Goal: Task Accomplishment & Management: Complete application form

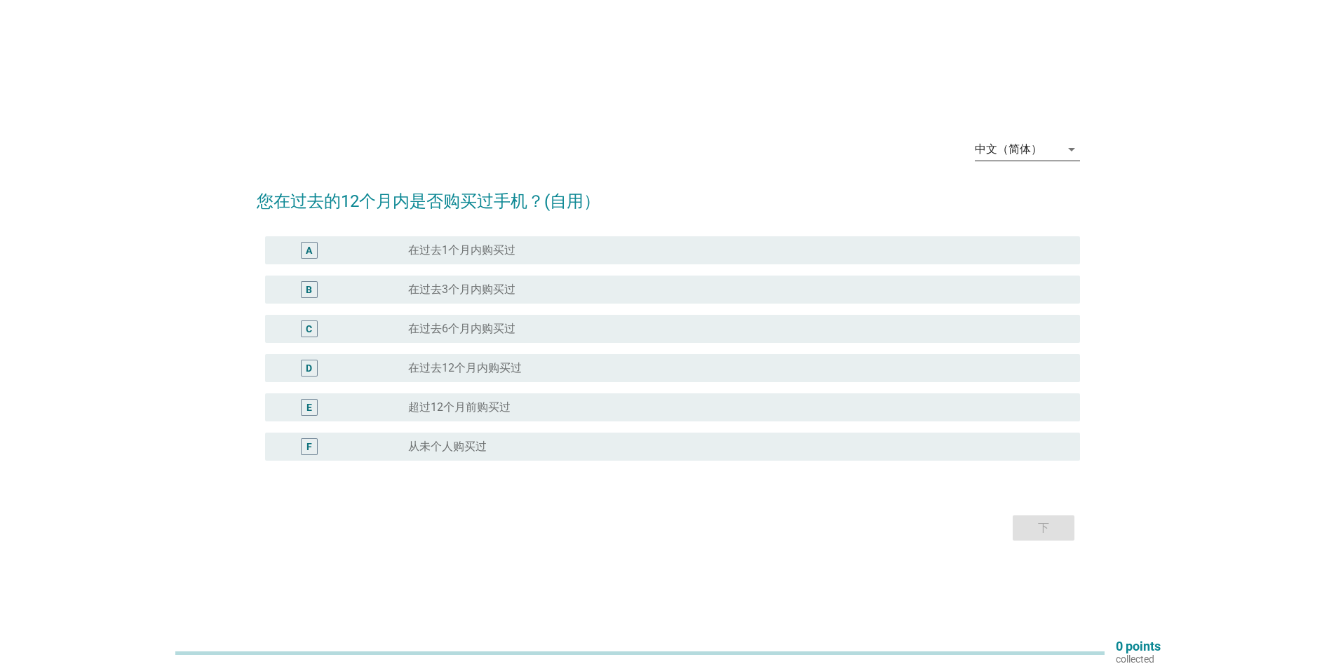
click at [1044, 145] on div "中文（简体）" at bounding box center [1018, 149] width 86 height 22
click at [1026, 196] on div "Bahasa Melayu" at bounding box center [1026, 194] width 83 height 17
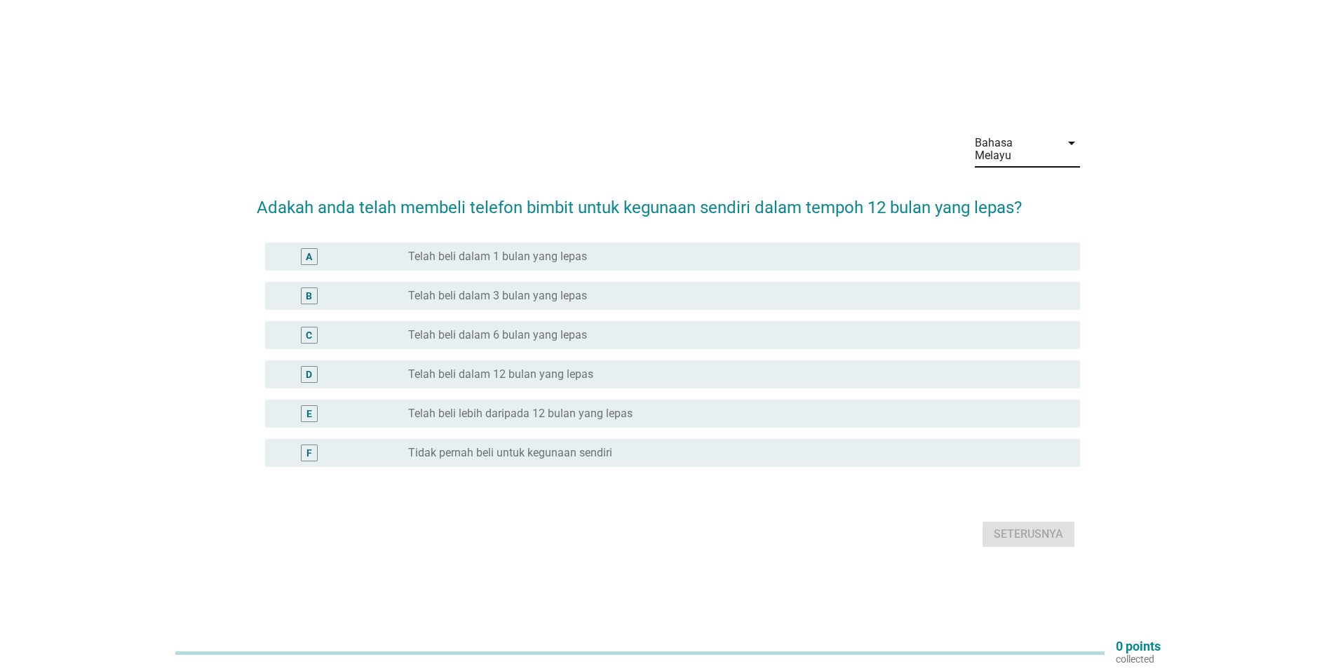
click at [409, 250] on label "Telah beli dalam 1 bulan yang lepas" at bounding box center [497, 257] width 179 height 14
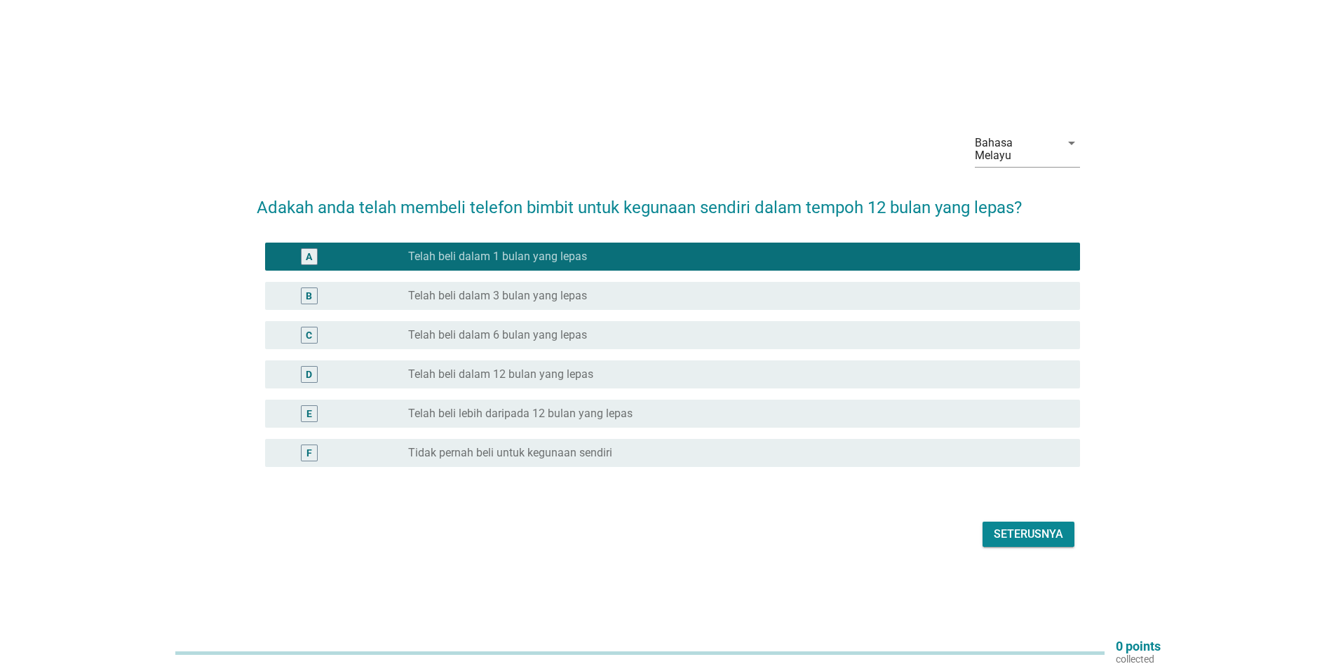
click at [1007, 526] on div "Seterusnya" at bounding box center [1027, 534] width 69 height 17
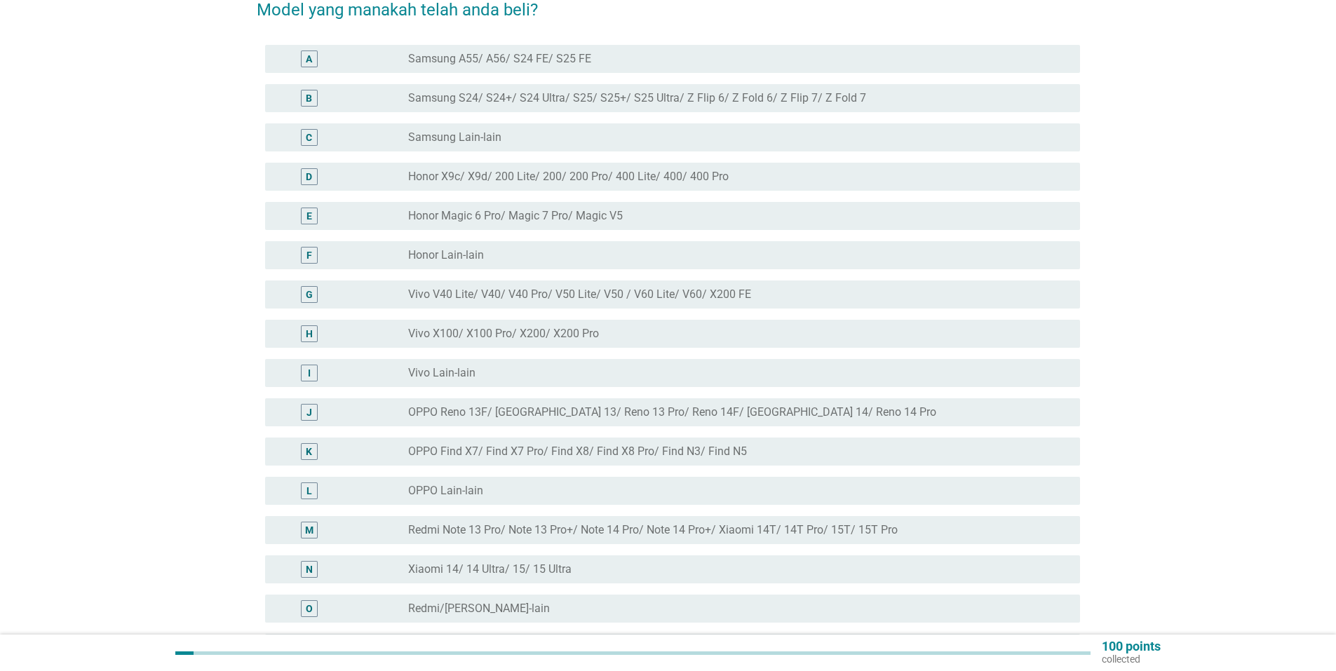
scroll to position [210, 0]
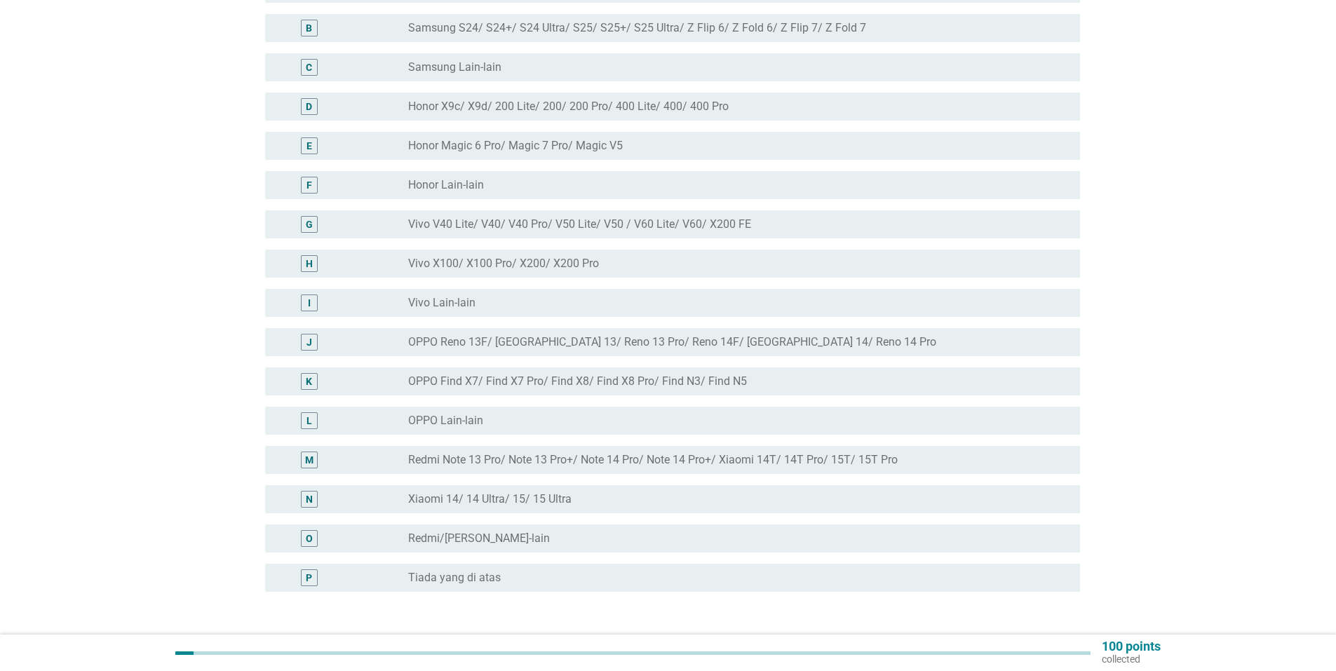
click at [629, 453] on label "Redmi Note 13 Pro/ Note 13 Pro+/ Note 14 Pro/ Note 14 Pro+/ Xiaomi 14T/ 14T Pro…" at bounding box center [652, 460] width 489 height 14
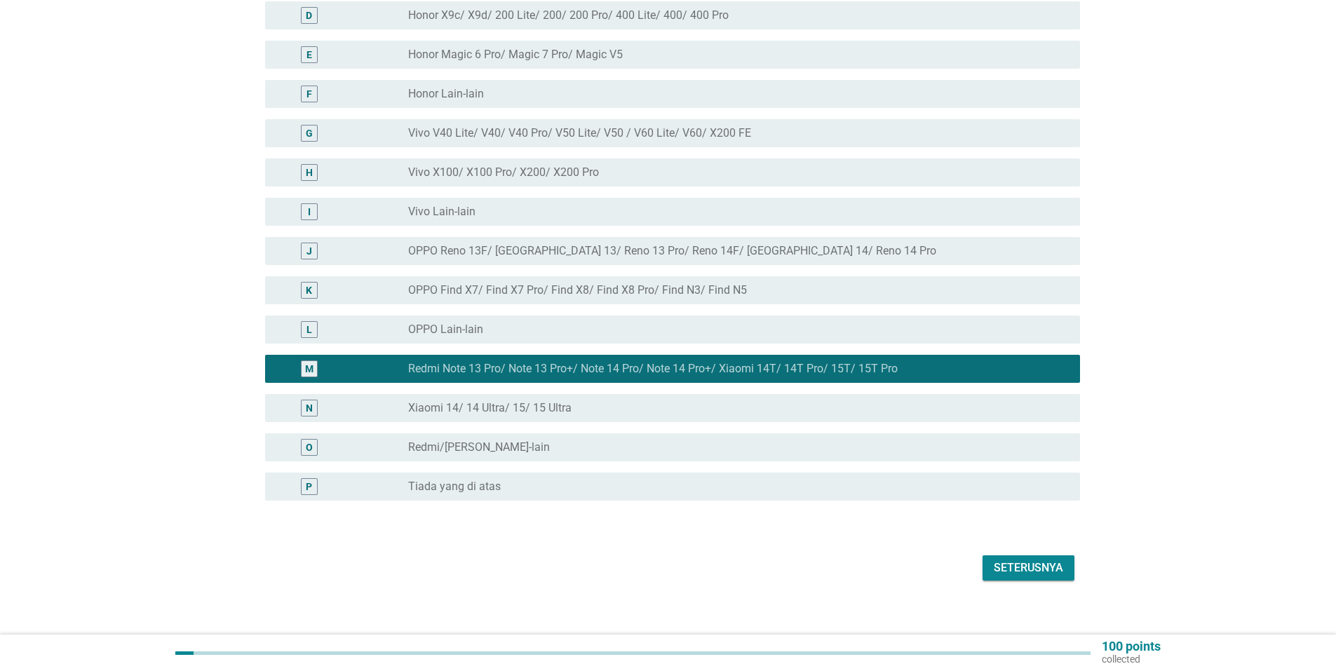
scroll to position [302, 0]
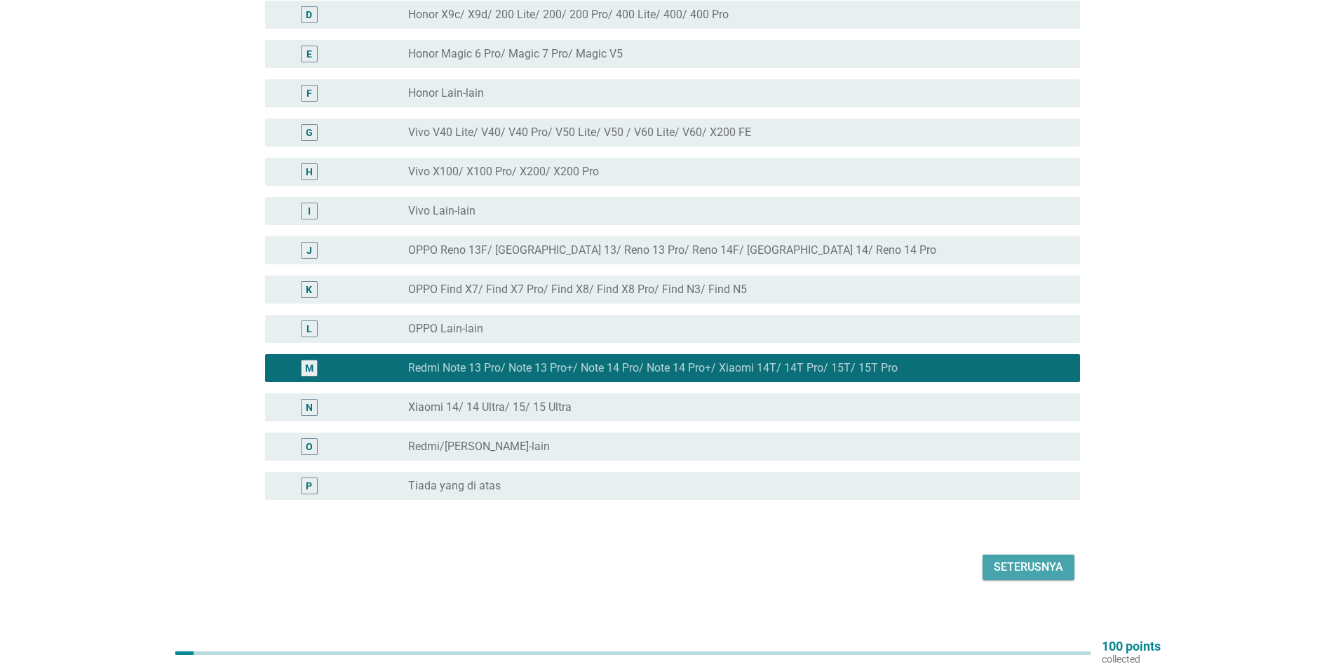
click at [1053, 559] on div "Seterusnya" at bounding box center [1027, 567] width 69 height 17
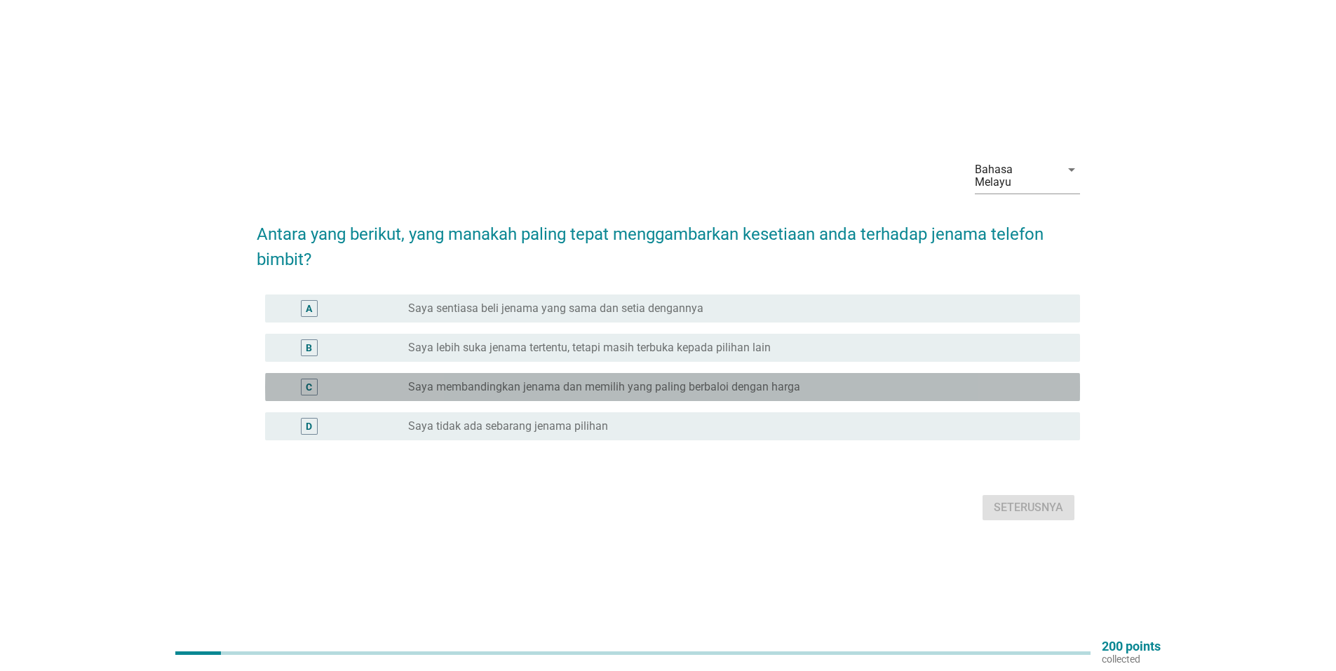
click at [667, 385] on label "Saya membandingkan jenama dan memilih yang paling berbaloi dengan harga" at bounding box center [604, 387] width 392 height 14
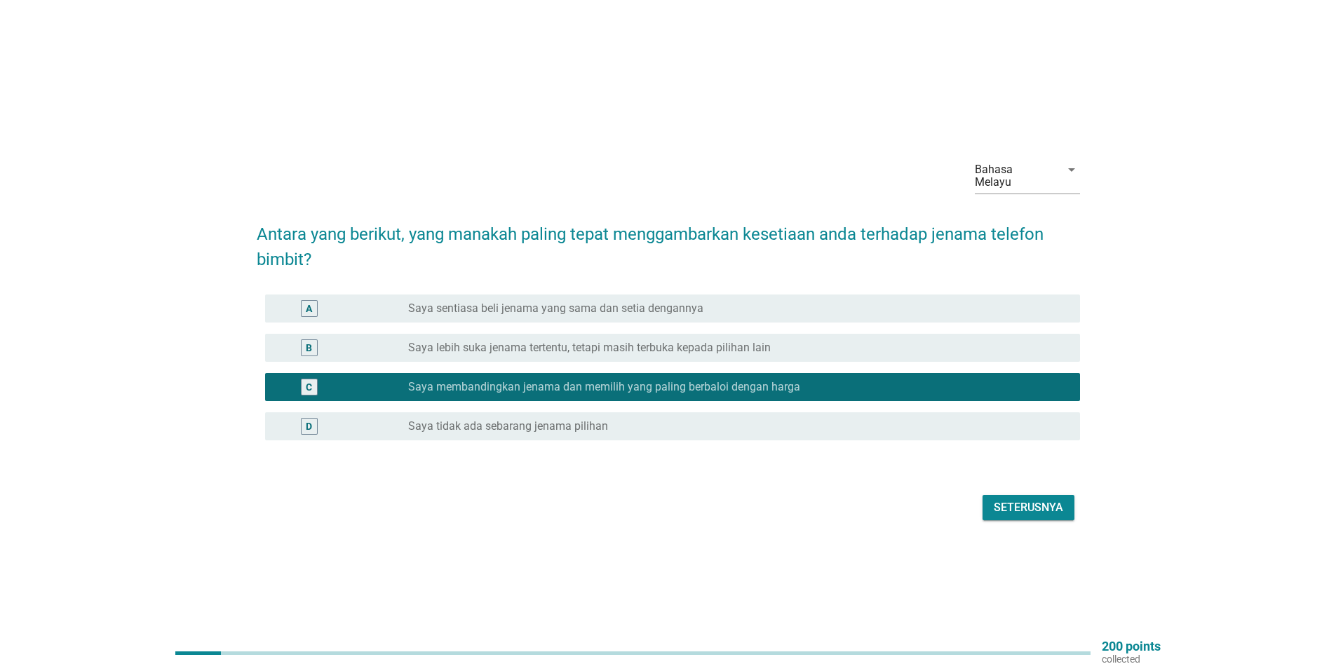
click at [1052, 508] on div "Seterusnya" at bounding box center [1027, 507] width 69 height 17
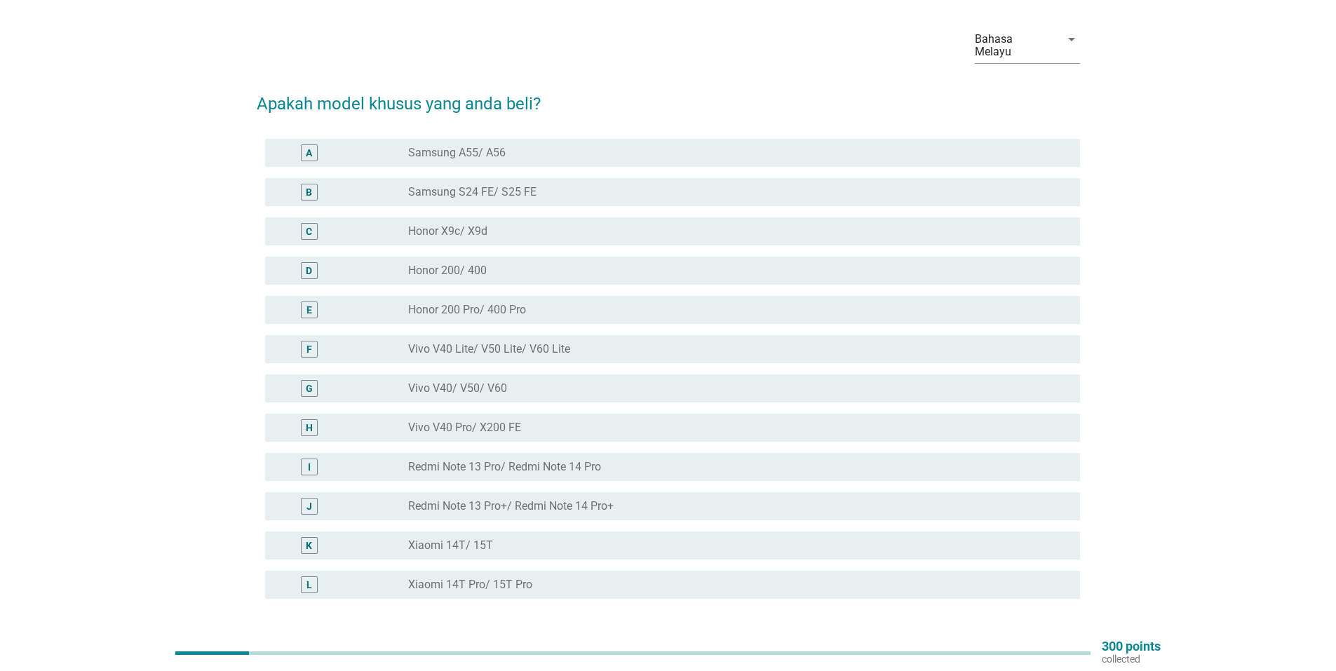
scroll to position [70, 0]
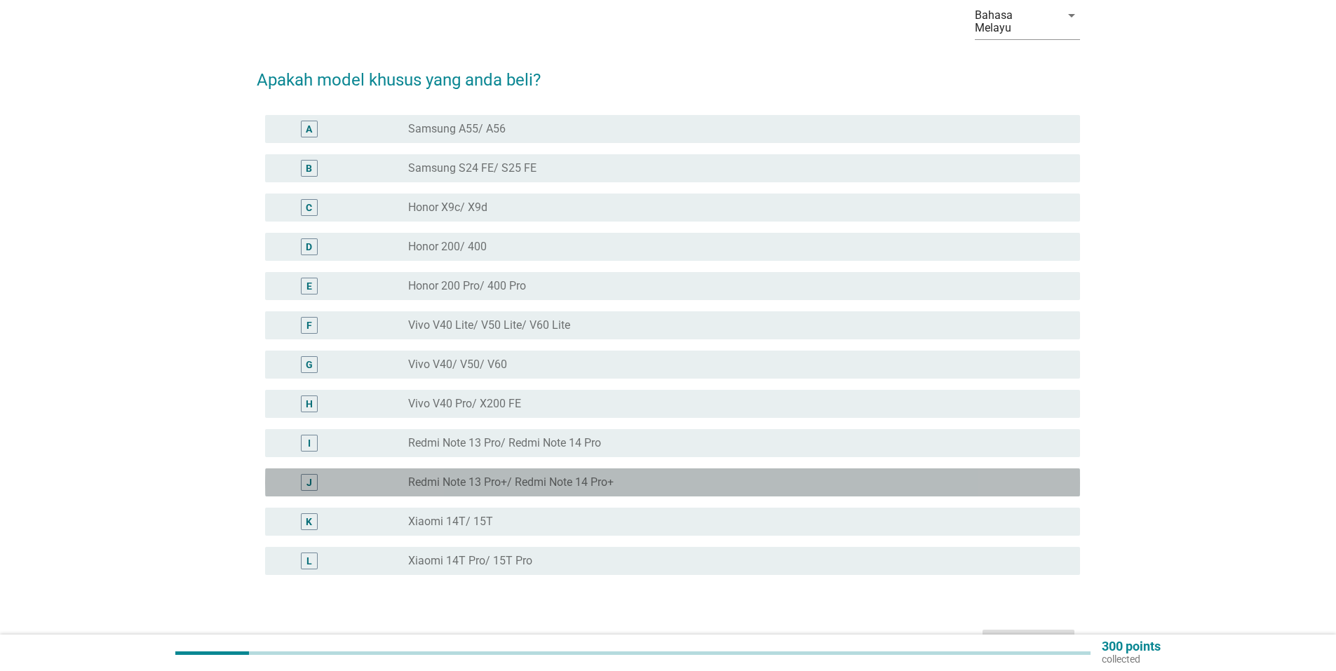
click at [569, 475] on label "Redmi Note 13 Pro+/ Redmi Note 14 Pro+" at bounding box center [510, 482] width 205 height 14
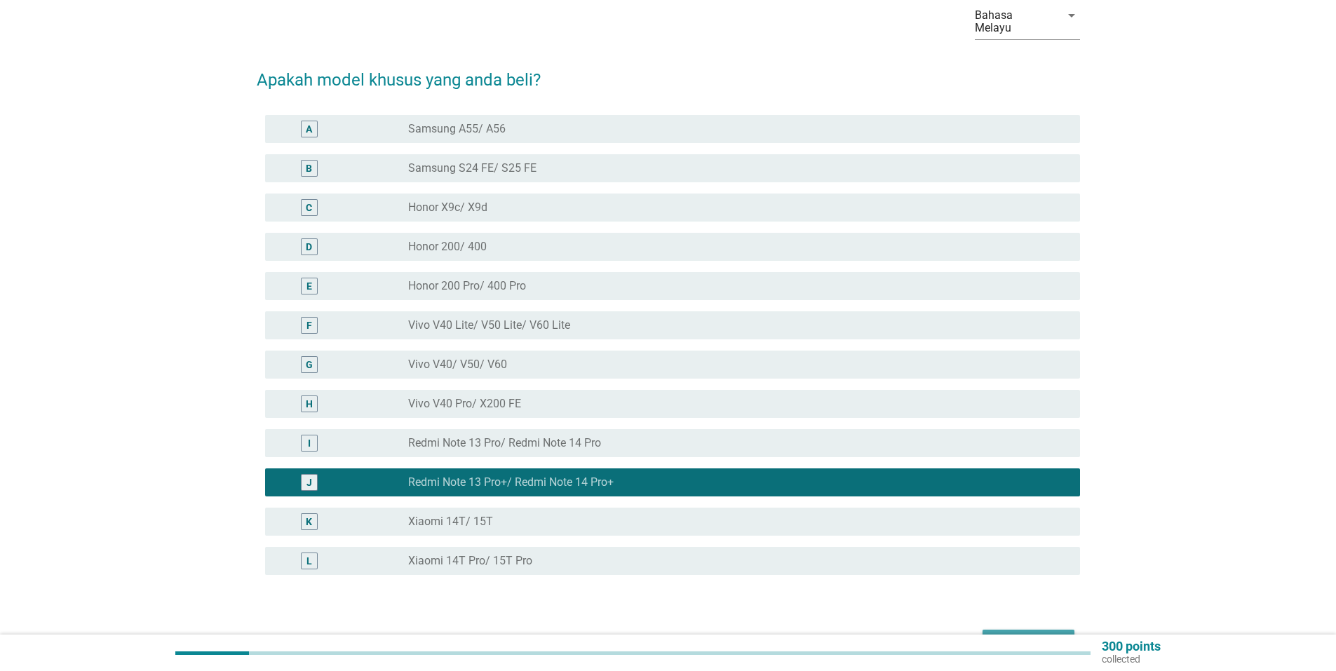
click at [1037, 634] on div "Seterusnya" at bounding box center [1027, 642] width 69 height 17
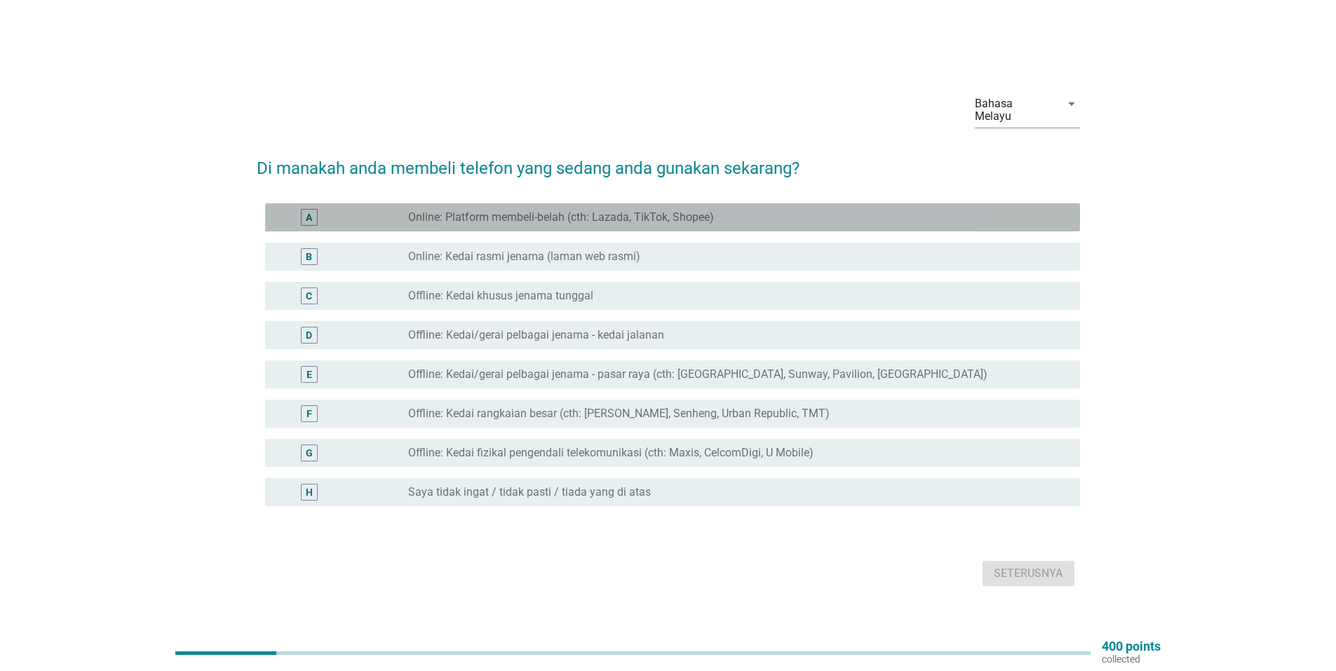
click at [616, 216] on label "Online: Platform membeli-belah (cth: Lazada, TikTok, Shopee)" at bounding box center [561, 217] width 306 height 14
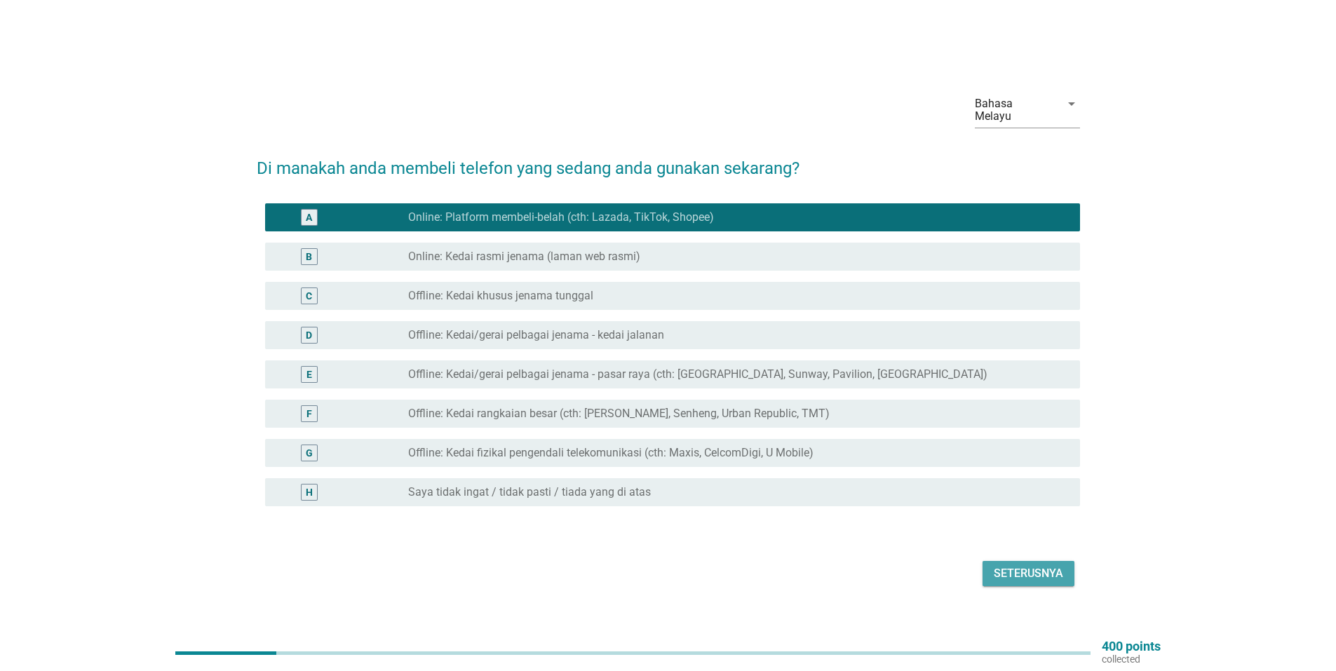
click at [1000, 565] on div "Seterusnya" at bounding box center [1027, 573] width 69 height 17
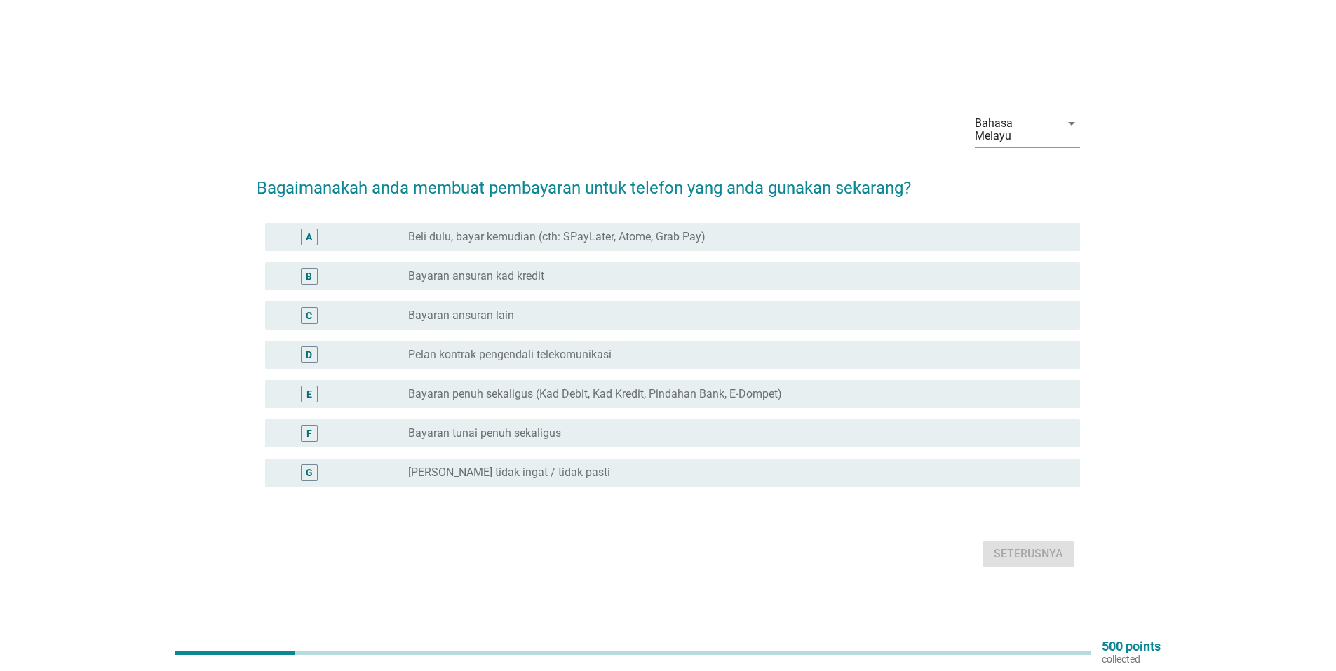
click at [651, 233] on label "Beli dulu, bayar kemudian (cth: SPayLater, Atome, Grab Pay)" at bounding box center [556, 237] width 297 height 14
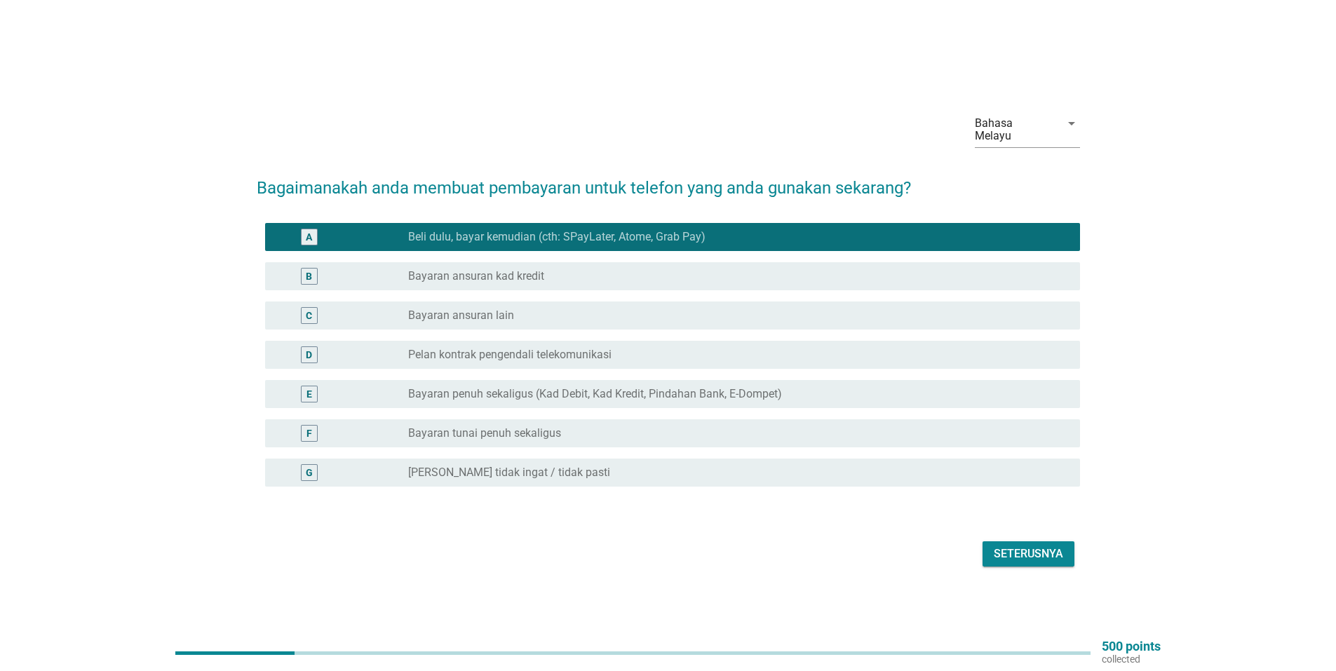
click at [1001, 549] on div "Seterusnya" at bounding box center [1027, 553] width 69 height 17
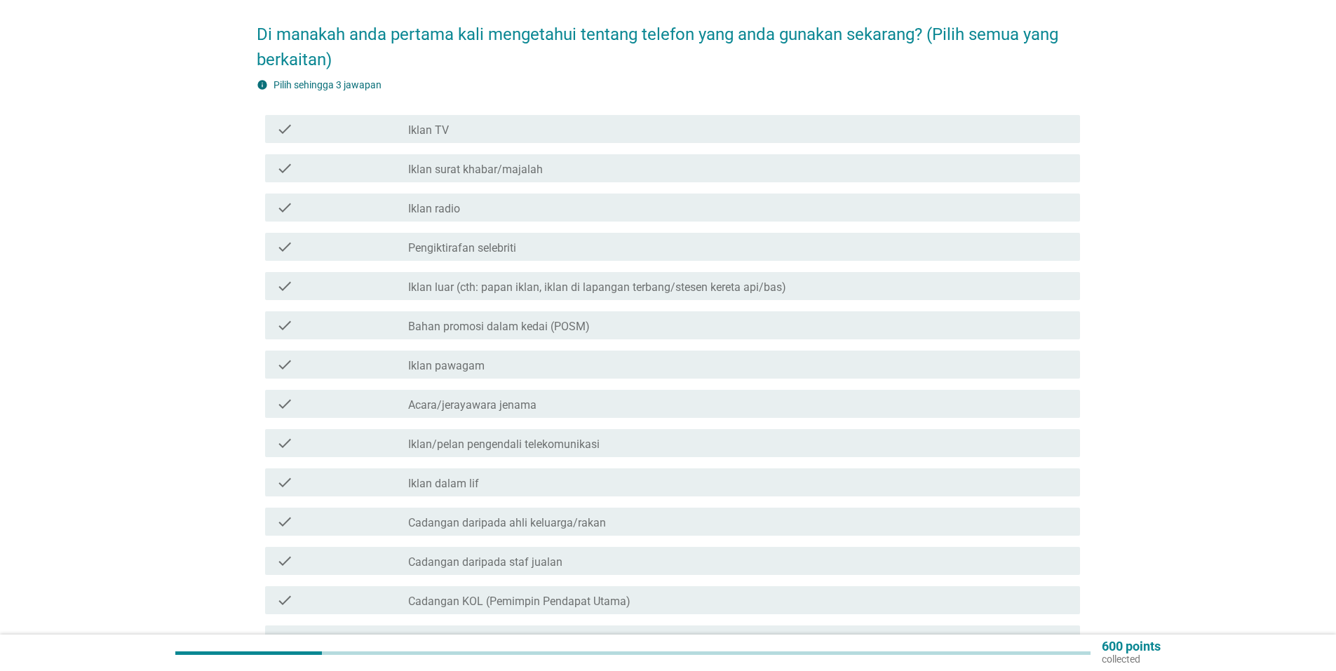
scroll to position [140, 0]
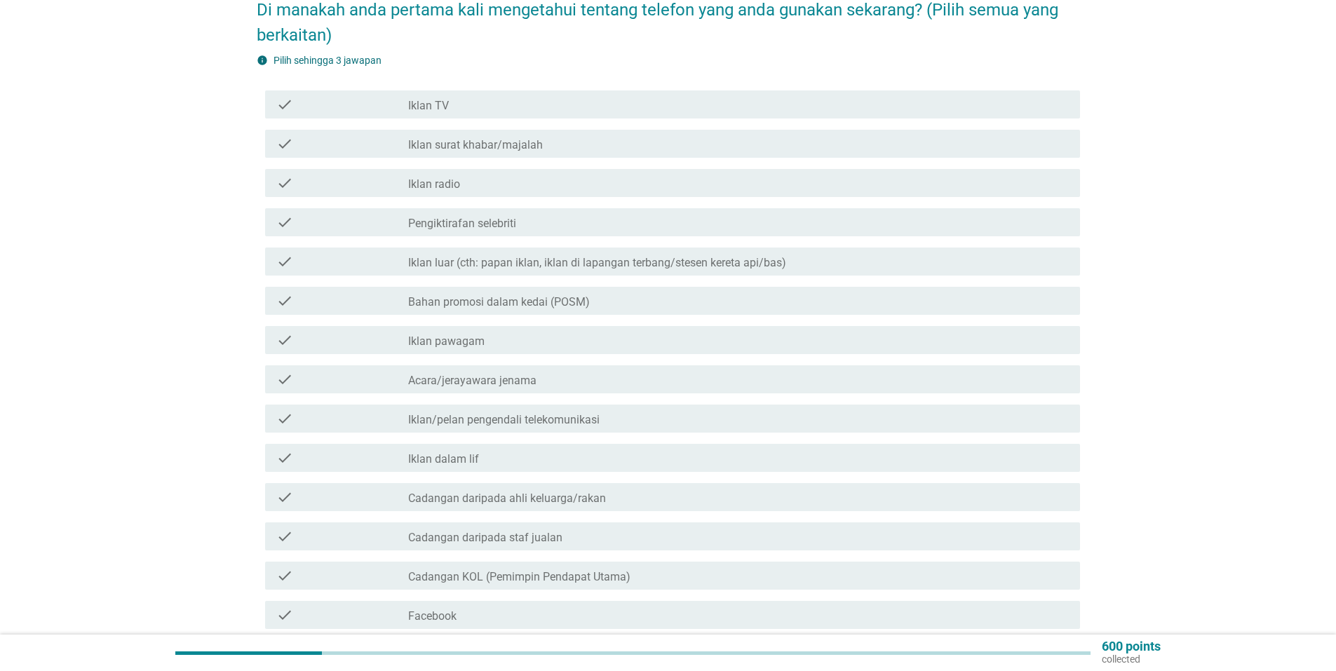
click at [609, 410] on div "check_box_outline_blank Iklan/pelan pengendali telekomunikasi" at bounding box center [738, 418] width 660 height 17
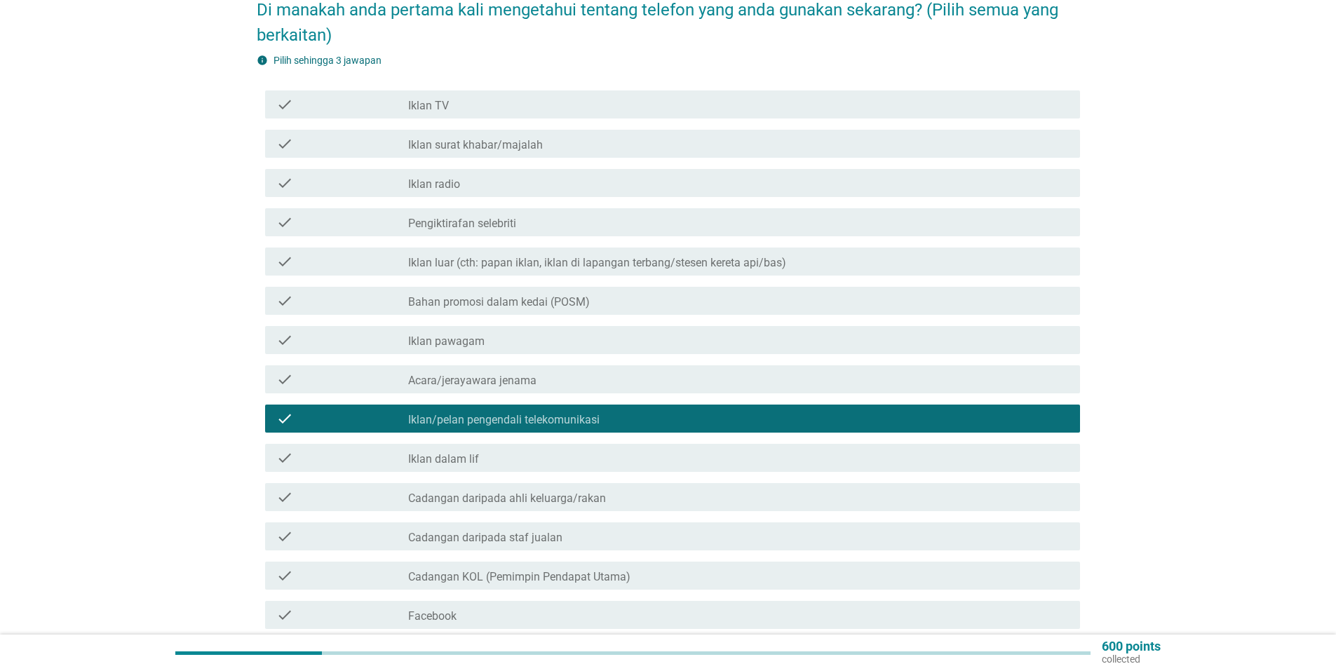
click at [574, 570] on label "Cadangan KOL (Pemimpin Pendapat Utama)" at bounding box center [519, 577] width 222 height 14
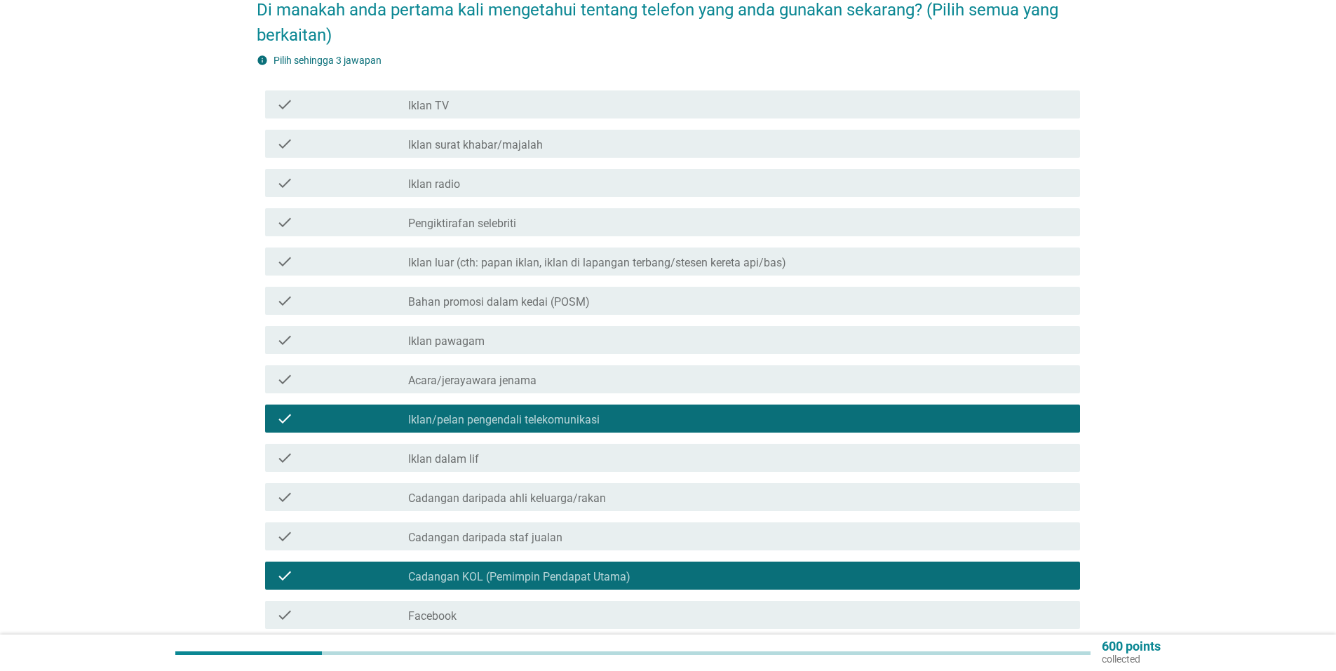
click at [574, 570] on label "Cadangan KOL (Pemimpin Pendapat Utama)" at bounding box center [519, 577] width 222 height 14
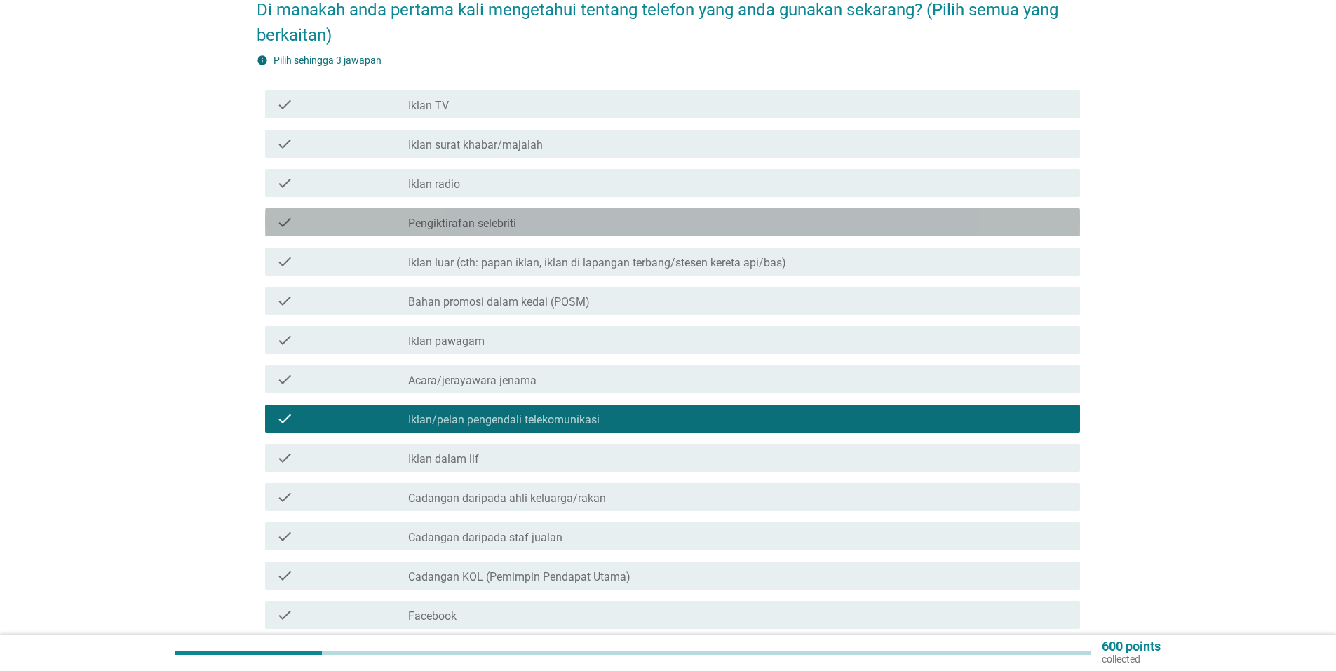
click at [534, 214] on div "check_box_outline_blank Pengiktirafan selebriti" at bounding box center [738, 222] width 660 height 17
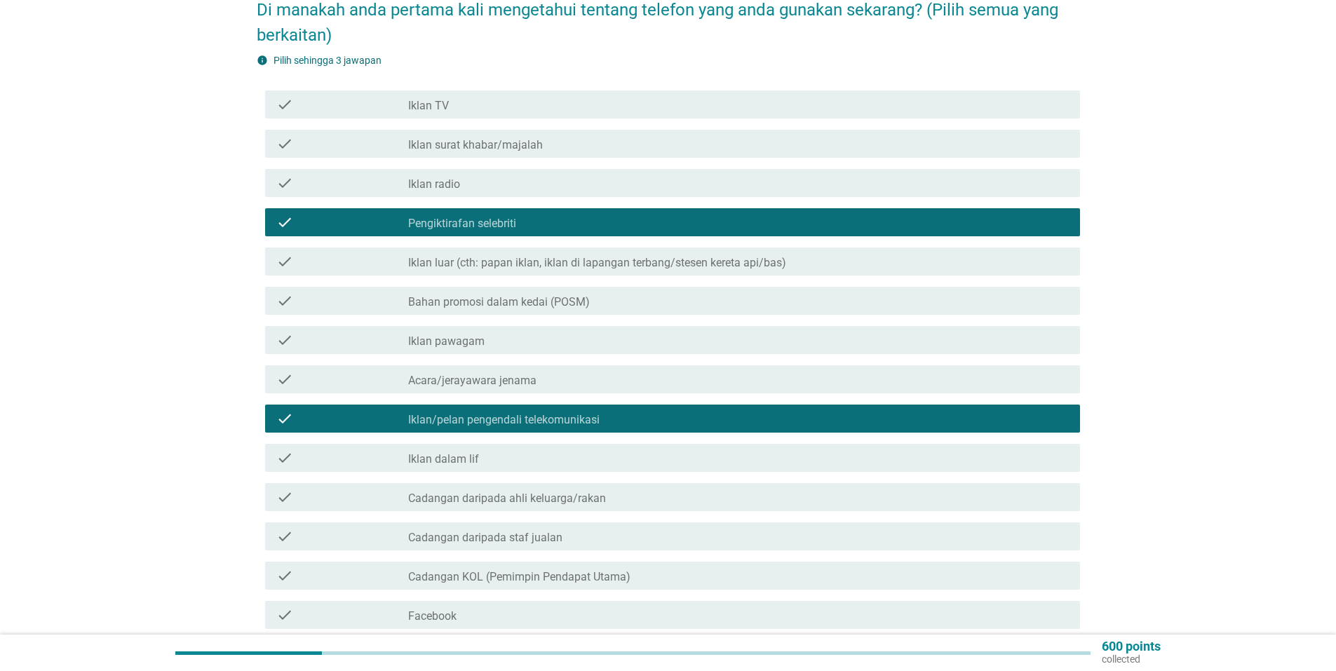
click at [554, 332] on div "check_box_outline_blank Iklan pawagam" at bounding box center [738, 340] width 660 height 17
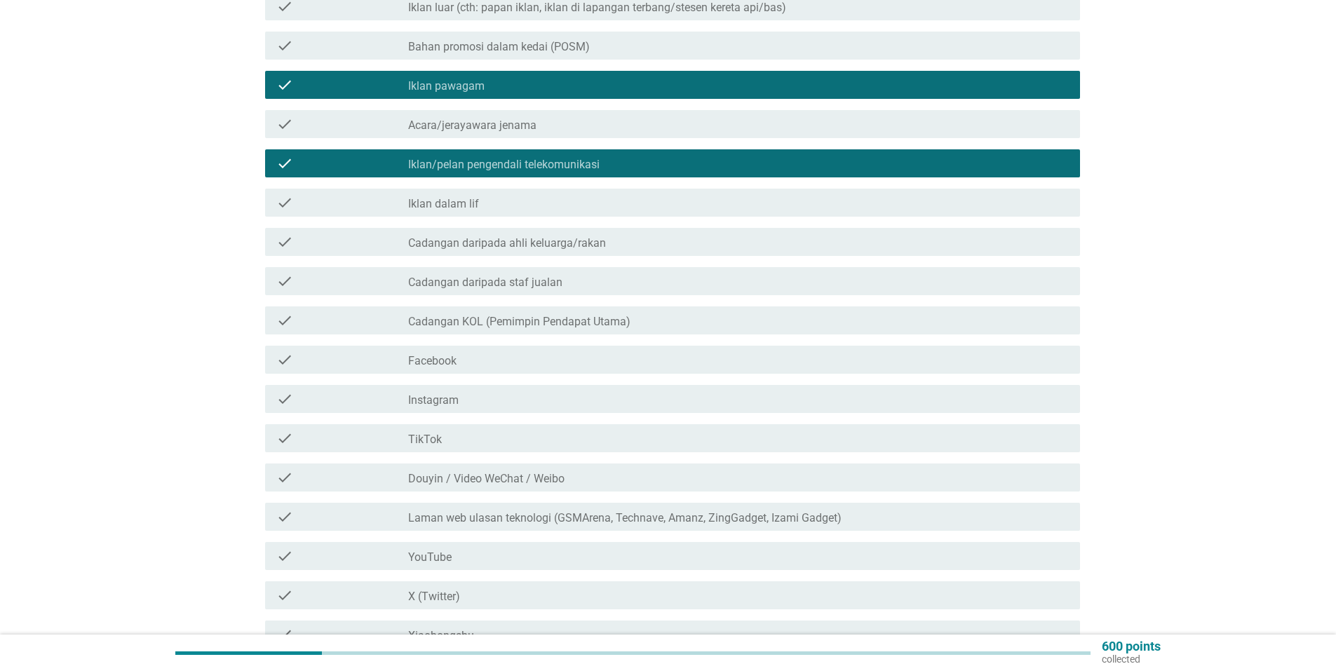
scroll to position [421, 0]
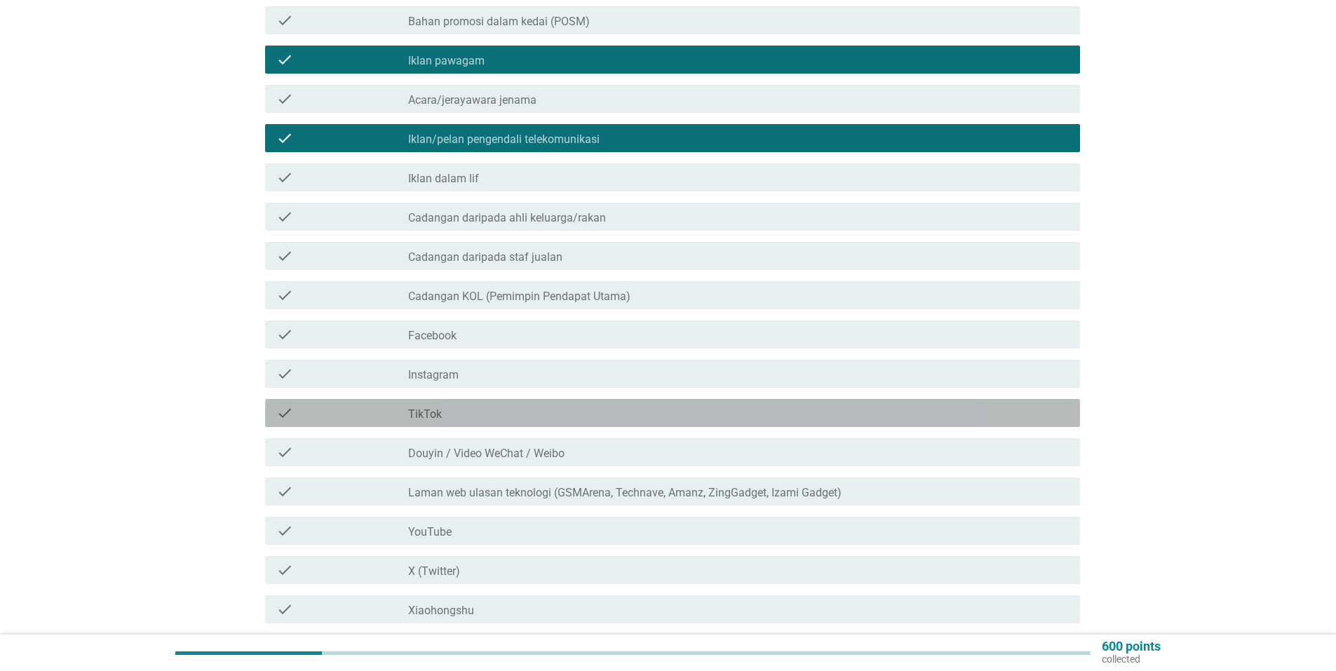
click at [551, 405] on div "check_box_outline_blank TikTok" at bounding box center [738, 413] width 660 height 17
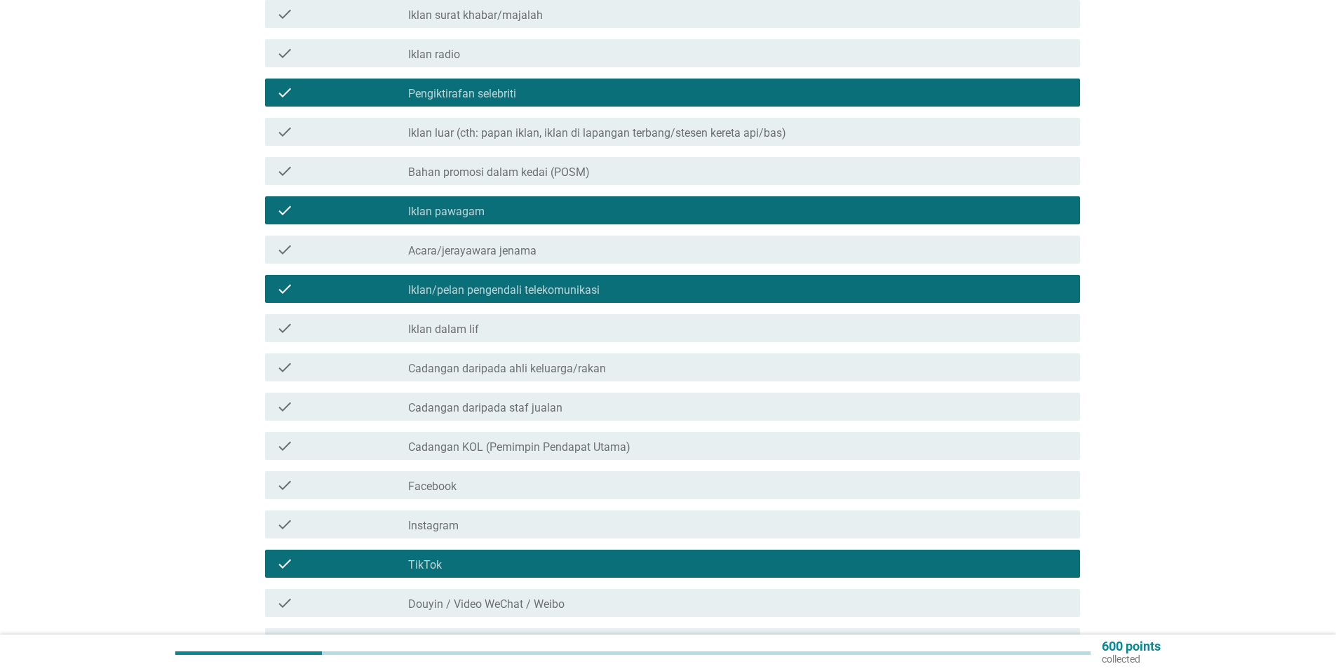
scroll to position [346, 0]
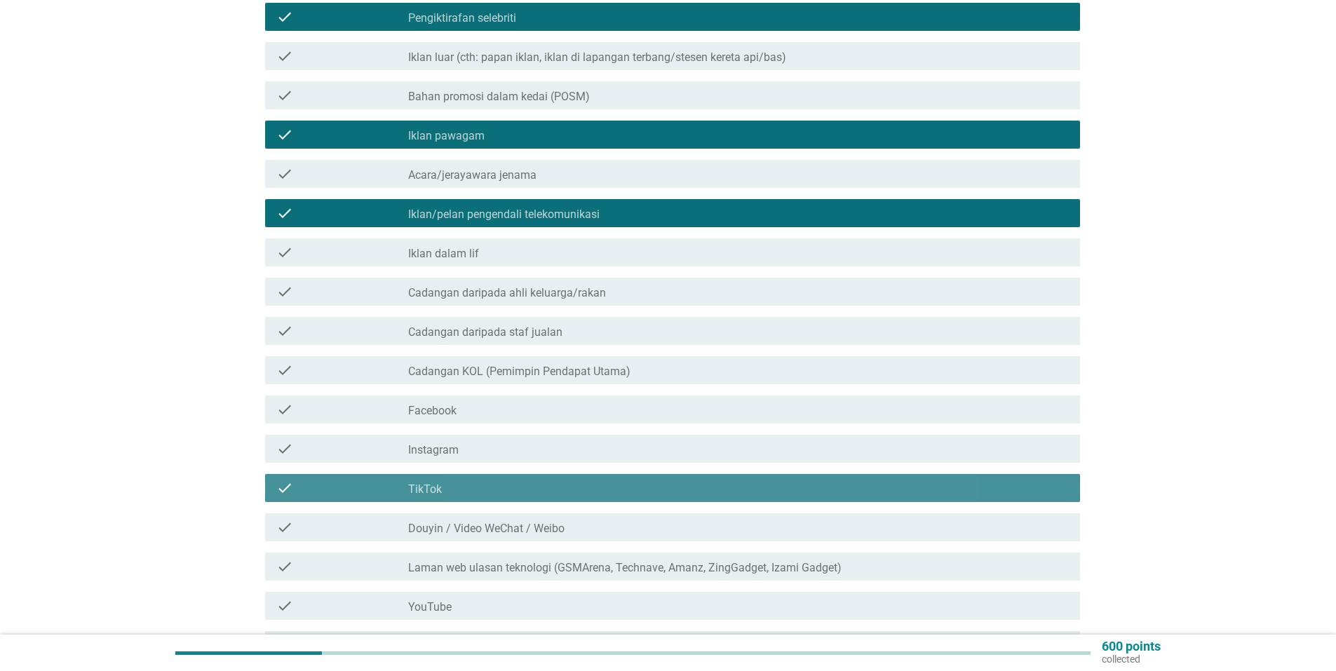
click at [606, 480] on div "check_box_outline_blank TikTok" at bounding box center [738, 488] width 660 height 17
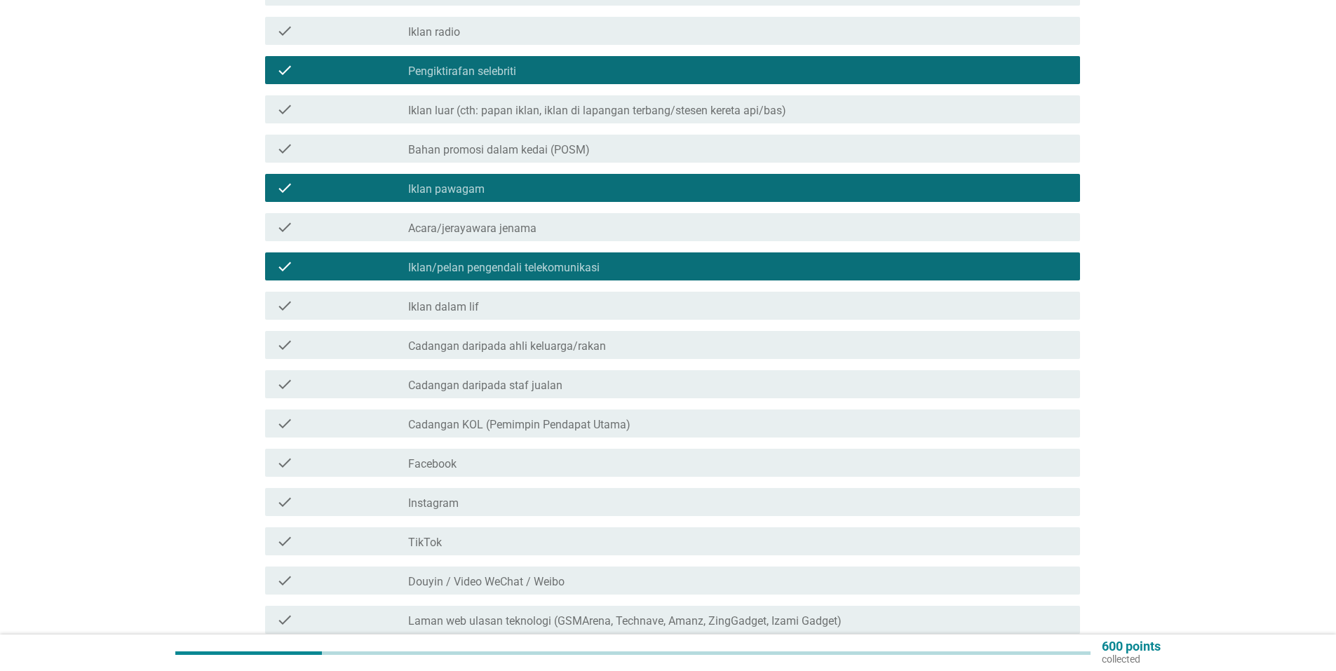
scroll to position [561, 0]
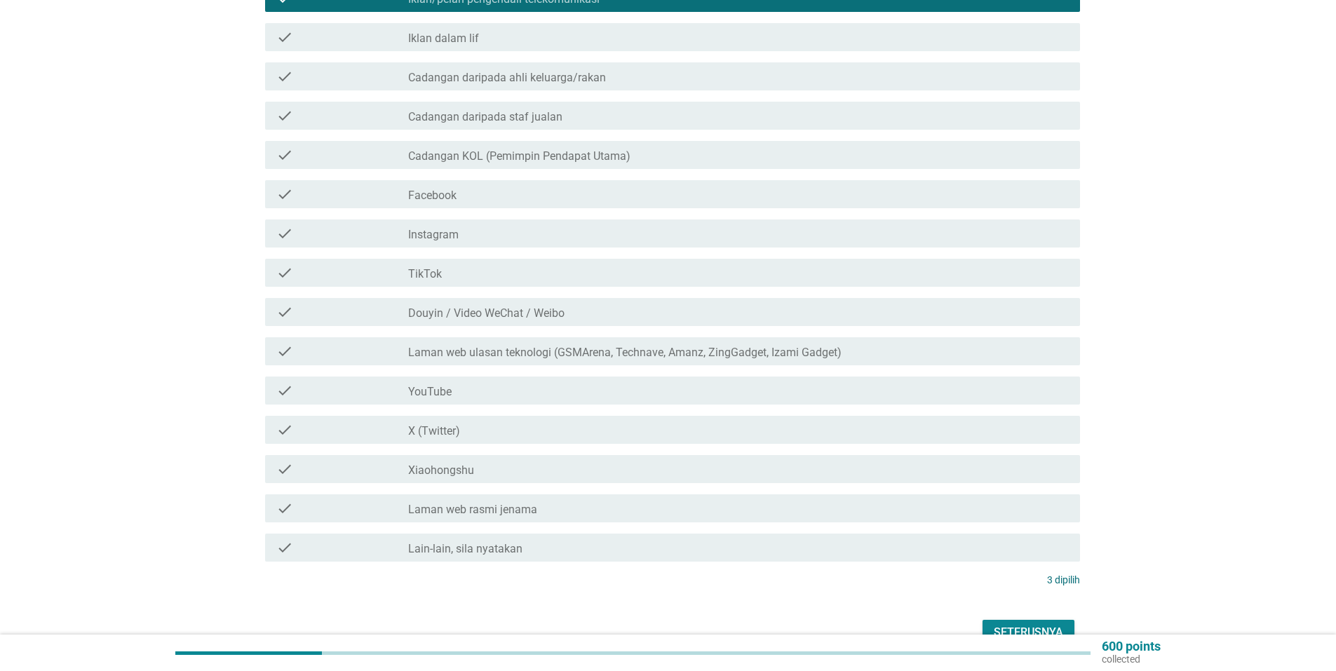
click at [1008, 624] on div "Seterusnya" at bounding box center [1027, 632] width 69 height 17
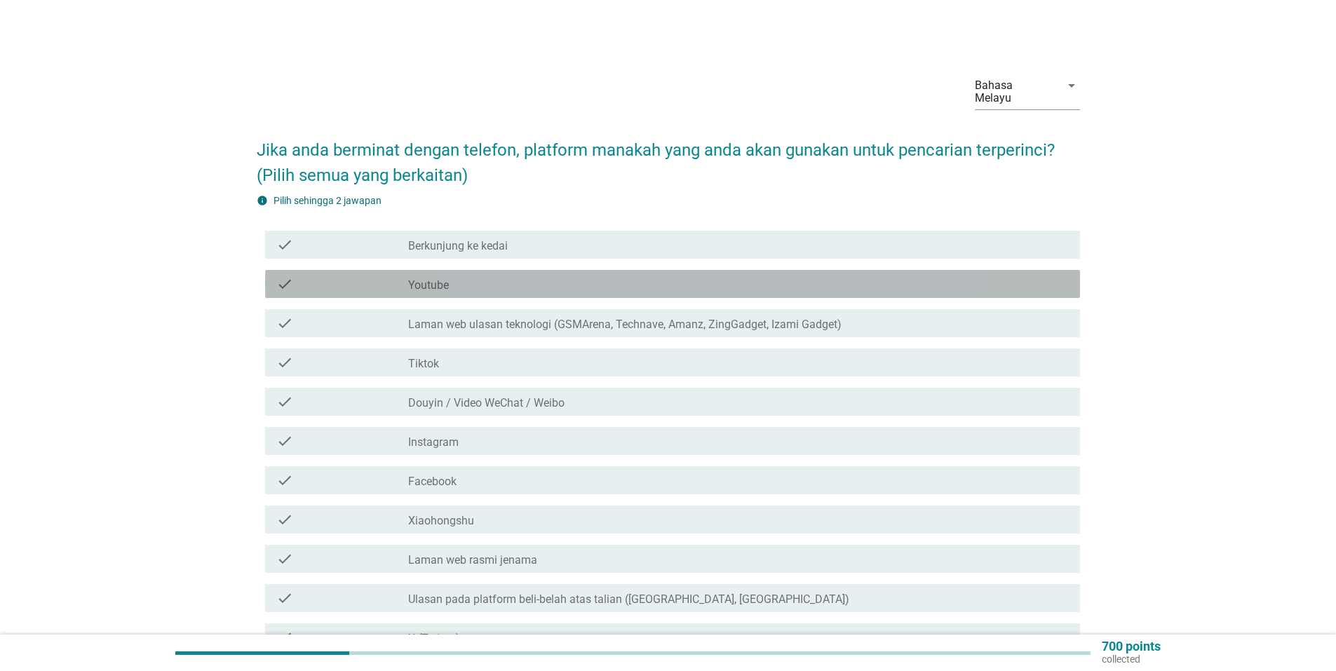
click at [528, 281] on div "check check_box_outline_blank Youtube" at bounding box center [672, 284] width 815 height 28
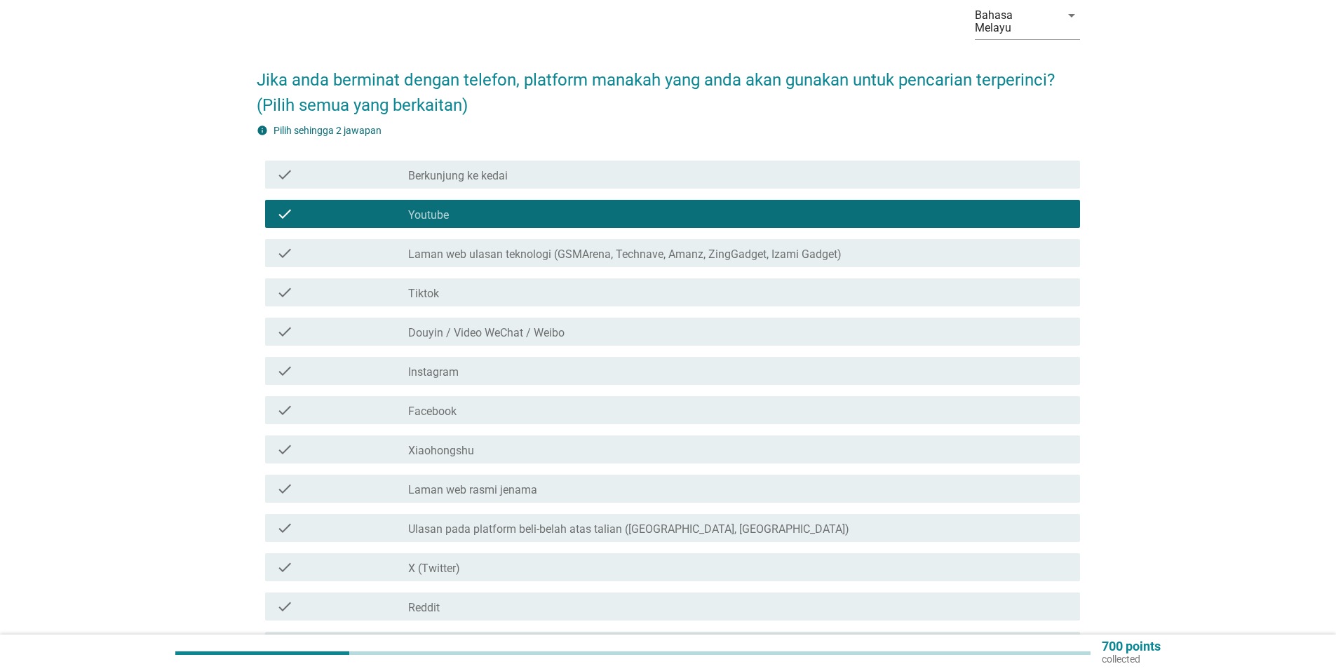
scroll to position [140, 0]
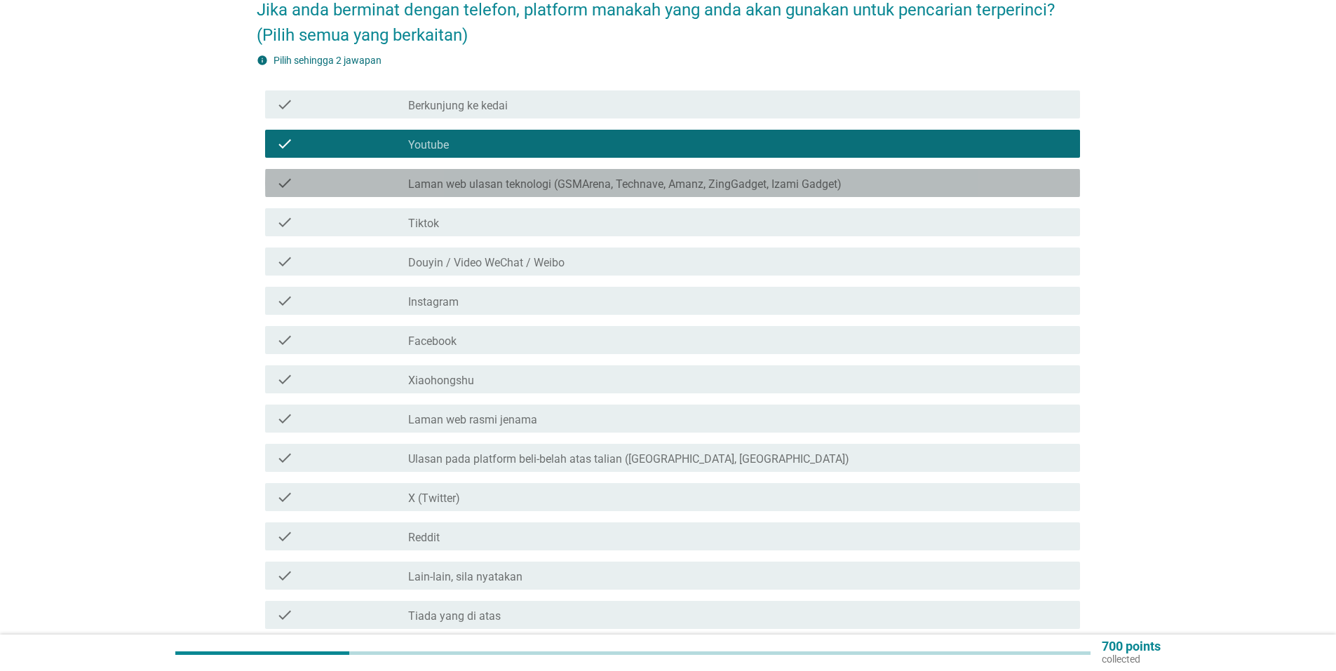
click at [530, 177] on label "Laman web ulasan teknologi (GSMArena, Technave, Amanz, ZingGadget, Izami Gadget)" at bounding box center [624, 184] width 433 height 14
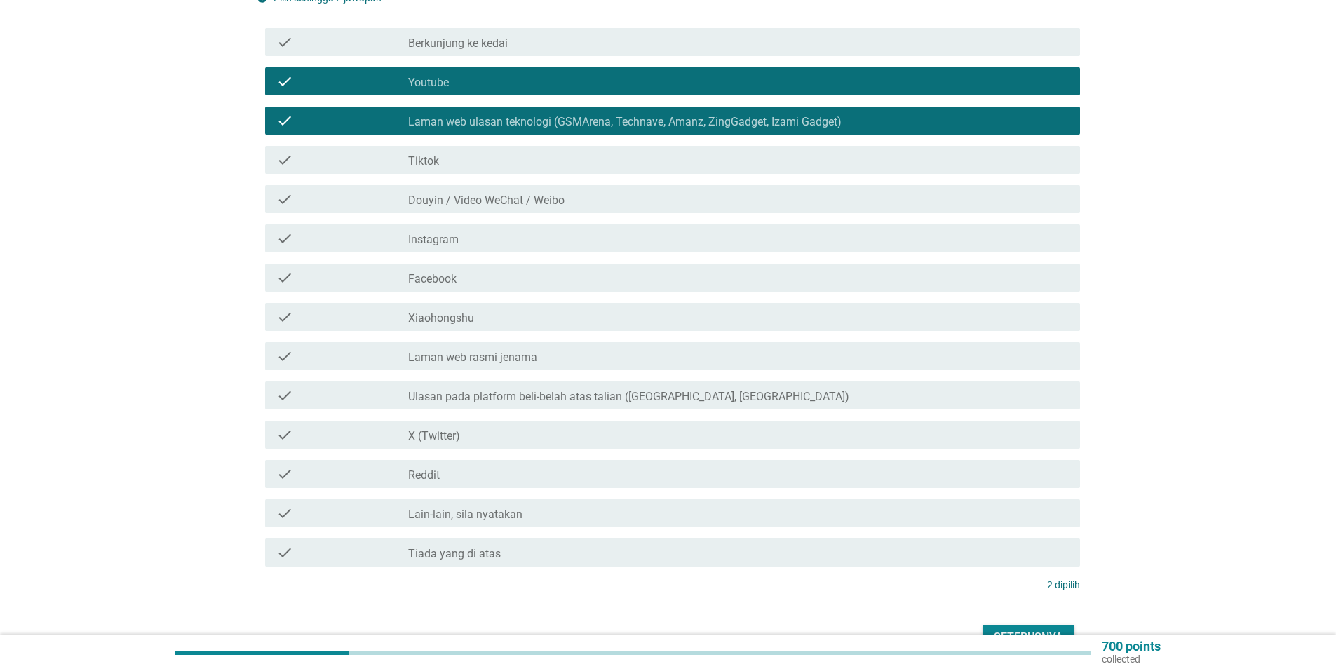
scroll to position [273, 0]
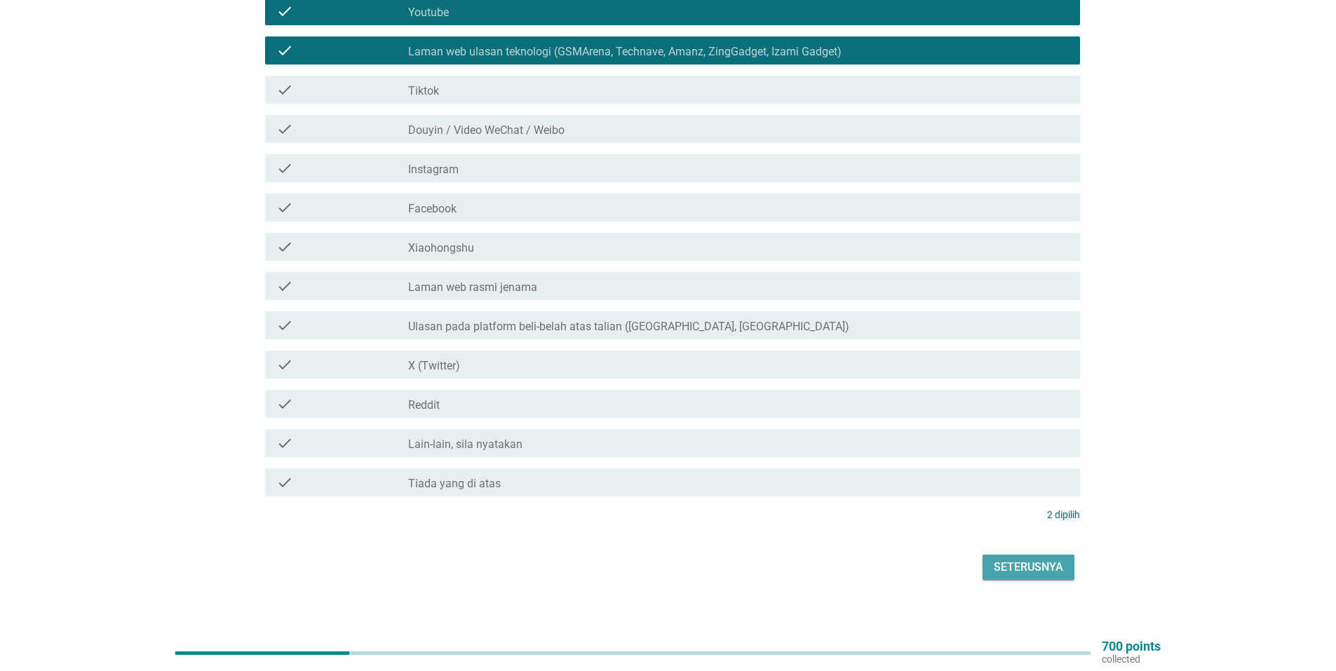
click at [1024, 562] on div "Seterusnya" at bounding box center [1027, 567] width 69 height 17
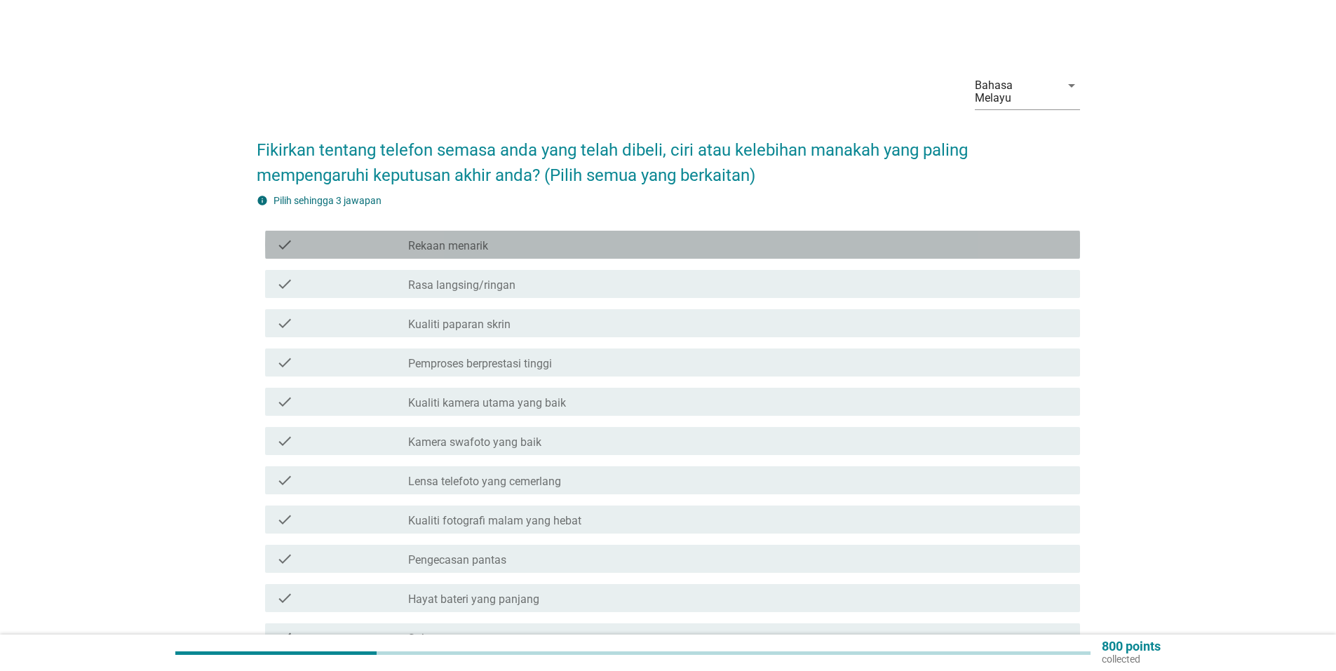
click at [594, 236] on div "check_box_outline_blank Rekaan menarik" at bounding box center [738, 244] width 660 height 17
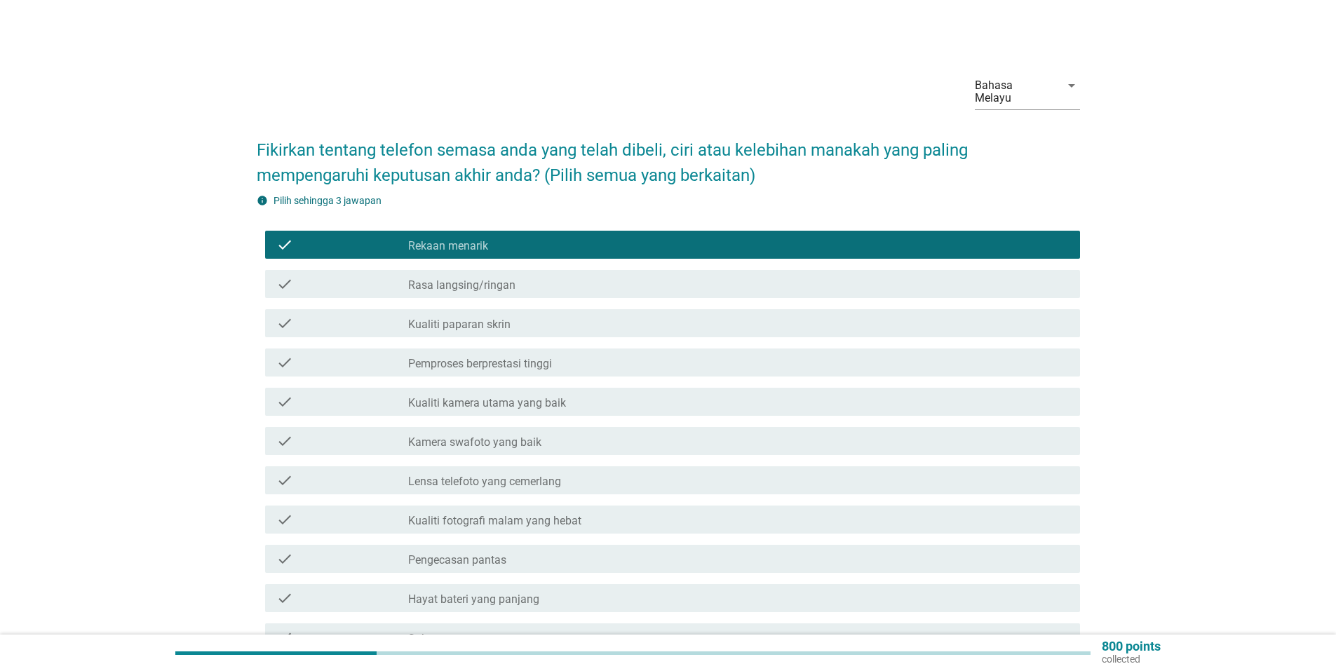
click at [533, 592] on label "Hayat bateri yang panjang" at bounding box center [473, 599] width 131 height 14
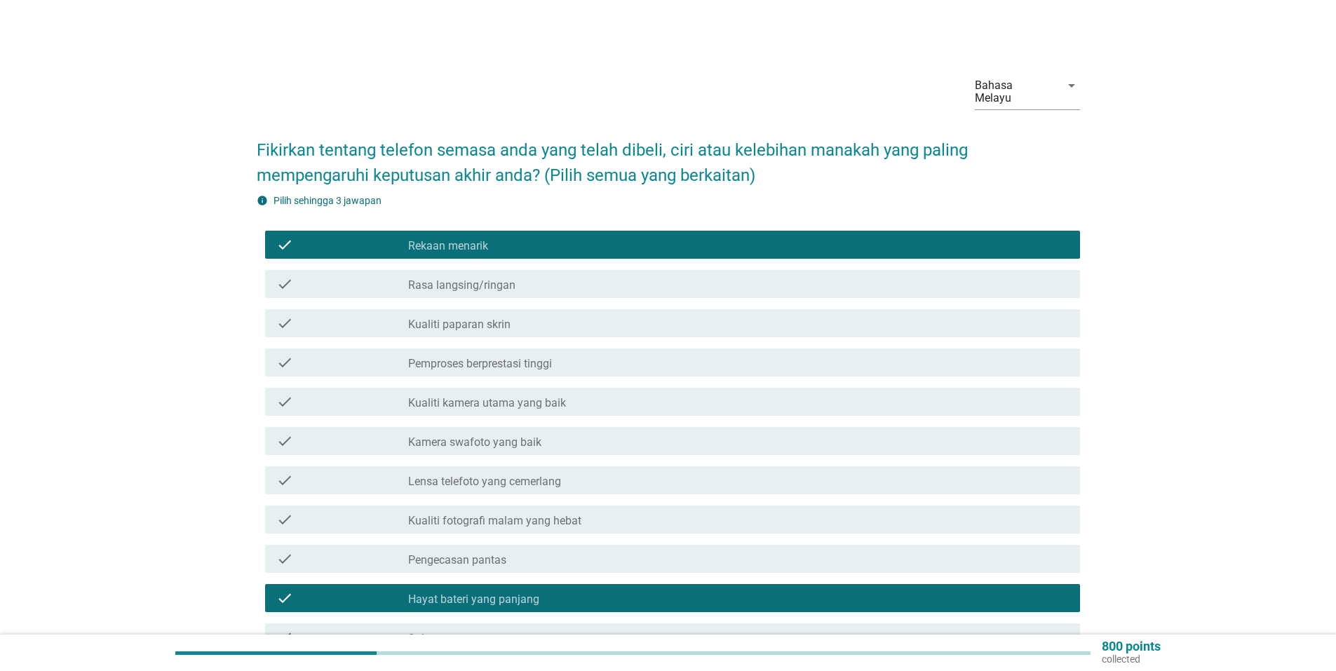
click at [542, 236] on div "check_box_outline_blank Rekaan menarik" at bounding box center [738, 244] width 660 height 17
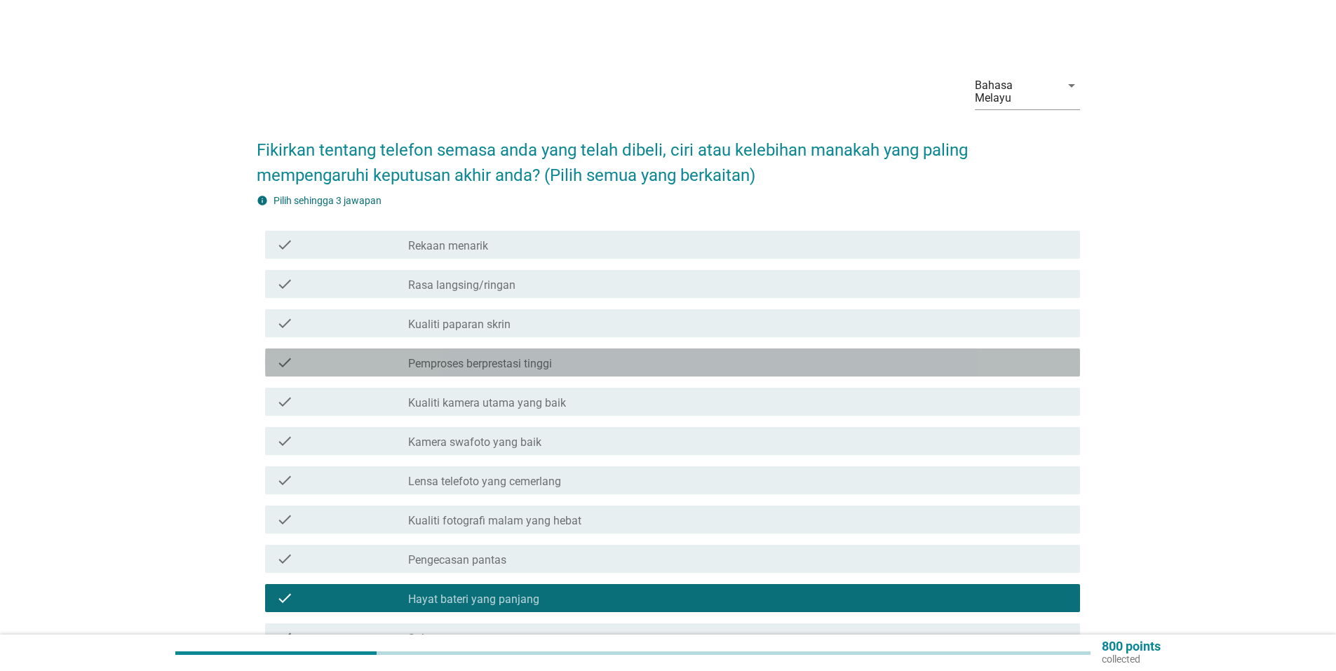
click at [558, 356] on div "check_box_outline_blank Pemproses berprestasi tinggi" at bounding box center [738, 362] width 660 height 17
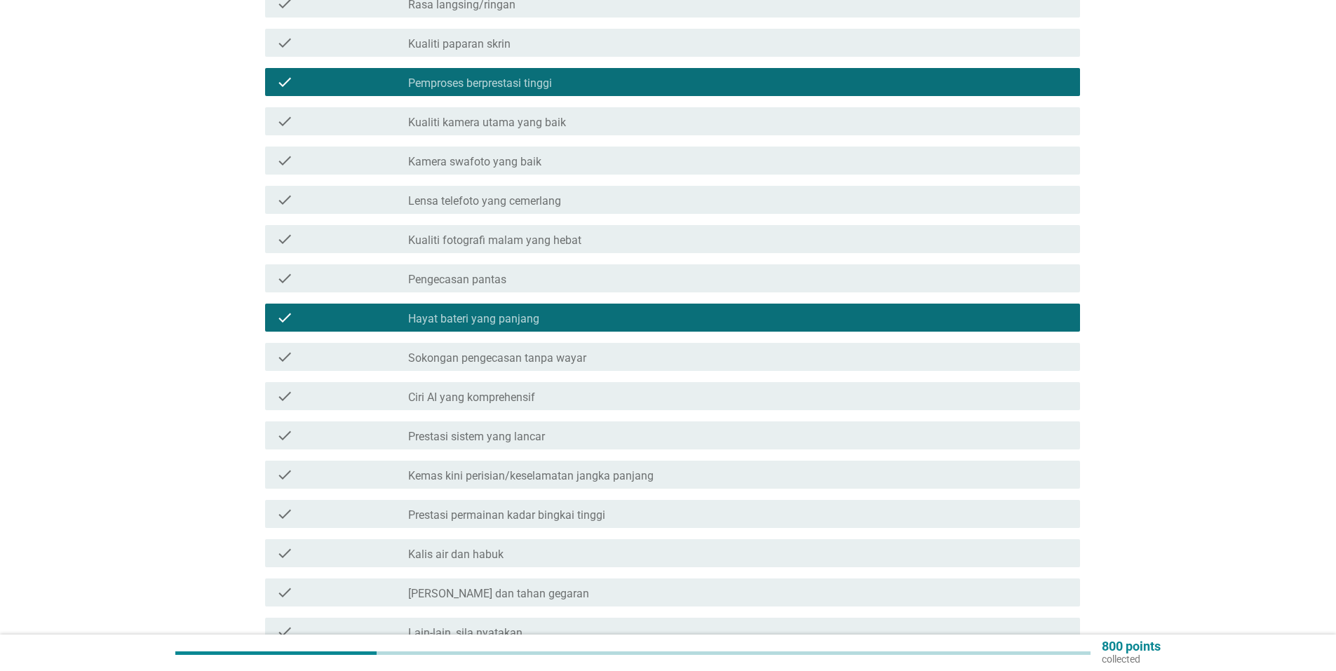
scroll to position [351, 0]
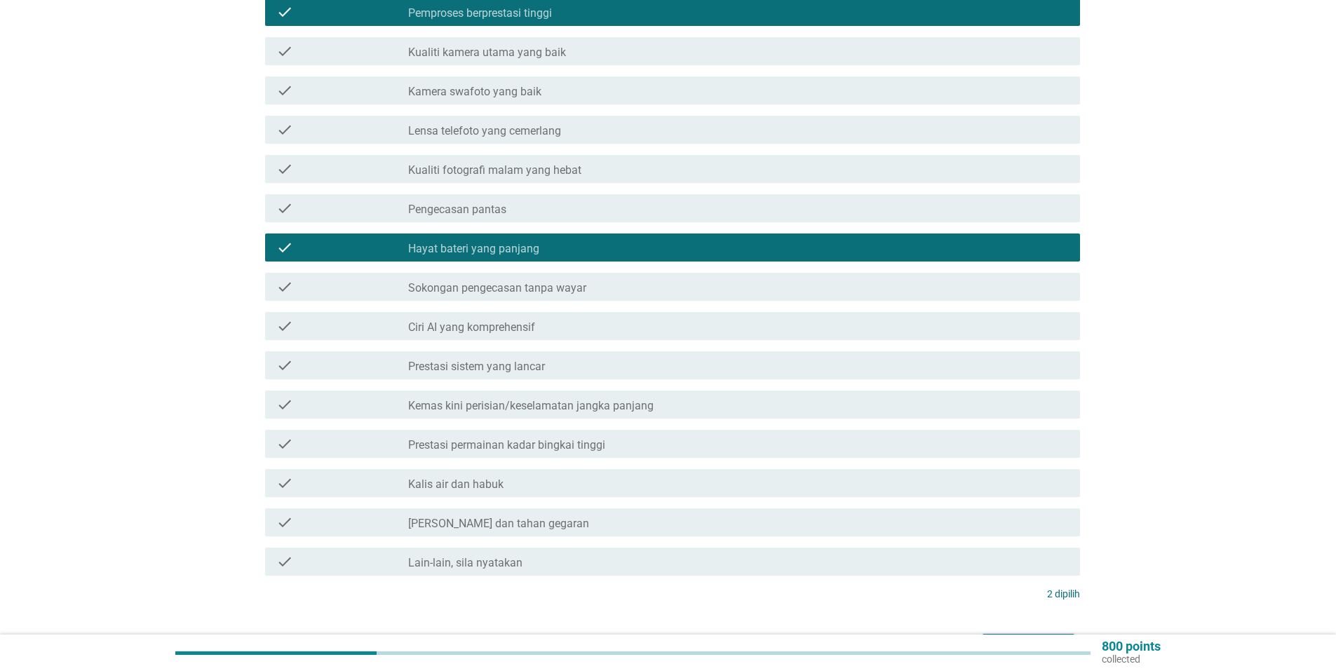
click at [588, 438] on label "Prestasi permainan kadar bingkai tinggi" at bounding box center [506, 445] width 197 height 14
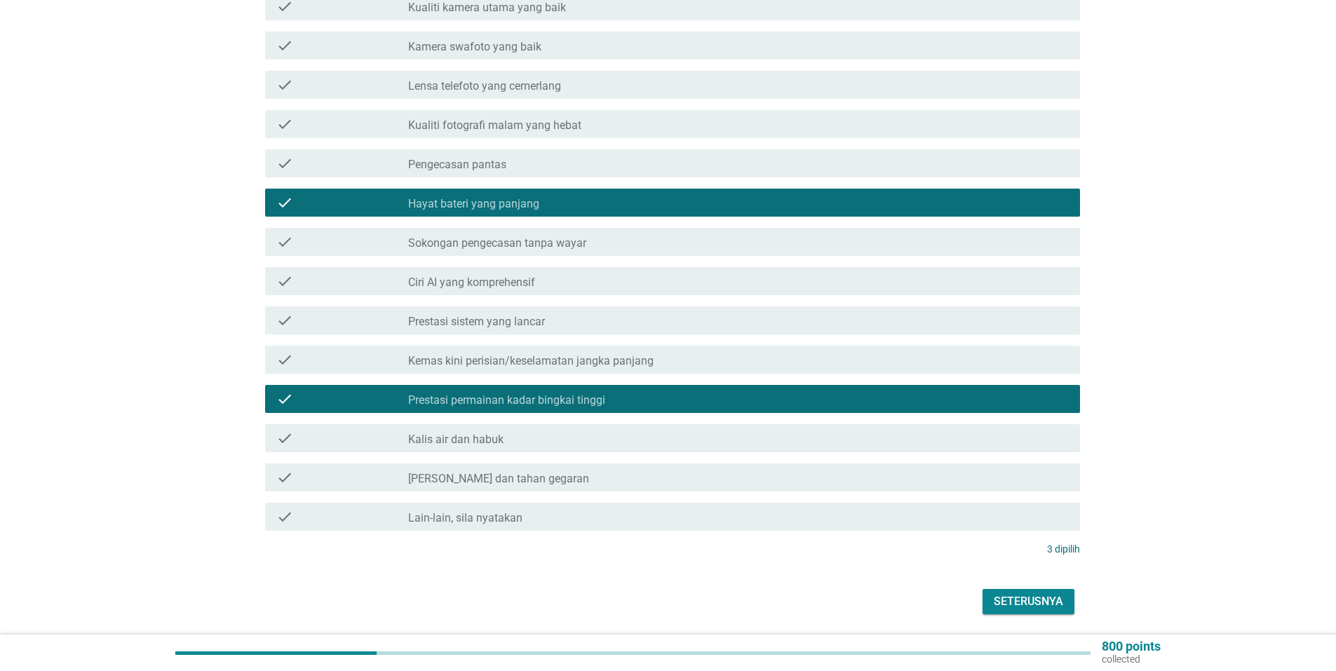
scroll to position [421, 0]
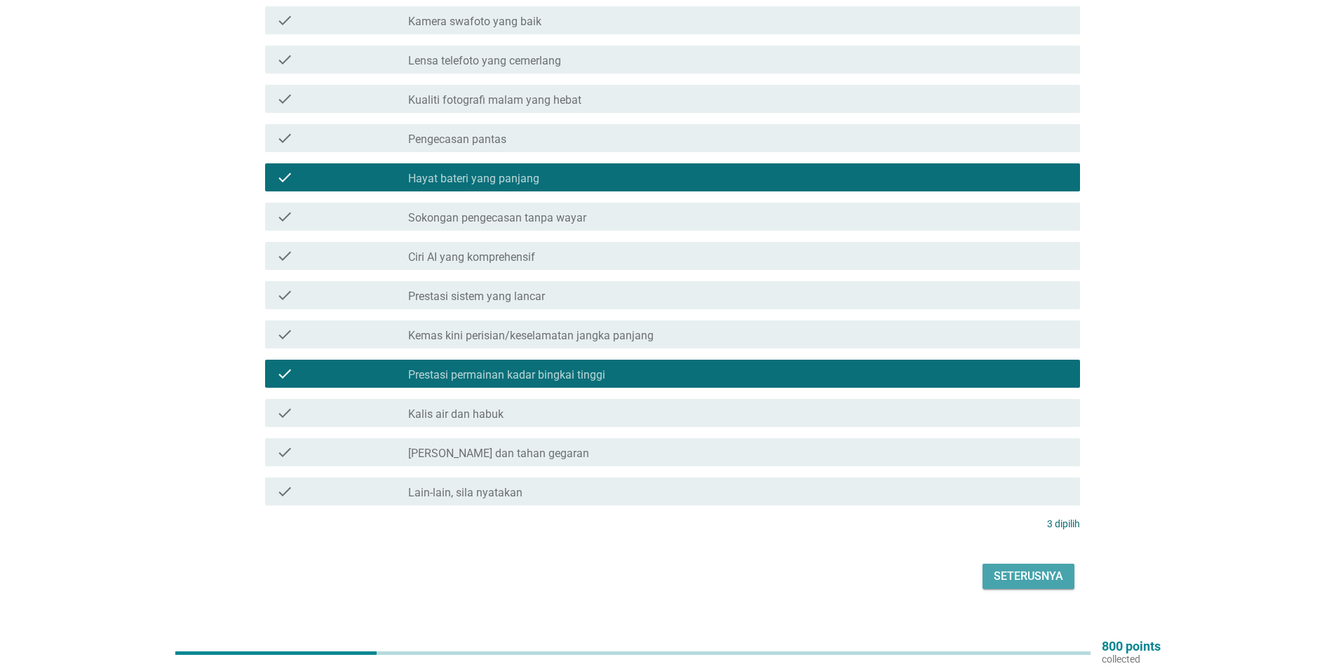
click at [1007, 568] on div "Seterusnya" at bounding box center [1027, 576] width 69 height 17
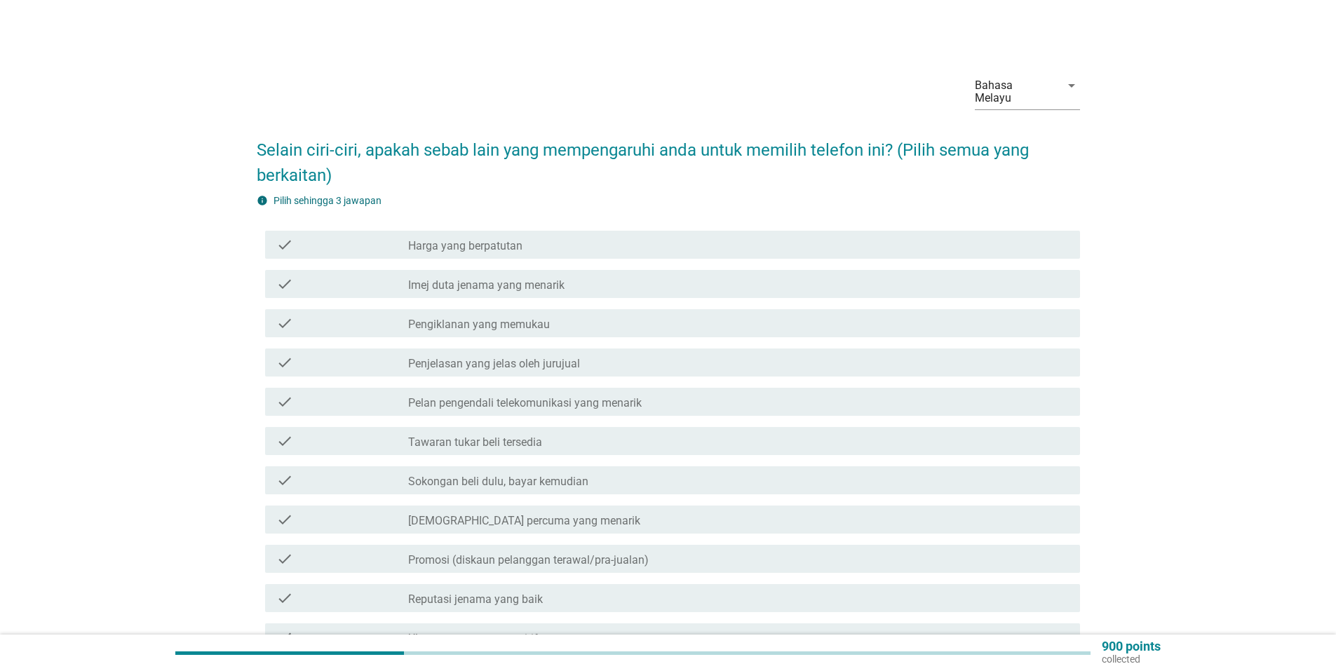
click at [543, 238] on div "check_box_outline_blank Harga yang berpatutan" at bounding box center [738, 244] width 660 height 17
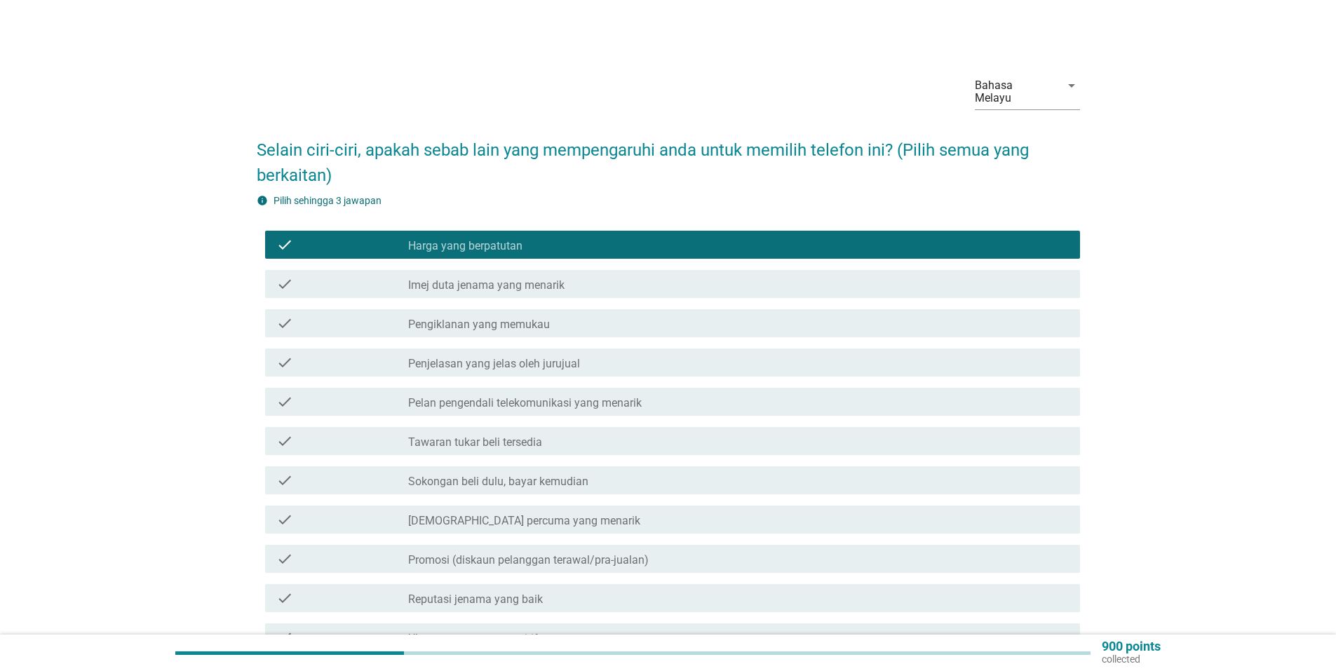
click at [543, 238] on div "check_box_outline_blank Harga yang berpatutan" at bounding box center [738, 244] width 660 height 17
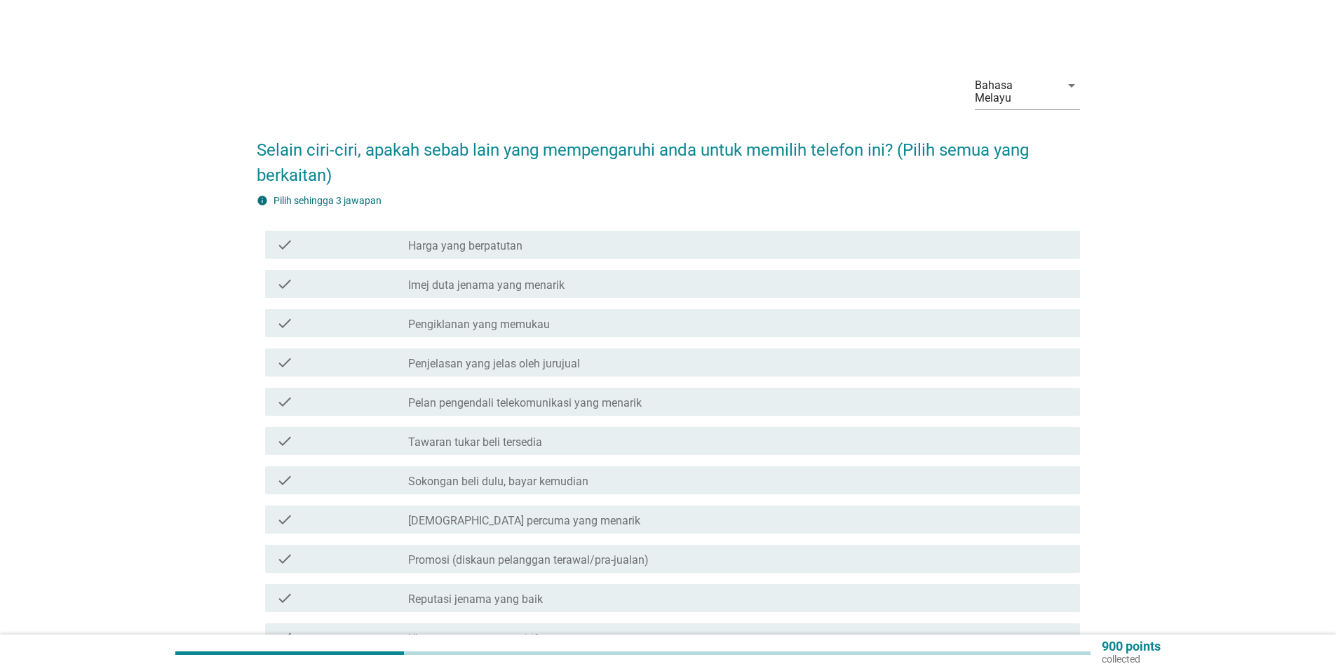
click at [536, 592] on label "Reputasi jenama yang baik" at bounding box center [475, 599] width 135 height 14
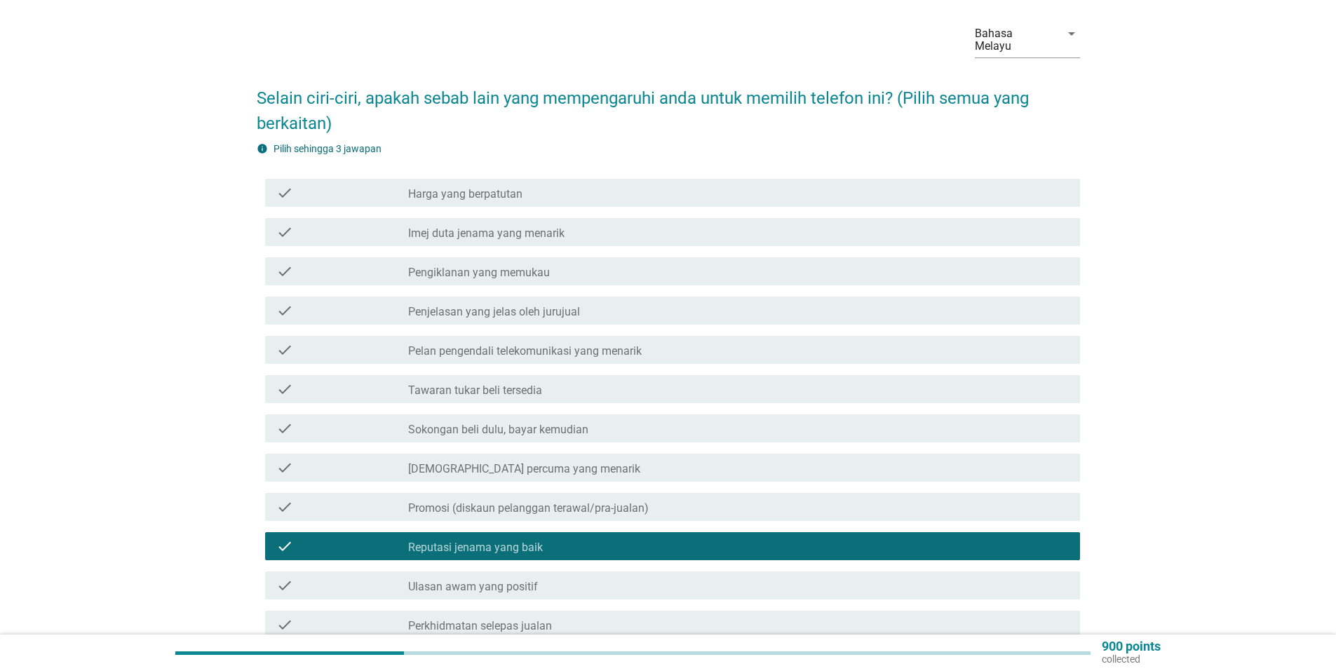
scroll to position [140, 0]
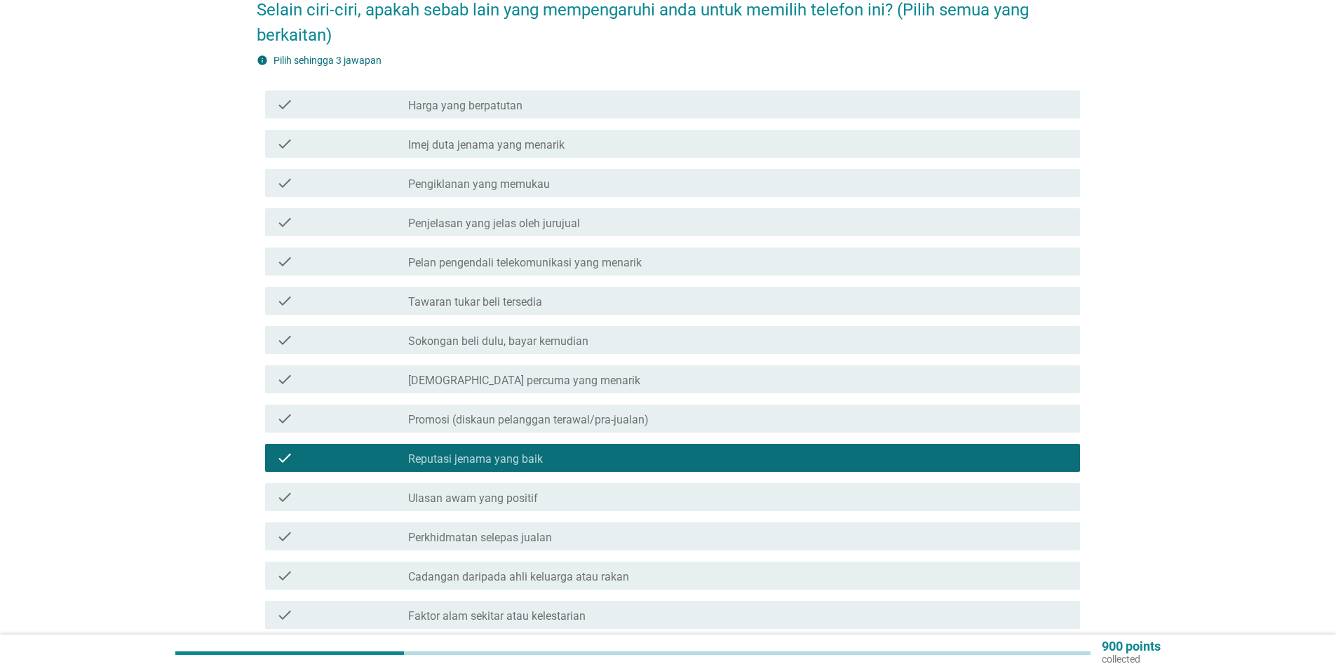
click at [563, 489] on div "check_box_outline_blank Ulasan awam yang positif" at bounding box center [738, 497] width 660 height 17
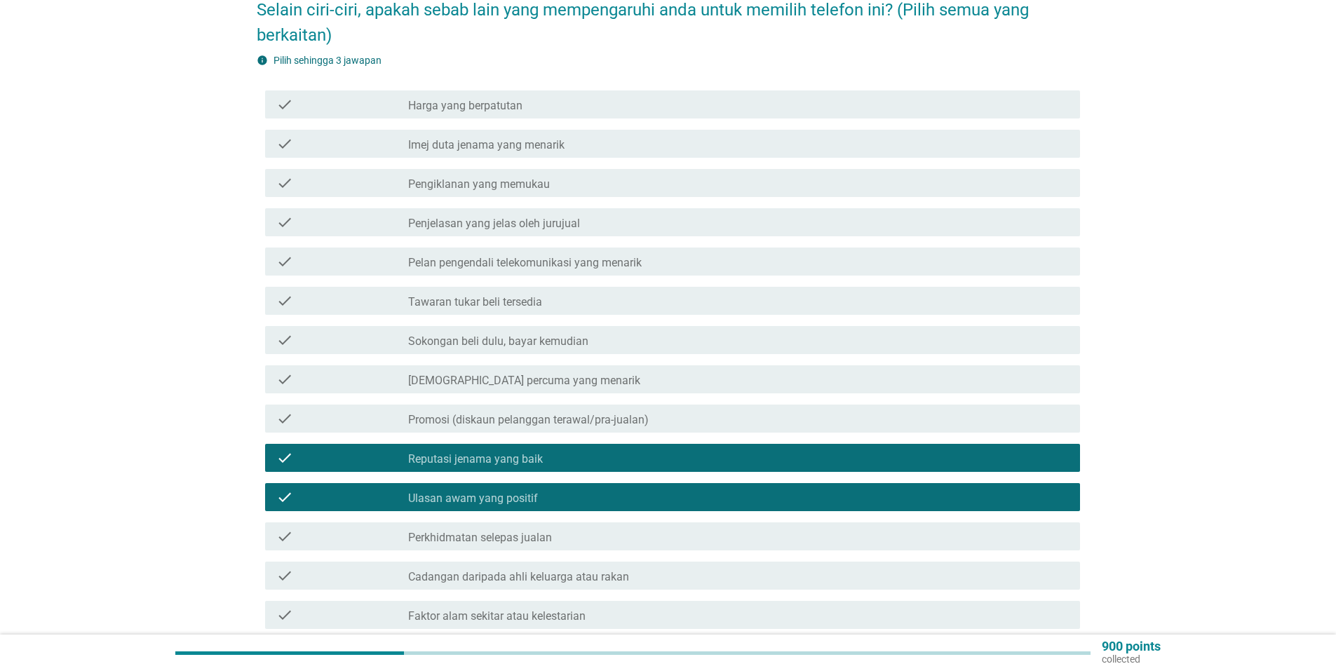
click at [506, 410] on div "check_box_outline_blank Promosi (diskaun pelanggan terawal/pra-jualan)" at bounding box center [738, 418] width 660 height 17
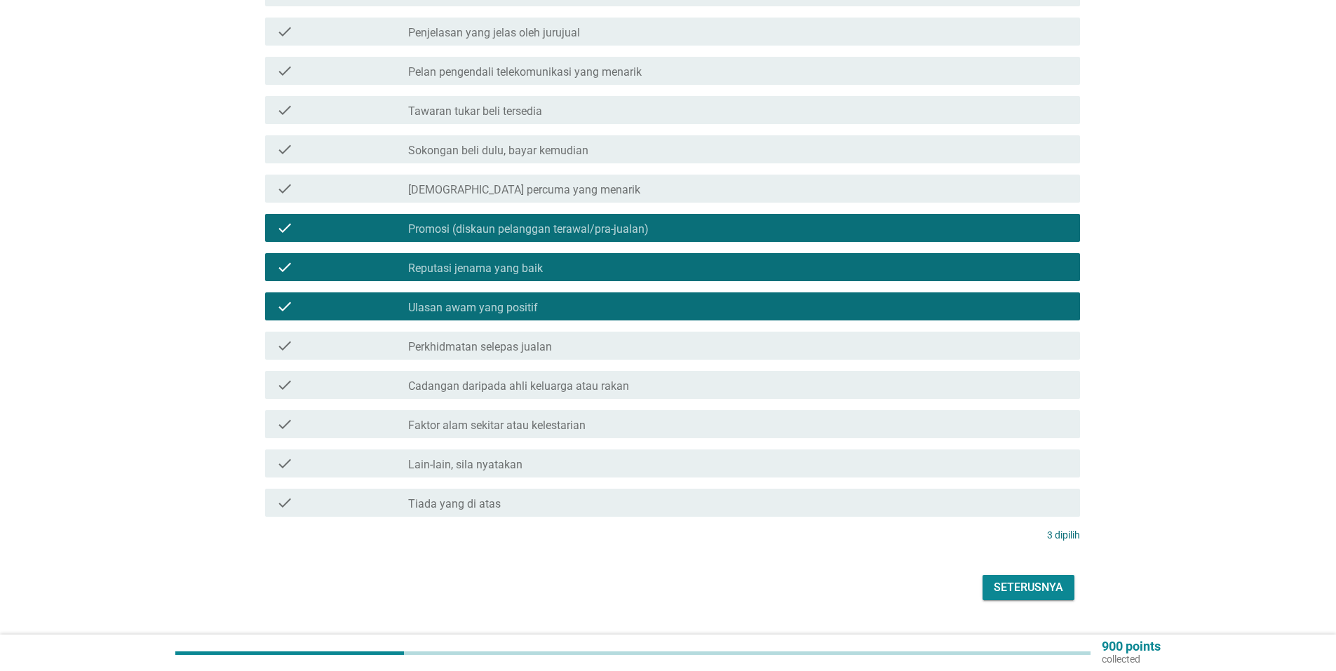
scroll to position [351, 0]
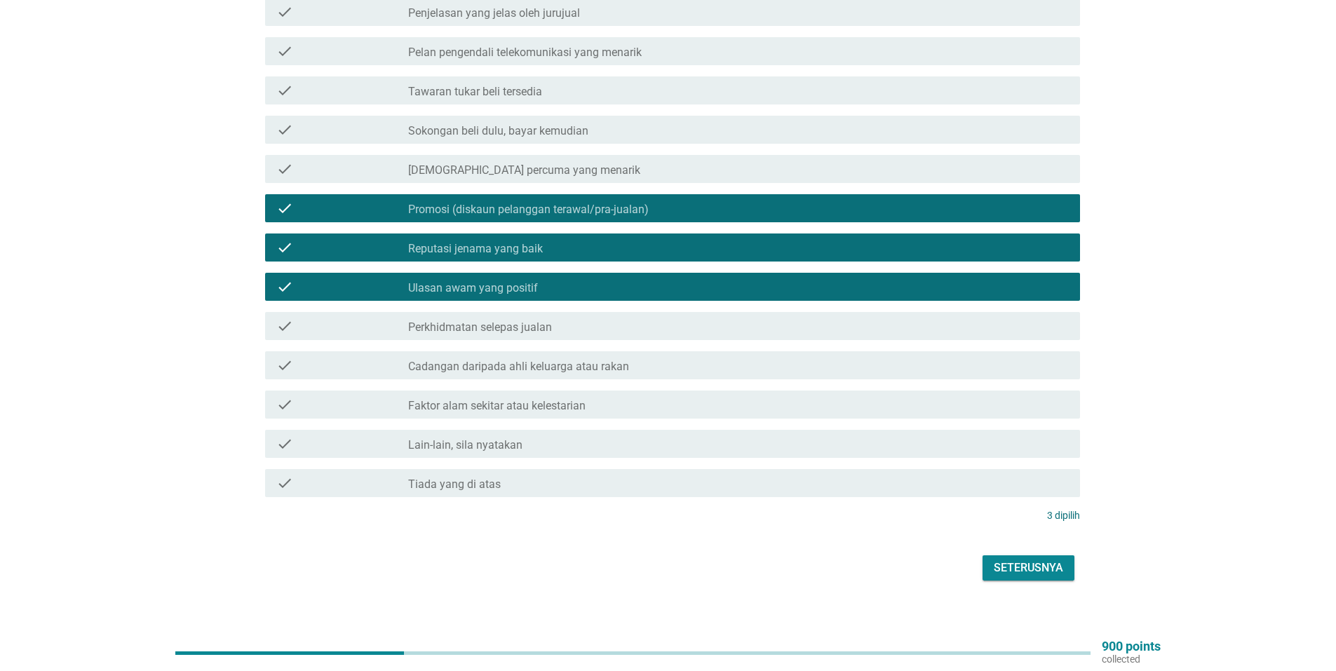
click at [1040, 559] on div "Seterusnya" at bounding box center [1027, 567] width 69 height 17
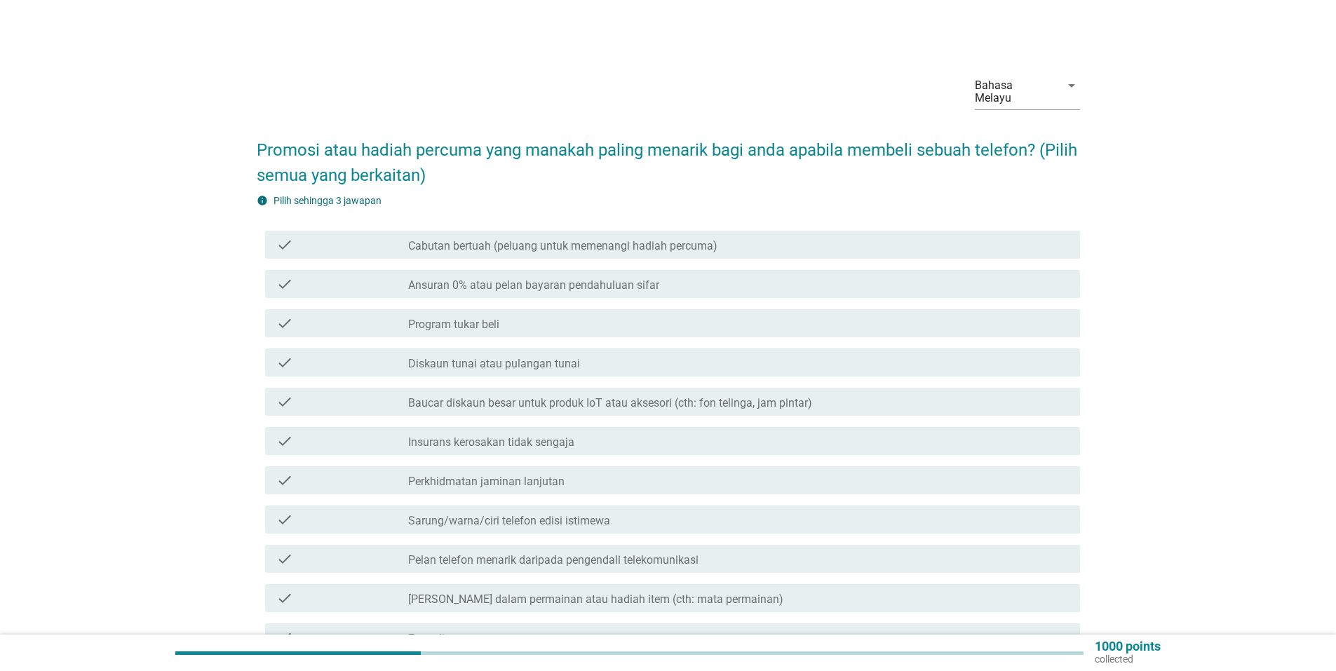
click at [742, 236] on div "check_box_outline_blank Cabutan bertuah (peluang untuk memenangi hadiah percuma)" at bounding box center [738, 244] width 660 height 17
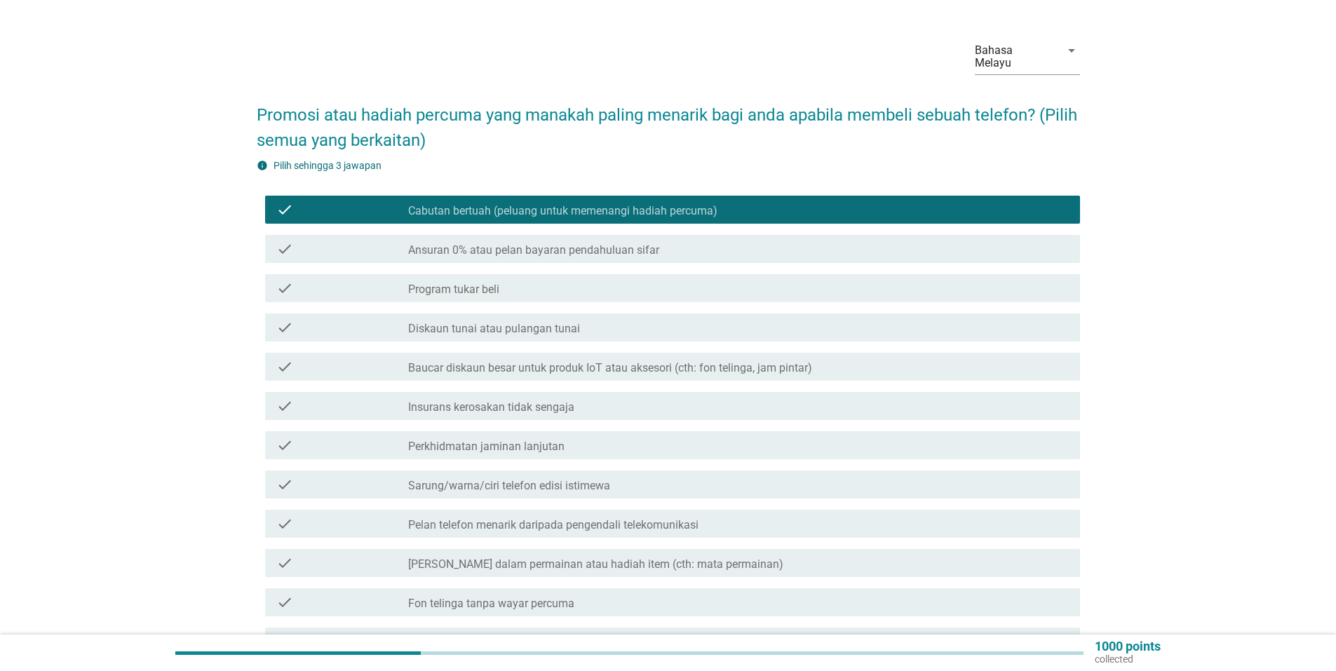
scroll to position [70, 0]
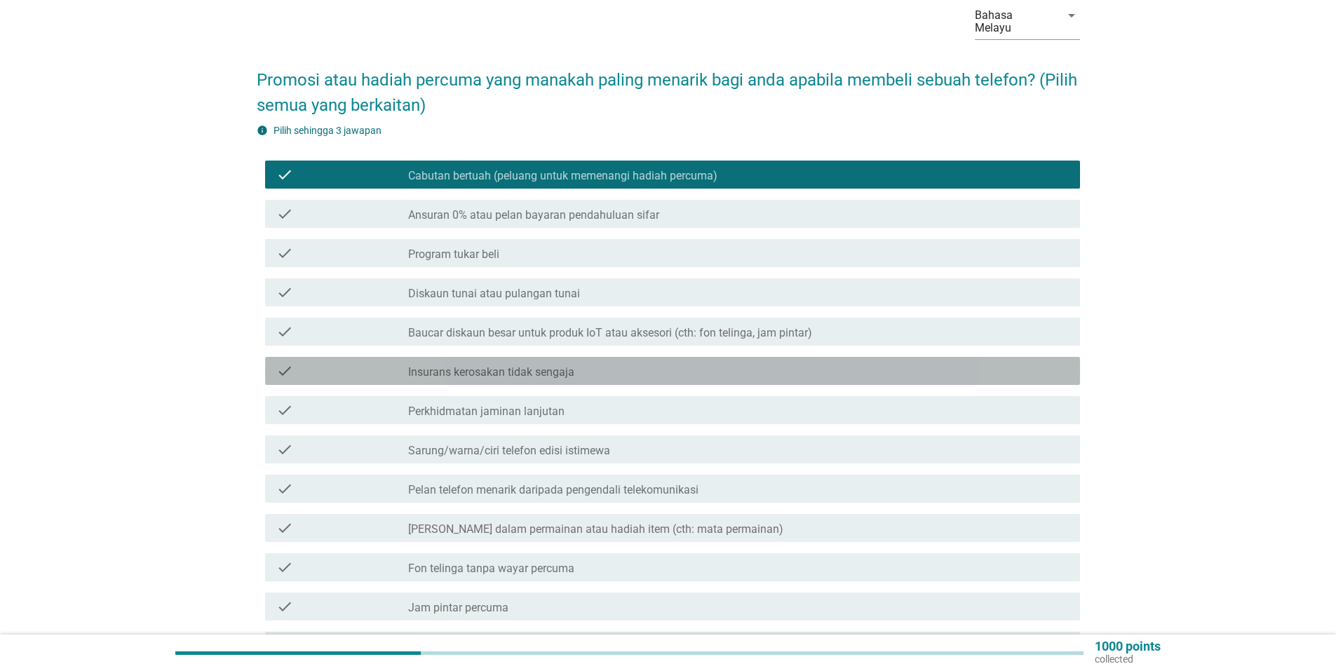
click at [606, 366] on div "check_box_outline_blank Insurans kerosakan tidak sengaja" at bounding box center [738, 370] width 660 height 17
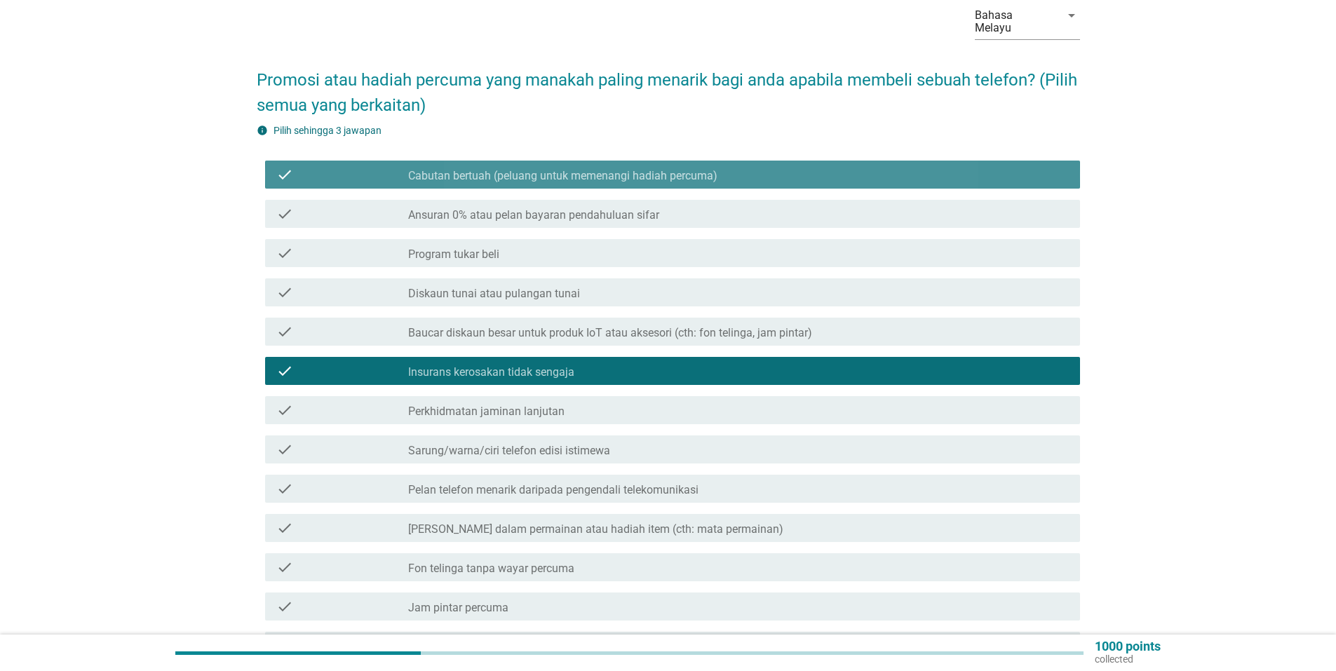
click at [632, 166] on div "check_box_outline_blank Cabutan bertuah (peluang untuk memenangi hadiah percuma)" at bounding box center [738, 174] width 660 height 17
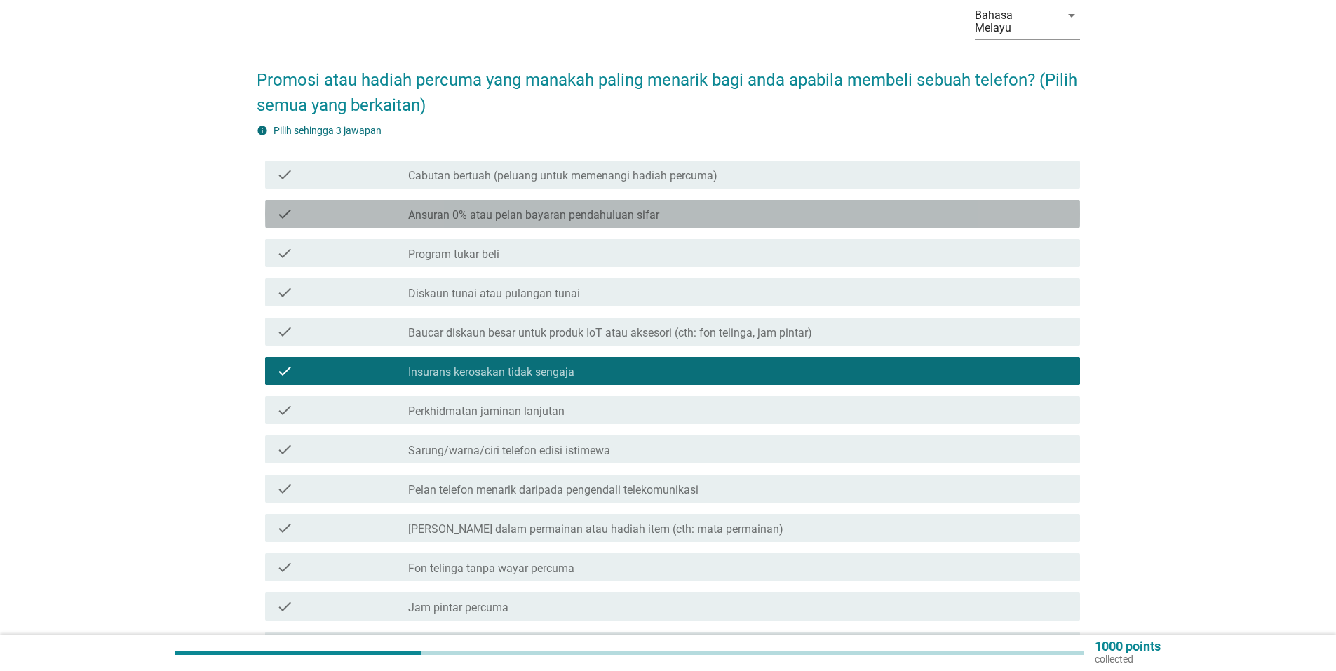
click at [581, 210] on div "check check_box_outline_blank Ansuran 0% atau pelan bayaran pendahuluan sifar" at bounding box center [672, 214] width 815 height 28
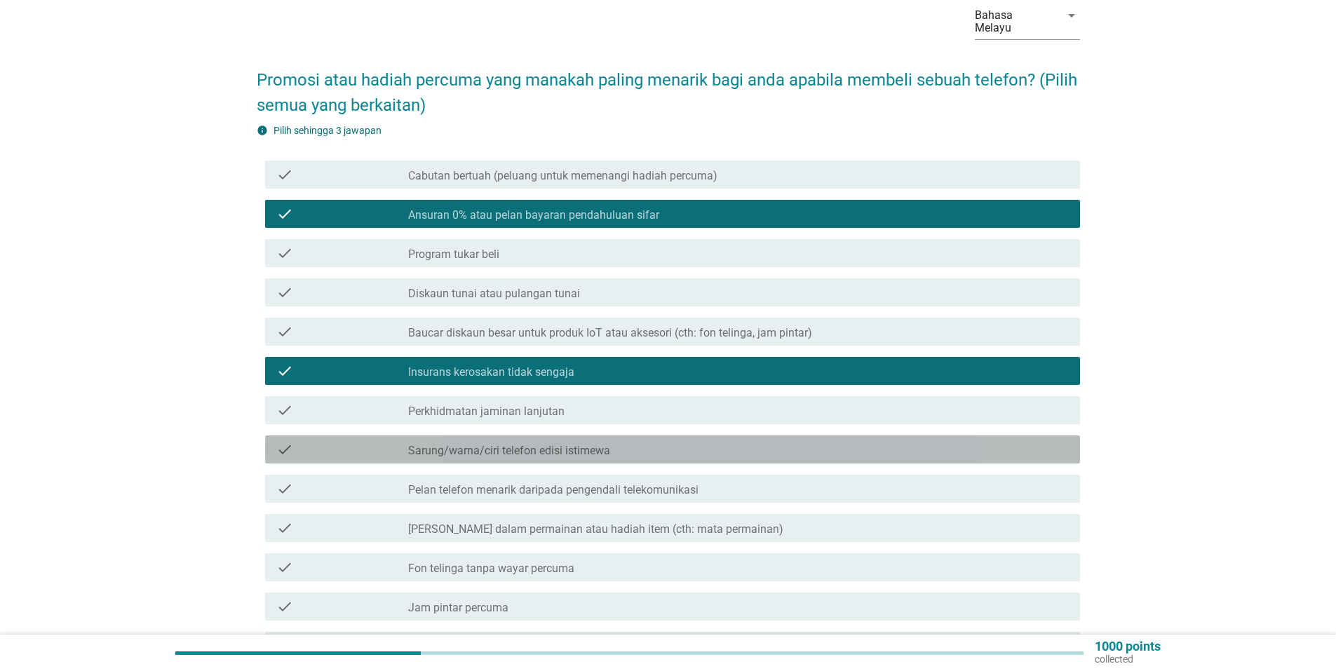
click at [574, 441] on div "check_box_outline_blank Sarung/warna/ciri telefon edisi istimewa" at bounding box center [738, 449] width 660 height 17
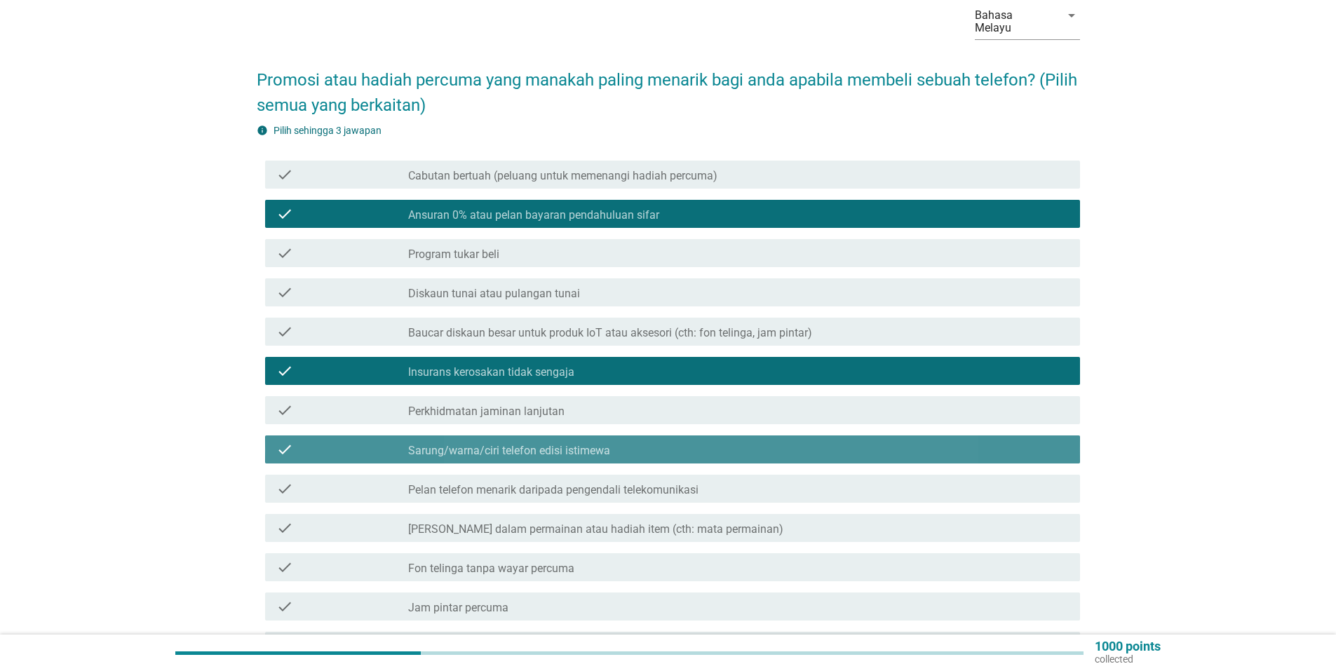
click at [644, 441] on div "check_box_outline_blank Sarung/warna/ciri telefon edisi istimewa" at bounding box center [738, 449] width 660 height 17
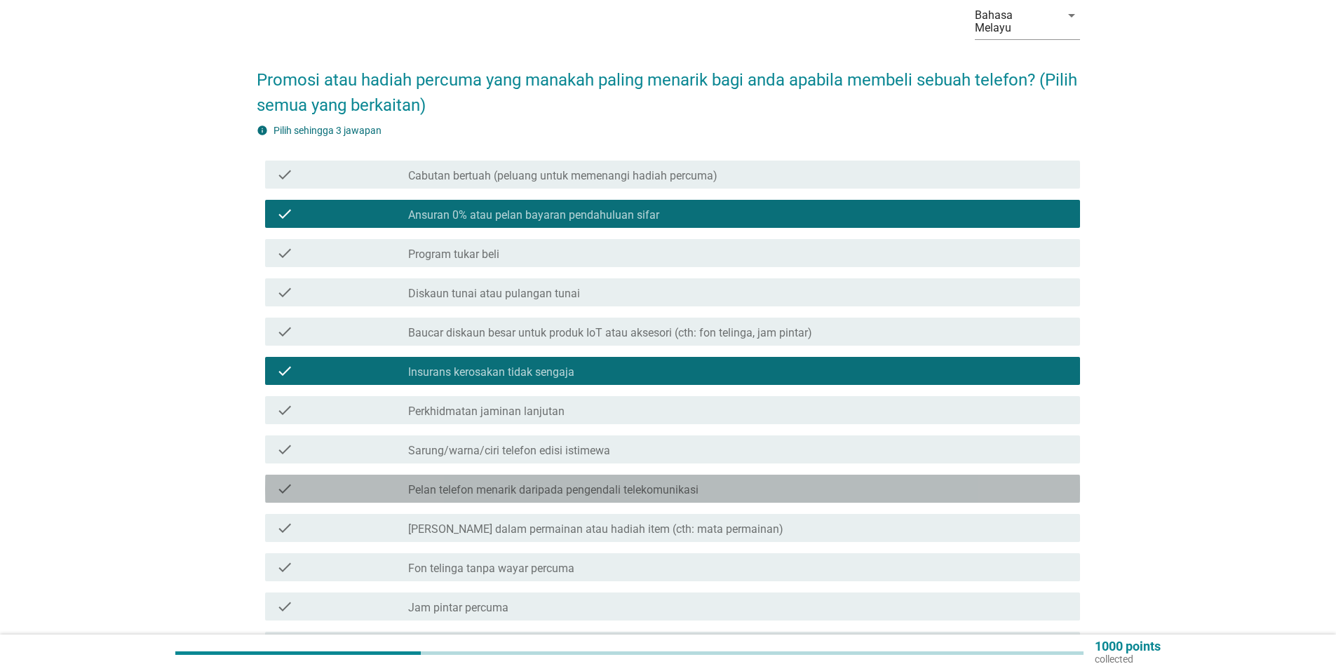
click at [613, 483] on label "Pelan telefon menarik daripada pengendali telekomunikasi" at bounding box center [553, 490] width 290 height 14
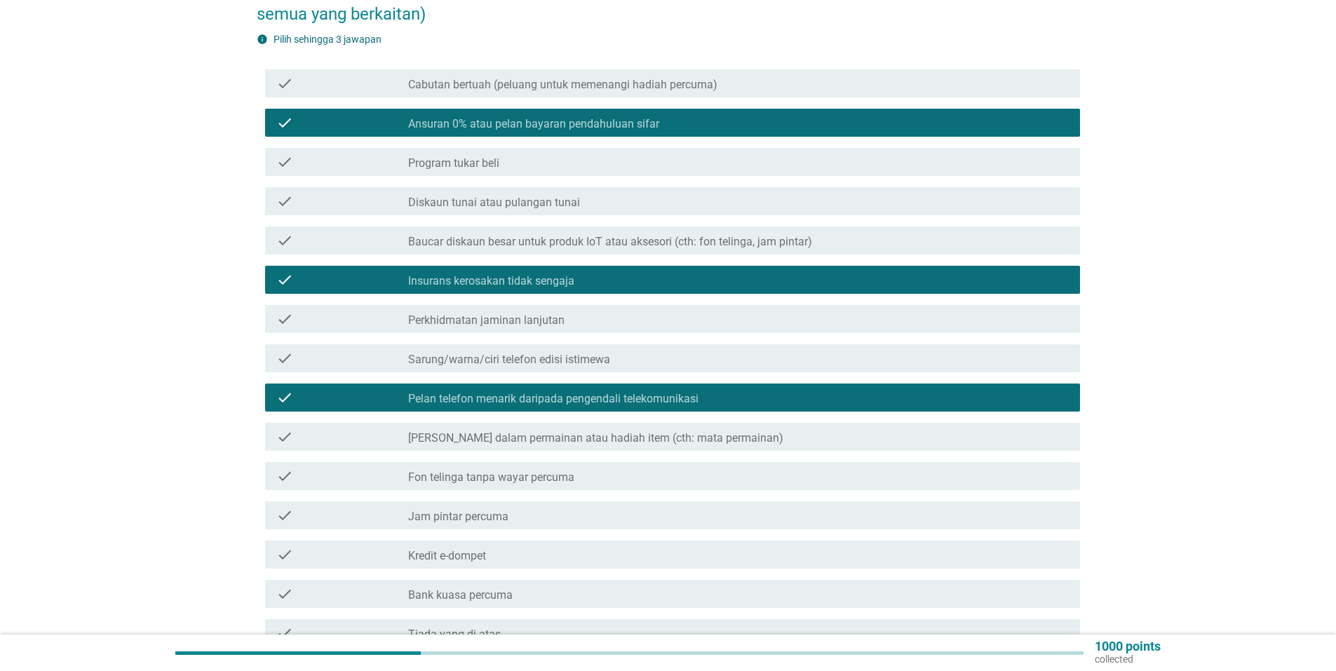
scroll to position [312, 0]
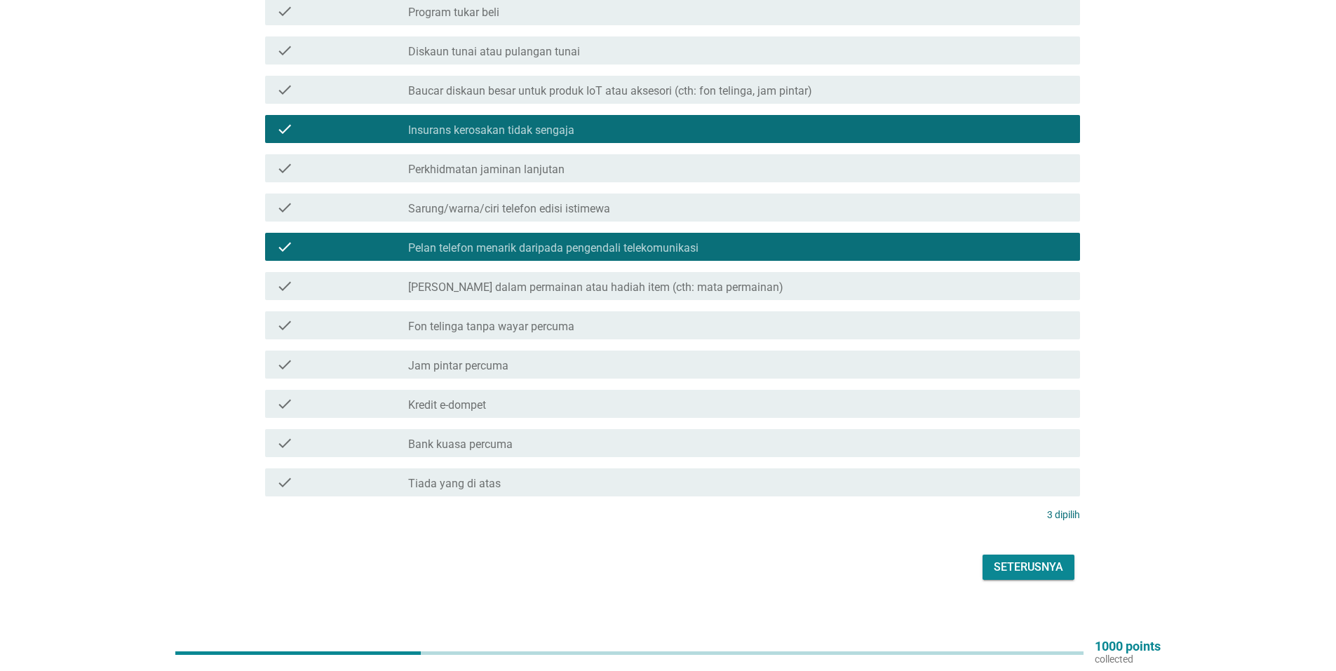
click at [1021, 573] on div "Bahasa Melayu arrow_drop_down Promosi atau hadiah percuma yang manakah paling m…" at bounding box center [668, 167] width 846 height 855
click at [1026, 559] on div "Seterusnya" at bounding box center [1027, 567] width 69 height 17
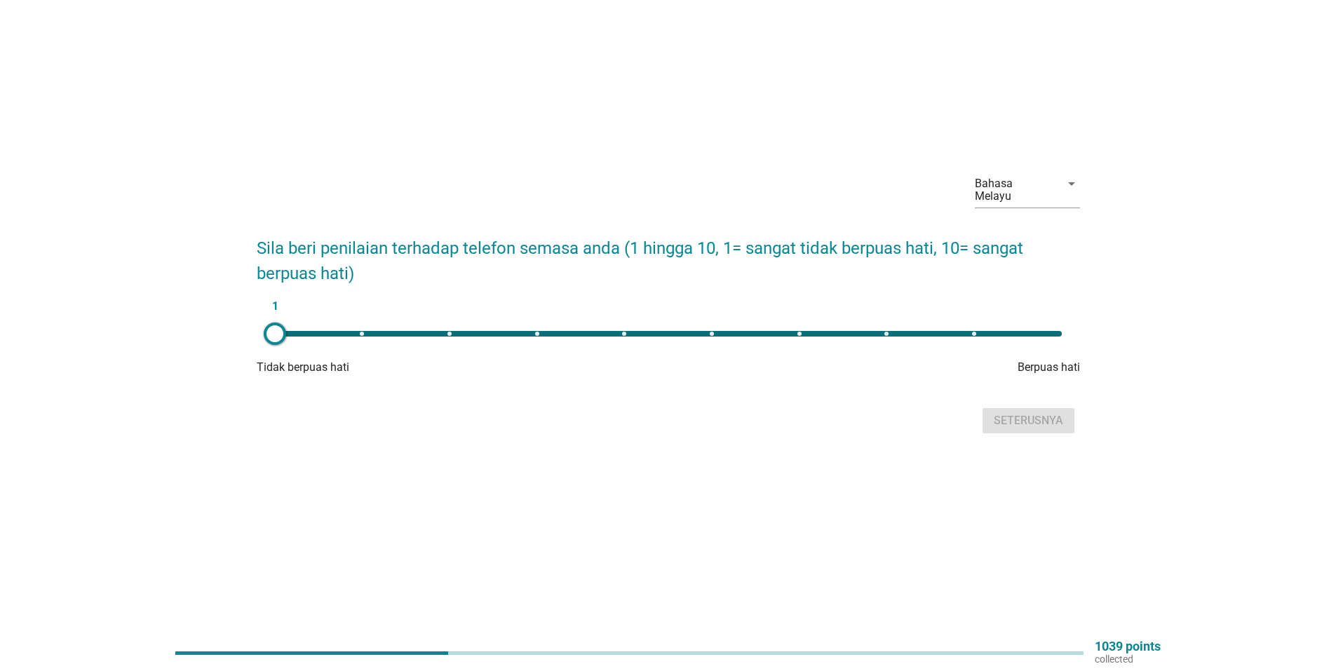
scroll to position [0, 0]
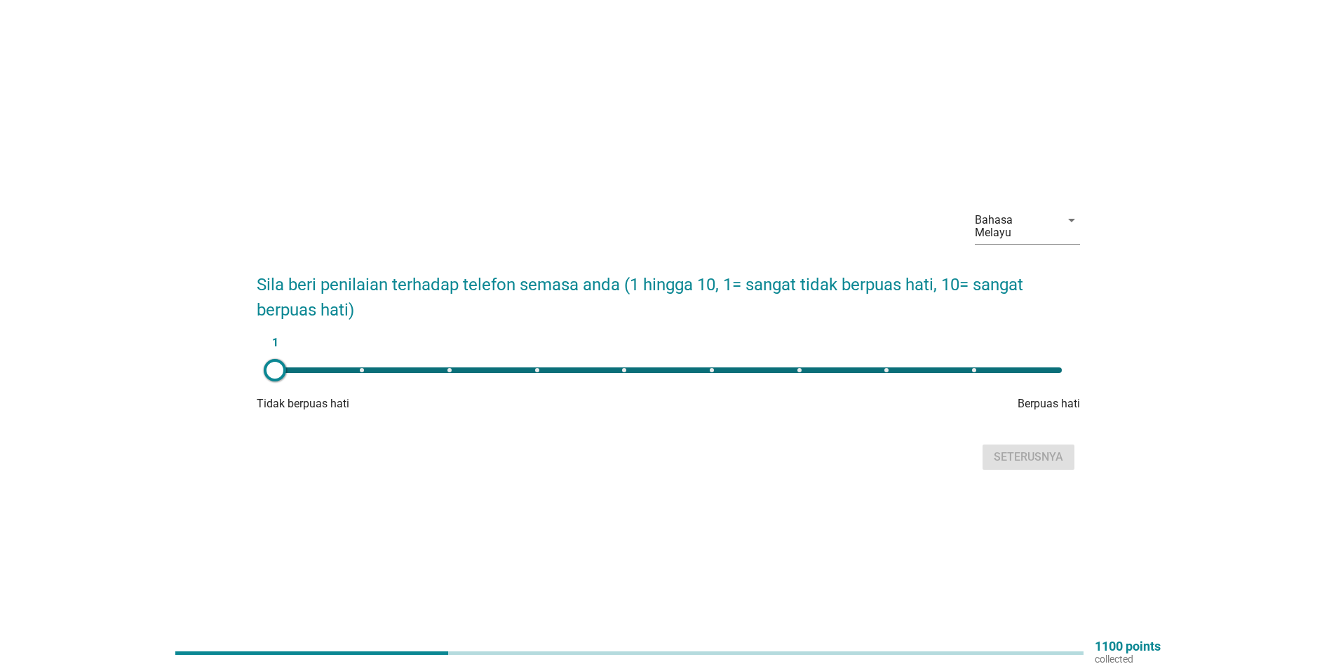
click at [1038, 358] on div "1" at bounding box center [668, 370] width 809 height 28
type input "10"
click at [1008, 459] on div "Seterusnya" at bounding box center [1027, 457] width 69 height 17
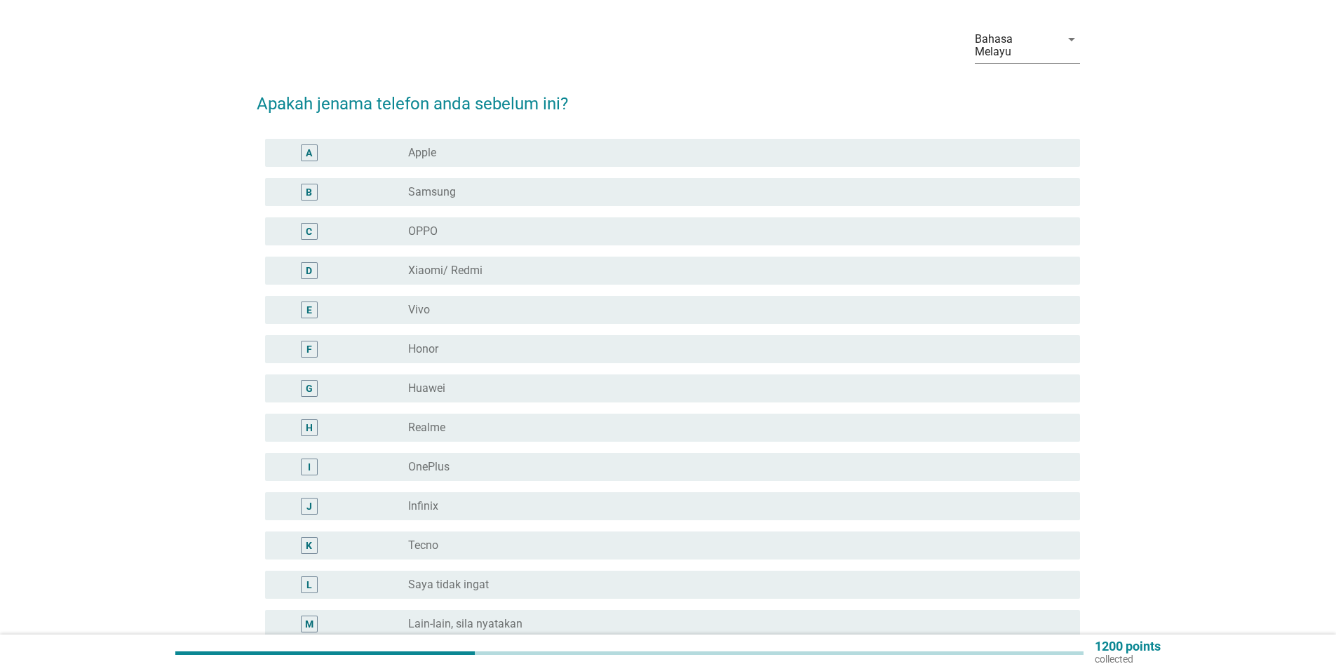
scroll to position [70, 0]
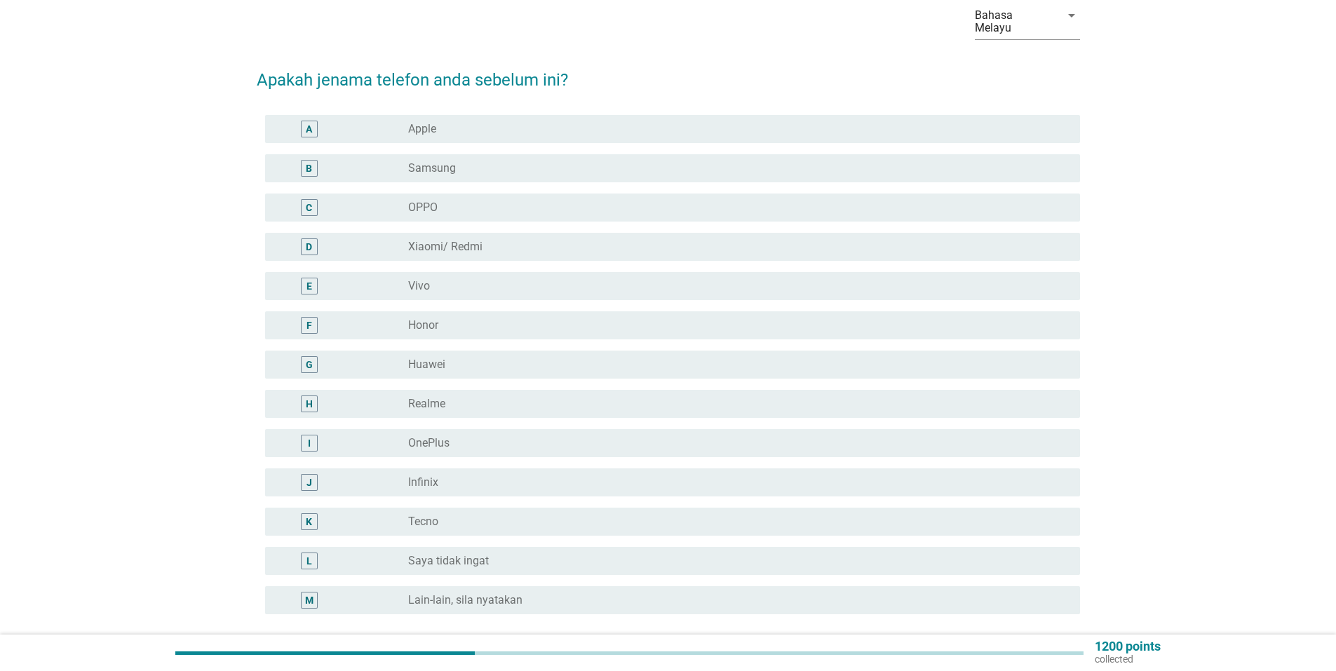
click at [528, 475] on div "radio_button_unchecked Infinix" at bounding box center [732, 482] width 649 height 14
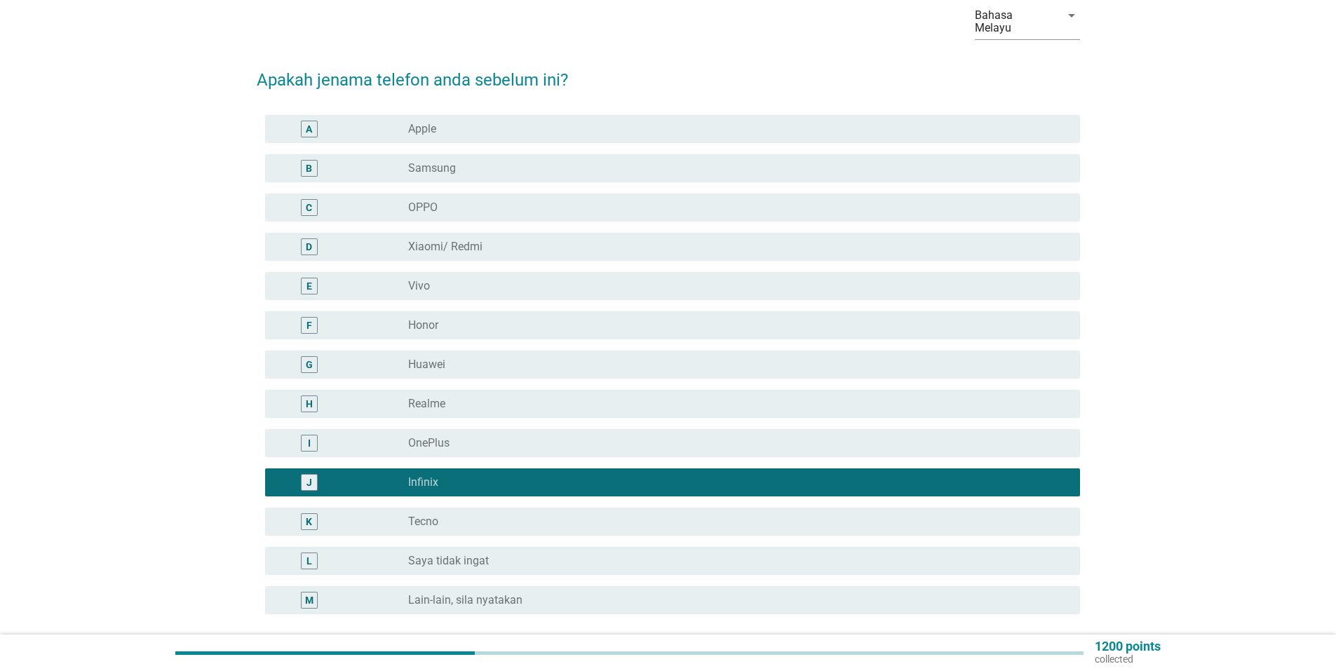
scroll to position [140, 0]
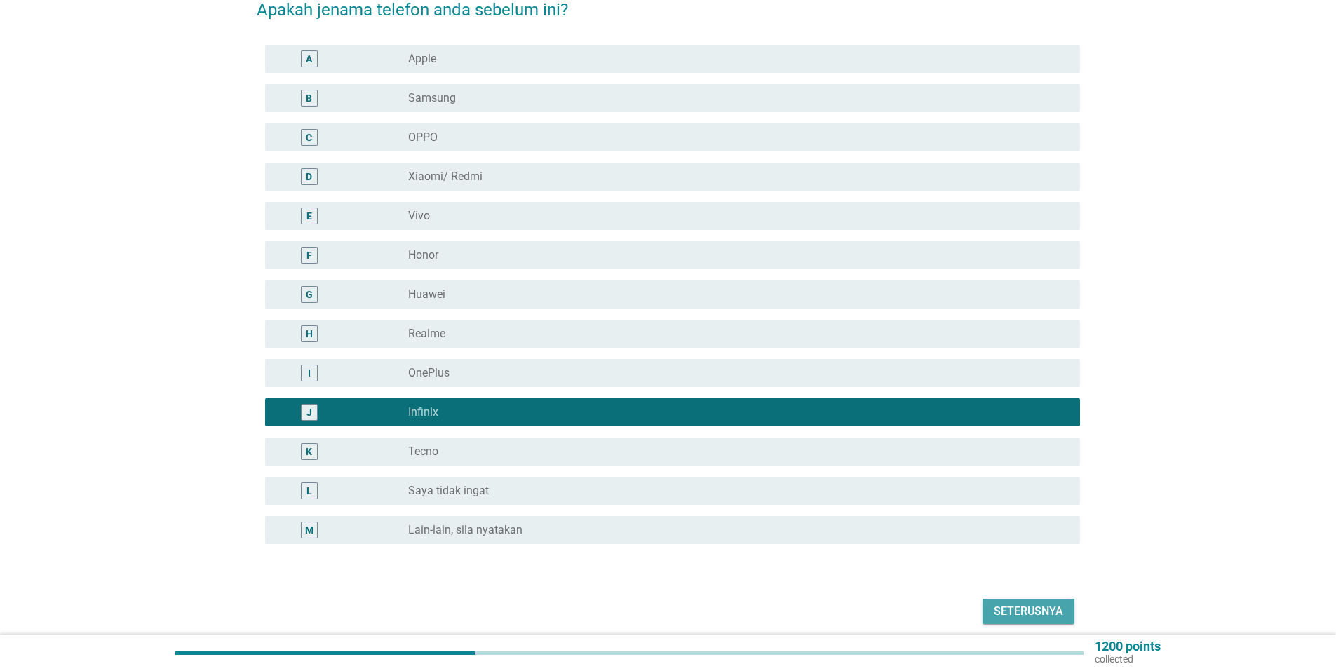
click at [1036, 603] on div "Seterusnya" at bounding box center [1027, 611] width 69 height 17
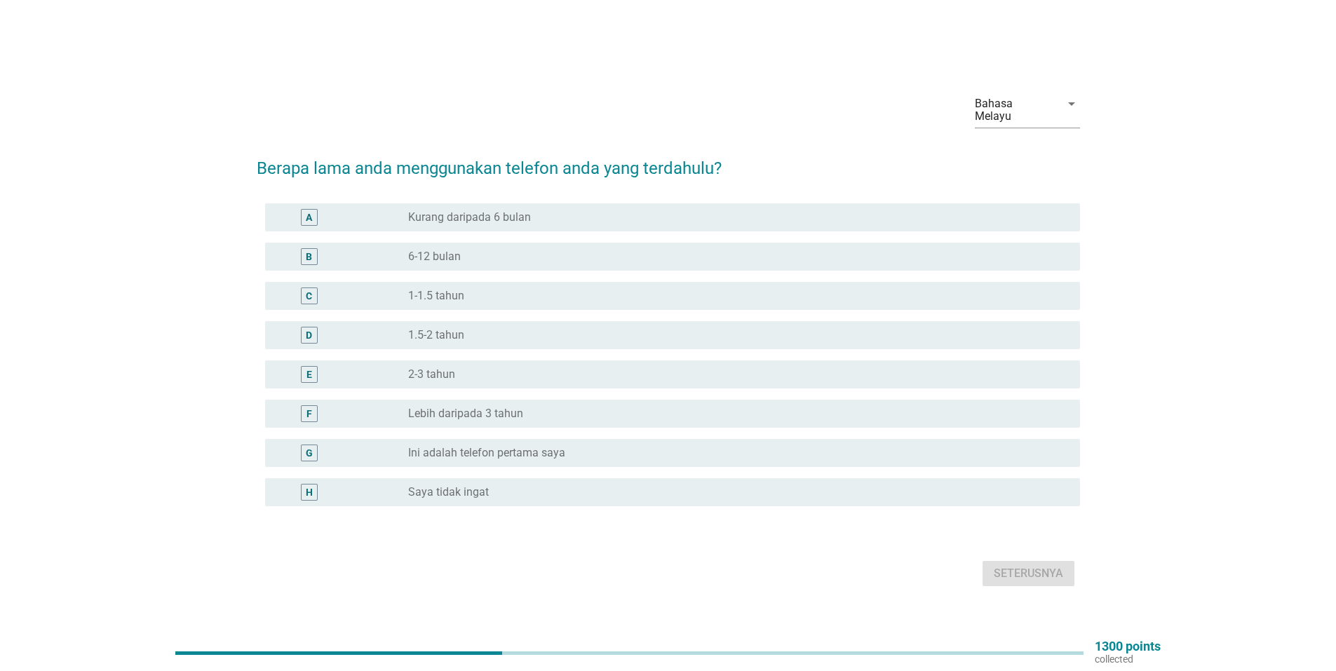
click at [541, 367] on div "radio_button_unchecked 2-3 tahun" at bounding box center [732, 374] width 649 height 14
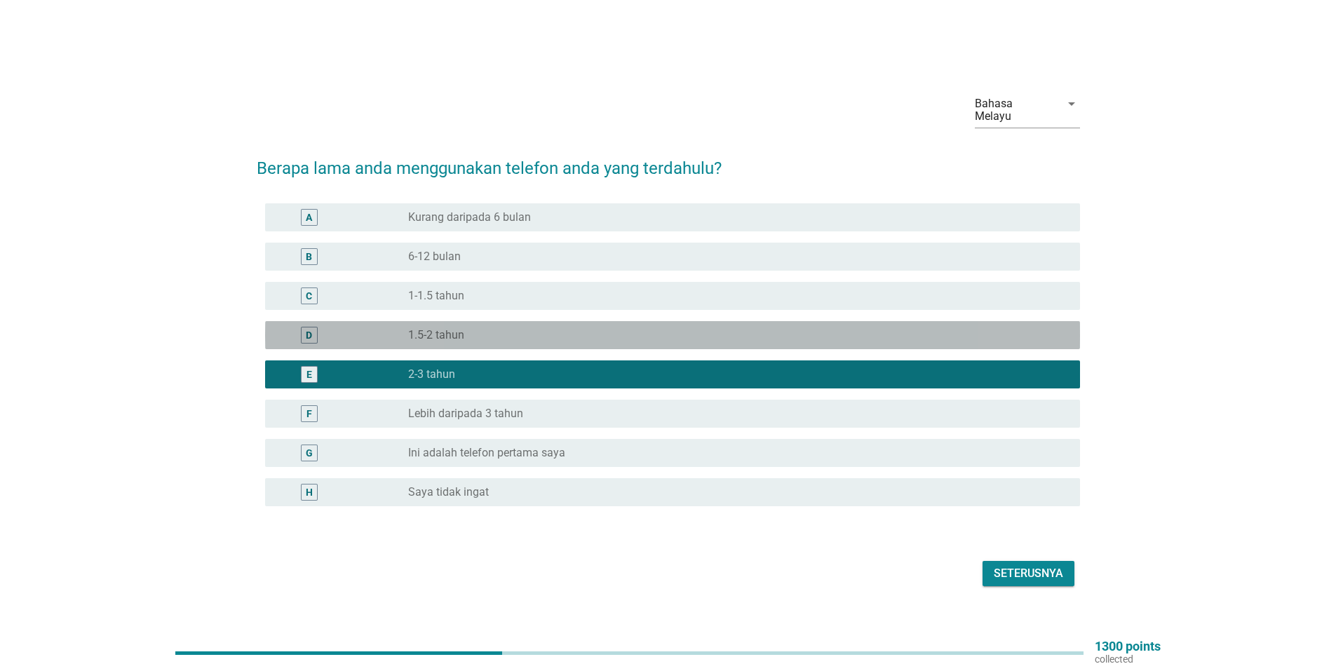
click at [575, 331] on div "radio_button_unchecked 1.5-2 tahun" at bounding box center [732, 335] width 649 height 14
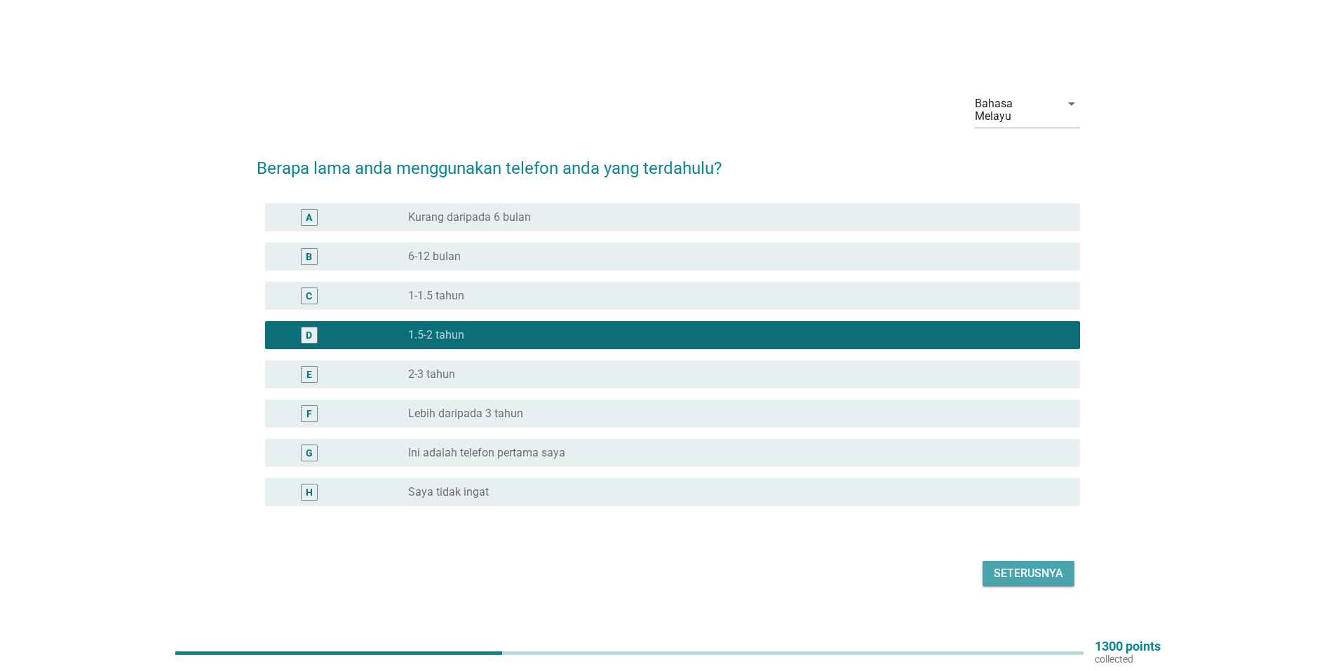
click at [1024, 574] on div "Seterusnya" at bounding box center [1027, 573] width 69 height 17
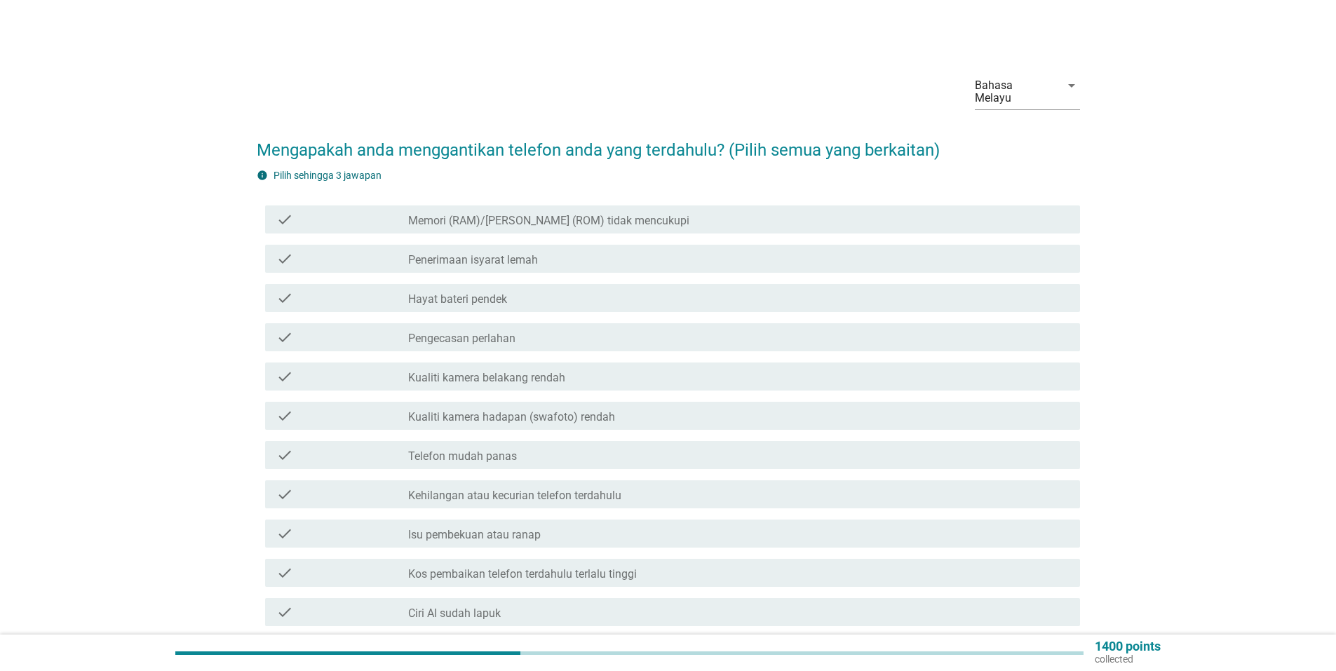
click at [653, 211] on div "check_box_outline_blank Memori (RAM)/storan (ROM) tidak mencukupi" at bounding box center [738, 219] width 660 height 17
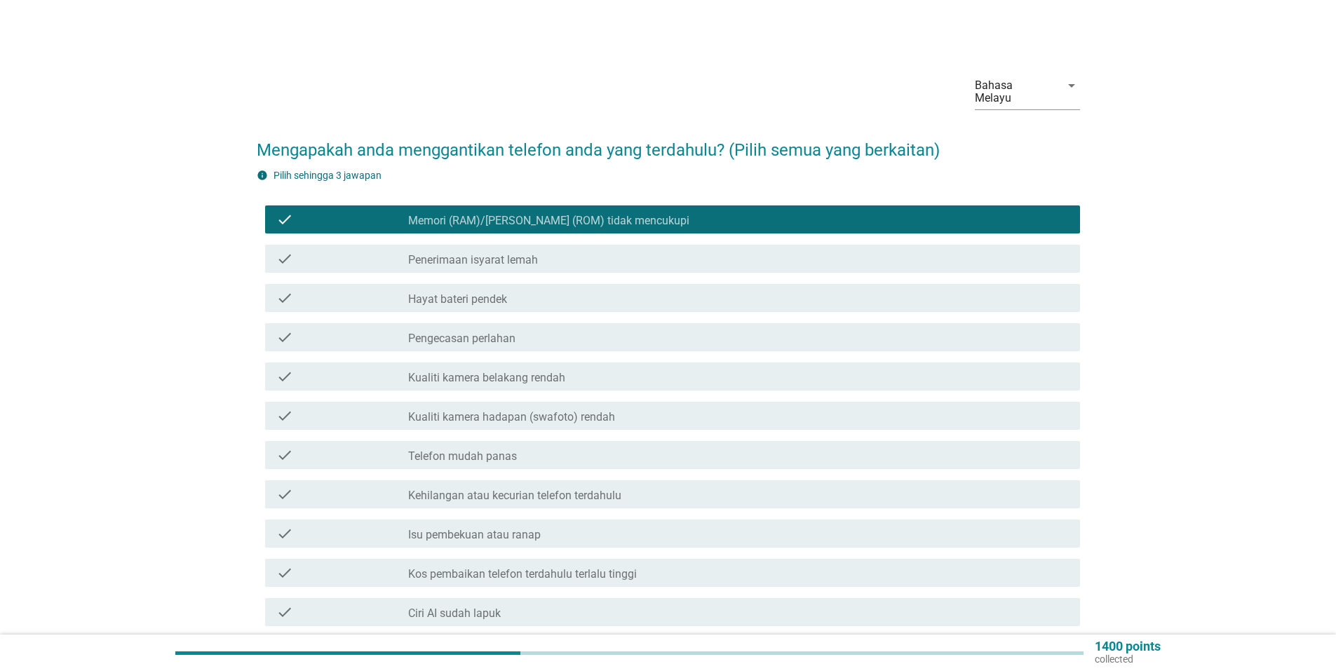
click at [653, 211] on div "check_box_outline_blank Memori (RAM)/storan (ROM) tidak mencukupi" at bounding box center [738, 219] width 660 height 17
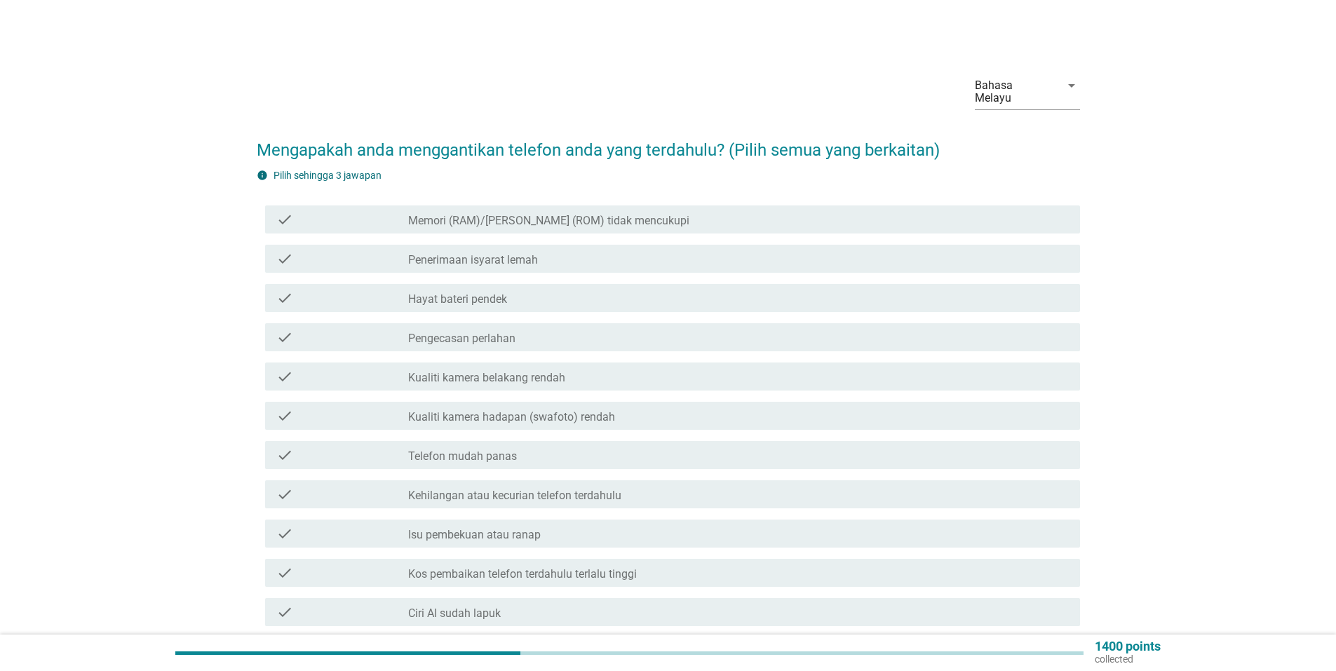
click at [632, 486] on div "check_box_outline_blank Kehilangan atau kecurian telefon terdahulu" at bounding box center [738, 494] width 660 height 17
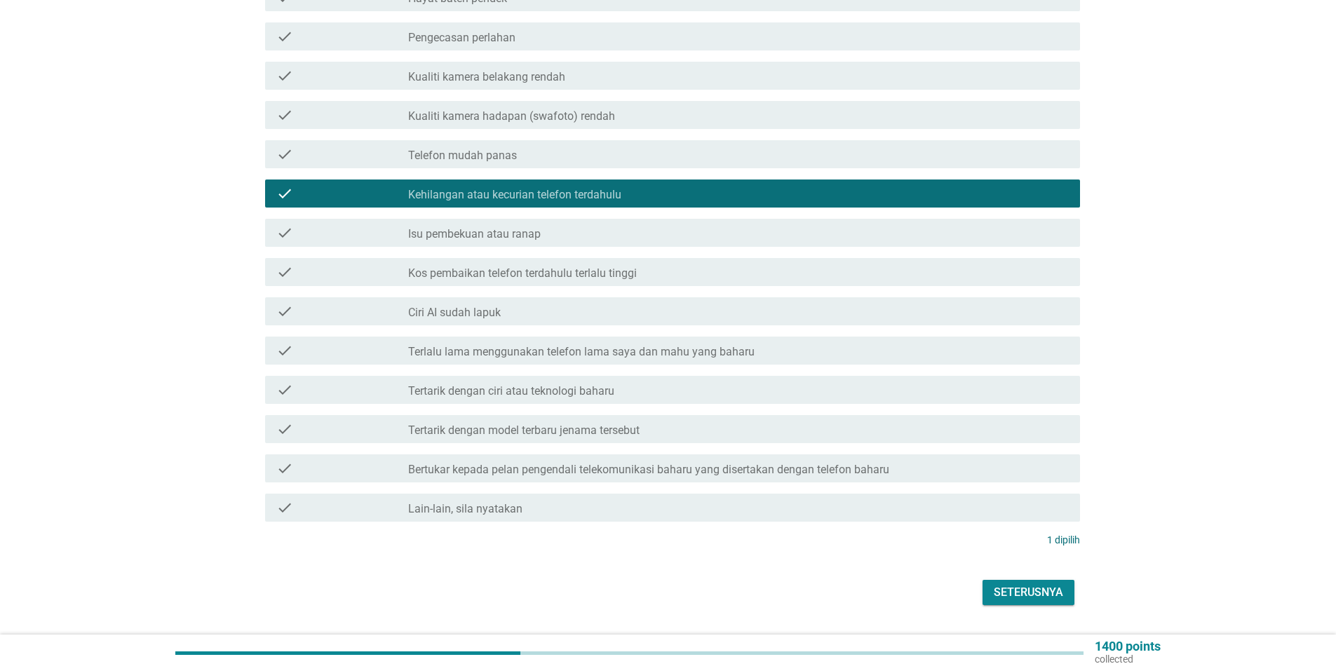
scroll to position [326, 0]
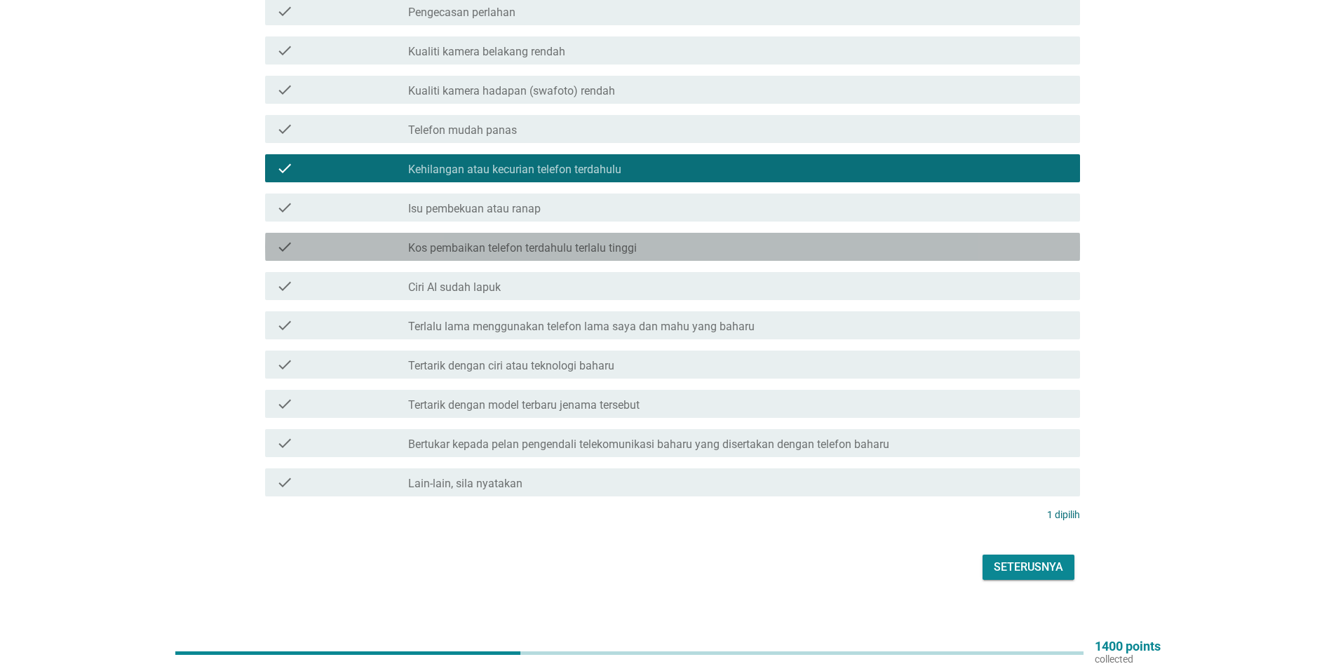
click at [646, 239] on div "check_box_outline_blank Kos pembaikan telefon terdahulu terlalu tinggi" at bounding box center [738, 246] width 660 height 17
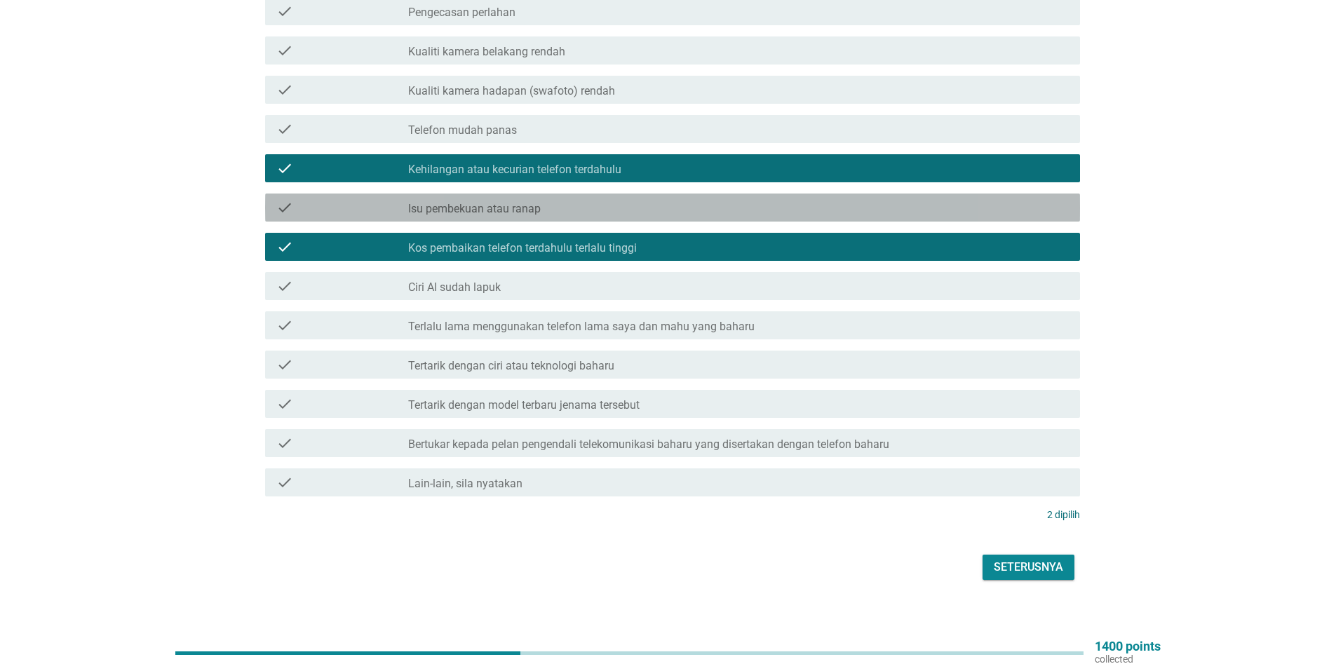
click at [644, 201] on div "check_box_outline_blank Isu pembekuan atau ranap" at bounding box center [738, 207] width 660 height 17
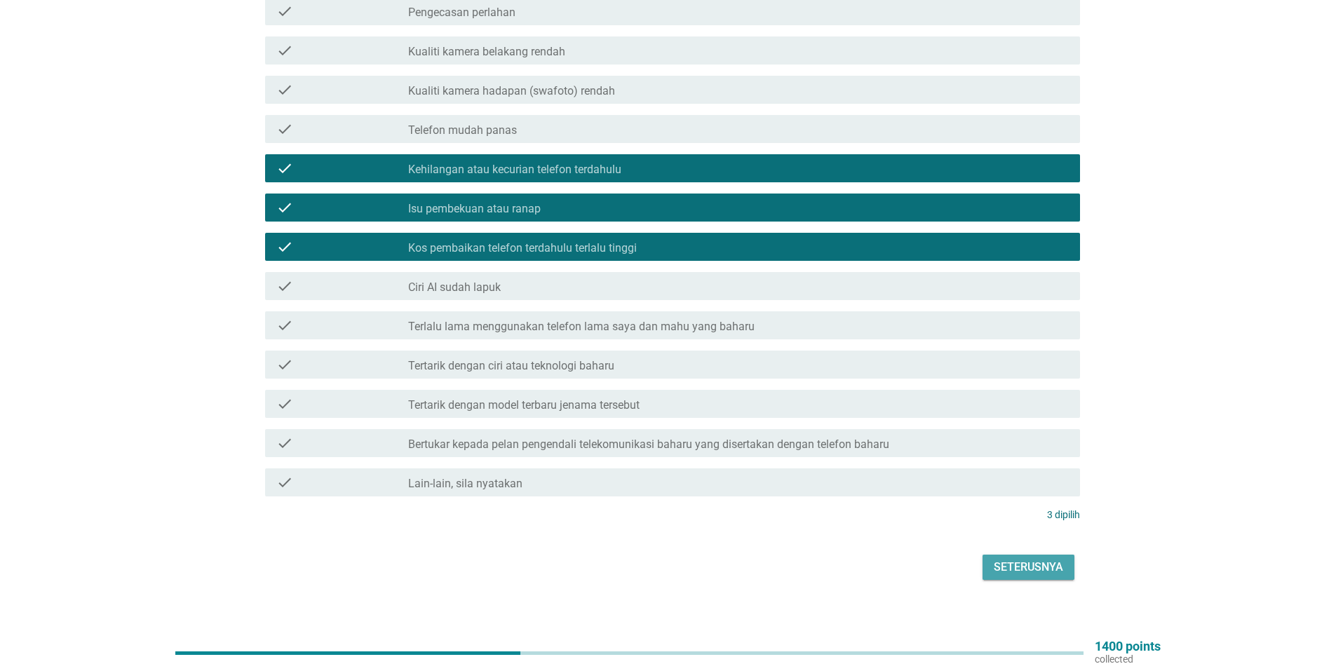
click at [1015, 559] on div "Seterusnya" at bounding box center [1027, 567] width 69 height 17
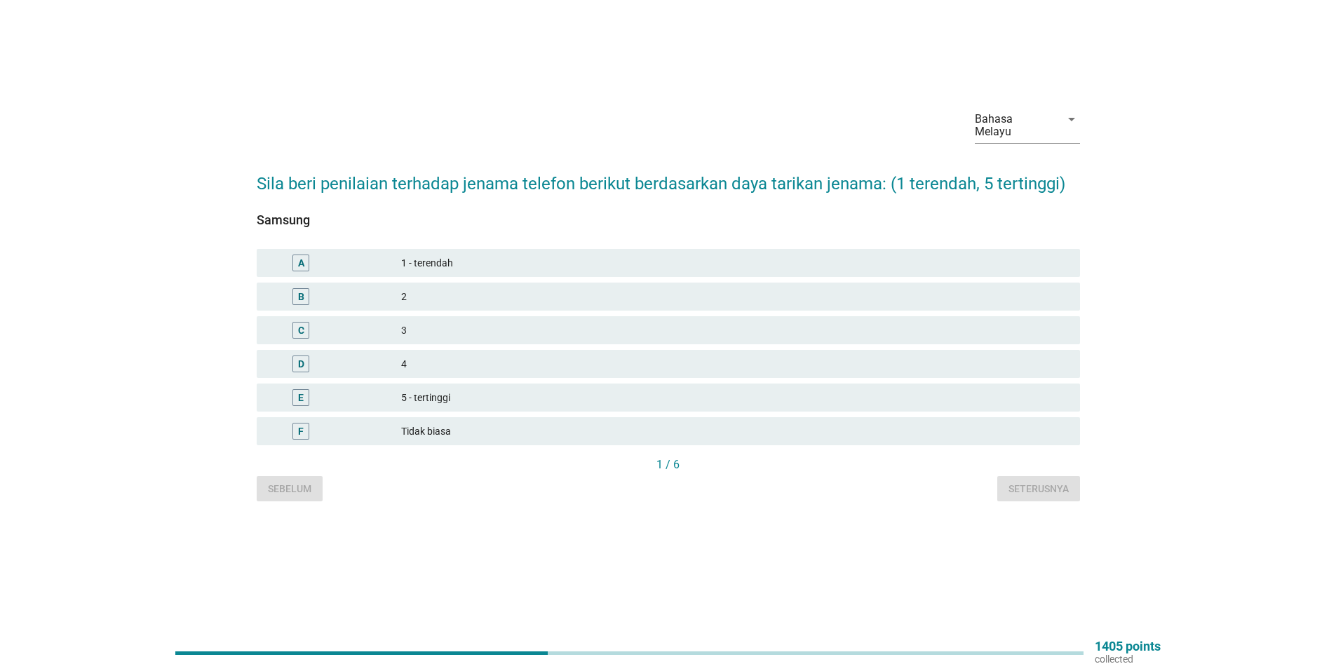
scroll to position [0, 0]
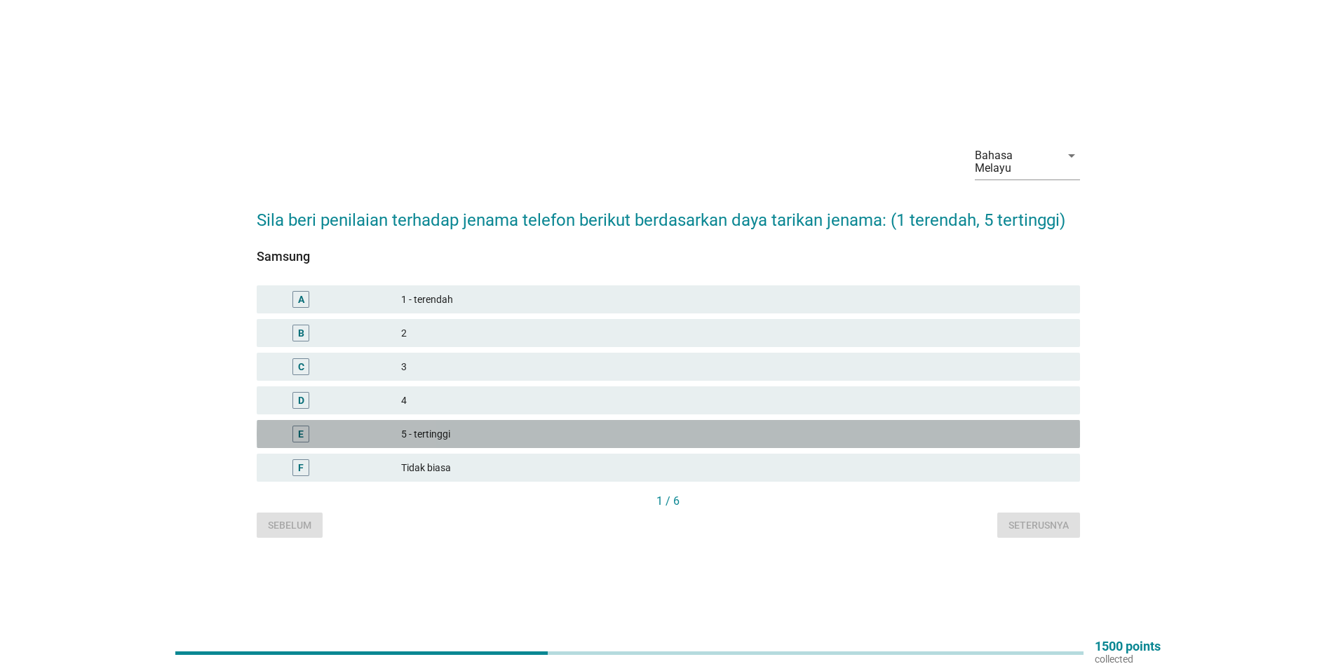
click at [450, 426] on div "5 - tertinggi" at bounding box center [734, 434] width 667 height 17
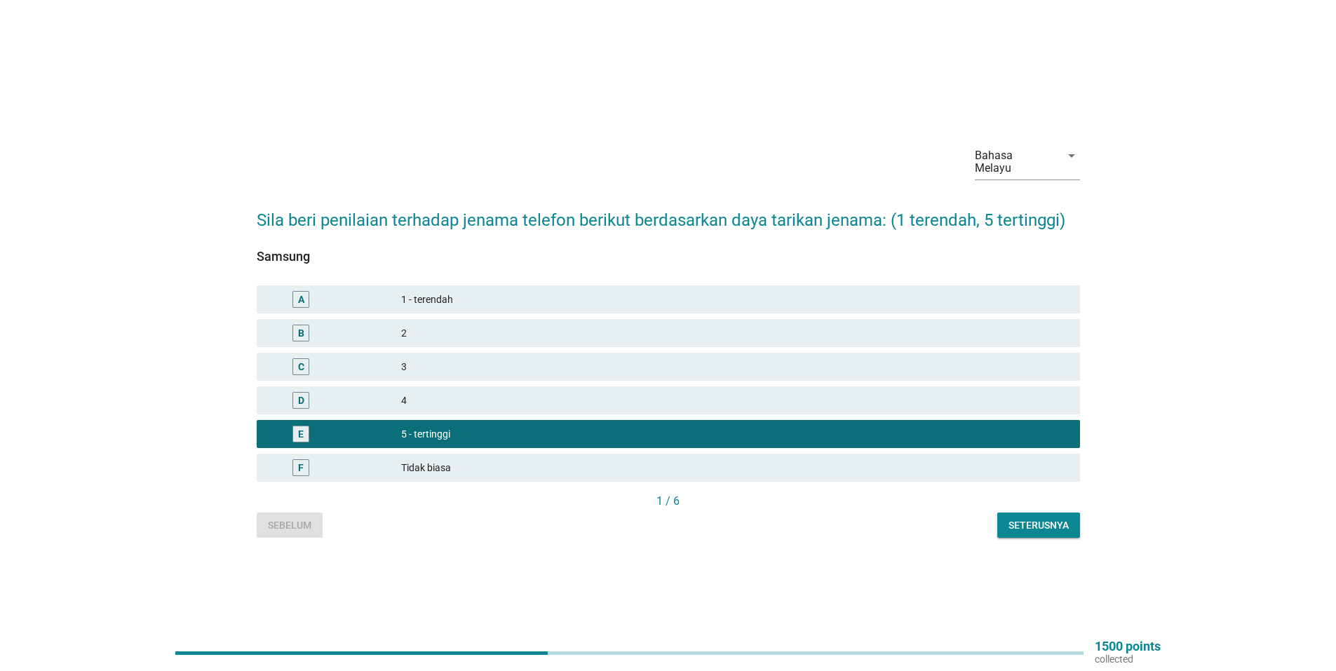
click at [1040, 520] on div "Seterusnya" at bounding box center [1038, 525] width 60 height 15
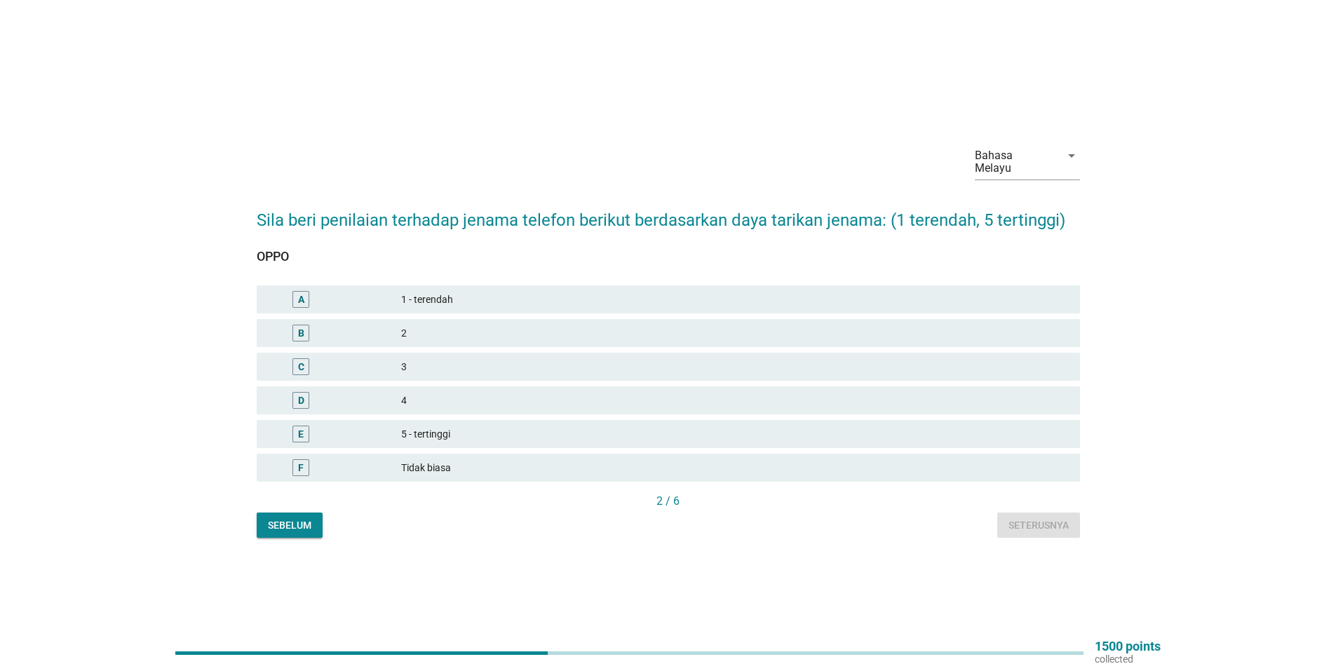
click at [942, 434] on div "5 - tertinggi" at bounding box center [734, 434] width 667 height 17
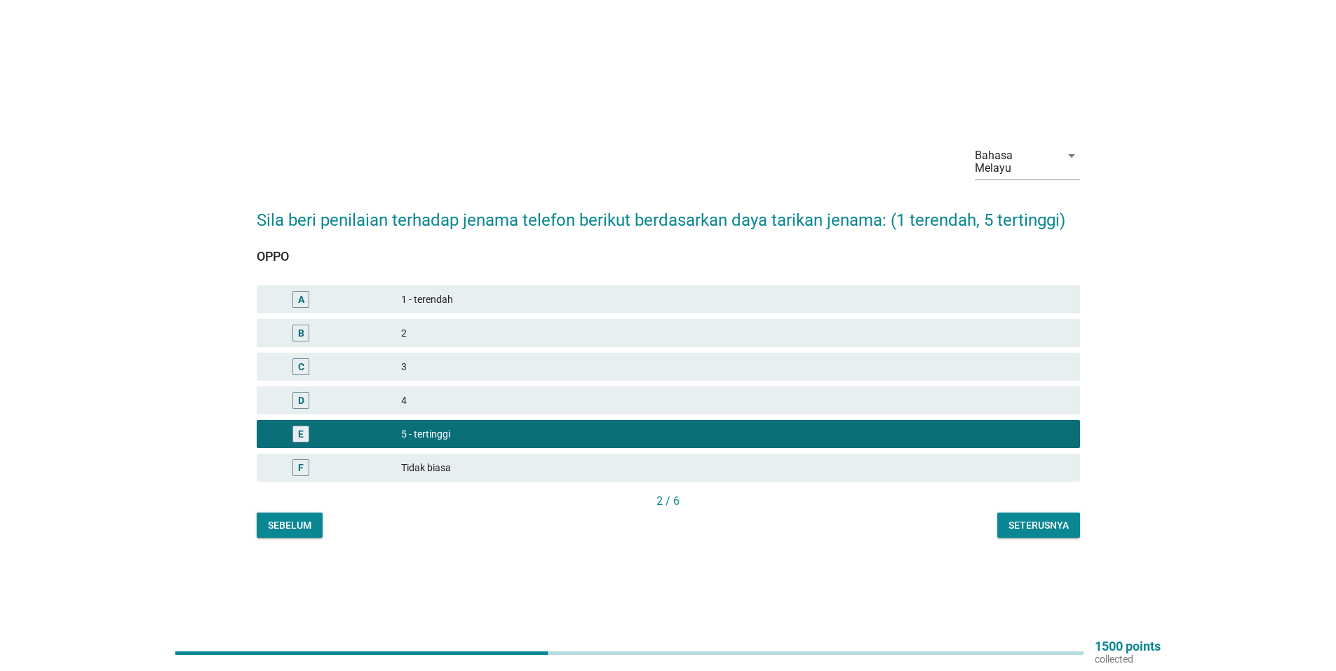
click at [1029, 531] on button "Seterusnya" at bounding box center [1038, 525] width 83 height 25
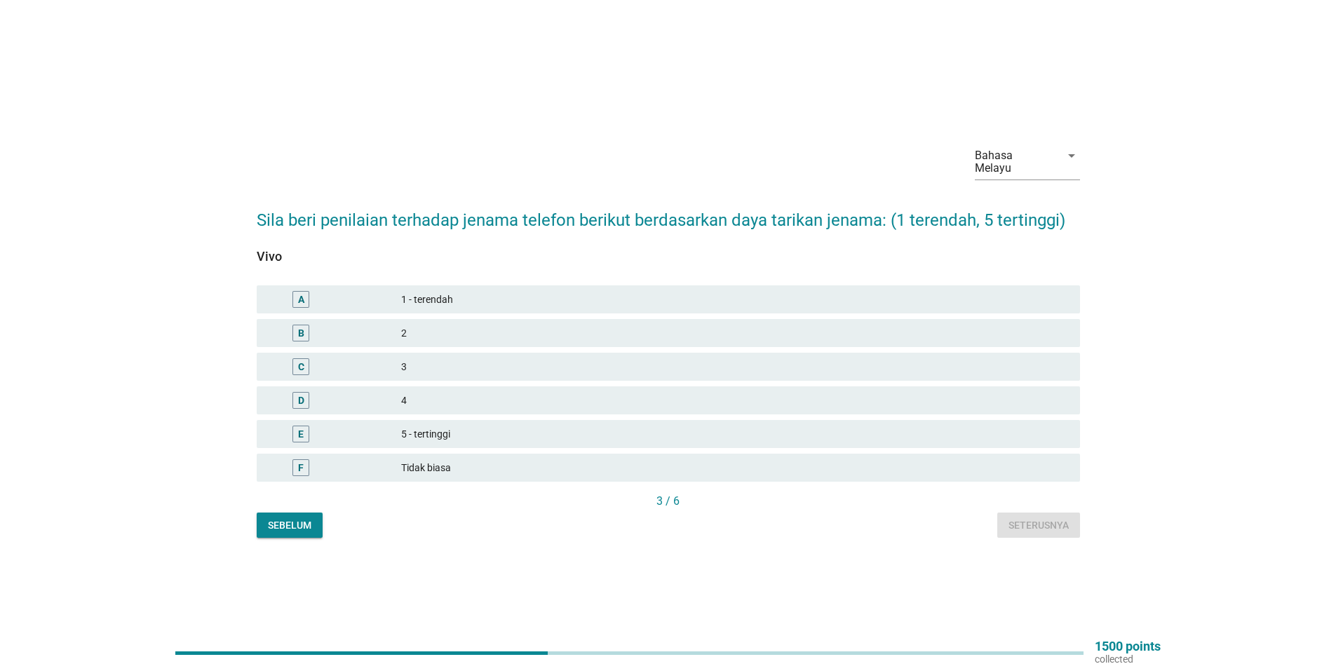
click at [1029, 515] on div "Sebelum Seterusnya" at bounding box center [668, 525] width 823 height 25
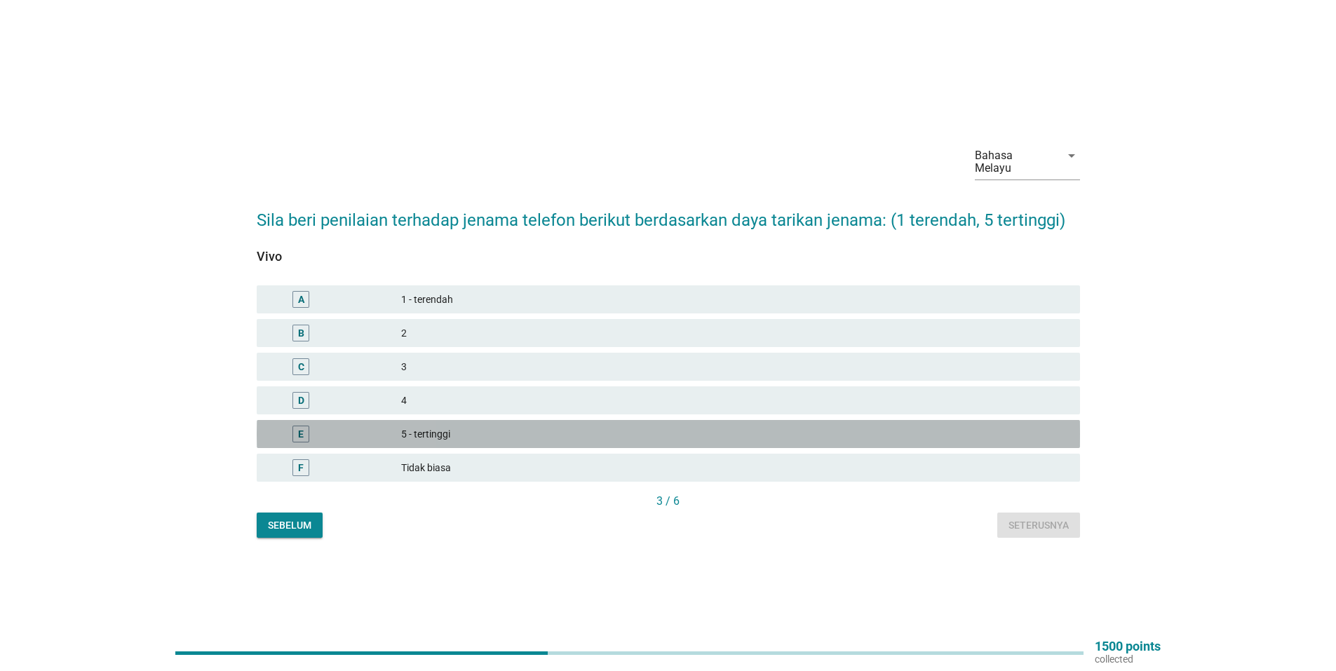
click at [509, 426] on div "5 - tertinggi" at bounding box center [734, 434] width 667 height 17
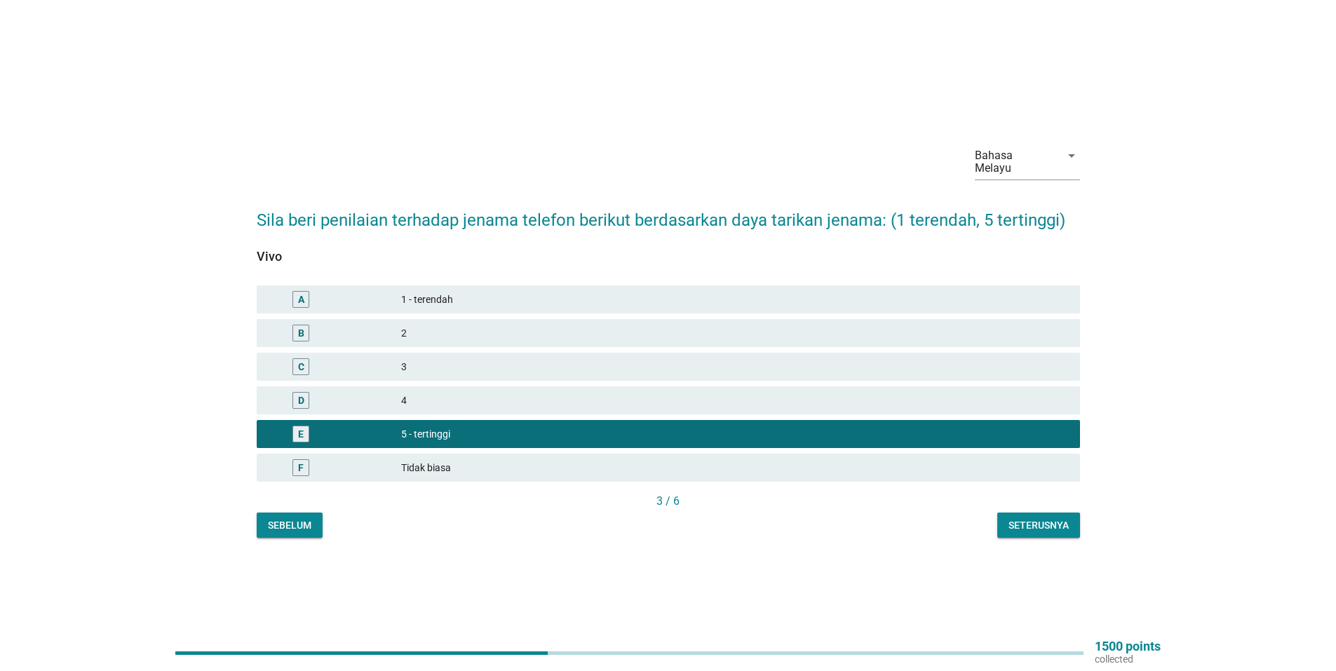
click at [1053, 523] on div "Seterusnya" at bounding box center [1038, 525] width 60 height 15
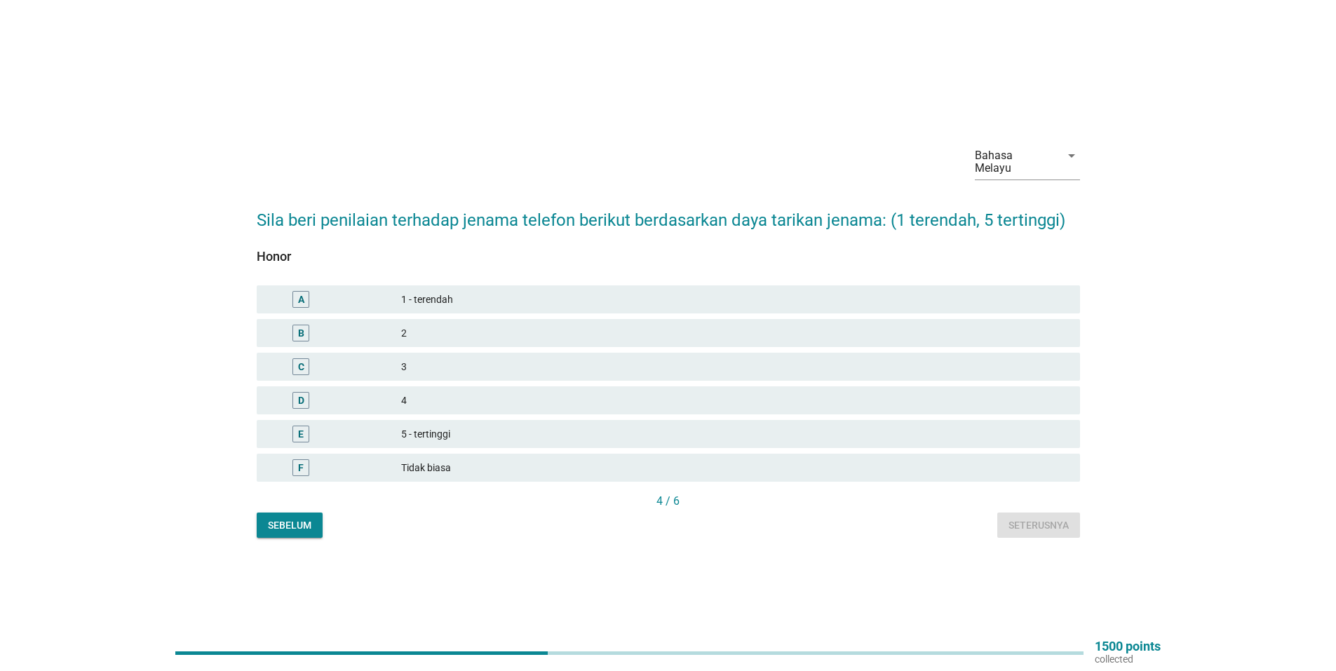
click at [623, 430] on div "5 - tertinggi" at bounding box center [734, 434] width 667 height 17
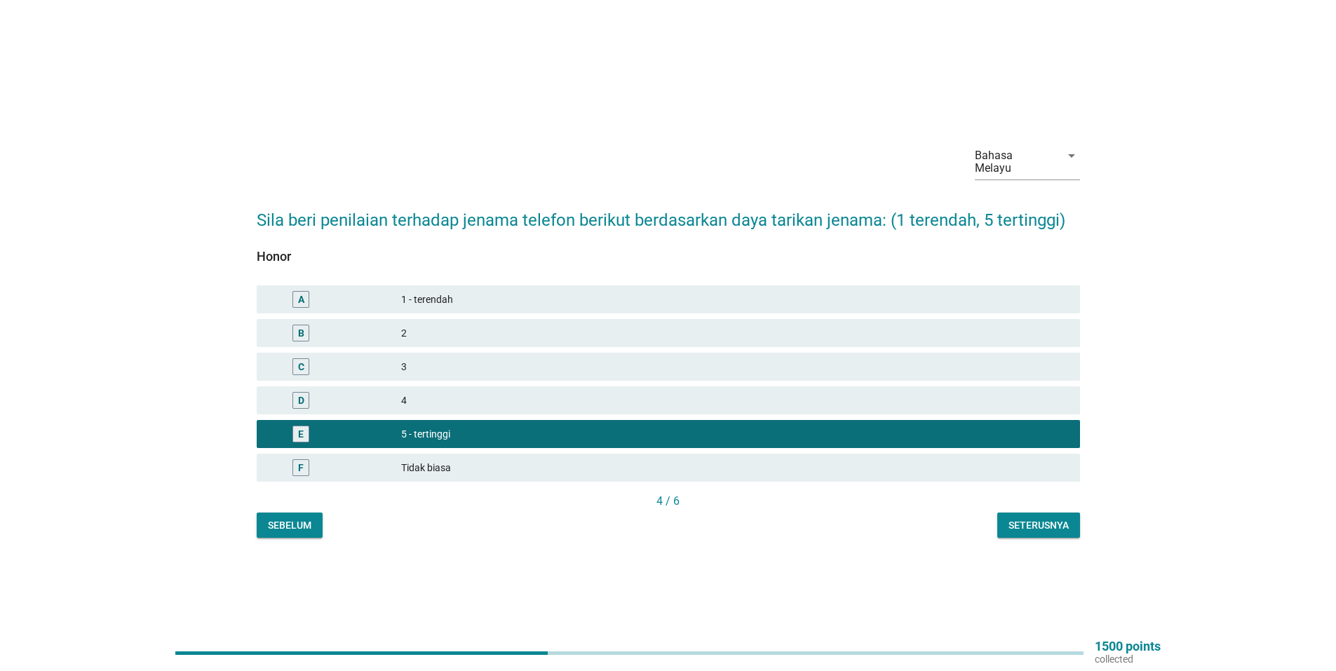
click at [1047, 518] on div "Seterusnya" at bounding box center [1038, 525] width 60 height 15
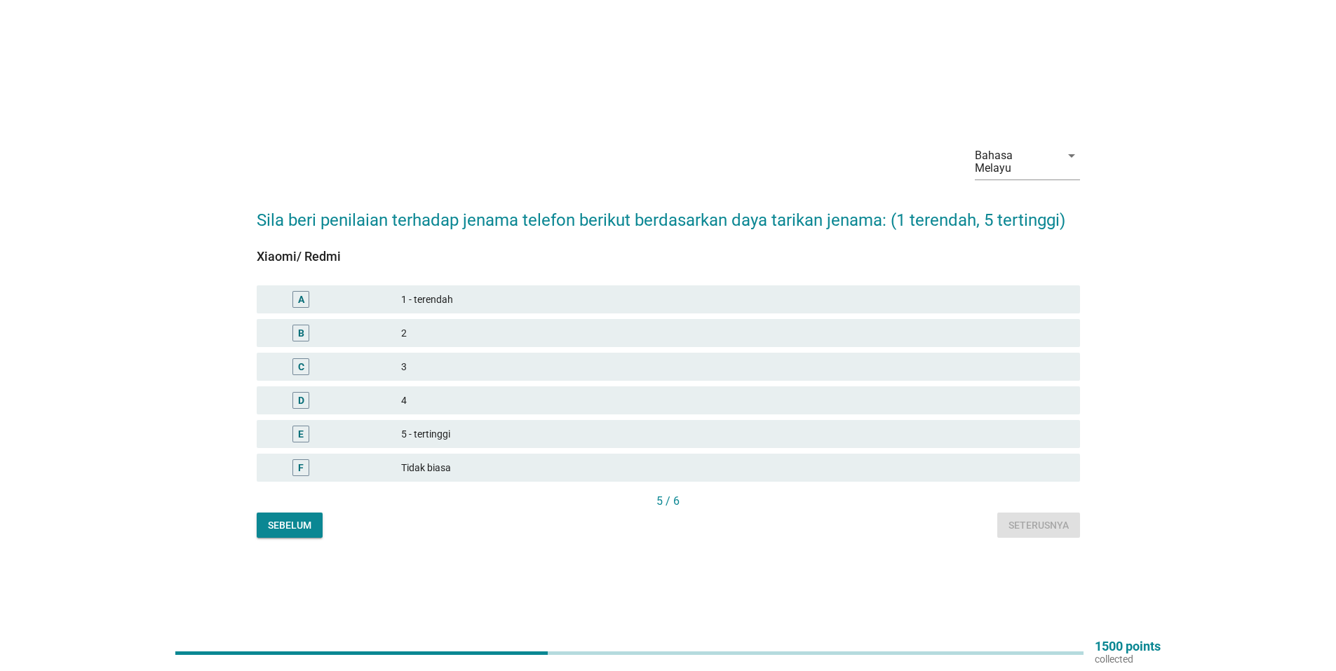
drag, startPoint x: 523, startPoint y: 409, endPoint x: 554, endPoint y: 412, distance: 31.0
click at [524, 410] on div "D 4" at bounding box center [668, 401] width 829 height 34
click at [736, 426] on div "5 - tertinggi" at bounding box center [734, 434] width 667 height 17
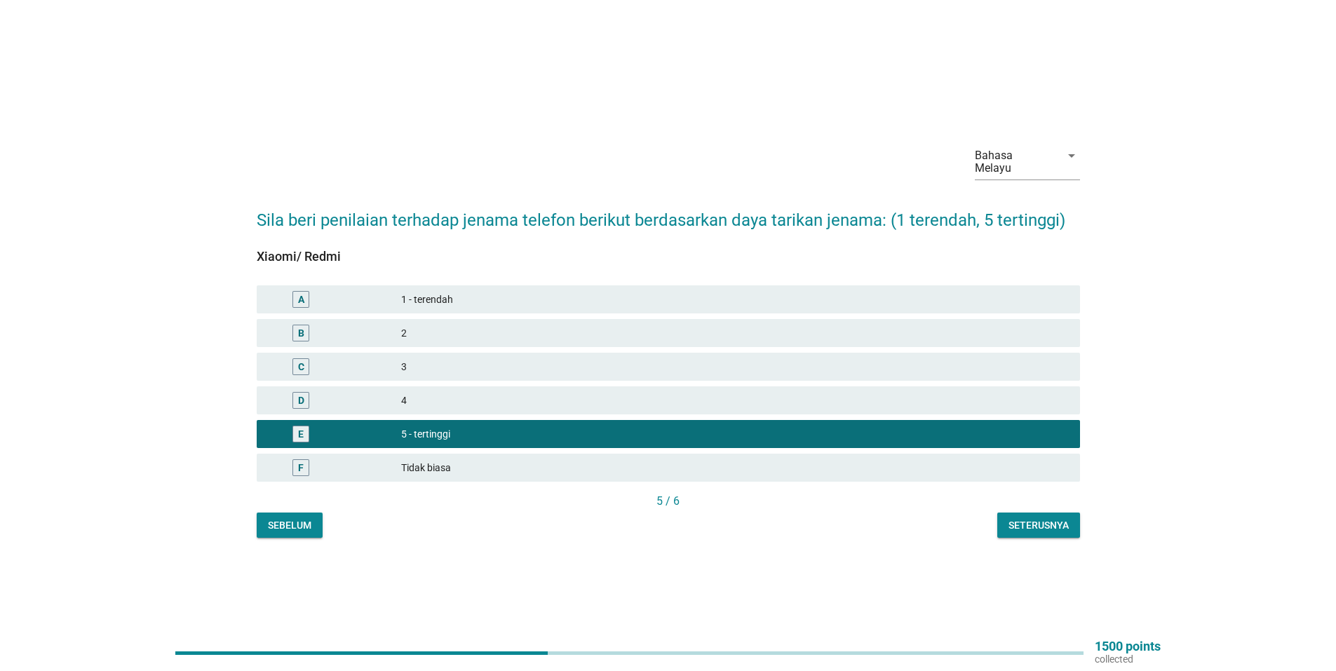
click at [1015, 513] on button "Seterusnya" at bounding box center [1038, 525] width 83 height 25
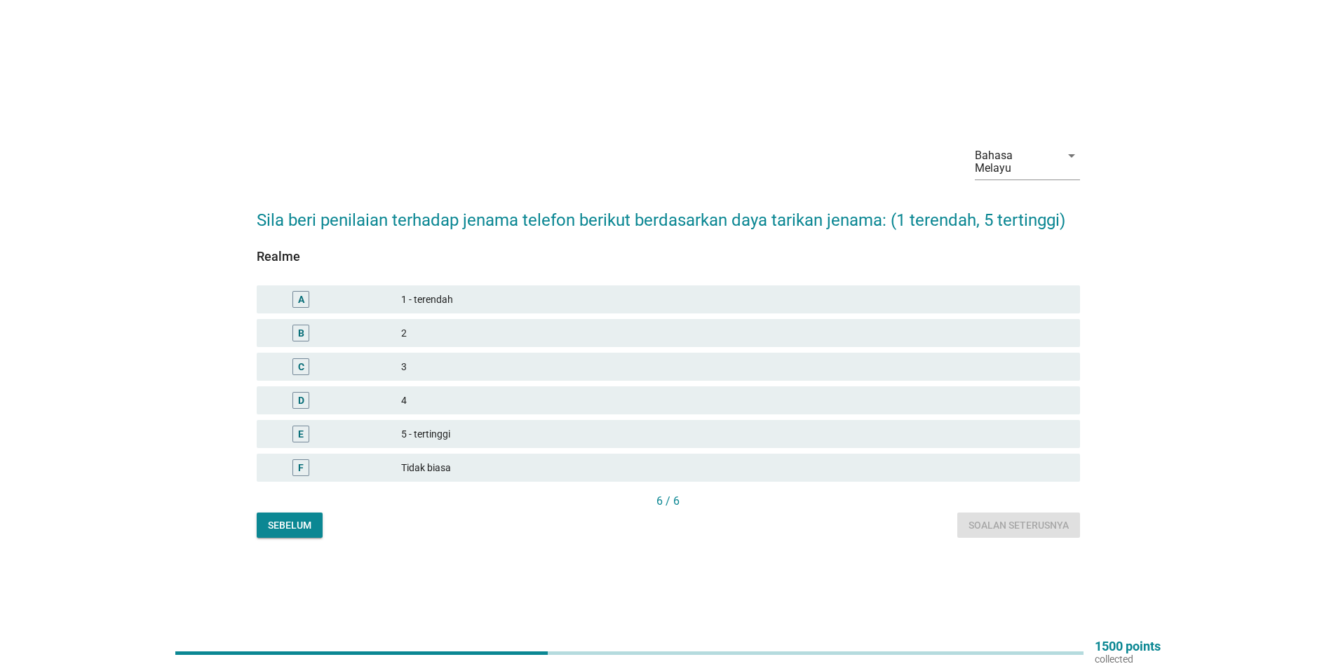
click at [980, 444] on div "E 5 - tertinggi" at bounding box center [668, 434] width 829 height 34
click at [975, 430] on div "5 - tertinggi" at bounding box center [734, 434] width 667 height 17
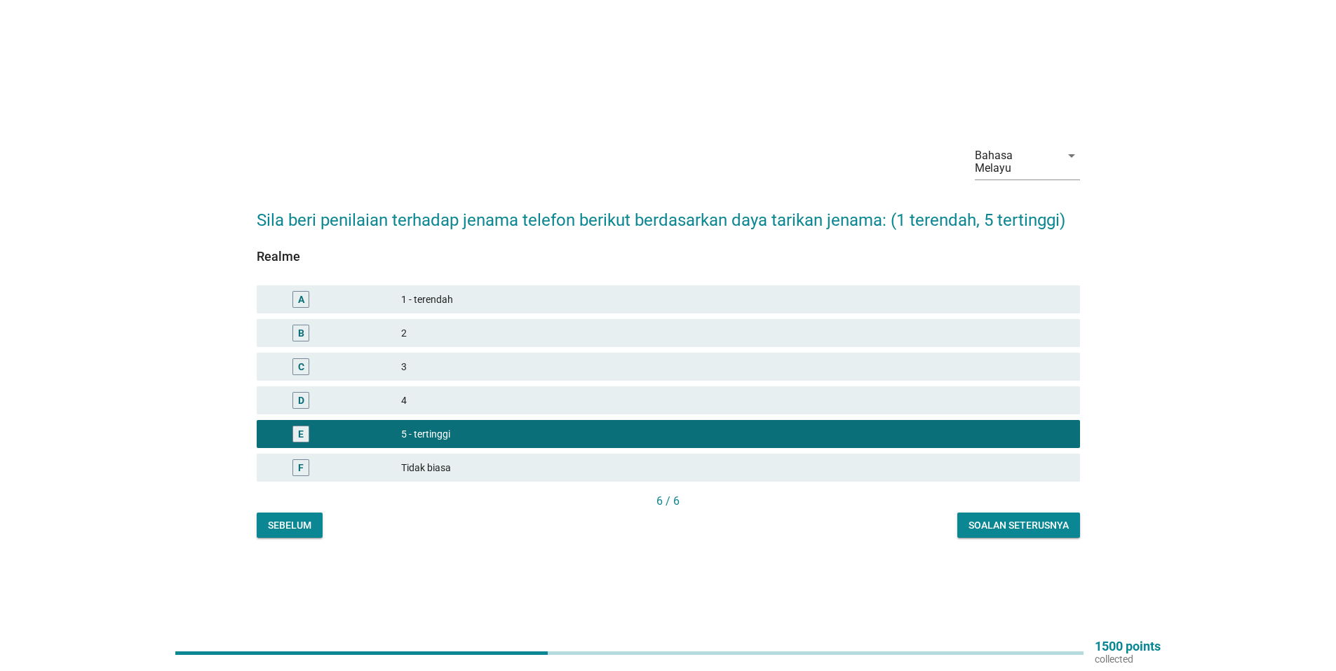
click at [979, 518] on div "Soalan seterusnya" at bounding box center [1018, 525] width 100 height 15
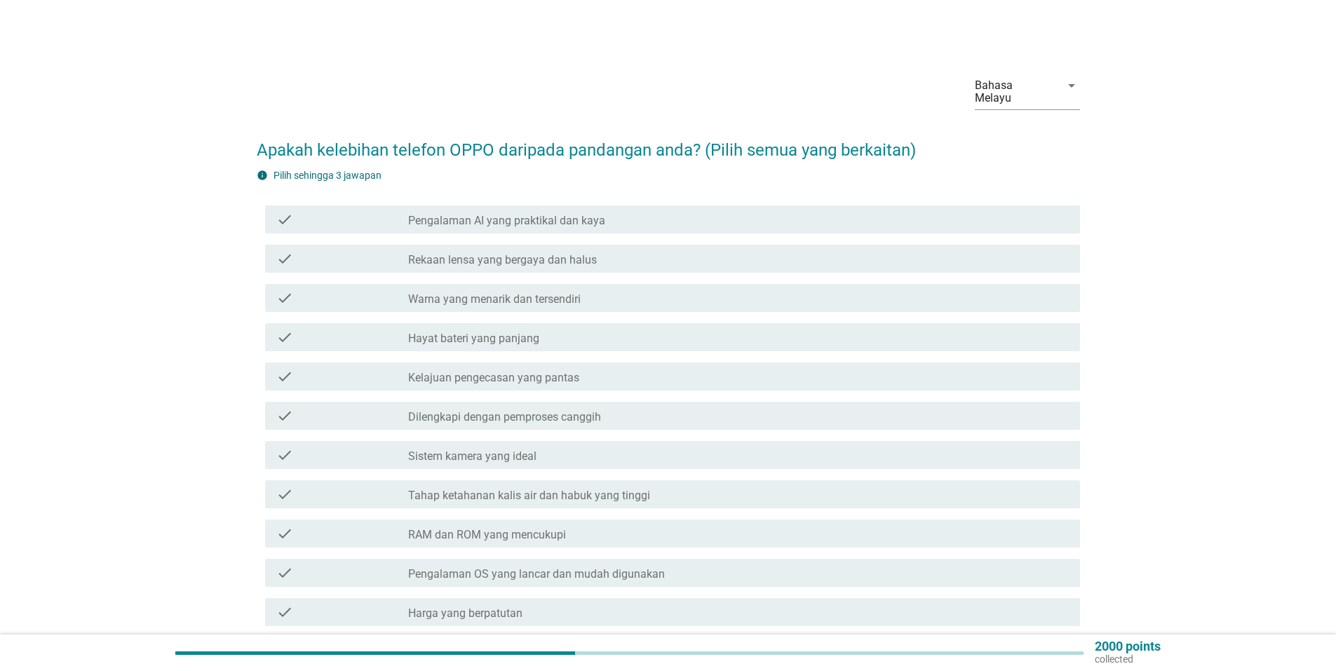
click at [627, 211] on div "check_box_outline_blank Pengalaman AI yang praktikal dan kaya" at bounding box center [738, 219] width 660 height 17
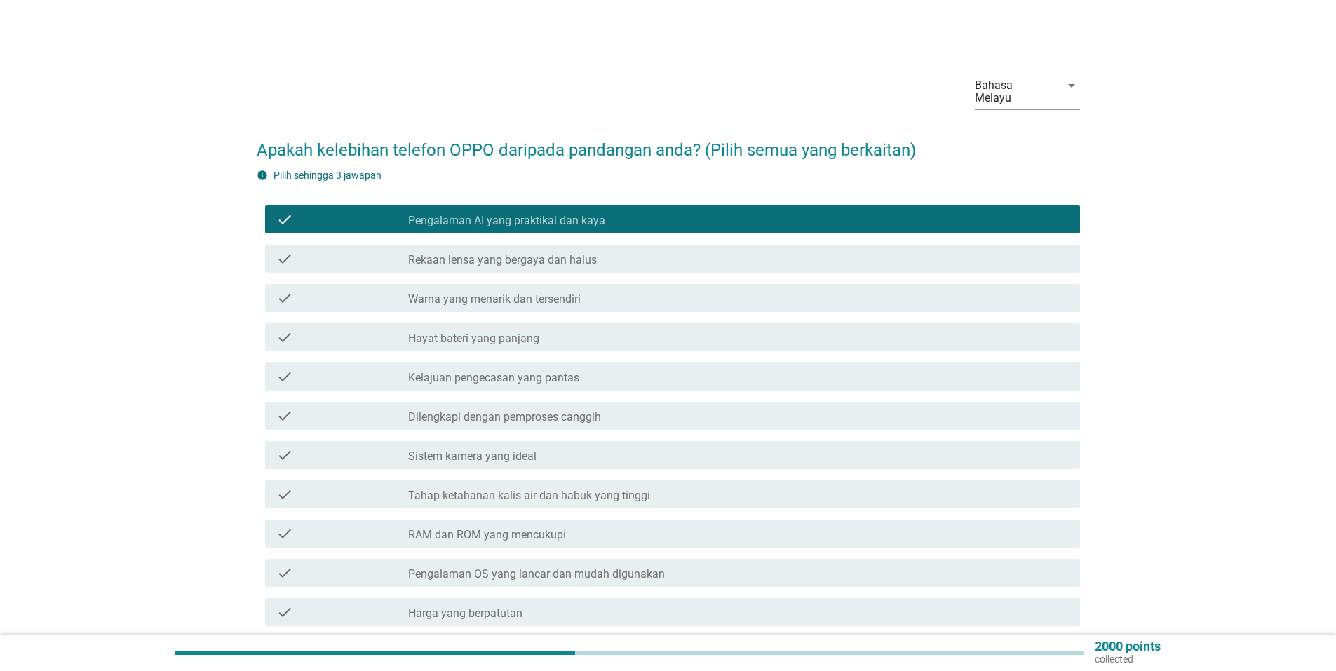
scroll to position [70, 0]
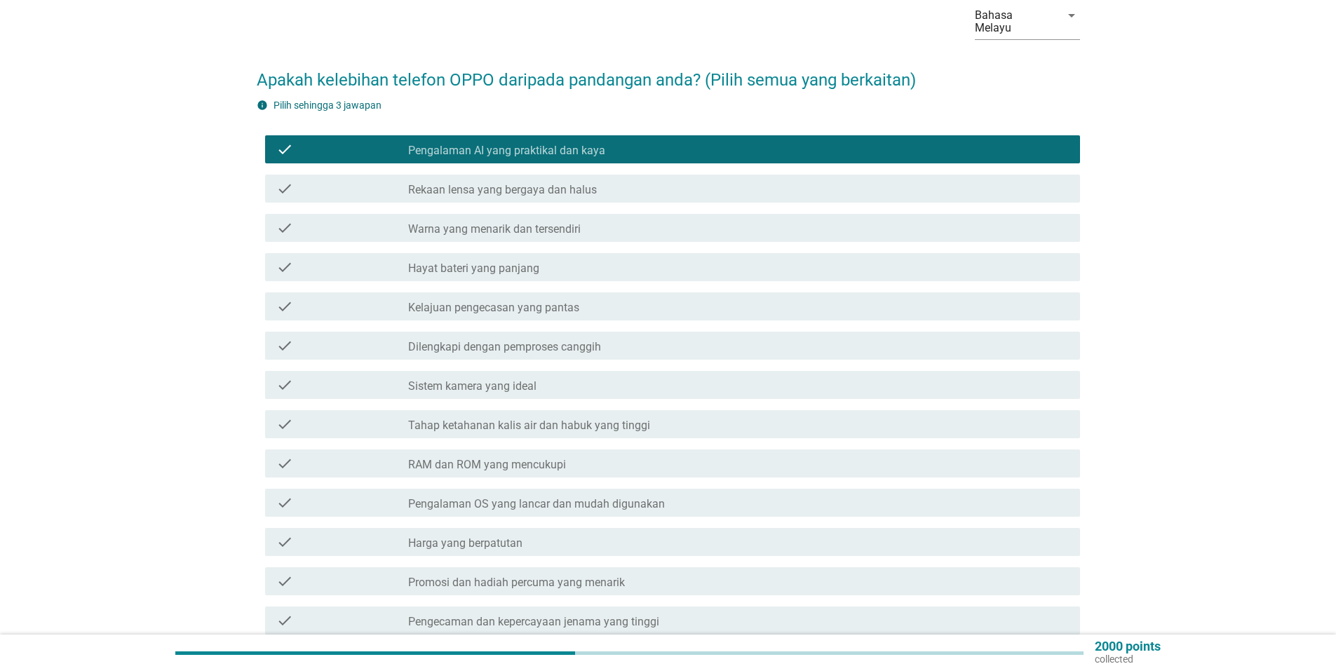
click at [653, 376] on div "check_box_outline_blank Sistem kamera yang ideal" at bounding box center [738, 384] width 660 height 17
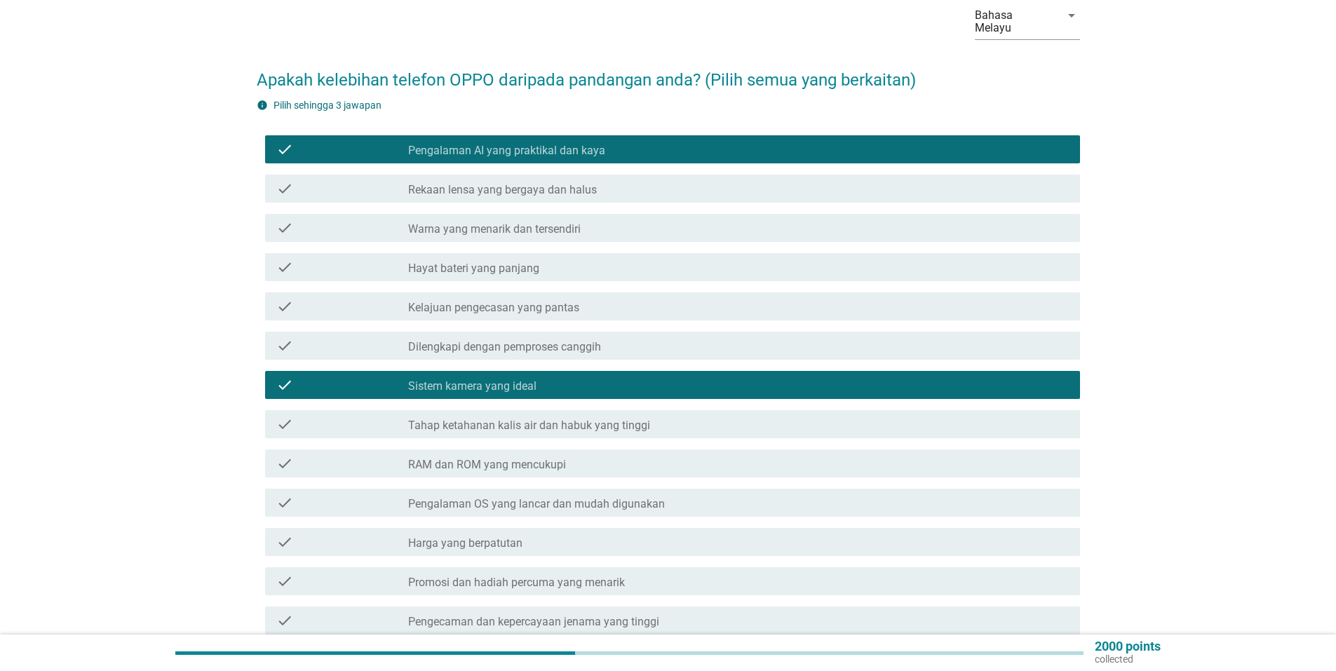
click at [654, 455] on div "check_box_outline_blank RAM dan ROM yang mencukupi" at bounding box center [738, 463] width 660 height 17
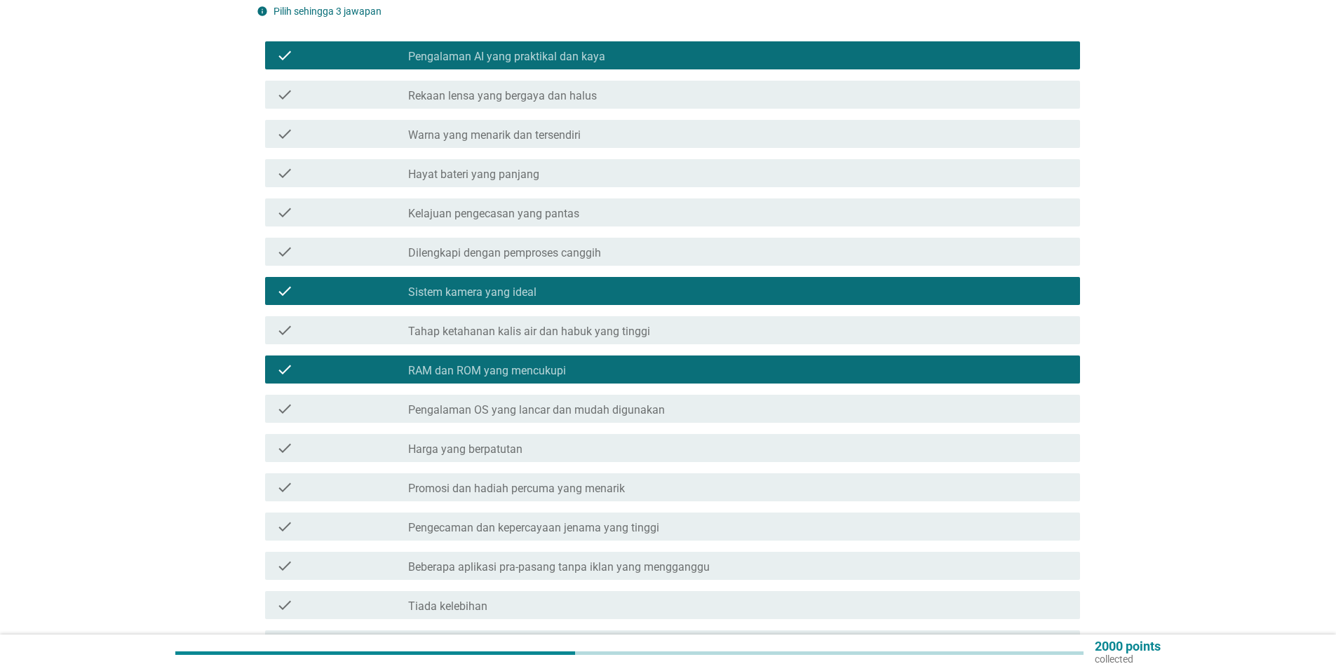
scroll to position [326, 0]
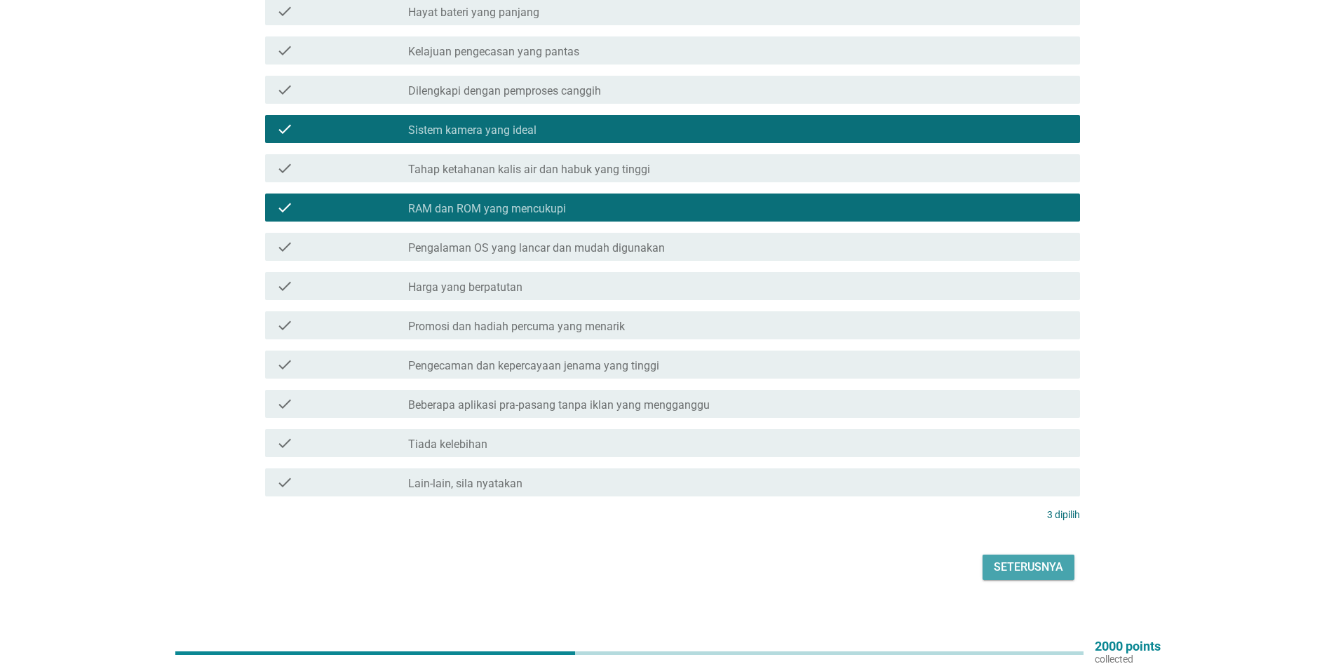
click at [1044, 559] on div "Seterusnya" at bounding box center [1027, 567] width 69 height 17
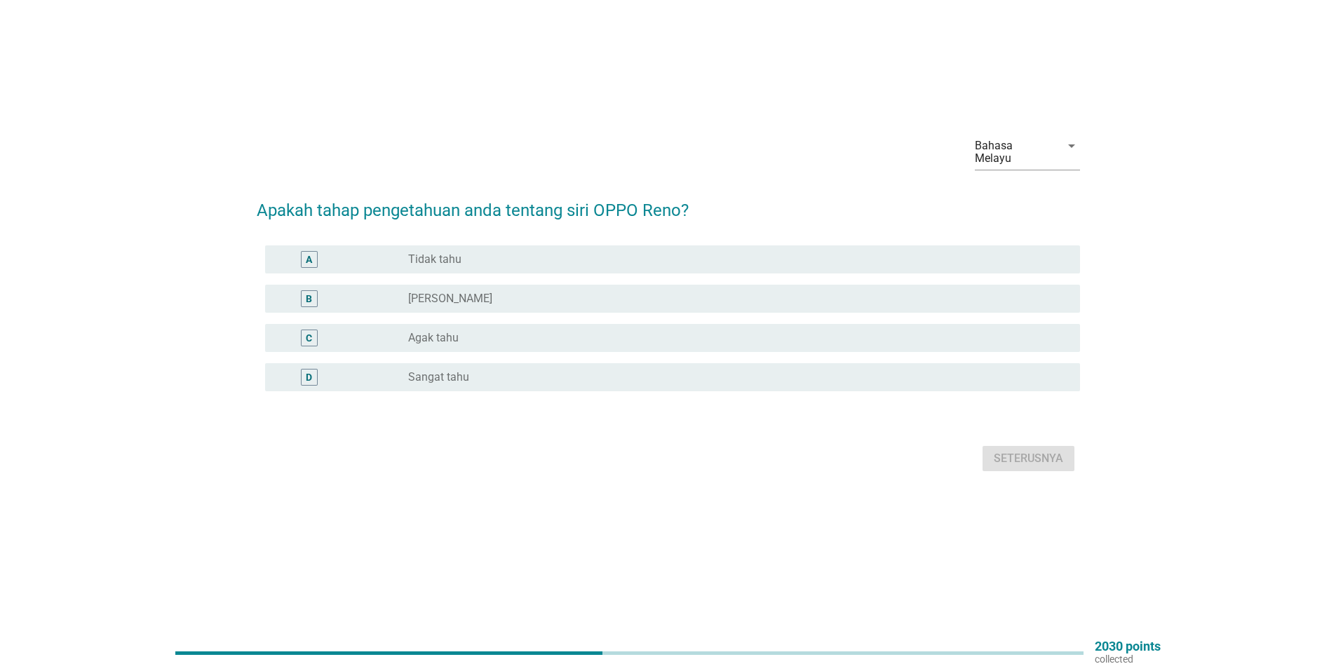
scroll to position [0, 0]
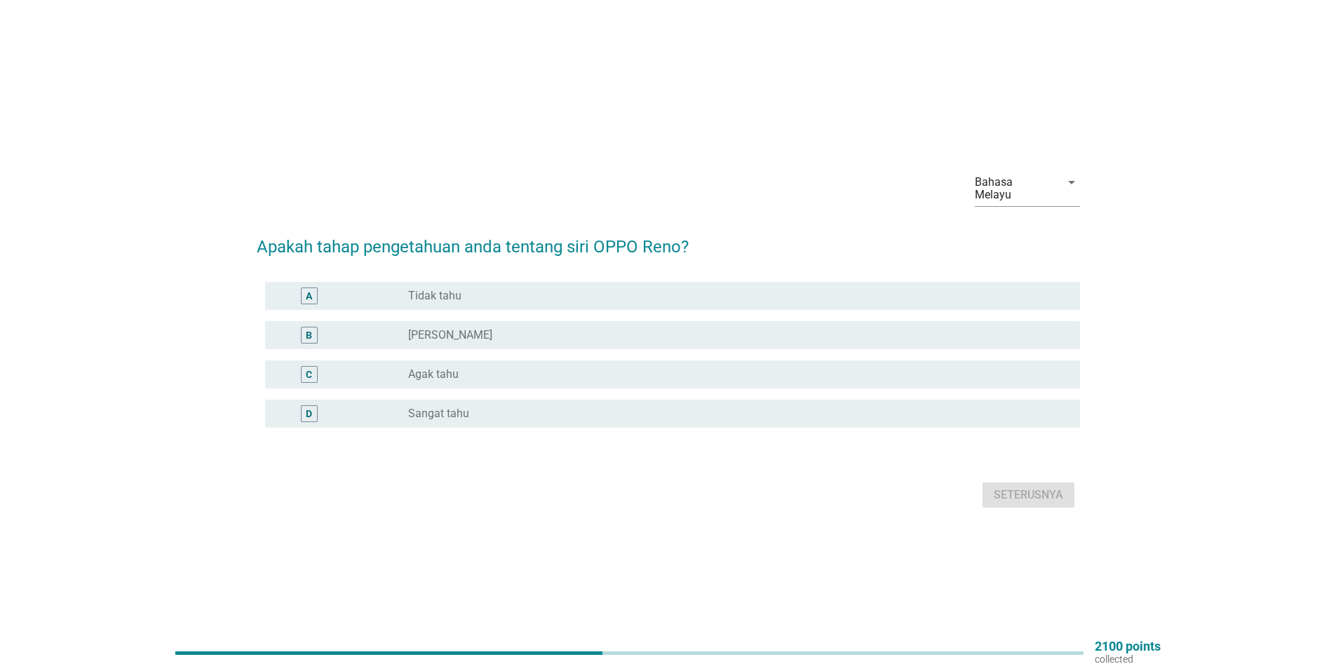
click at [480, 337] on div "radio_button_unchecked Pernah dengar" at bounding box center [738, 335] width 660 height 17
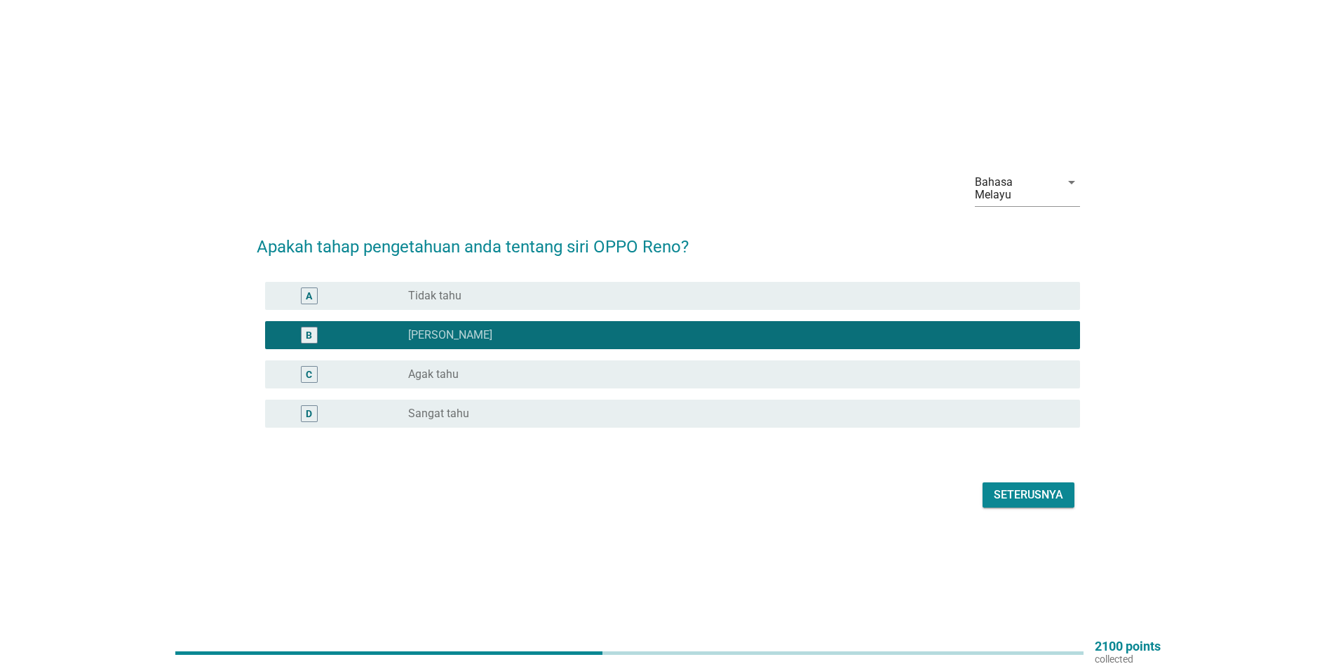
click at [1049, 487] on div "Seterusnya" at bounding box center [1027, 495] width 69 height 17
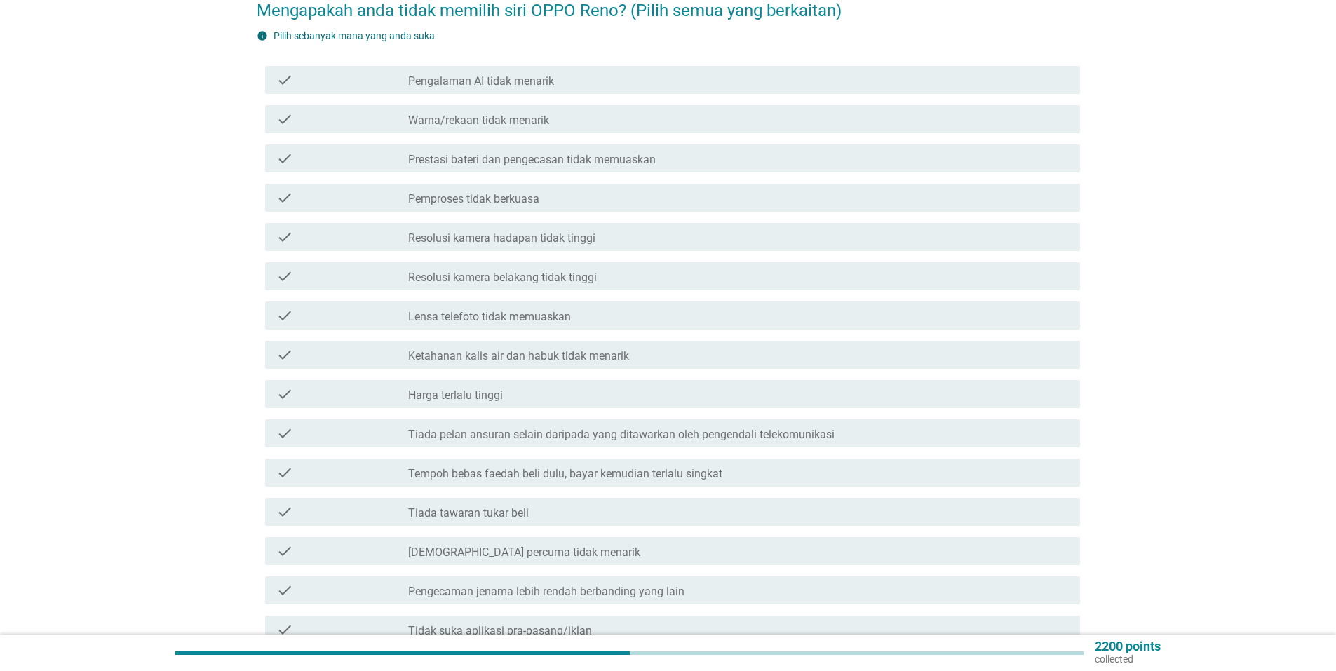
scroll to position [280, 0]
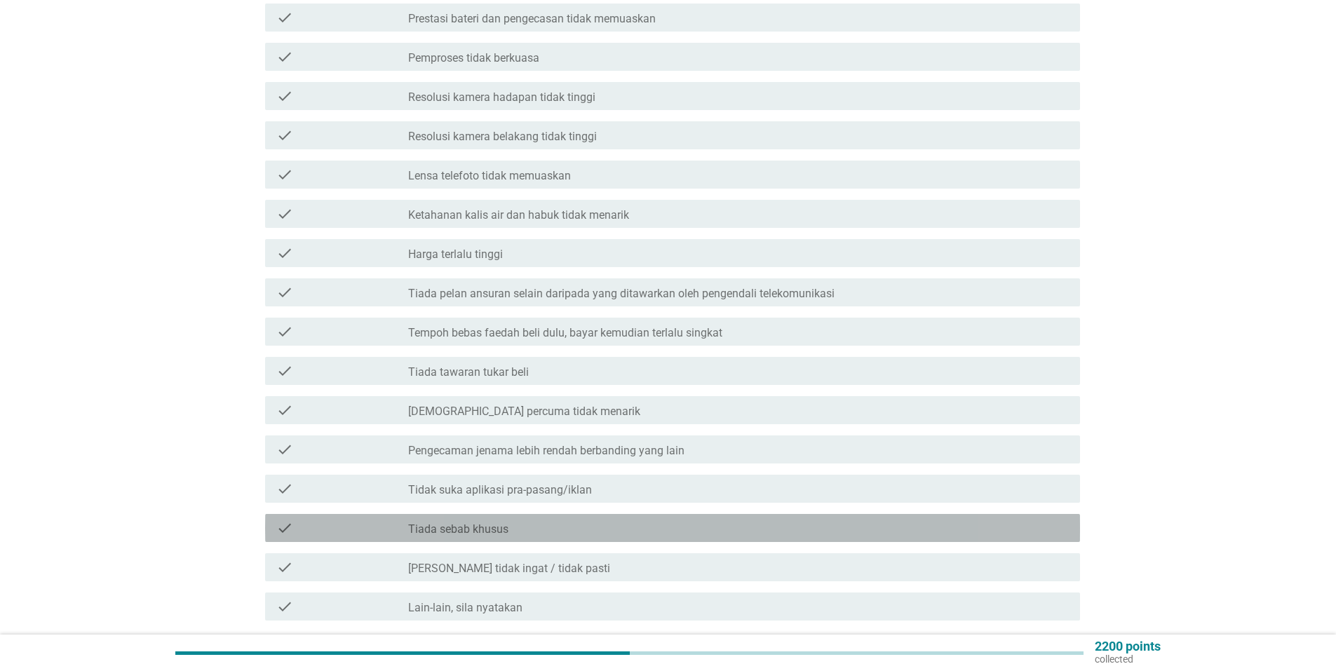
click at [559, 520] on div "check_box_outline_blank Tiada sebab khusus" at bounding box center [738, 528] width 660 height 17
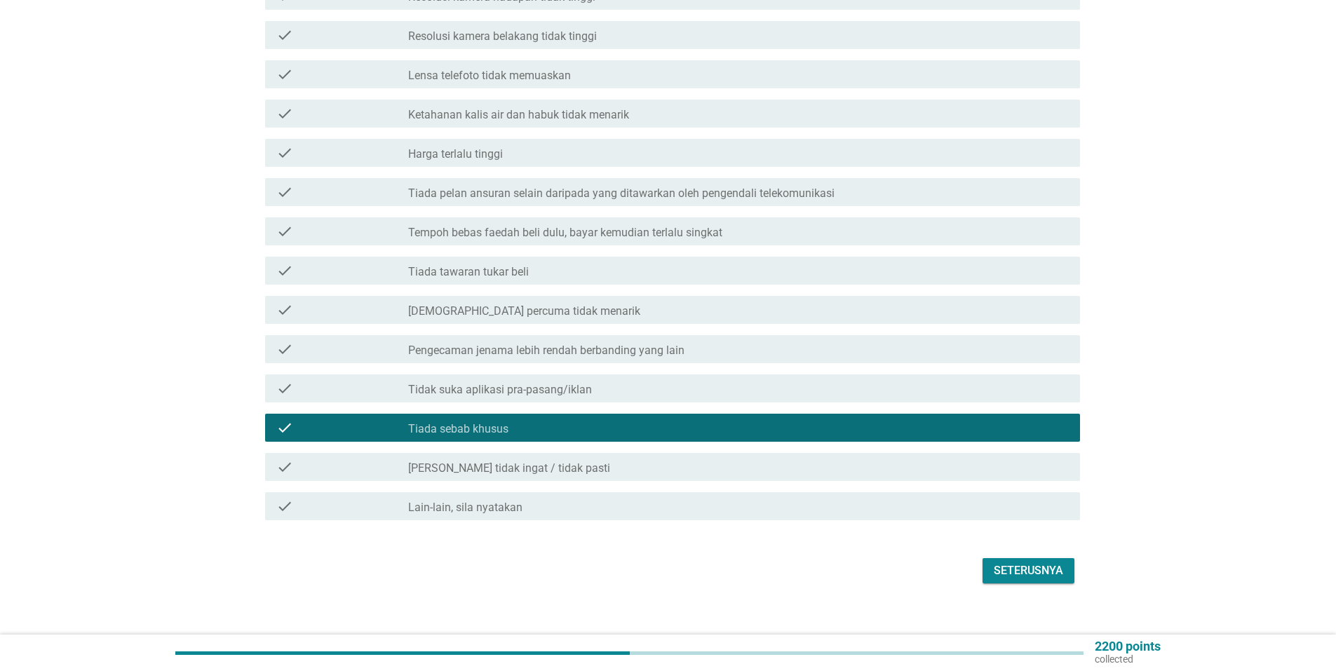
scroll to position [384, 0]
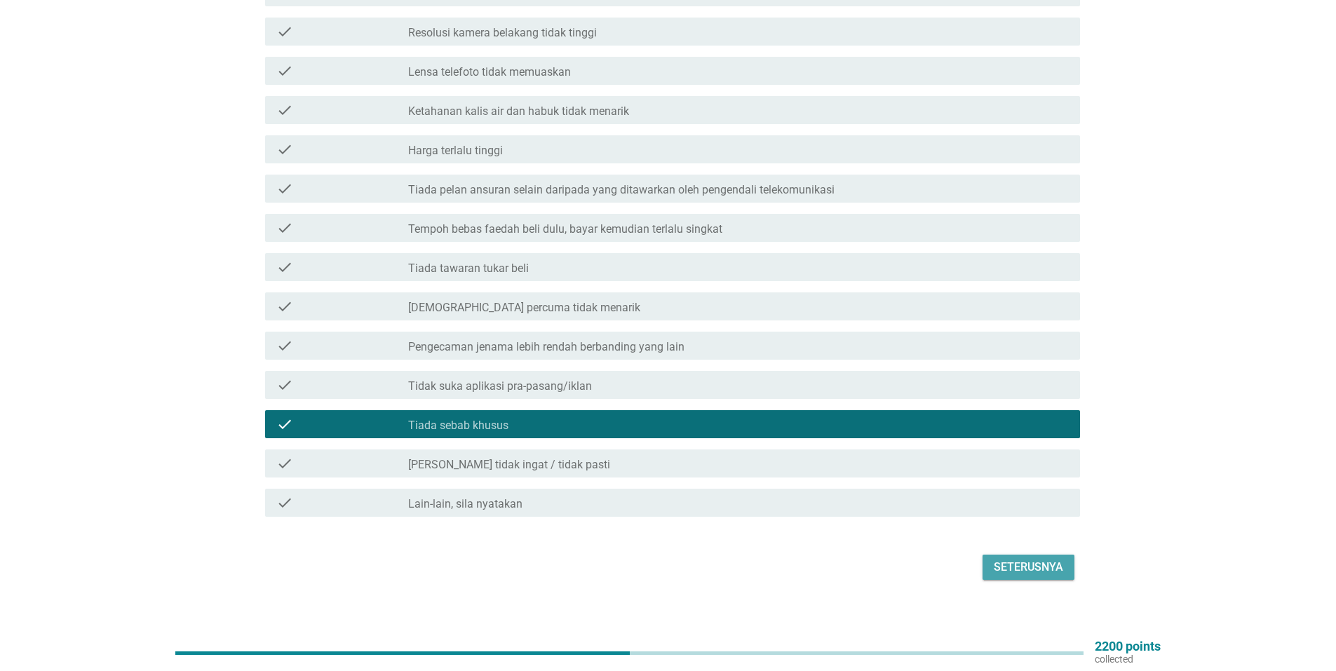
click at [1044, 559] on div "Seterusnya" at bounding box center [1027, 567] width 69 height 17
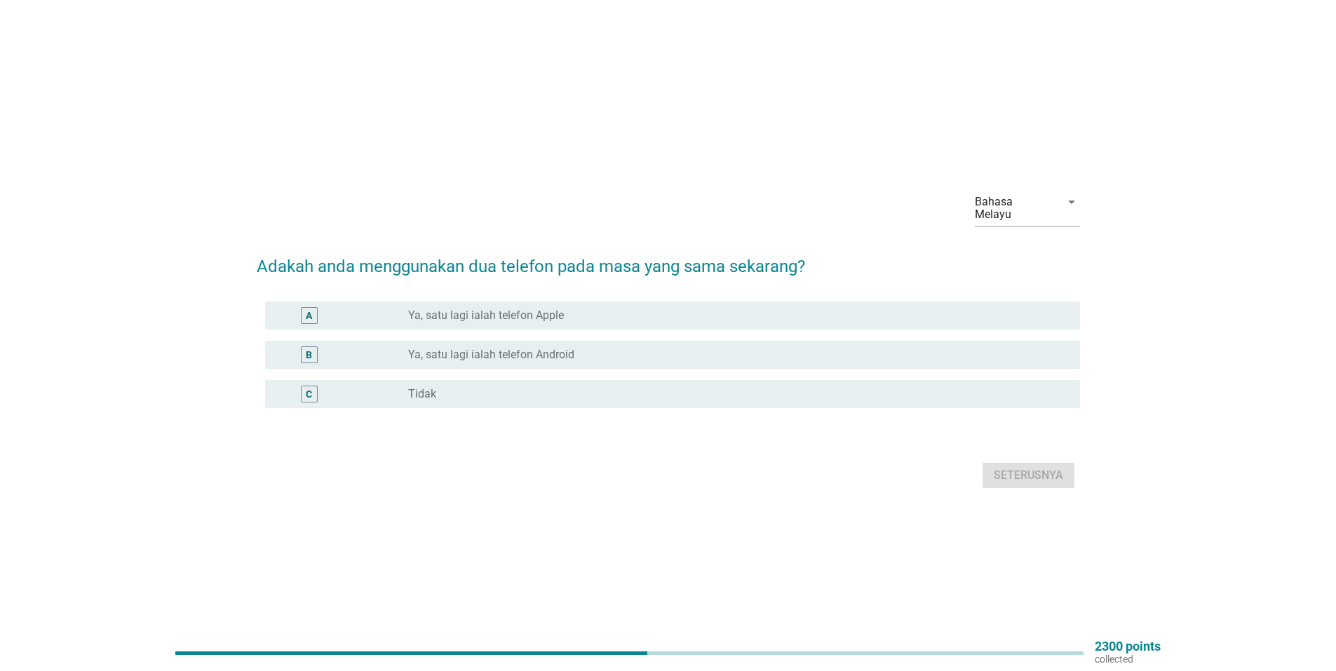
click at [592, 350] on div "radio_button_unchecked Ya, satu lagi ialah telefon Android" at bounding box center [732, 355] width 649 height 14
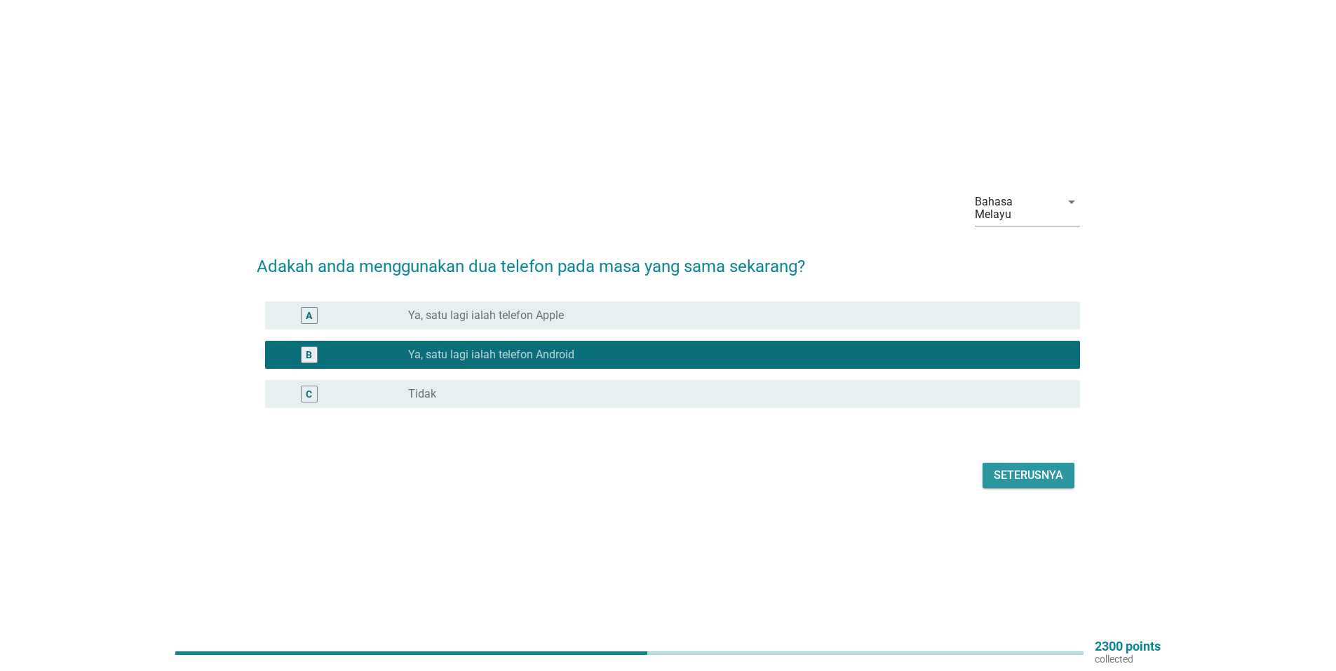
click at [1043, 467] on div "Seterusnya" at bounding box center [1027, 475] width 69 height 17
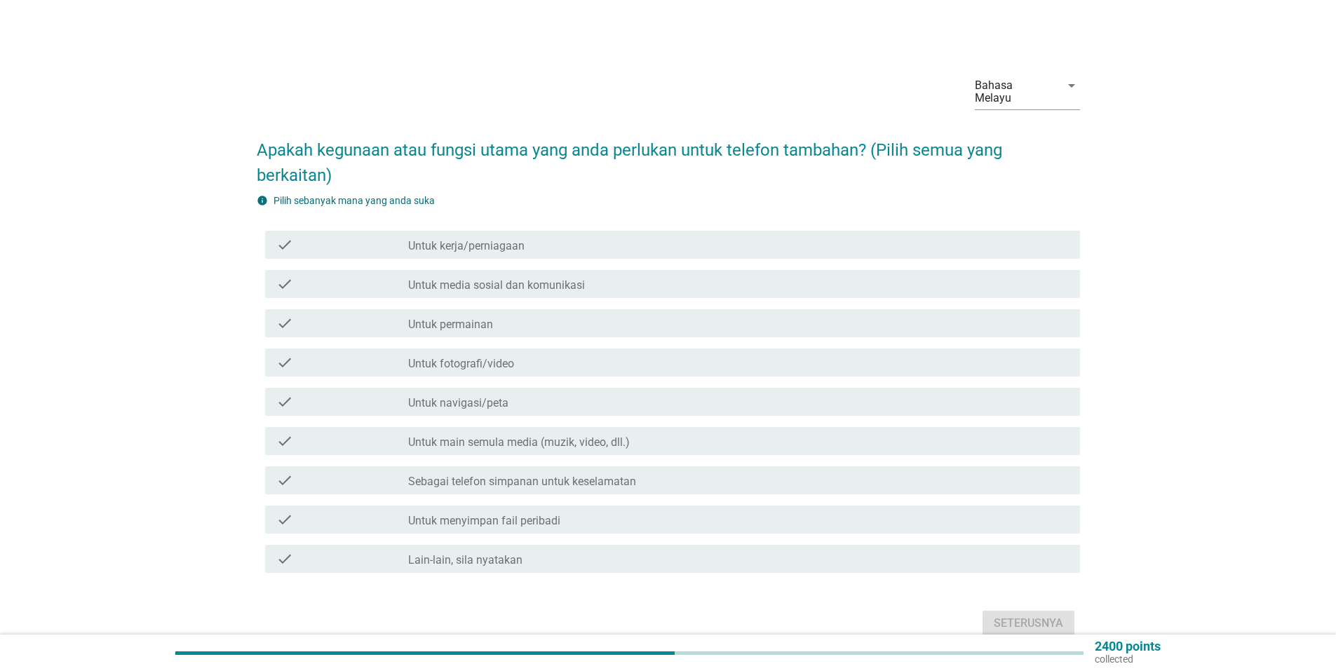
click at [558, 236] on div "check_box_outline_blank Untuk kerja/perniagaan" at bounding box center [738, 244] width 660 height 17
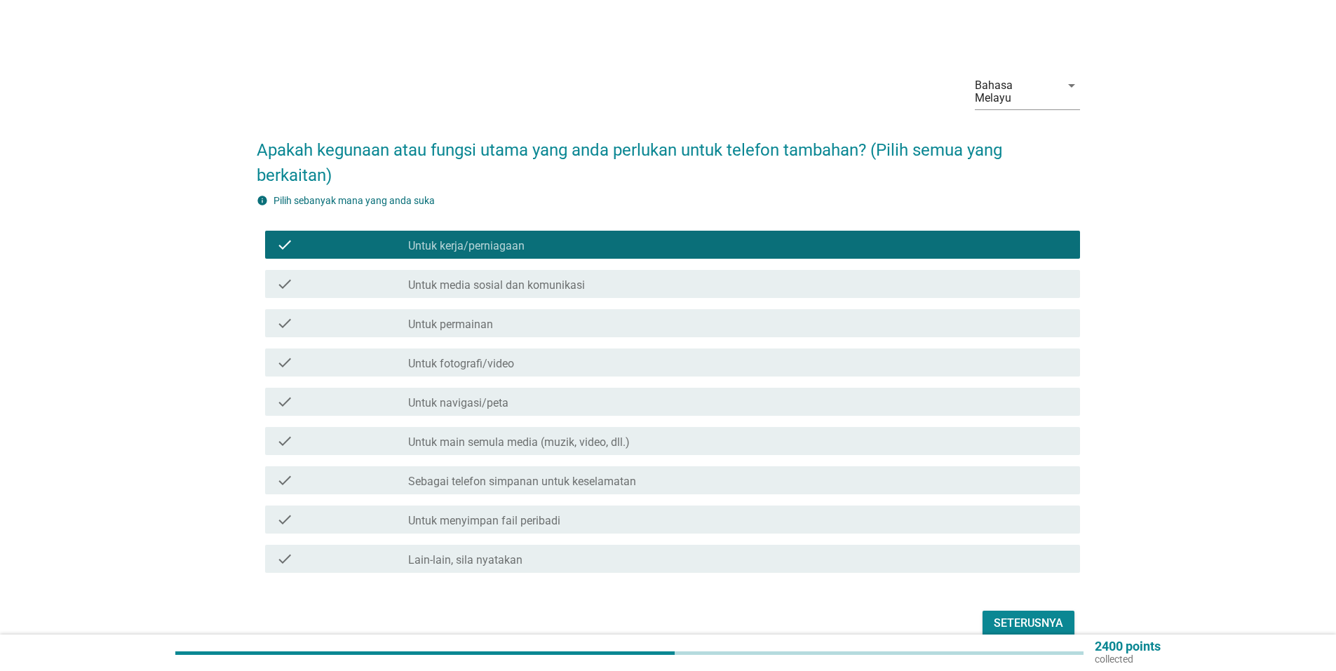
click at [590, 315] on div "check_box_outline_blank Untuk permainan" at bounding box center [738, 323] width 660 height 17
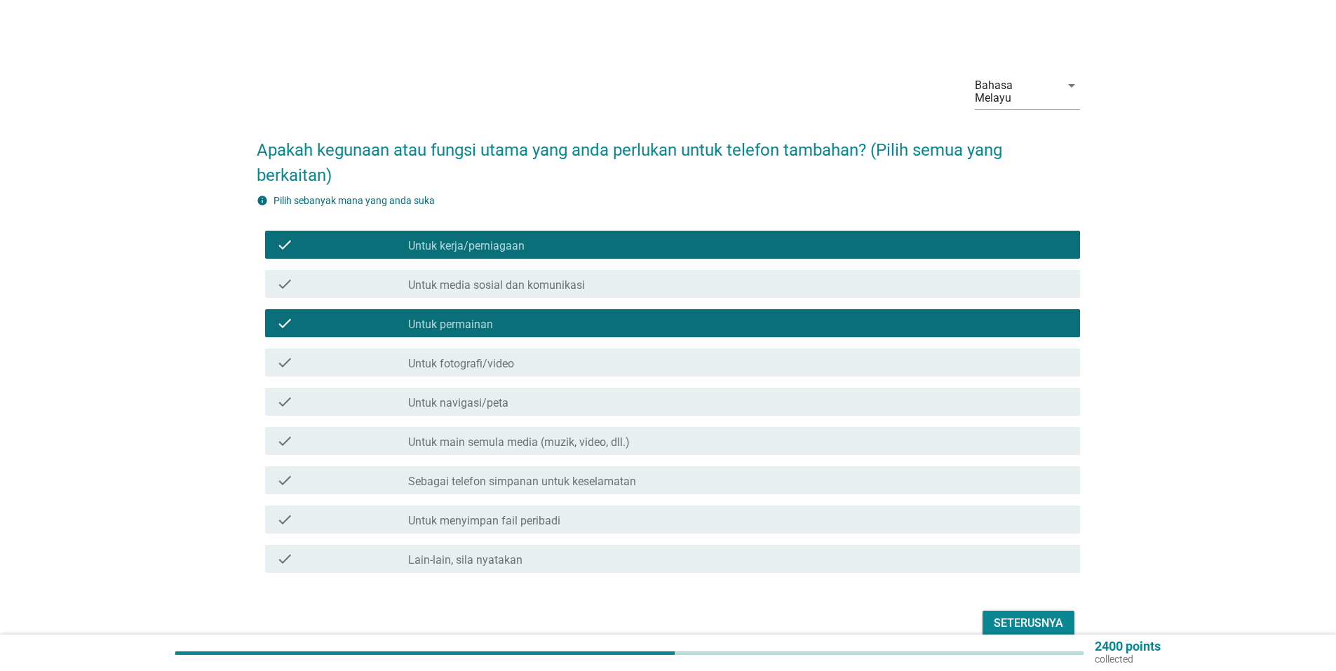
click at [579, 236] on div "check_box_outline_blank Untuk kerja/perniagaan" at bounding box center [738, 244] width 660 height 17
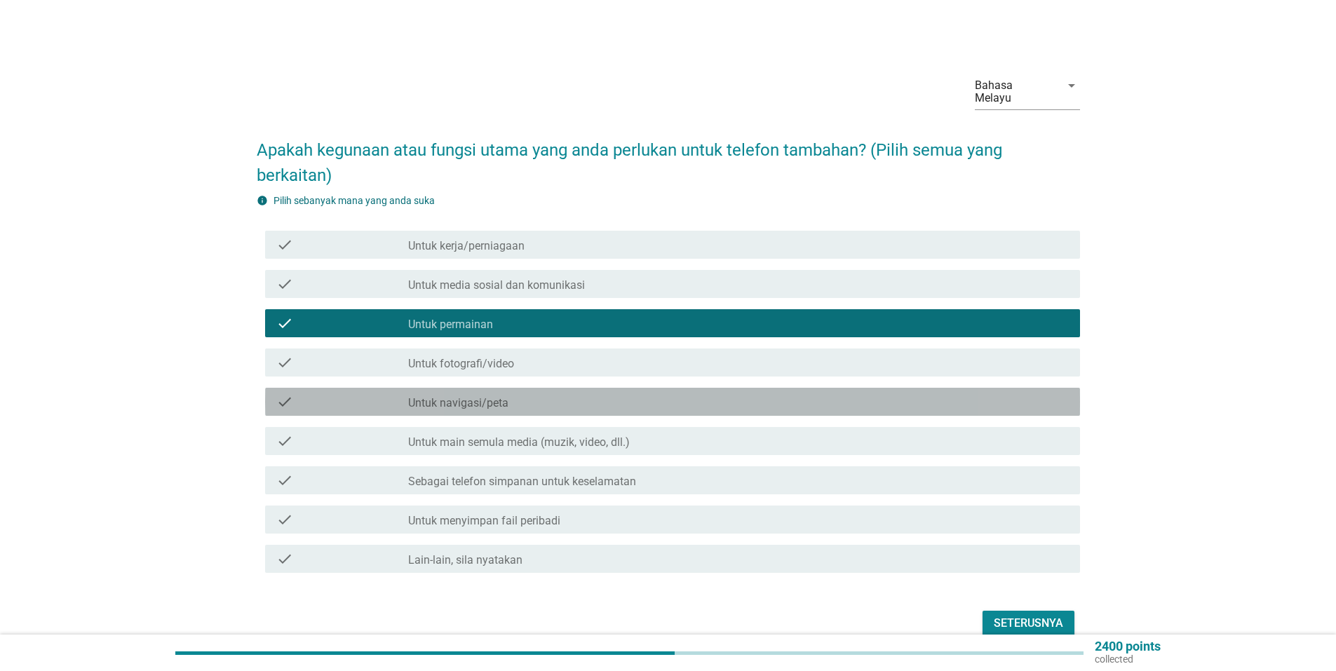
click at [522, 393] on div "check_box_outline_blank Untuk navigasi/peta" at bounding box center [738, 401] width 660 height 17
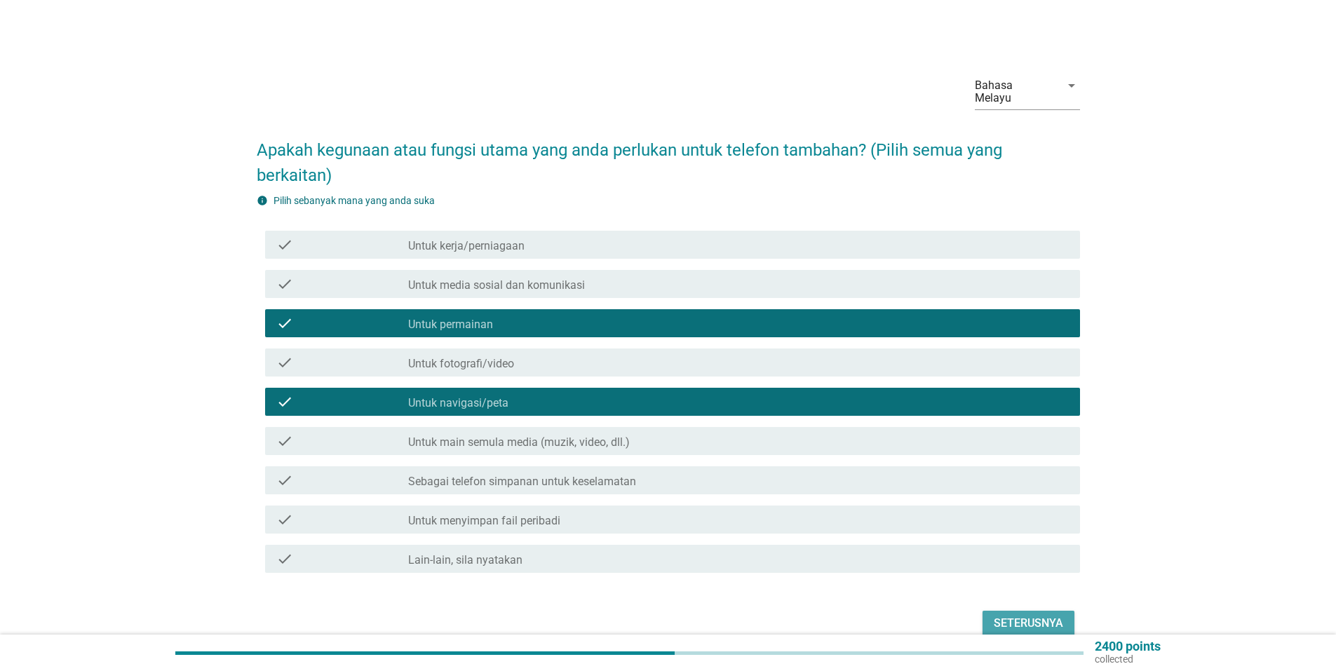
click at [1029, 615] on div "Seterusnya" at bounding box center [1027, 623] width 69 height 17
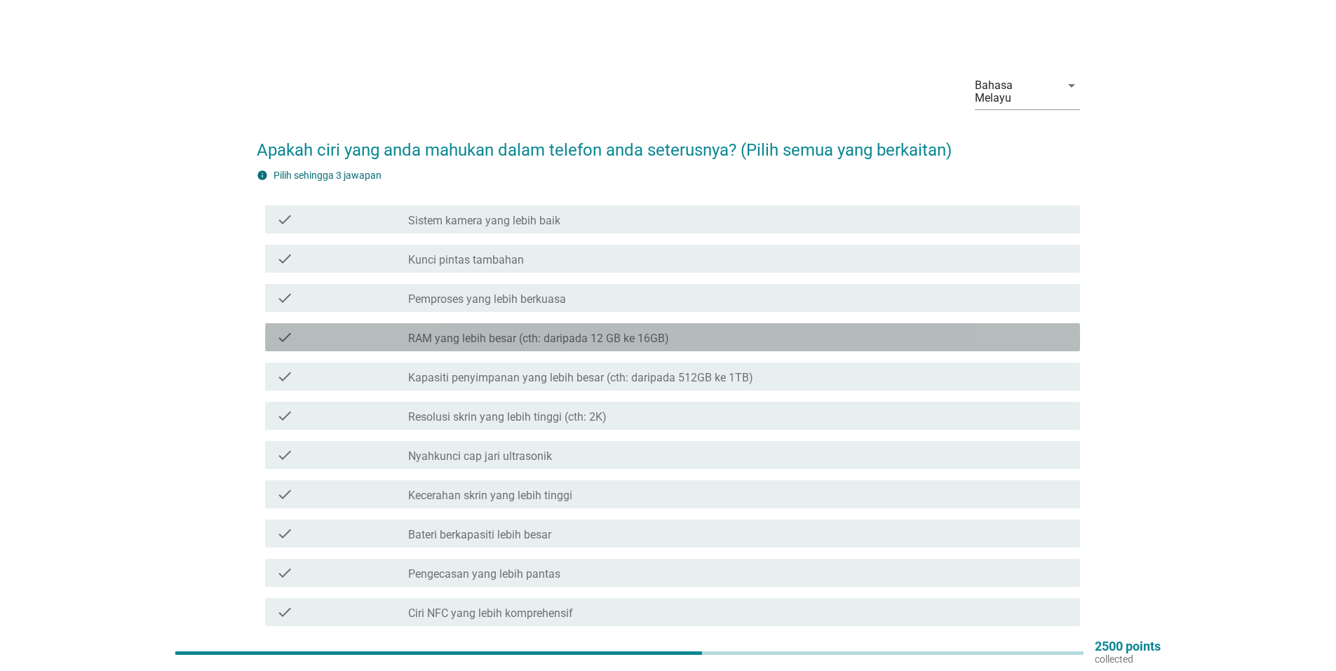
click at [555, 323] on div "check check_box_outline_blank RAM yang lebih besar (cth: daripada 12 GB ke 16GB)" at bounding box center [672, 337] width 815 height 28
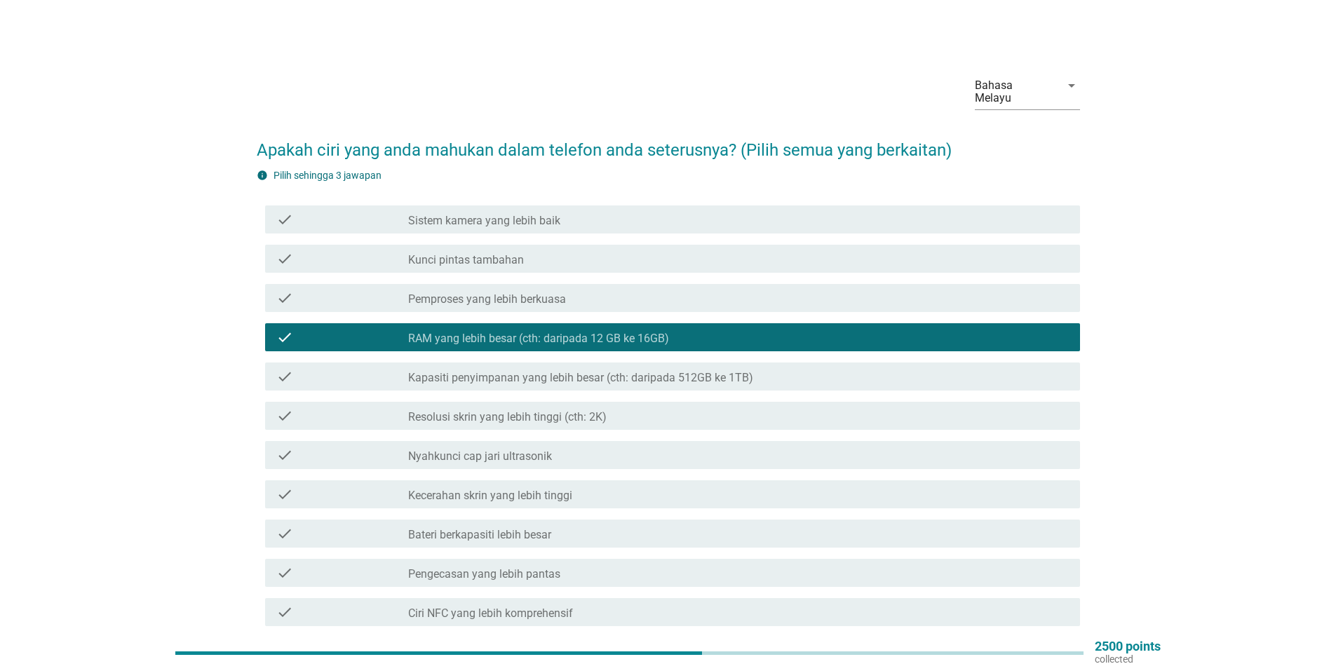
click at [564, 292] on label "Pemproses yang lebih berkuasa" at bounding box center [487, 299] width 158 height 14
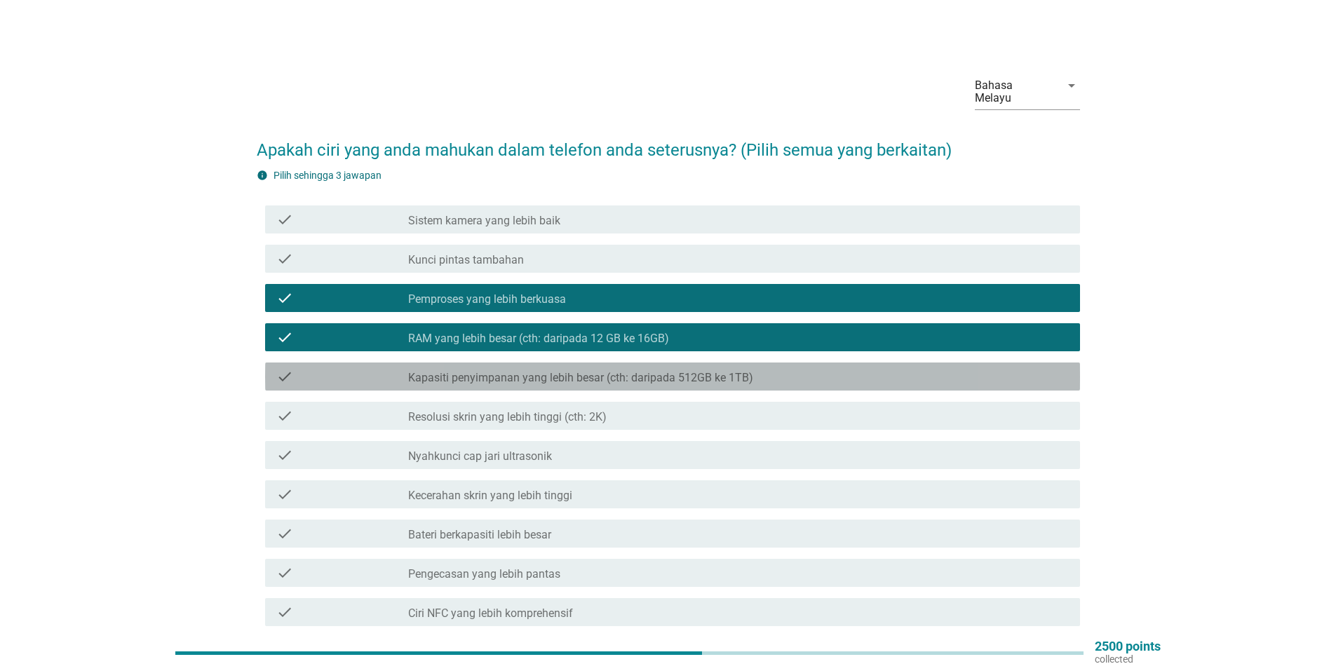
click at [585, 373] on div "check check_box_outline_blank Kapasiti penyimpanan yang lebih besar (cth: darip…" at bounding box center [672, 376] width 815 height 28
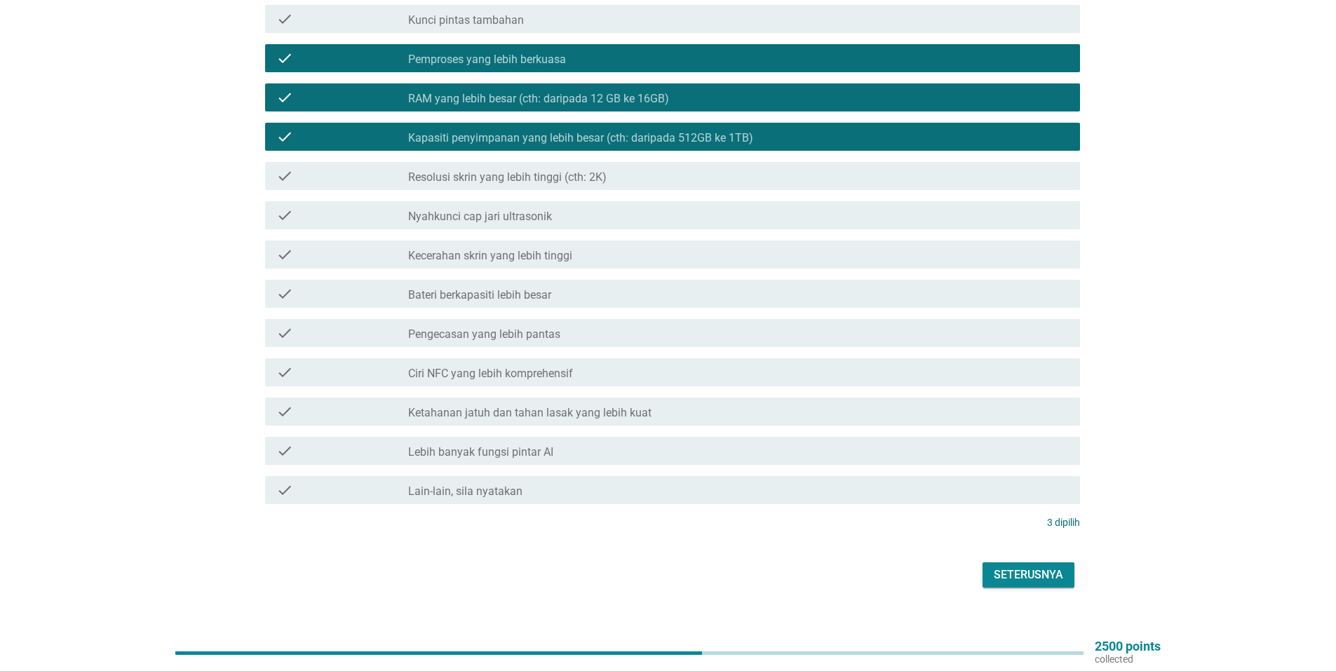
scroll to position [247, 0]
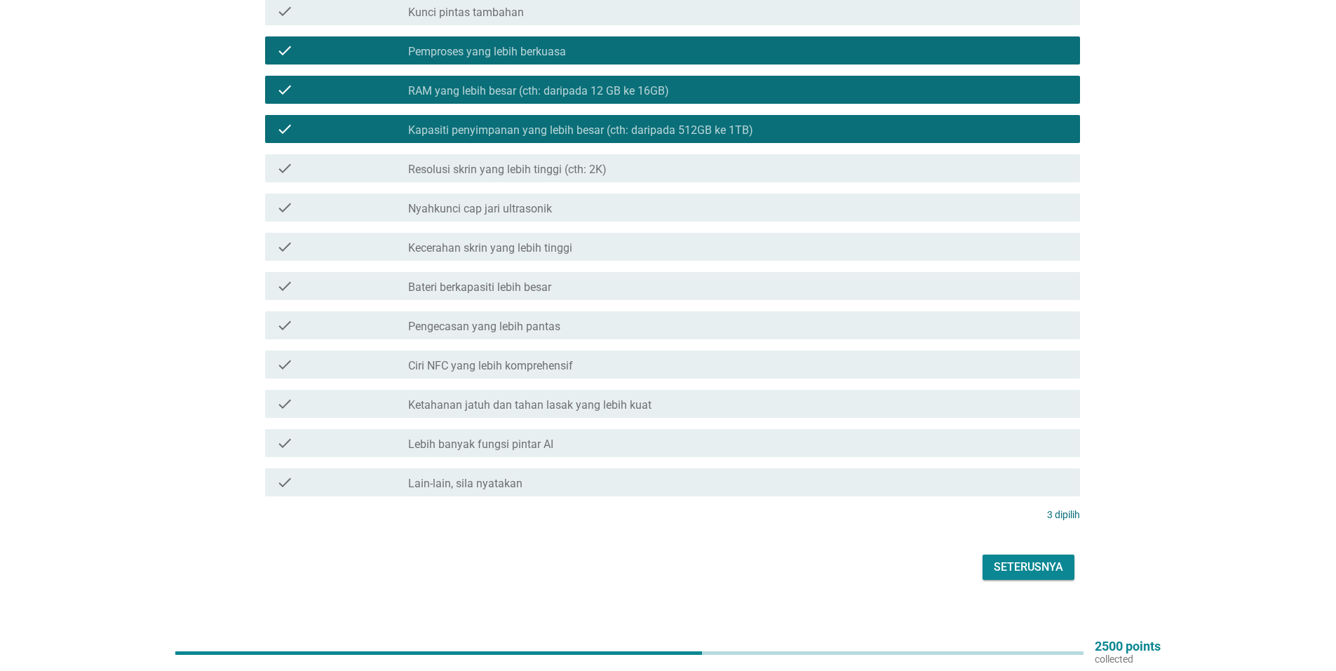
click at [1026, 559] on div "Seterusnya" at bounding box center [1027, 567] width 69 height 17
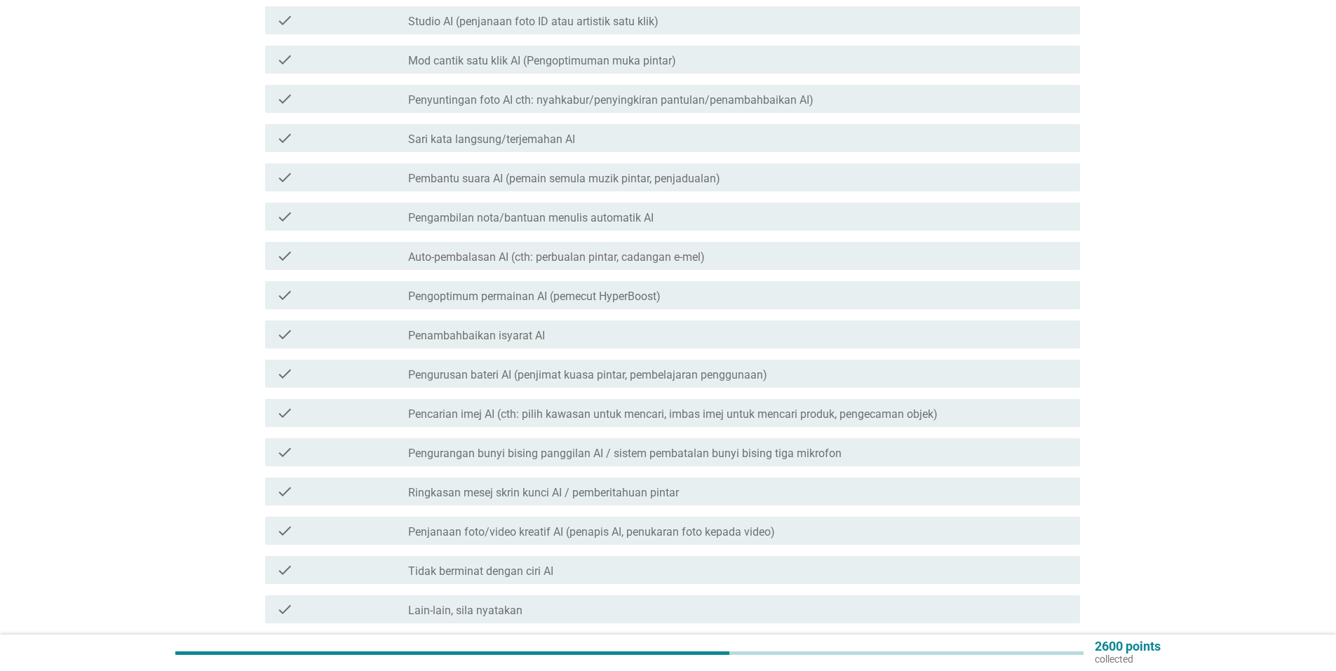
scroll to position [210, 0]
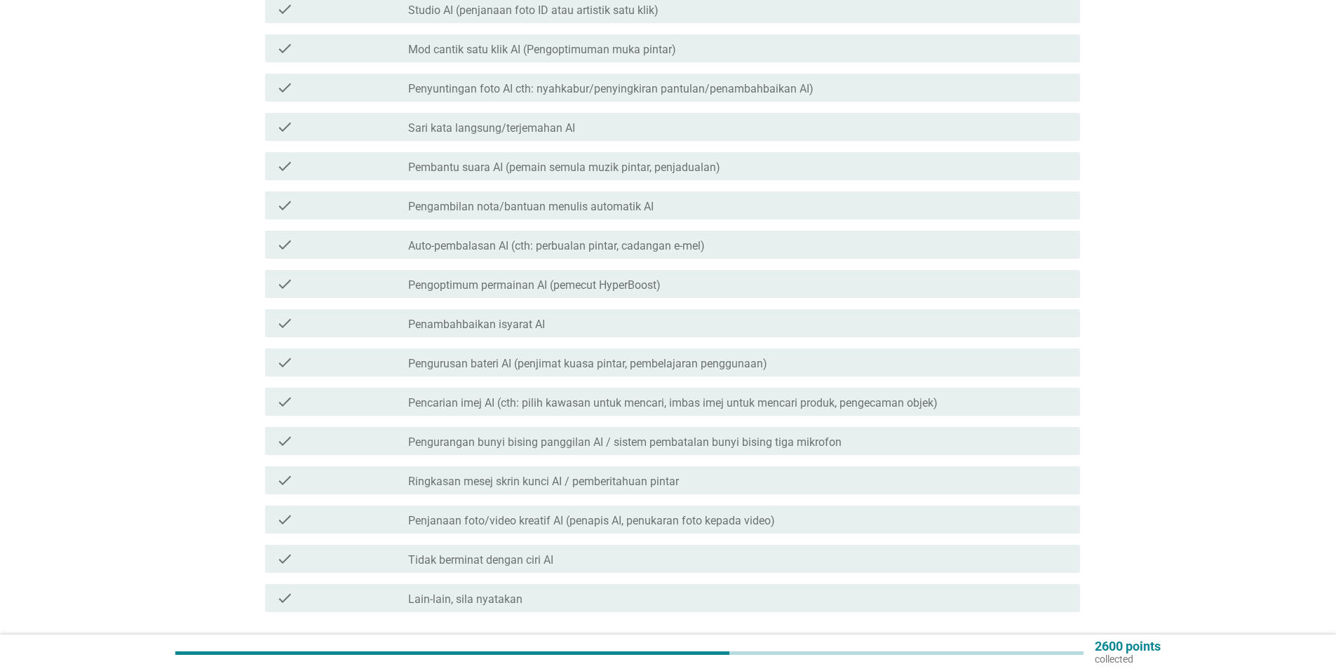
click at [570, 357] on label "Pengurusan bateri AI (penjimat kuasa pintar, pembelajaran penggunaan)" at bounding box center [587, 364] width 359 height 14
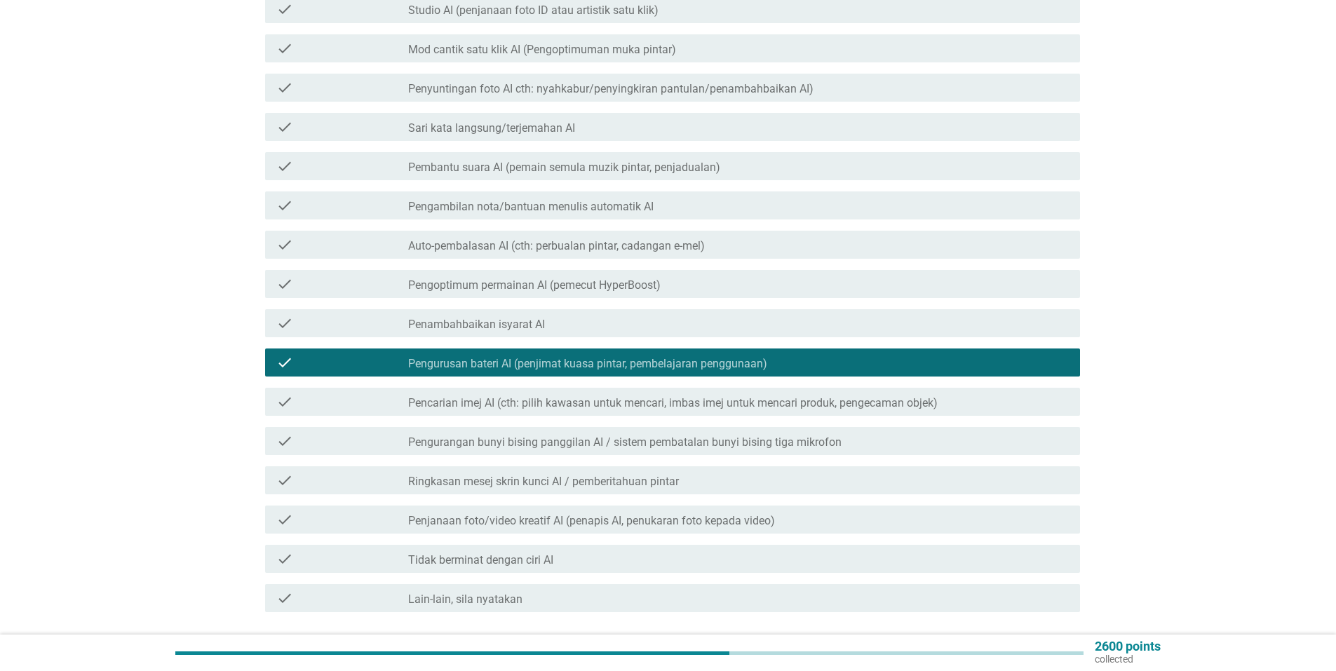
click at [518, 553] on label "Tidak berminat dengan ciri AI" at bounding box center [480, 560] width 145 height 14
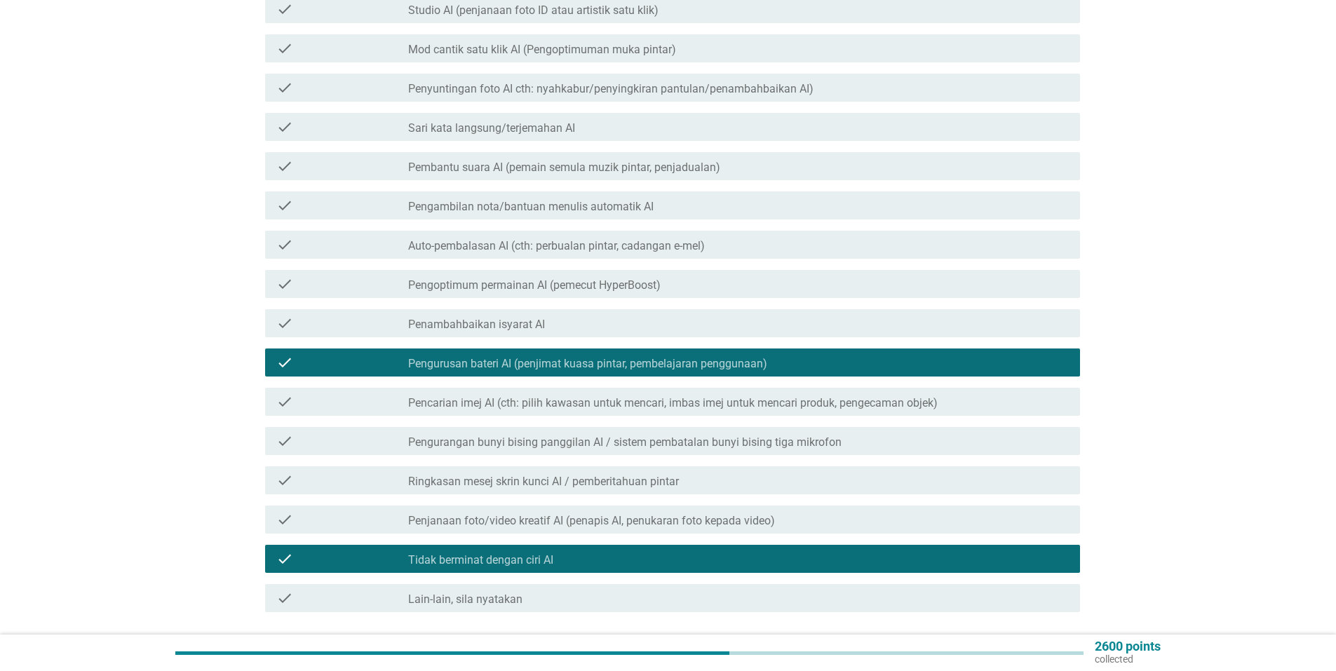
click at [526, 354] on div "check_box Pengurusan bateri AI (penjimat kuasa pintar, pembelajaran penggunaan)" at bounding box center [738, 362] width 660 height 17
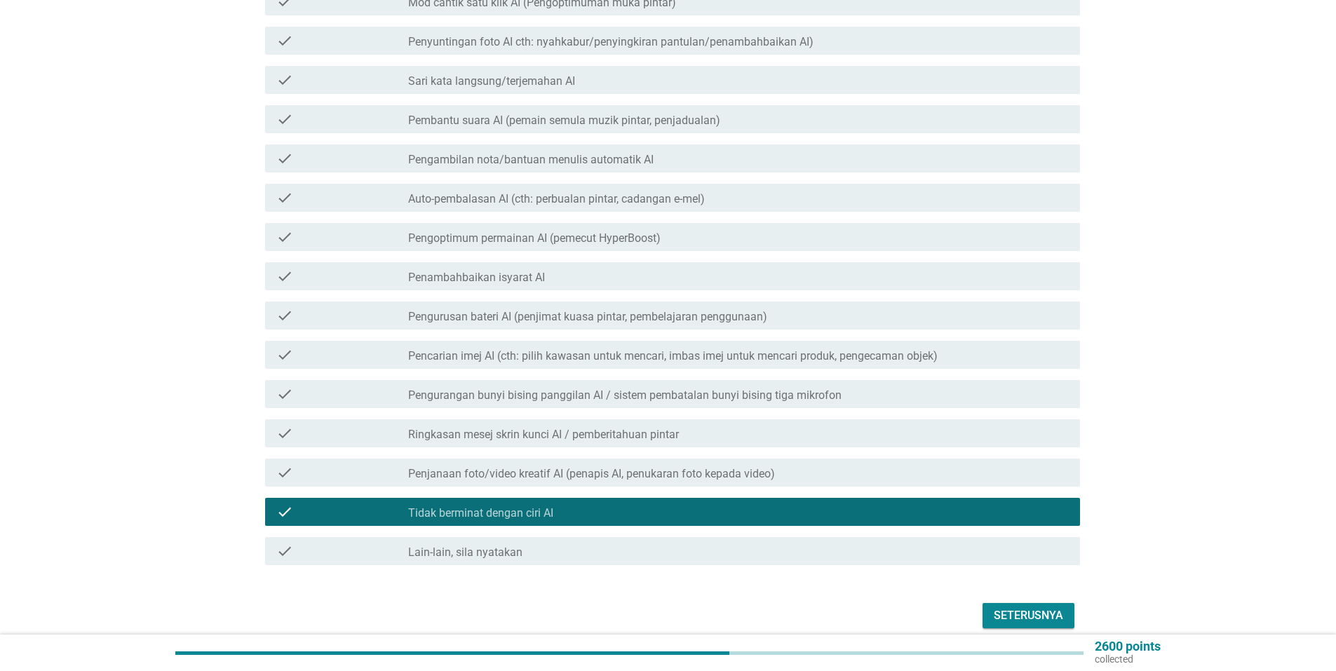
scroll to position [280, 0]
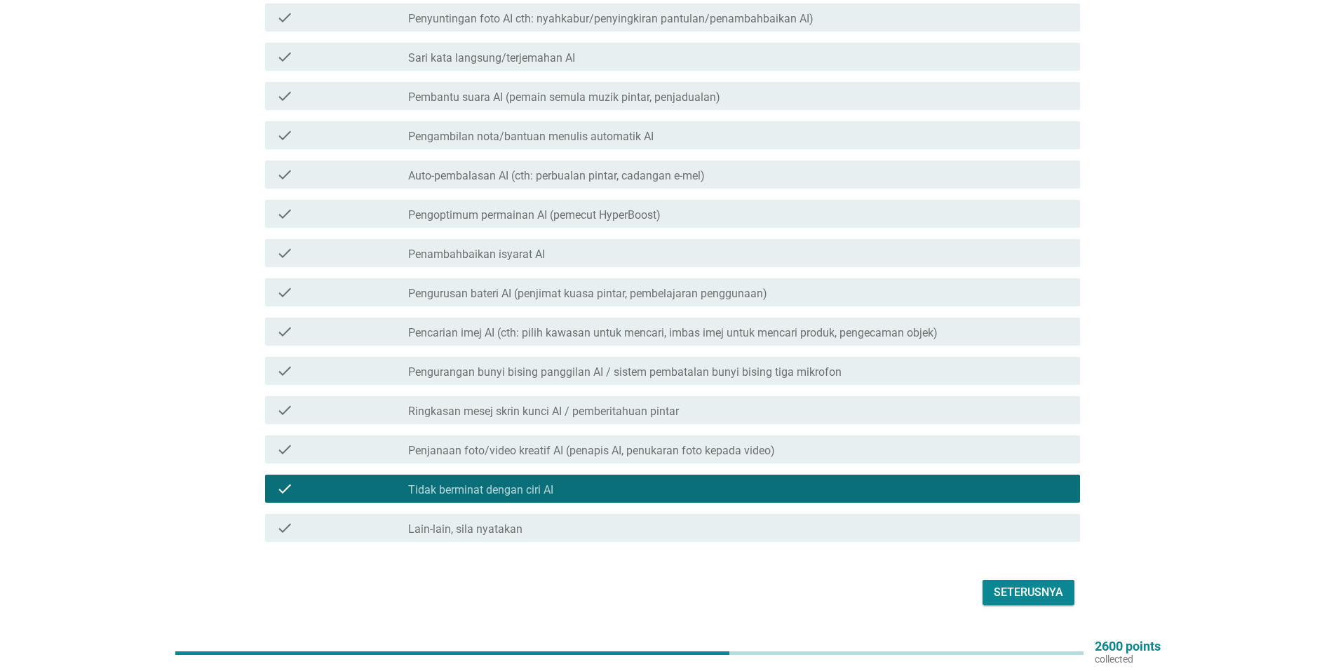
click at [1038, 584] on div "Seterusnya" at bounding box center [1027, 592] width 69 height 17
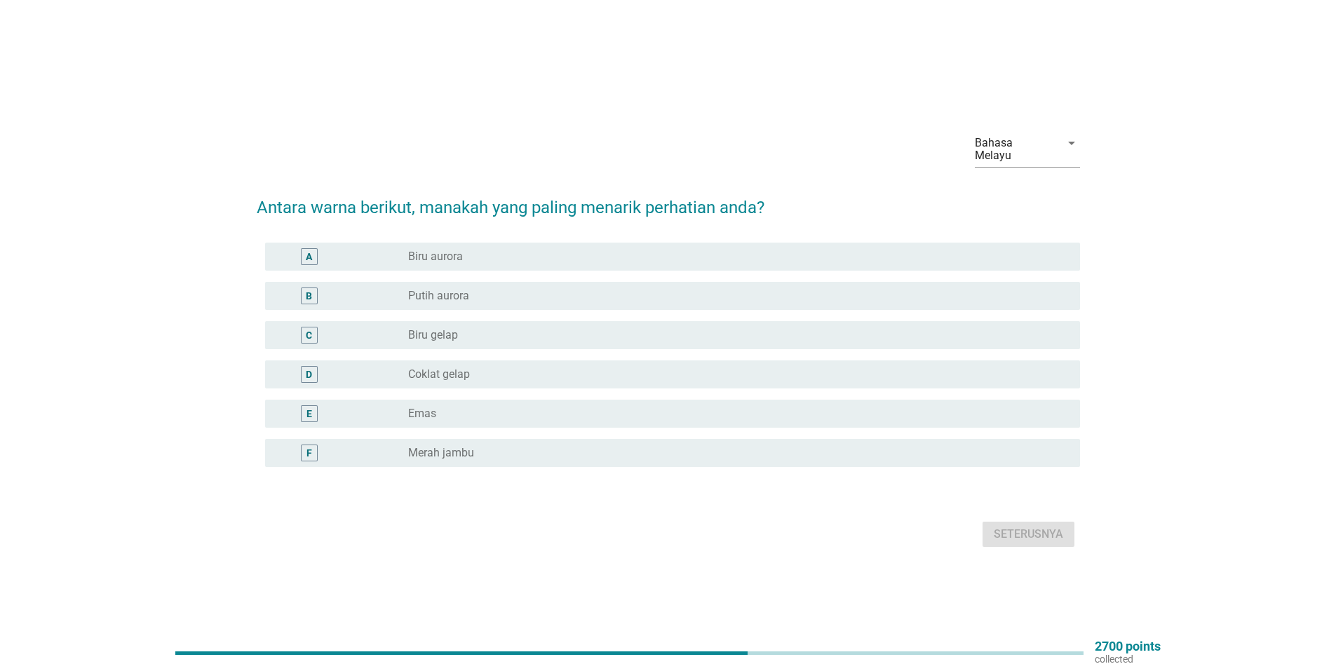
click at [491, 373] on div "radio_button_unchecked Coklat gelap" at bounding box center [732, 374] width 649 height 14
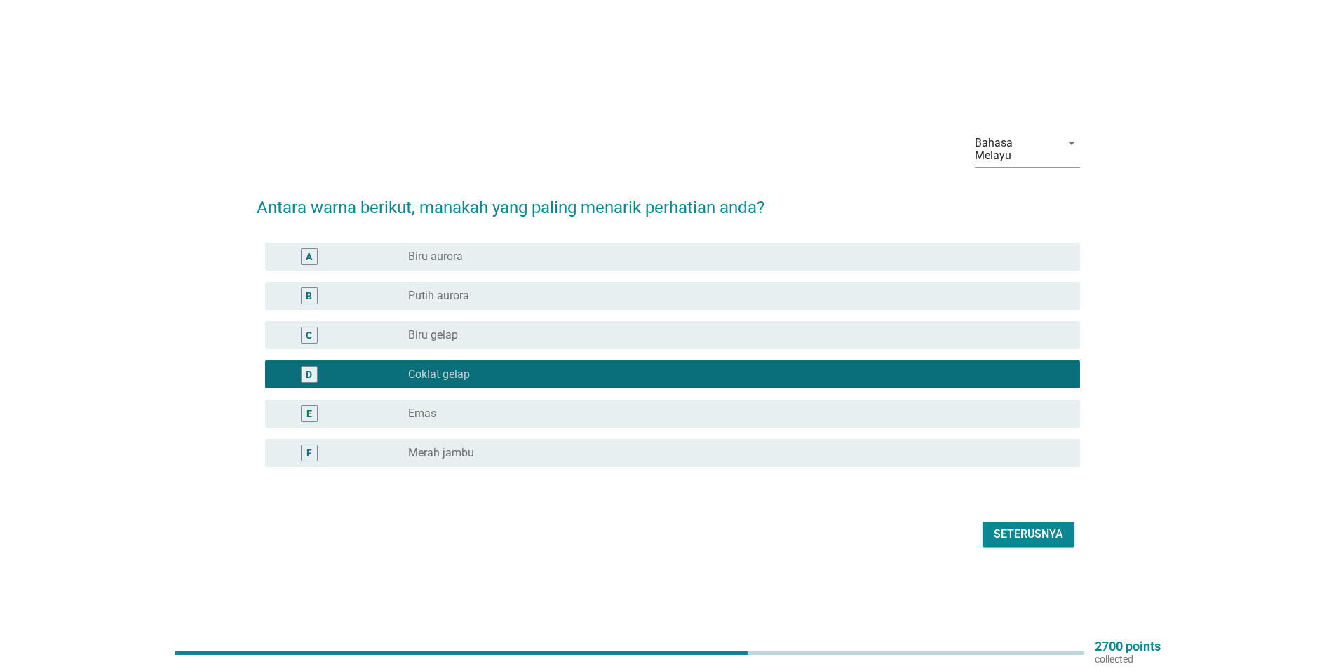
click at [491, 373] on div "radio_button_checked Coklat gelap" at bounding box center [732, 374] width 649 height 14
click at [478, 446] on div "radio_button_unchecked Merah jambu" at bounding box center [732, 453] width 649 height 14
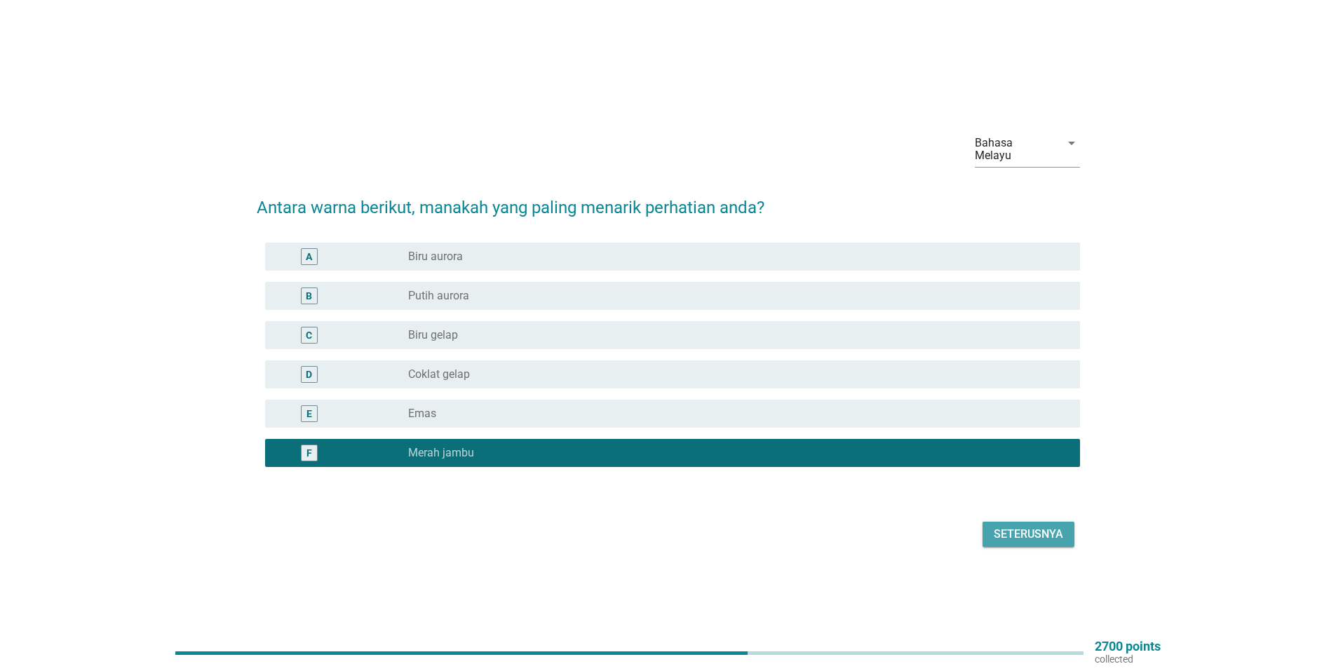
click at [1058, 528] on div "Seterusnya" at bounding box center [1027, 534] width 69 height 17
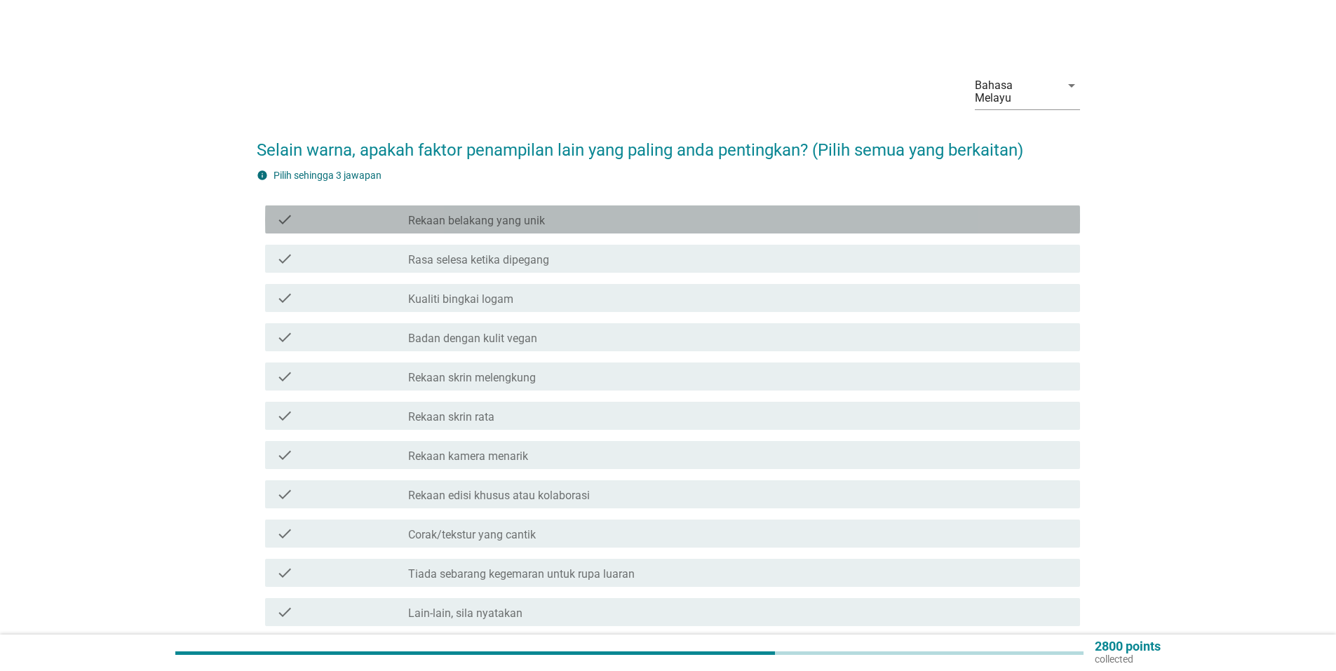
click at [534, 214] on label "Rekaan belakang yang unik" at bounding box center [476, 221] width 137 height 14
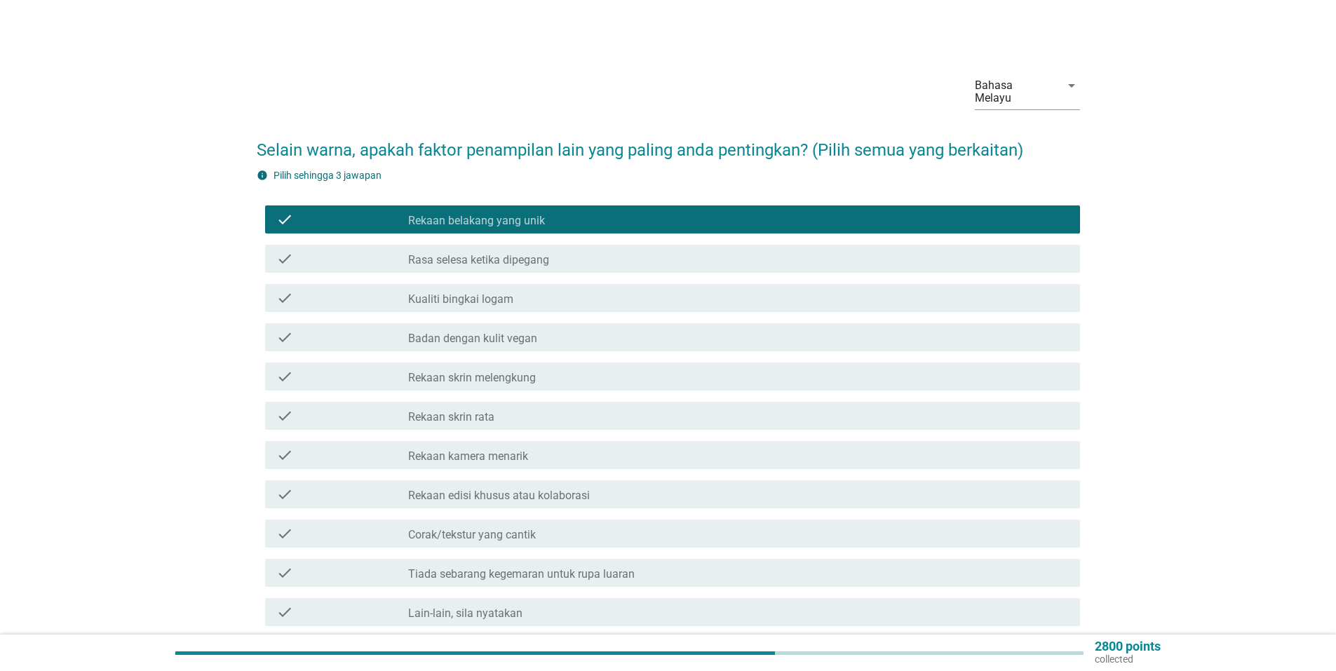
click at [514, 253] on label "Rasa selesa ketika dipegang" at bounding box center [478, 260] width 141 height 14
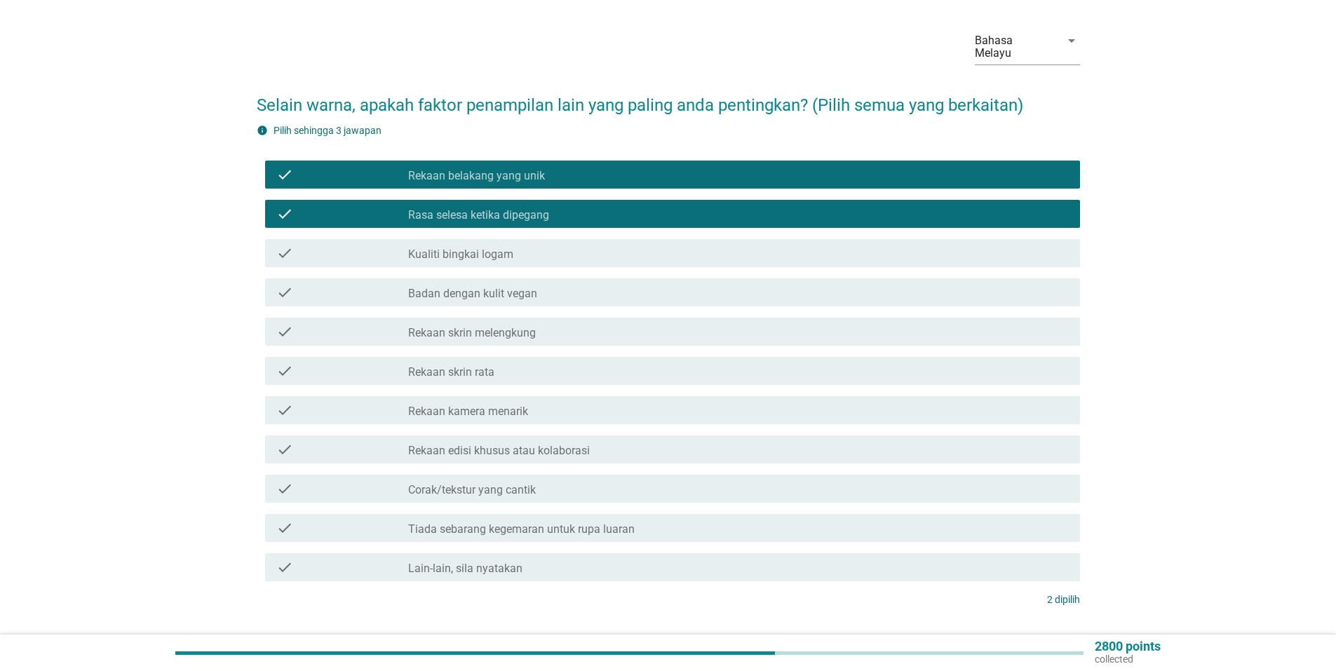
scroll to position [70, 0]
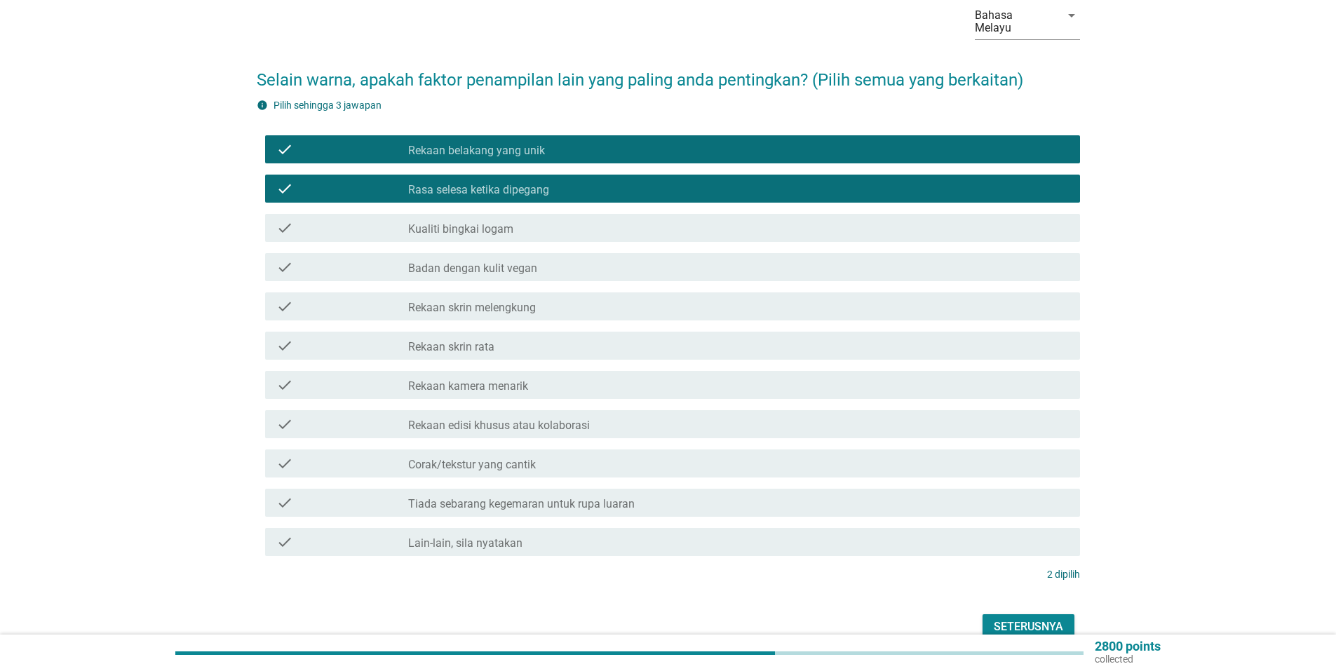
click at [572, 337] on div "check_box_outline_blank Rekaan skrin rata" at bounding box center [738, 345] width 660 height 17
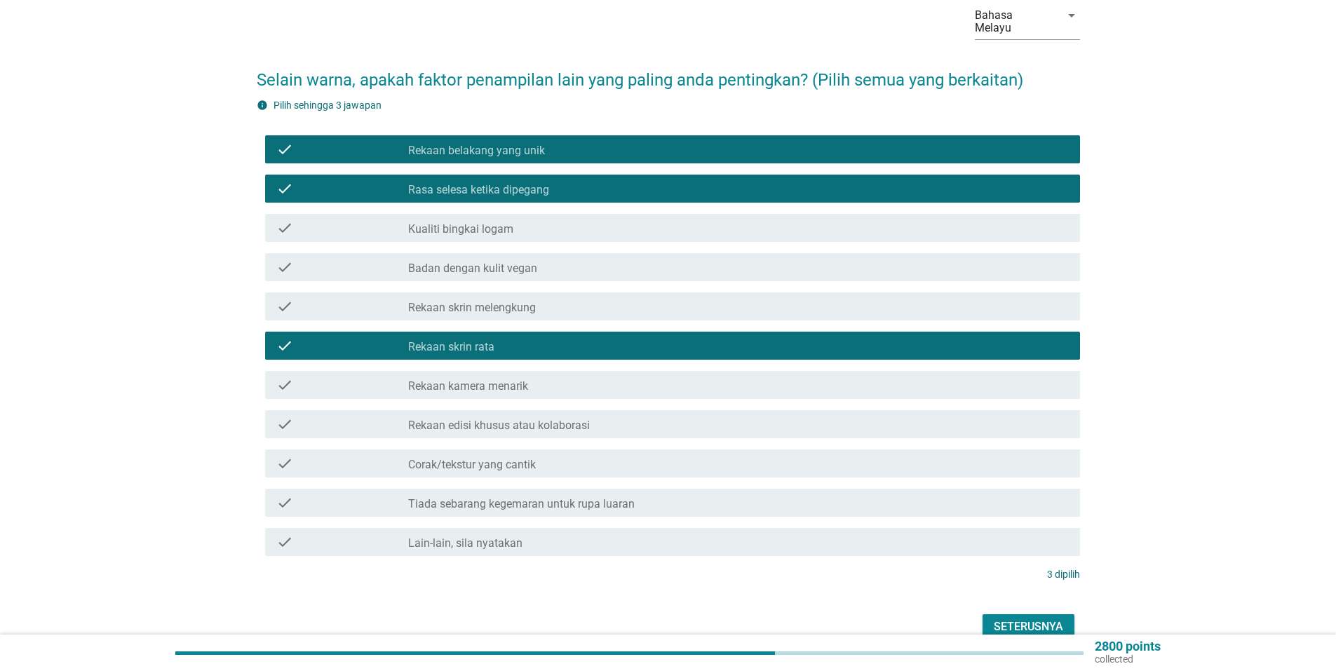
click at [1022, 618] on div "Seterusnya" at bounding box center [1027, 626] width 69 height 17
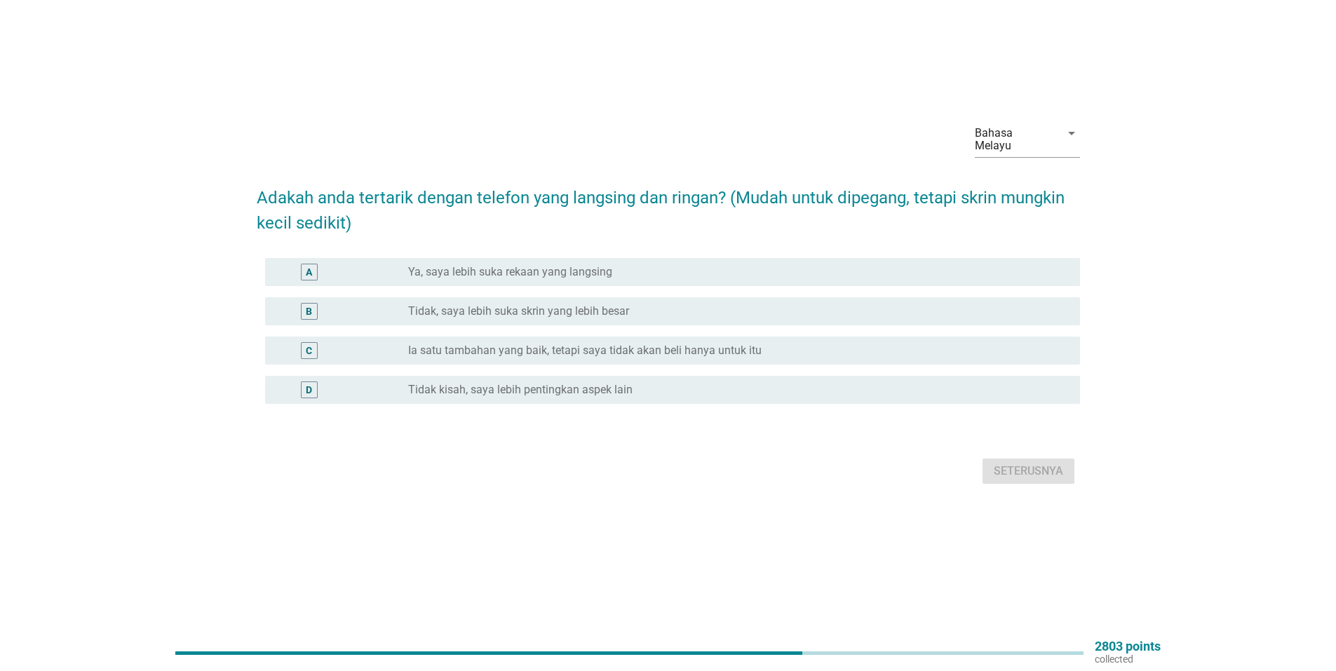
scroll to position [0, 0]
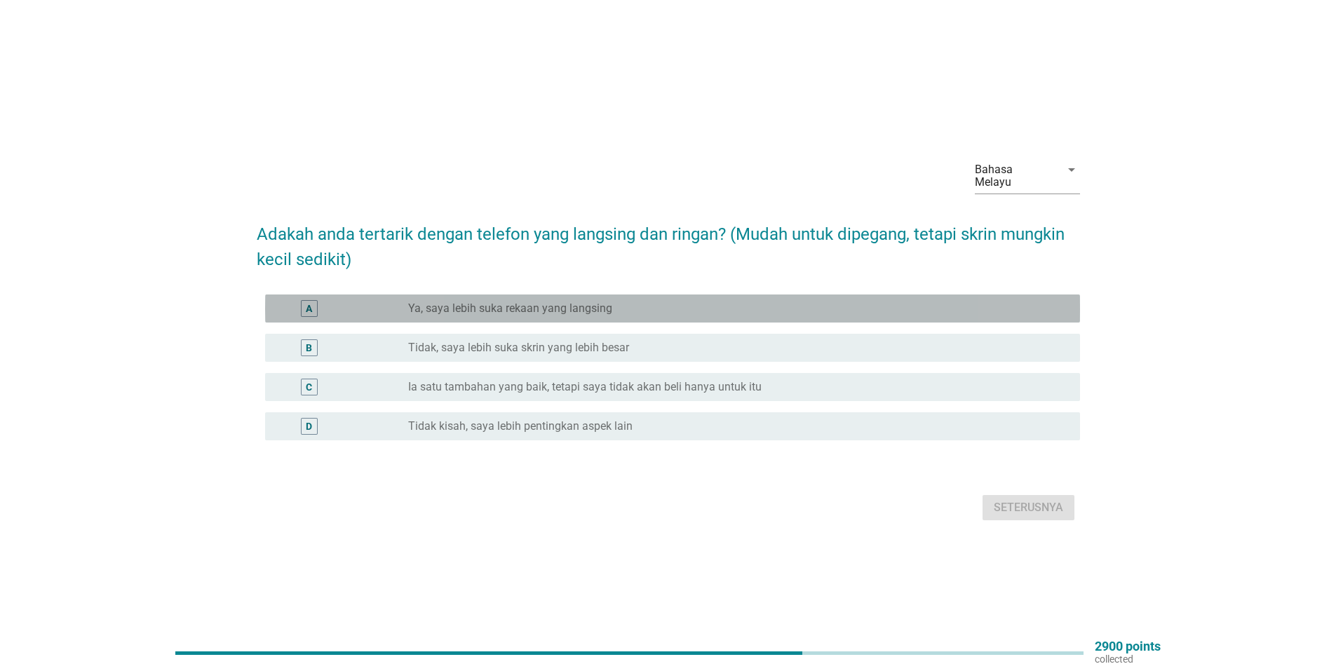
click at [604, 309] on div "radio_button_unchecked Ya, saya lebih suka rekaan yang langsing" at bounding box center [738, 308] width 660 height 17
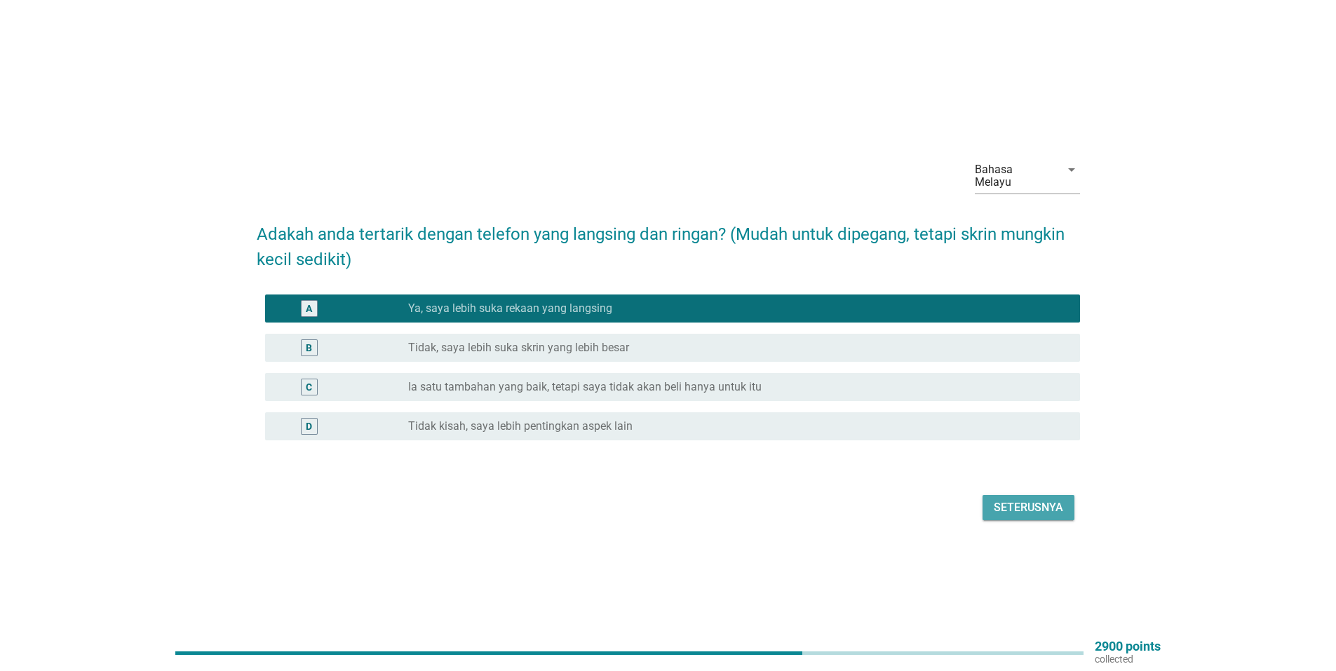
click at [1012, 503] on div "Seterusnya" at bounding box center [1027, 507] width 69 height 17
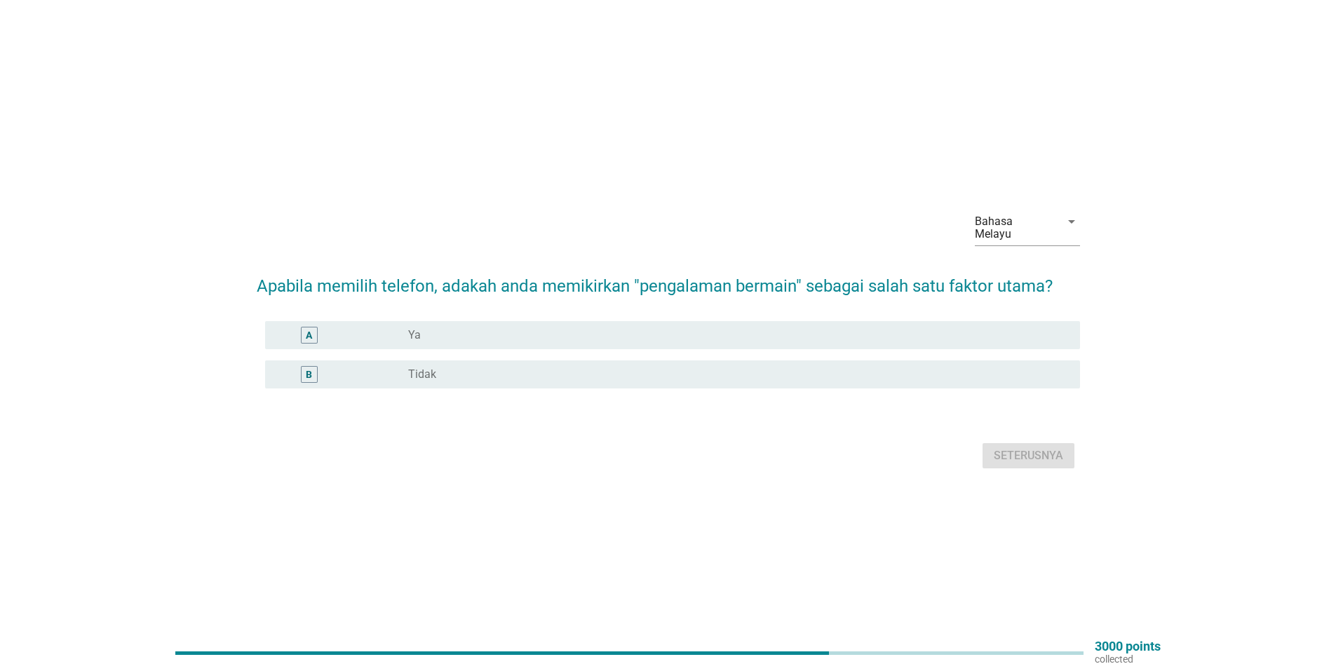
click at [525, 328] on div "radio_button_unchecked Ya" at bounding box center [732, 335] width 649 height 14
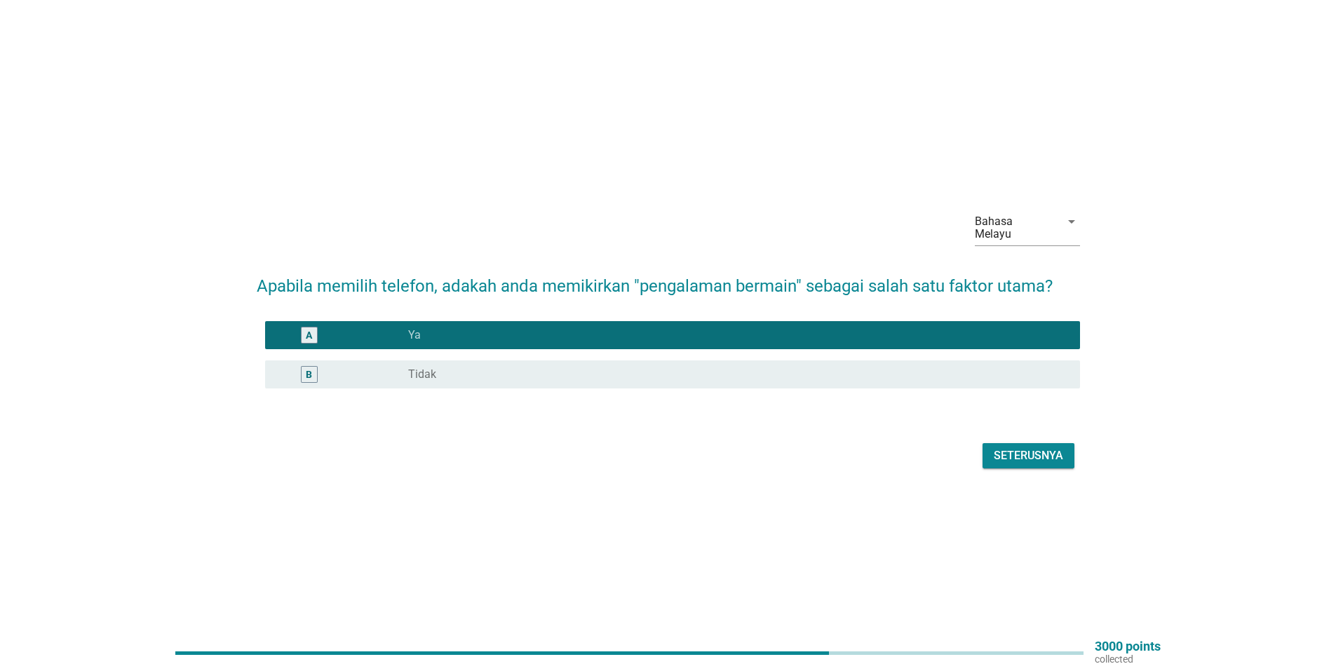
click at [1030, 452] on div "Seterusnya" at bounding box center [1027, 455] width 69 height 17
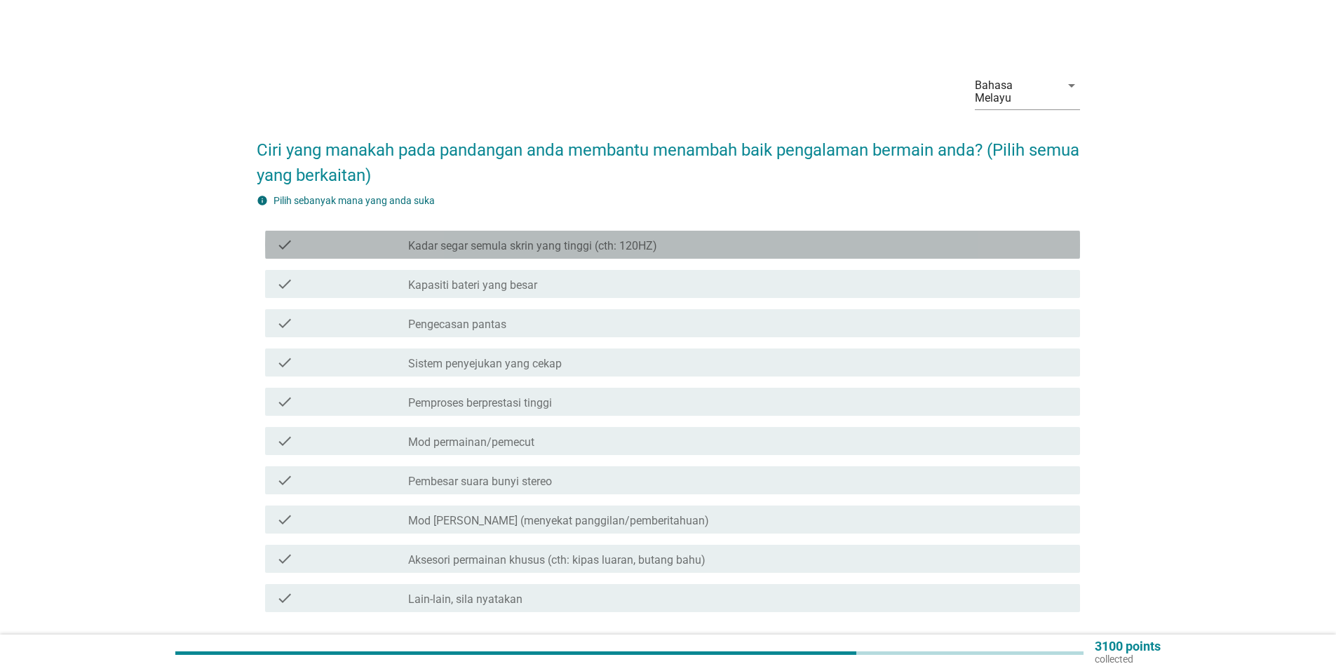
click at [645, 239] on label "Kadar segar semula skrin yang tinggi (cth: 120HZ)" at bounding box center [532, 246] width 249 height 14
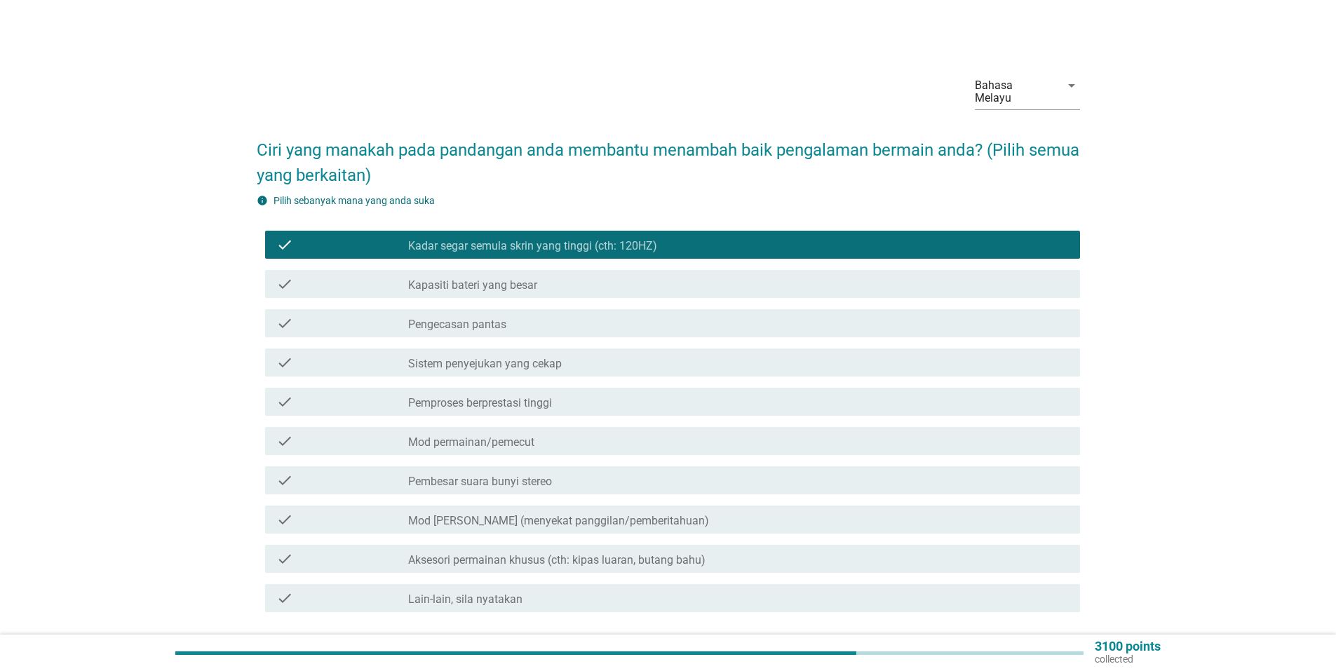
click at [642, 276] on div "check_box_outline_blank Kapasiti bateri yang besar" at bounding box center [738, 284] width 660 height 17
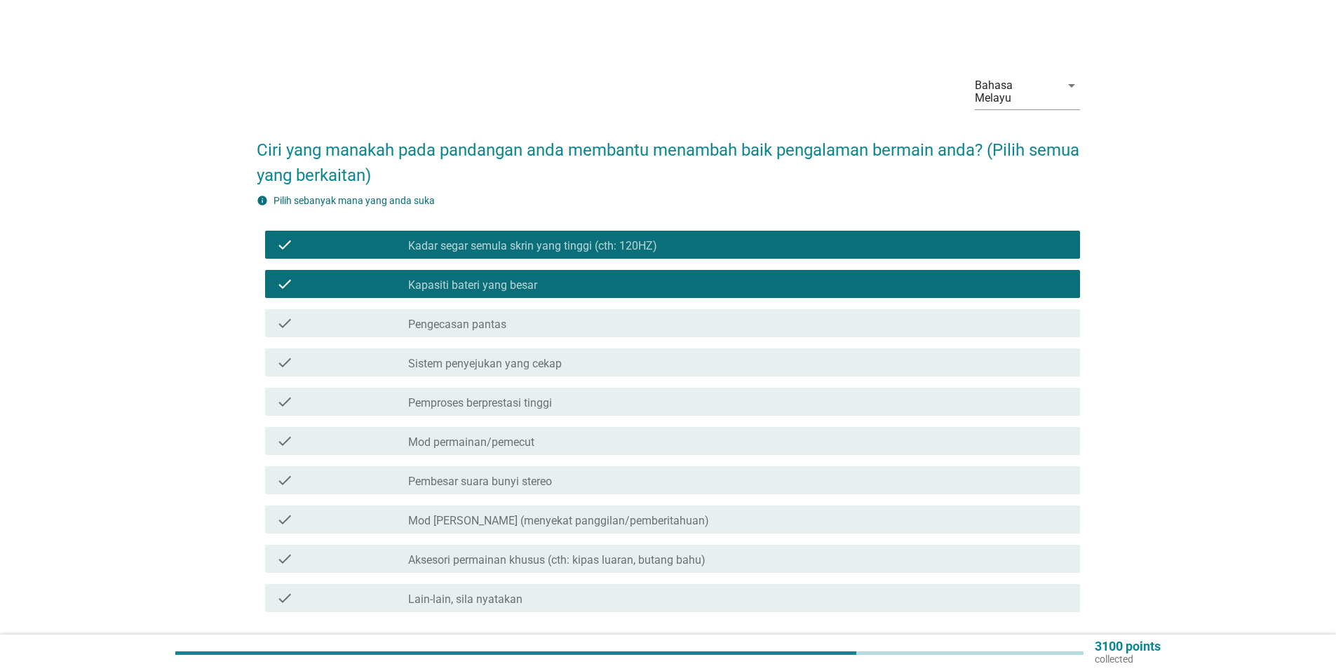
click at [608, 362] on div "check check_box_outline_blank Sistem penyejukan yang cekap" at bounding box center [672, 362] width 815 height 28
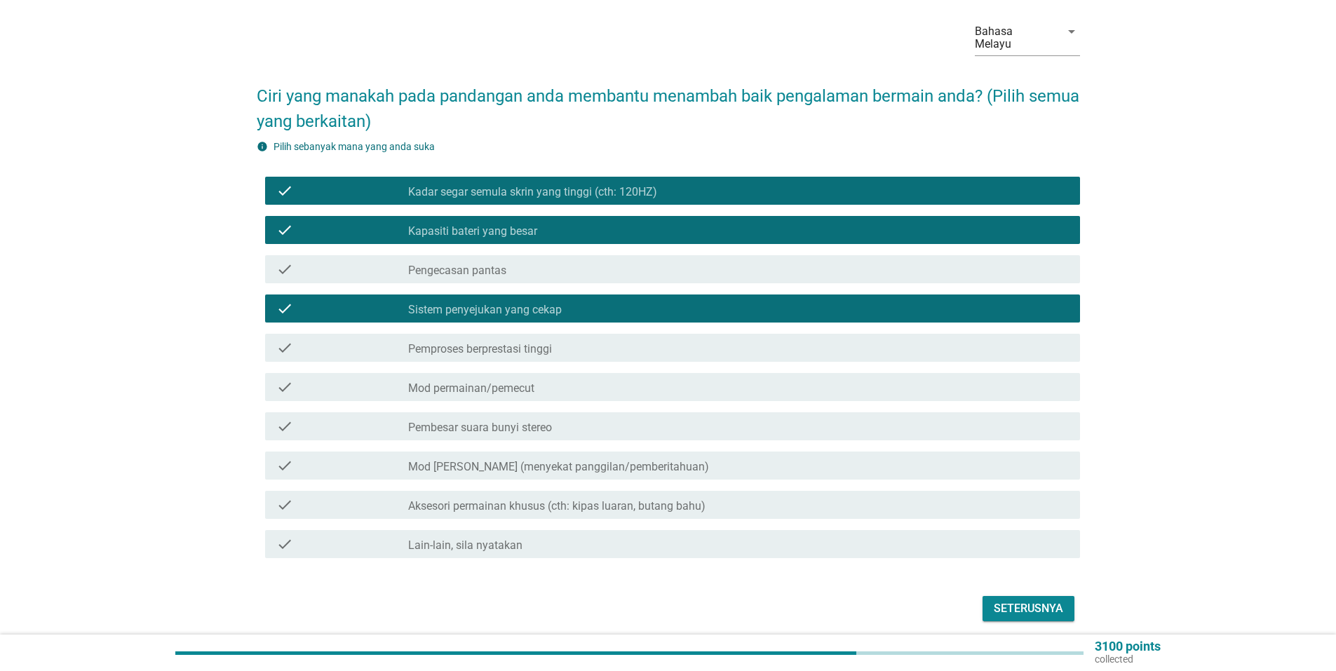
scroll to position [95, 0]
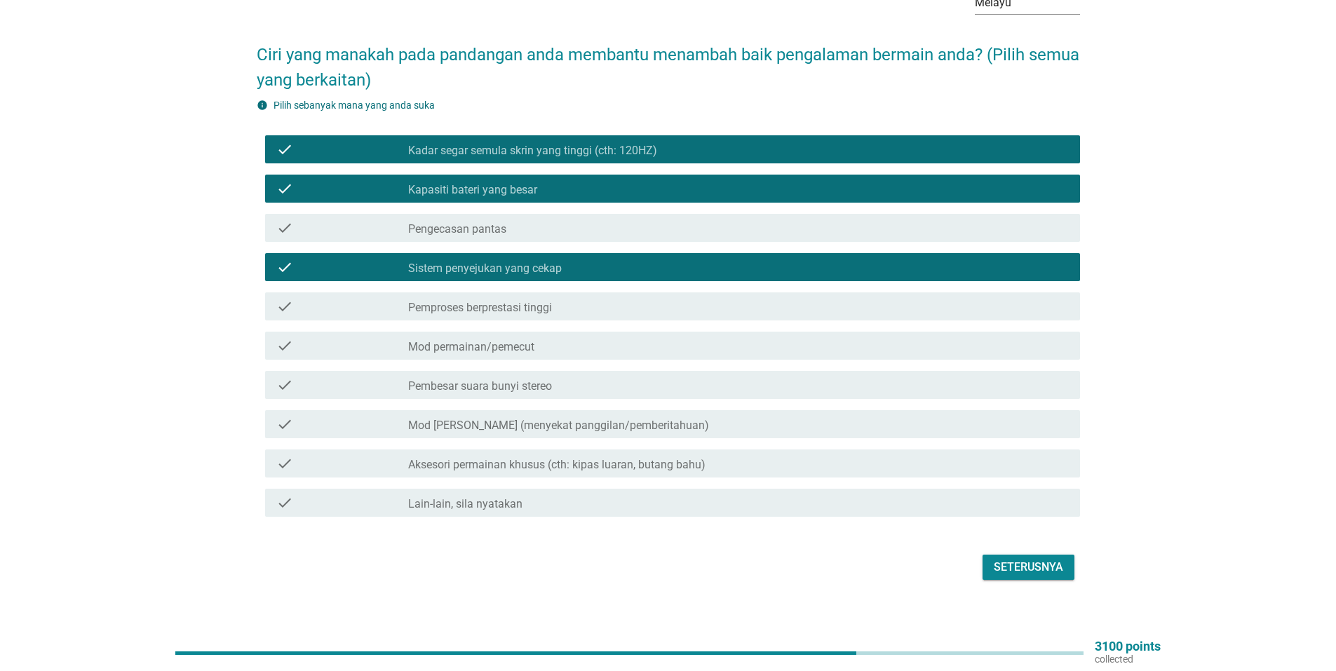
click at [1047, 559] on div "Seterusnya" at bounding box center [1027, 567] width 69 height 17
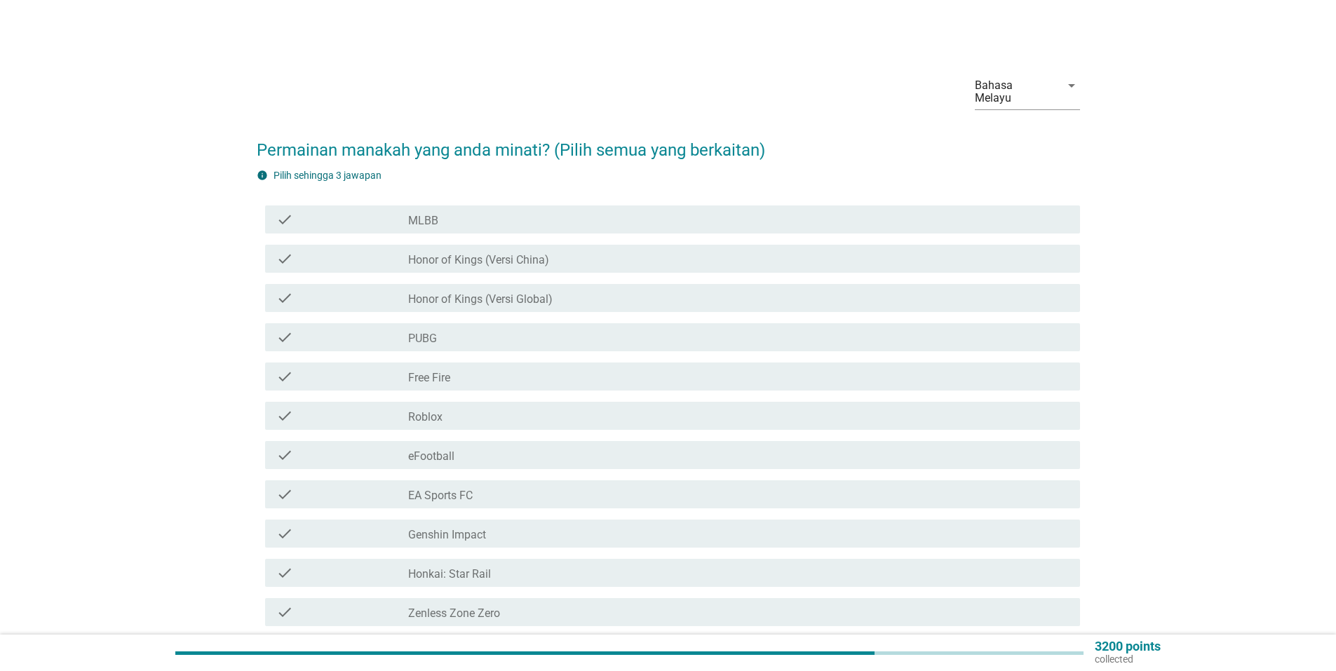
click at [592, 211] on div "check_box_outline_blank MLBB" at bounding box center [738, 219] width 660 height 17
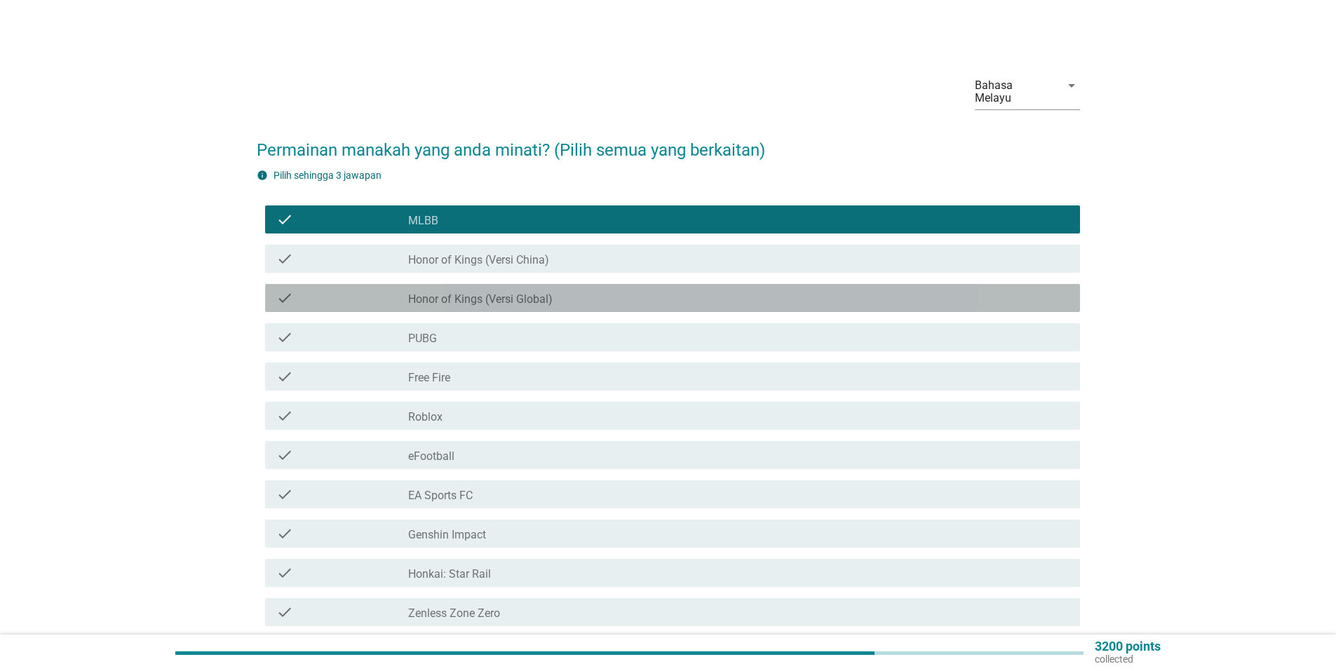
click at [575, 290] on div "check_box_outline_blank Honor of Kings (Versi Global)" at bounding box center [738, 298] width 660 height 17
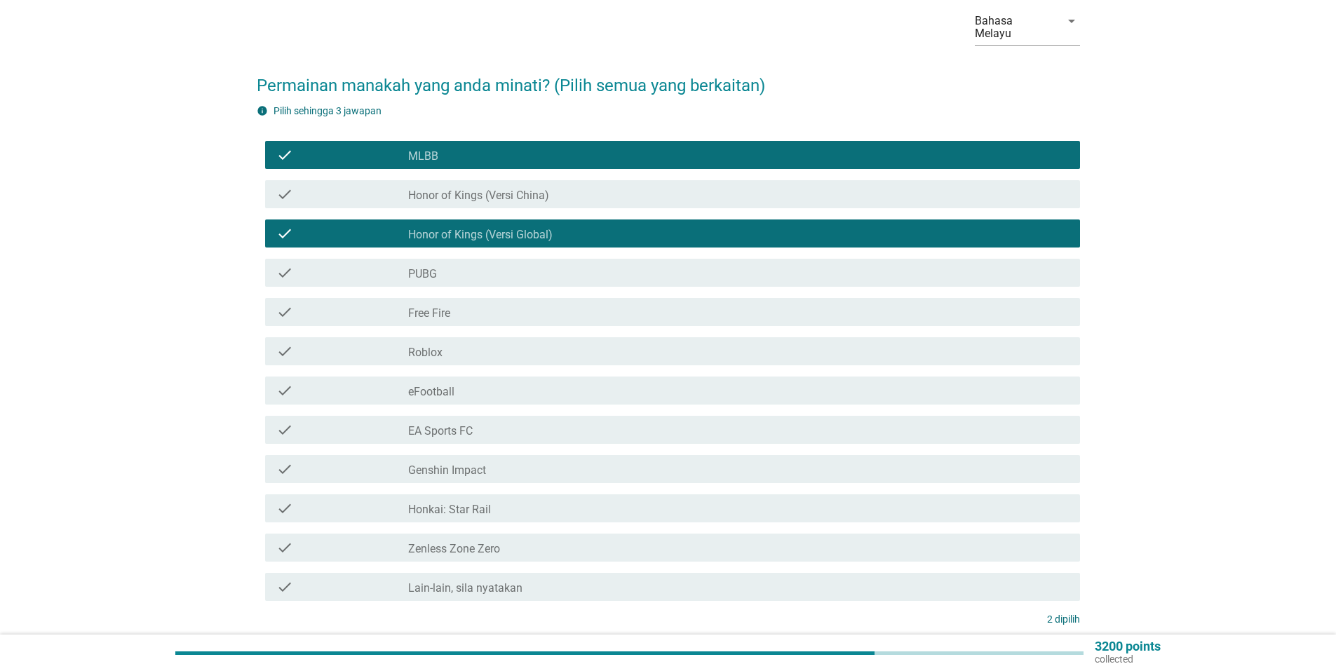
scroll to position [140, 0]
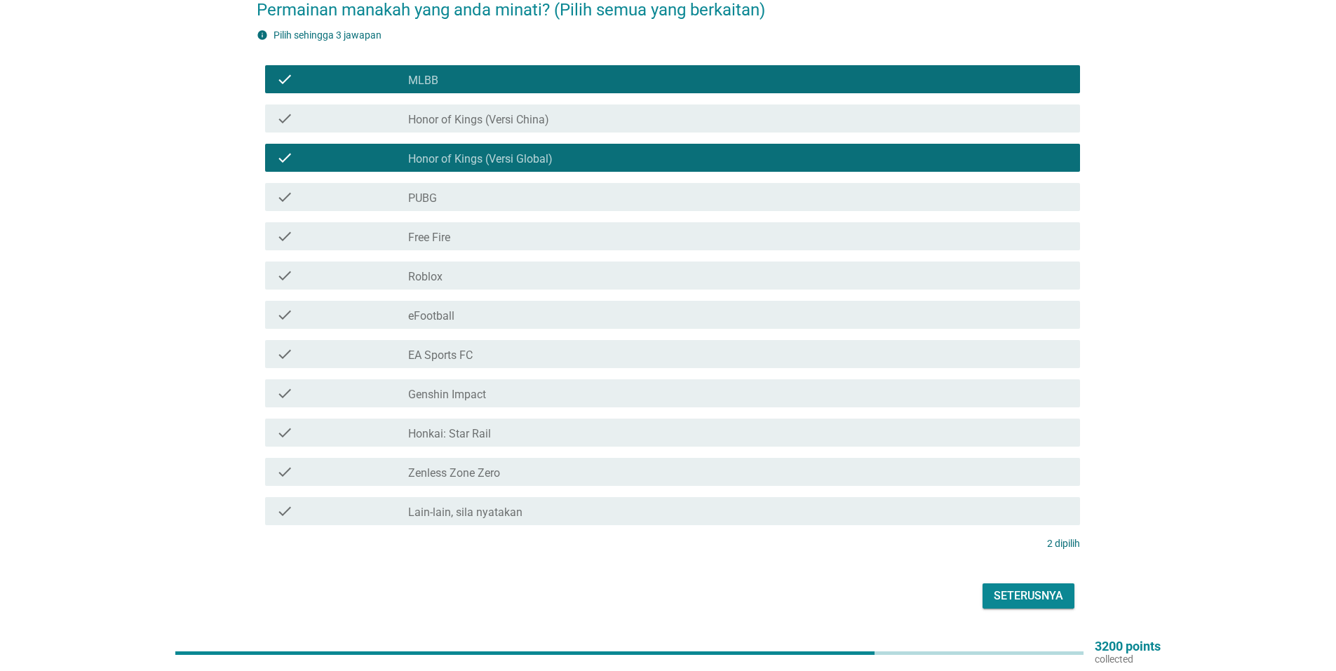
click at [541, 386] on div "check_box_outline_blank Genshin Impact" at bounding box center [738, 393] width 660 height 17
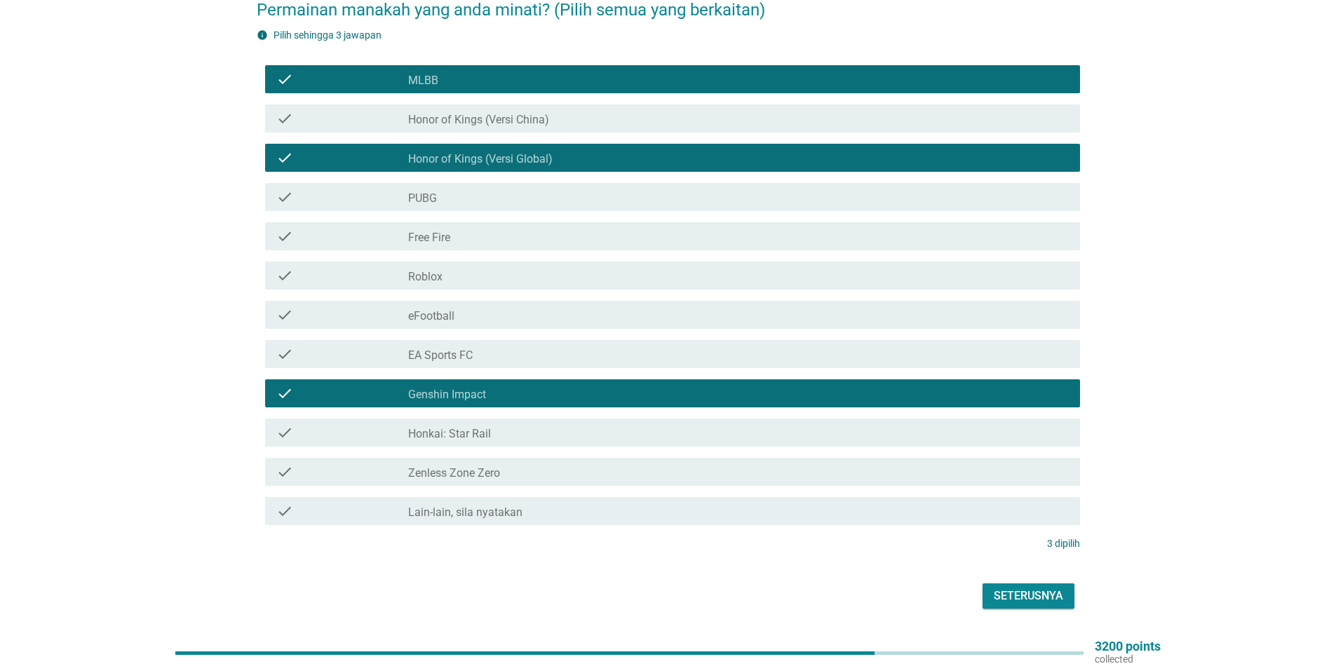
click at [597, 346] on div "check_box_outline_blank EA Sports FC" at bounding box center [738, 354] width 660 height 17
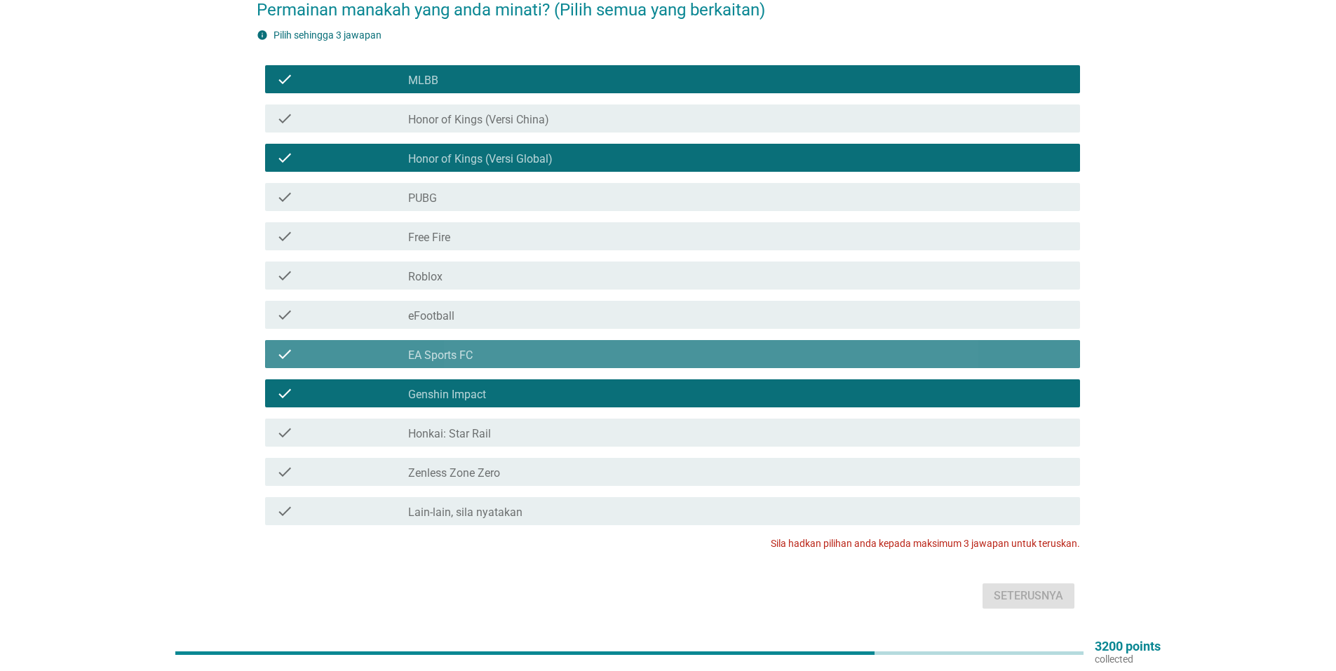
click at [534, 346] on div "check_box_outline_blank EA Sports FC" at bounding box center [738, 354] width 660 height 17
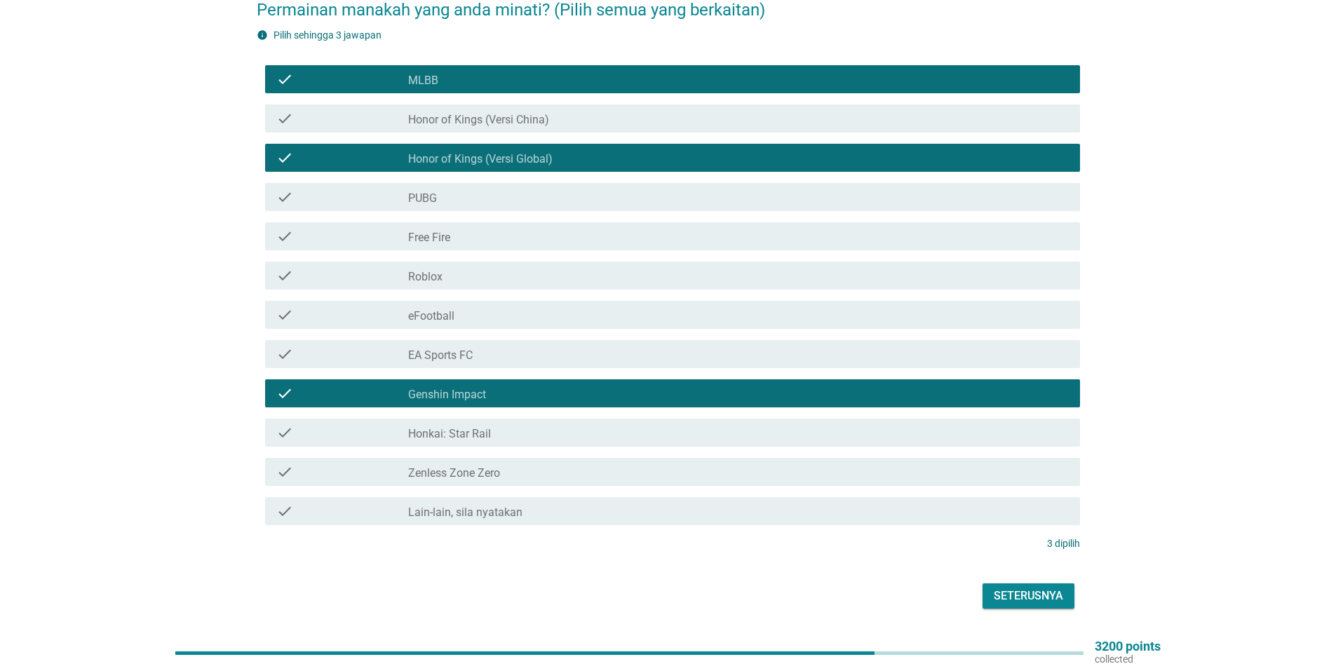
click at [519, 424] on div "check_box_outline_blank Honkai: Star Rail" at bounding box center [738, 432] width 660 height 17
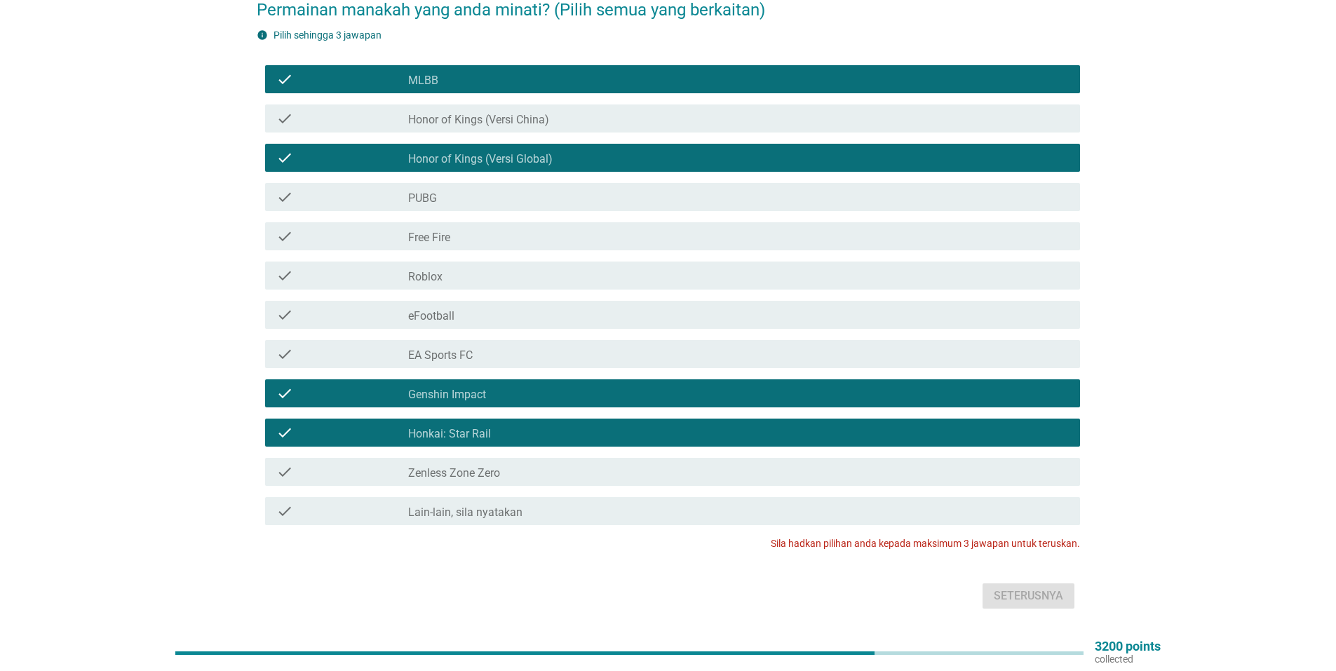
click at [554, 385] on div "check_box_outline_blank Genshin Impact" at bounding box center [738, 393] width 660 height 17
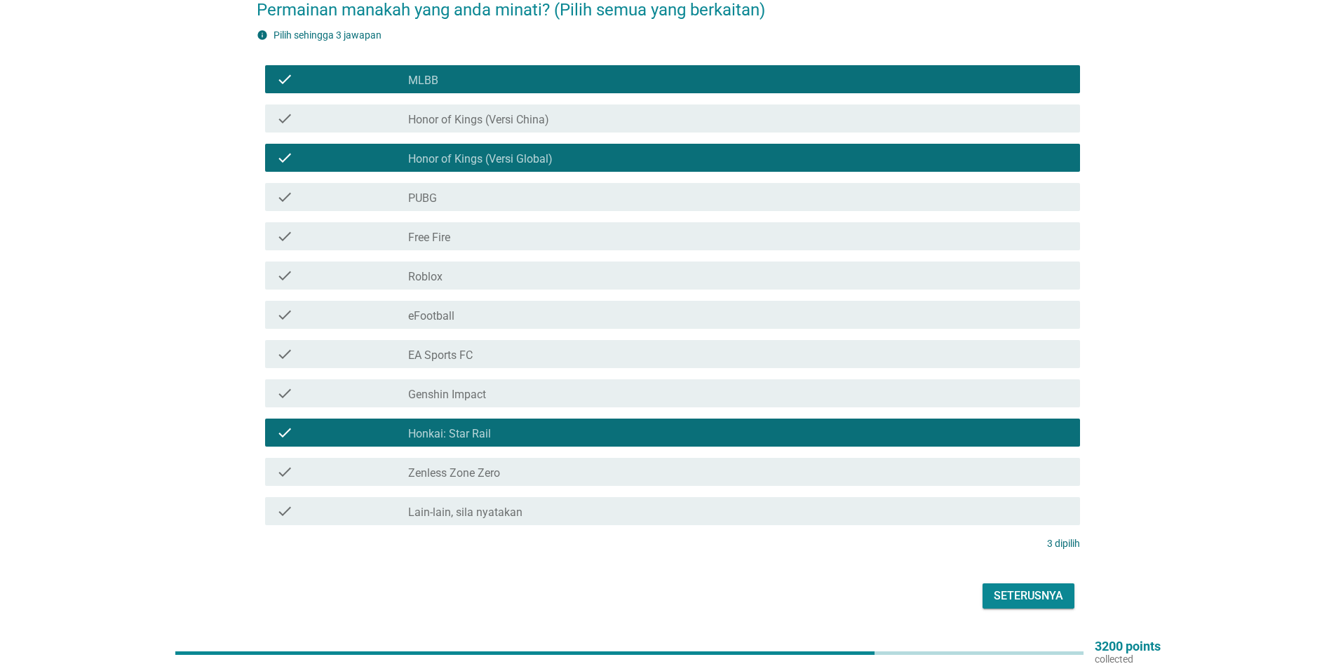
click at [554, 385] on div "check_box_outline_blank Genshin Impact" at bounding box center [738, 393] width 660 height 17
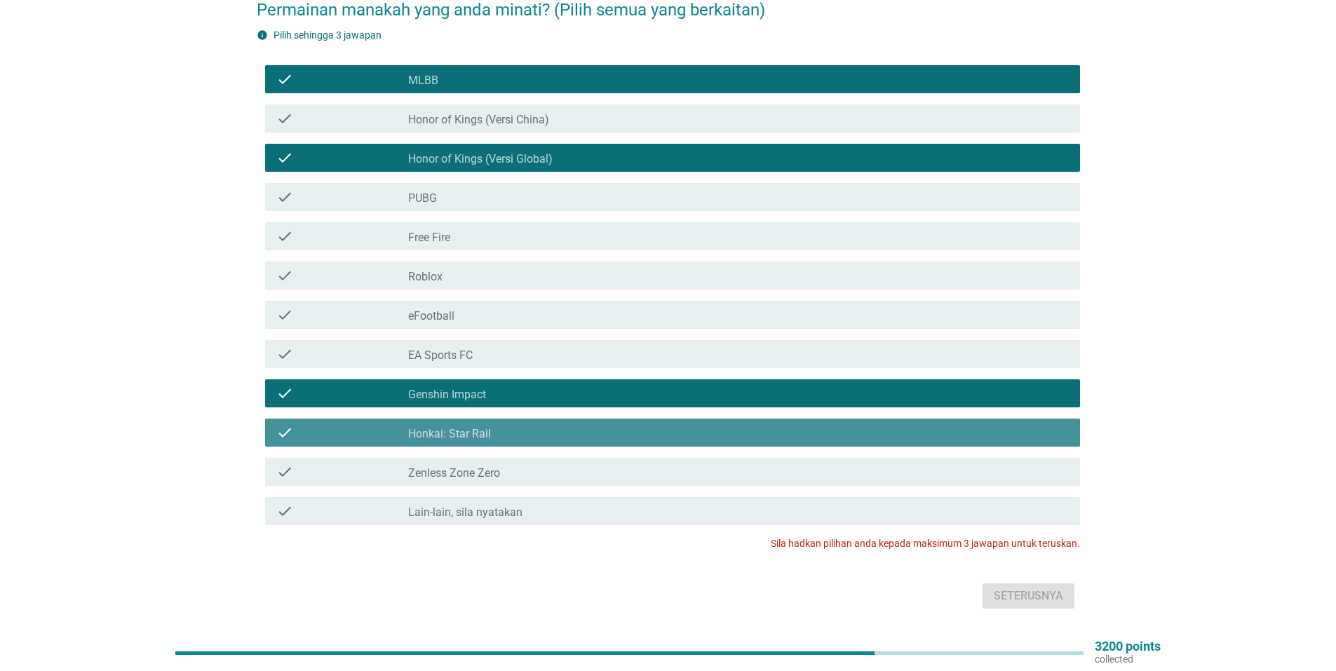
click at [519, 424] on div "check_box_outline_blank Honkai: Star Rail" at bounding box center [738, 432] width 660 height 17
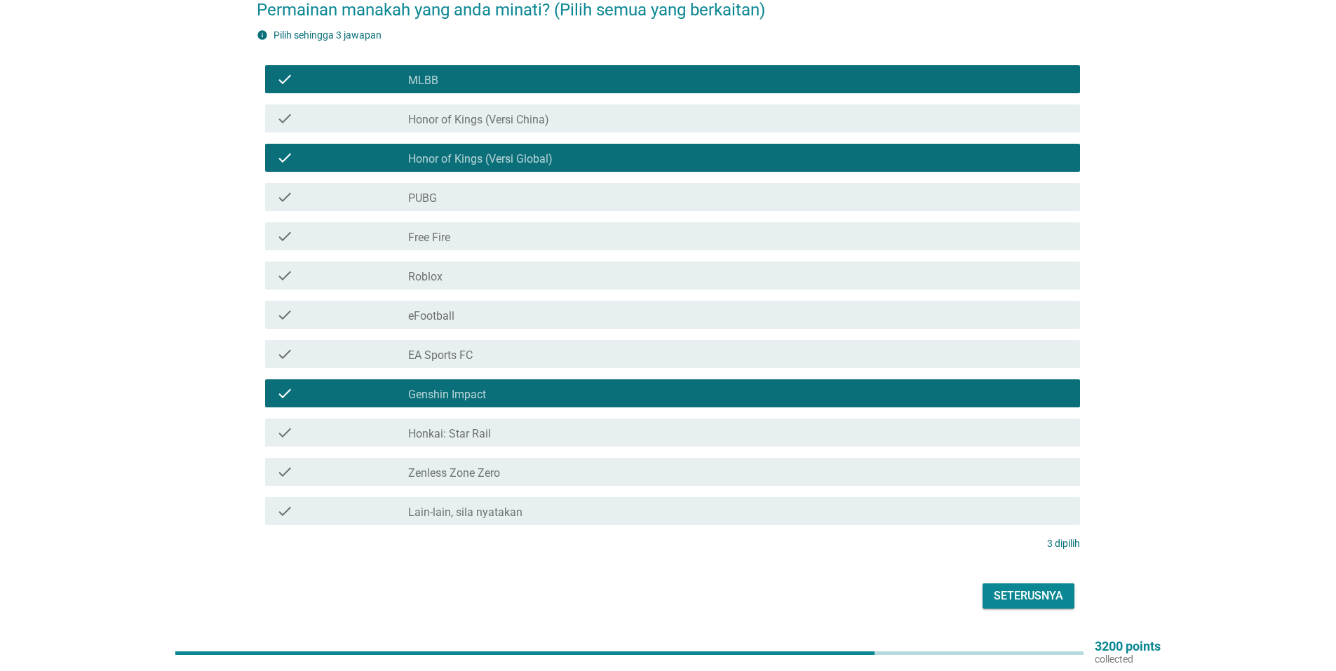
click at [1011, 588] on div "Seterusnya" at bounding box center [1027, 596] width 69 height 17
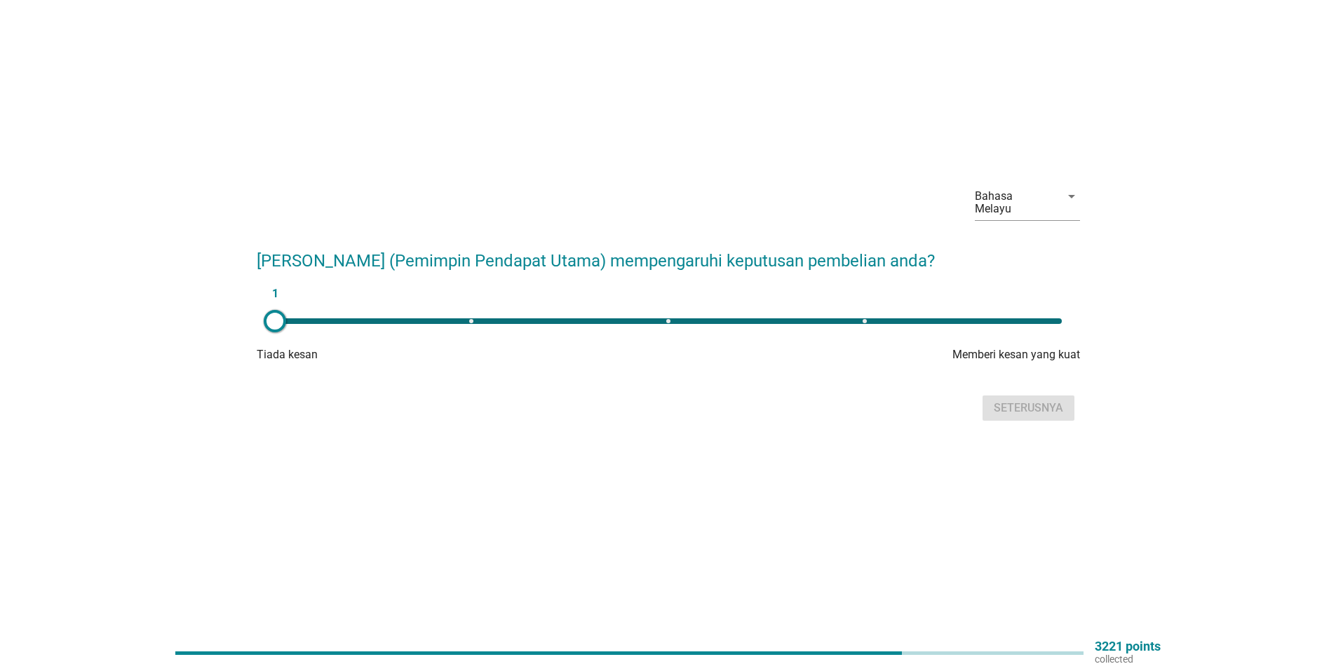
scroll to position [0, 0]
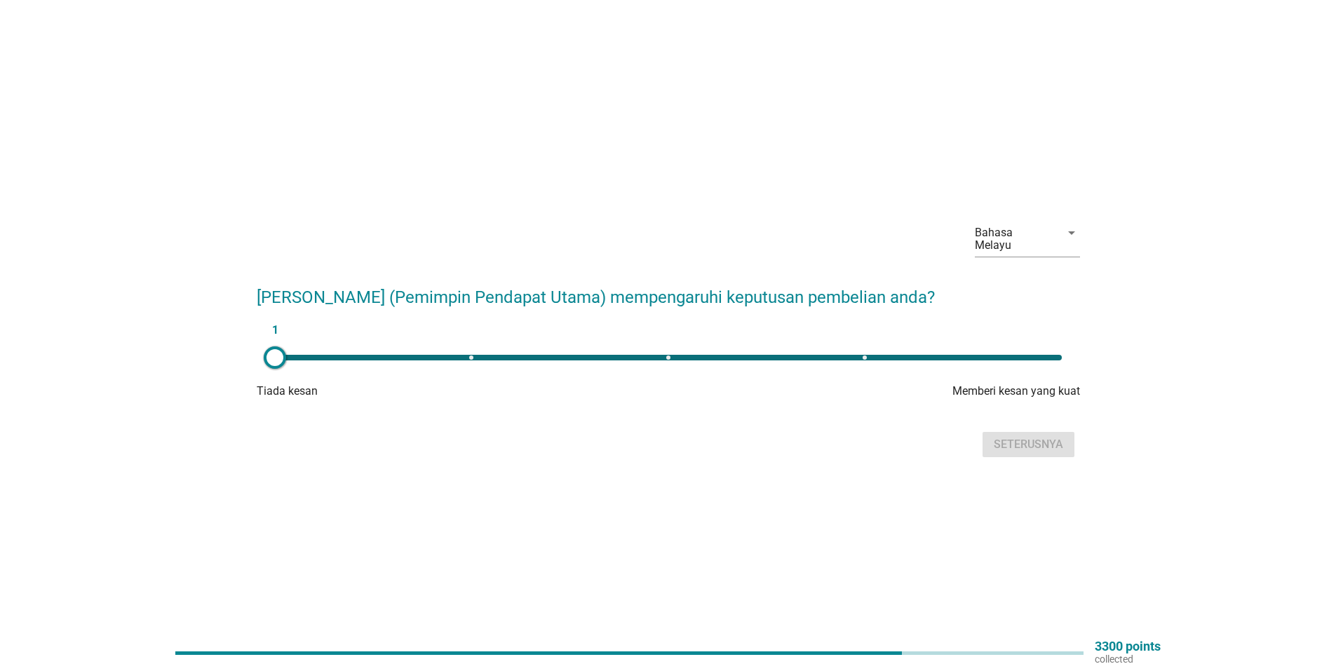
click at [1038, 355] on div "1" at bounding box center [668, 358] width 787 height 6
type input "5"
click at [1021, 440] on div "Seterusnya" at bounding box center [1027, 444] width 69 height 17
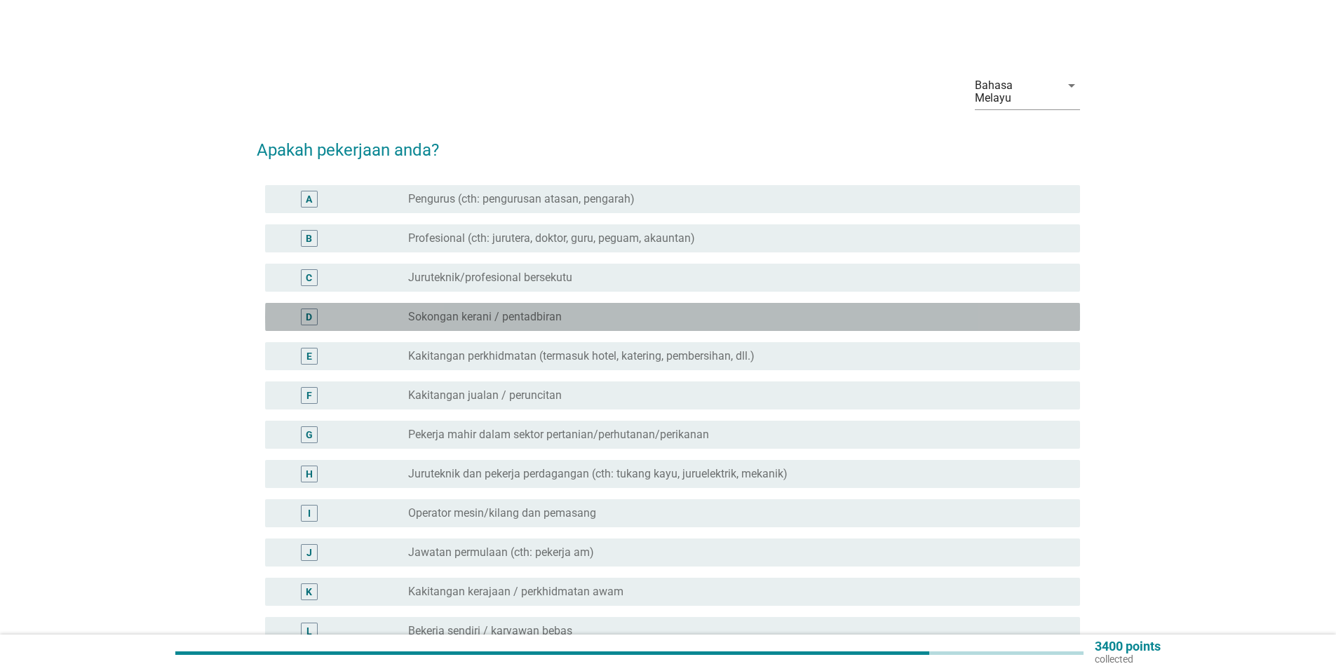
click at [599, 310] on div "radio_button_unchecked Sokongan kerani / pentadbiran" at bounding box center [732, 317] width 649 height 14
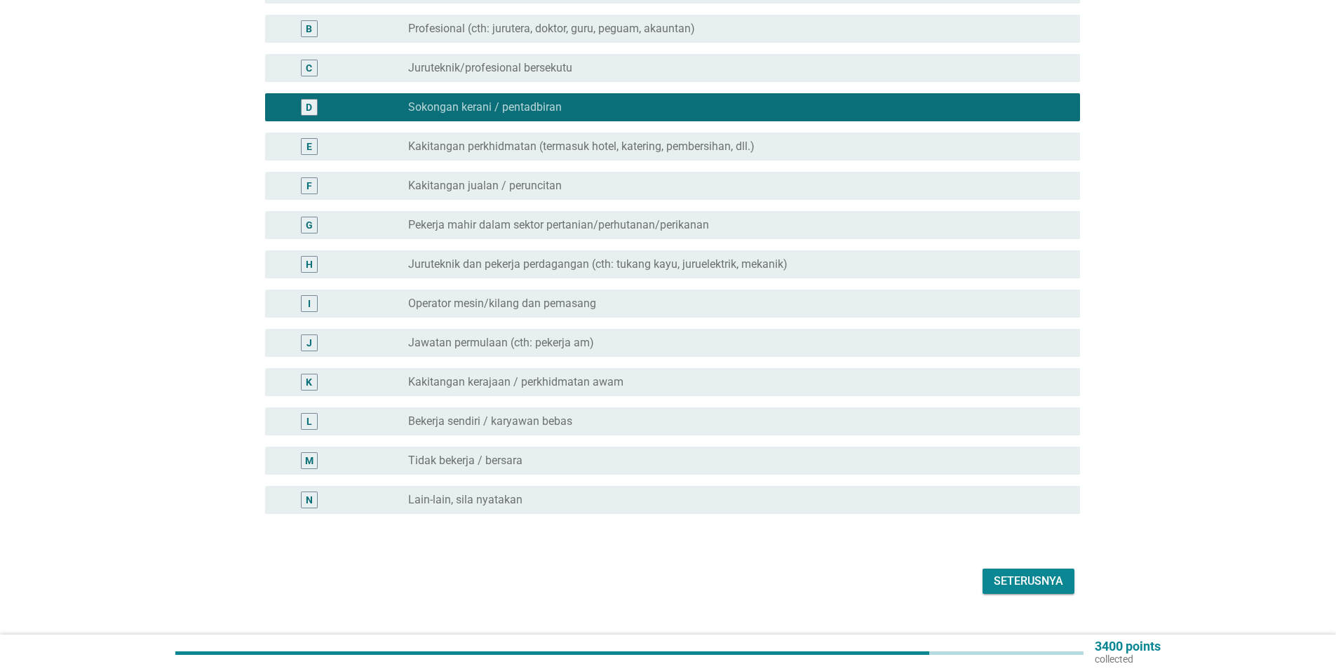
scroll to position [224, 0]
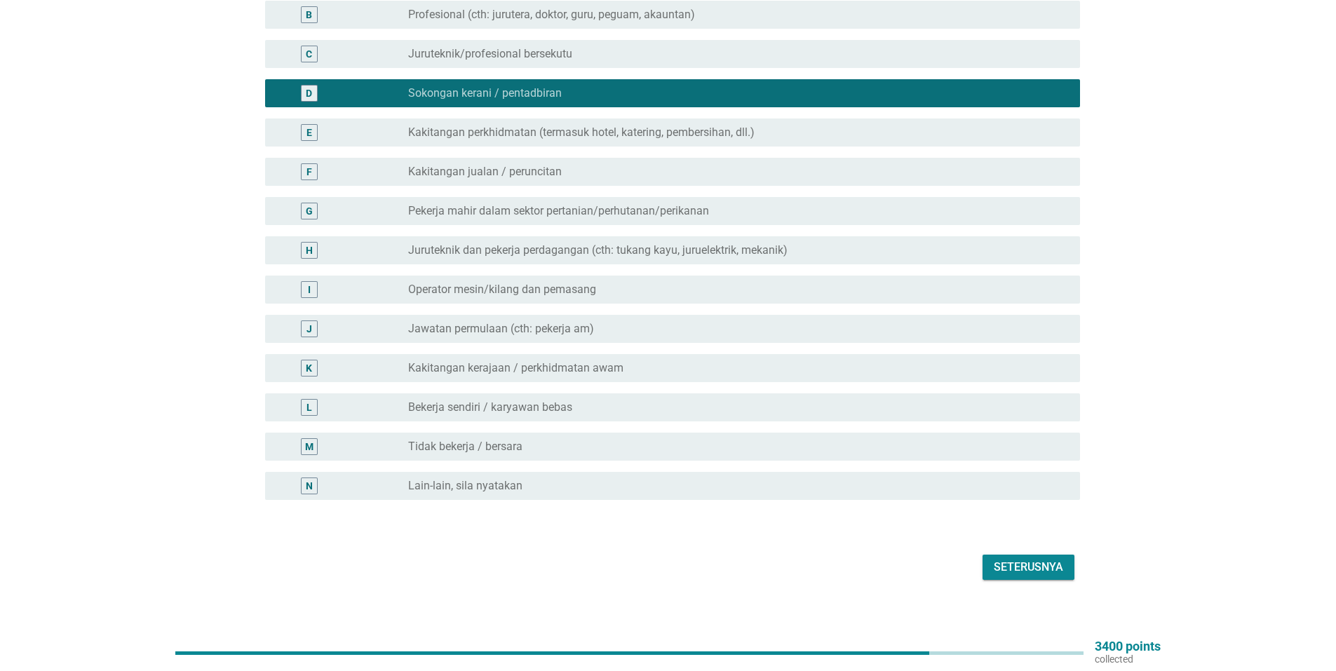
click at [1056, 555] on button "Seterusnya" at bounding box center [1028, 567] width 92 height 25
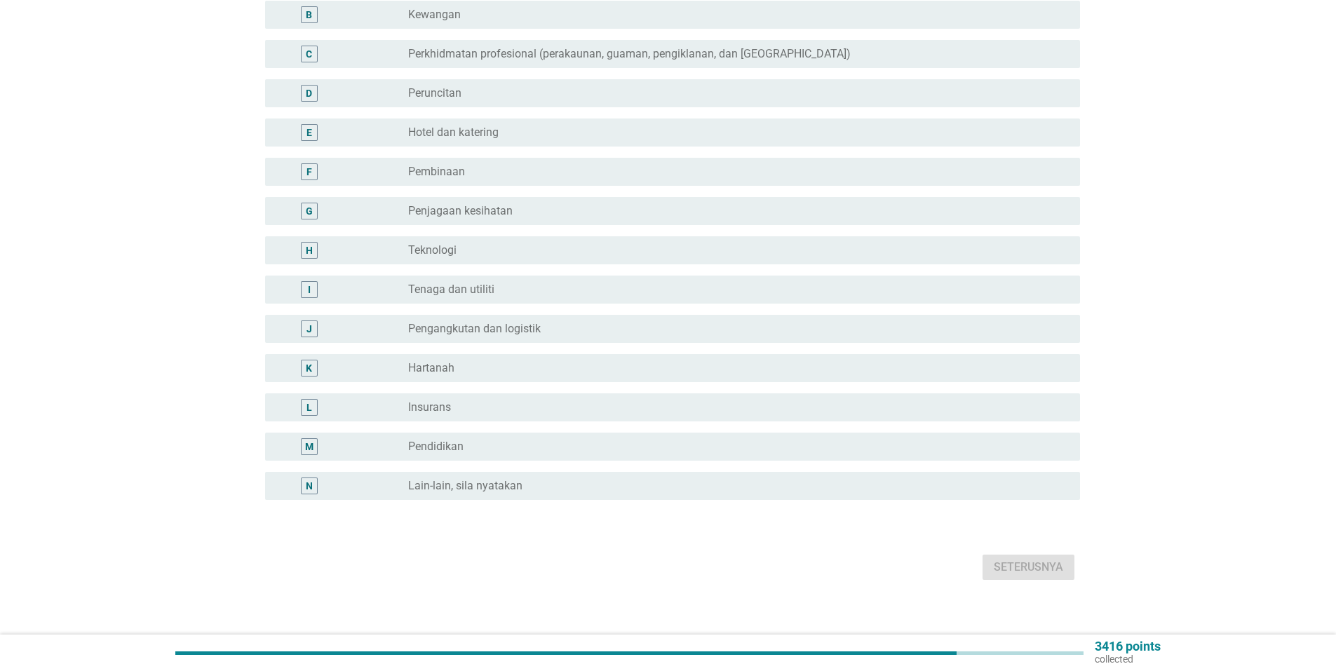
scroll to position [0, 0]
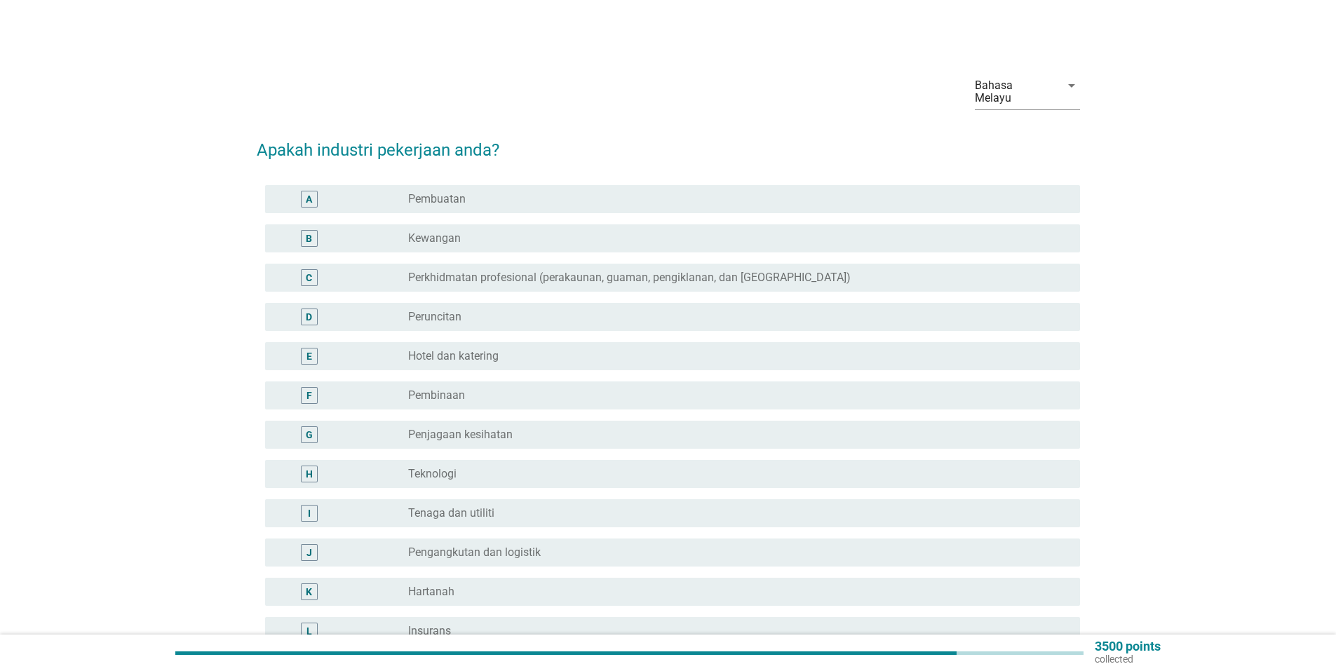
click at [523, 388] on div "radio_button_unchecked Pembinaan" at bounding box center [732, 395] width 649 height 14
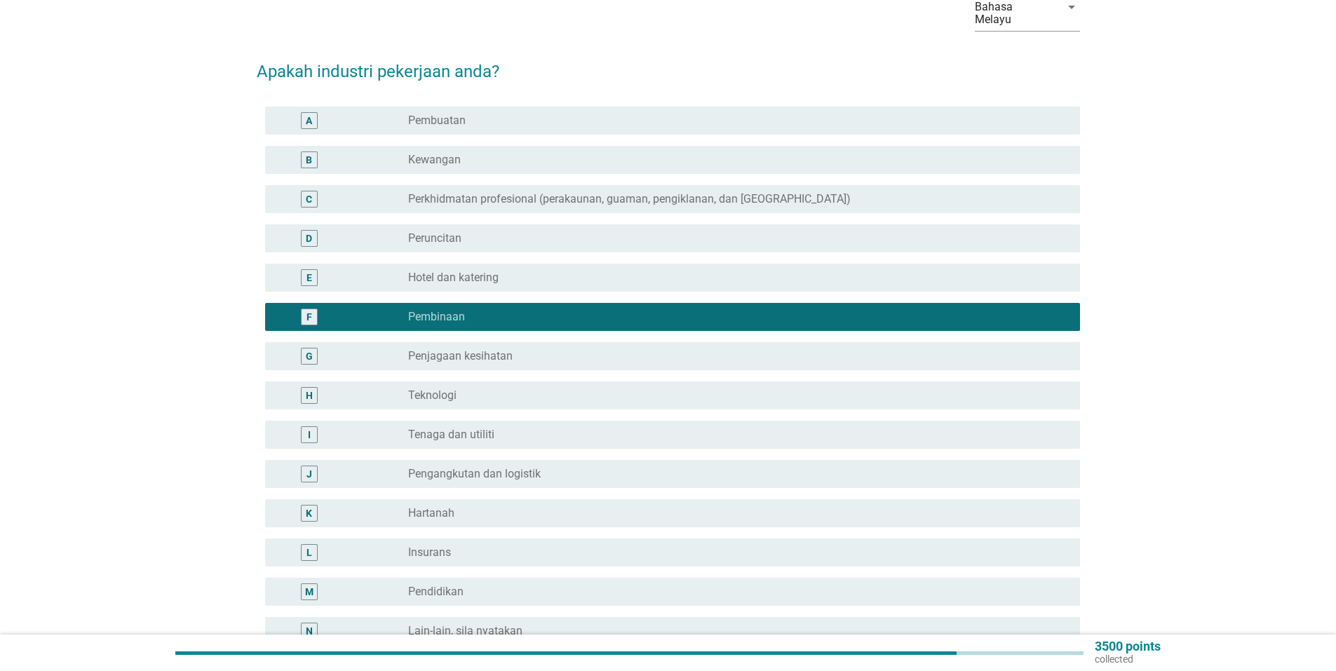
scroll to position [210, 0]
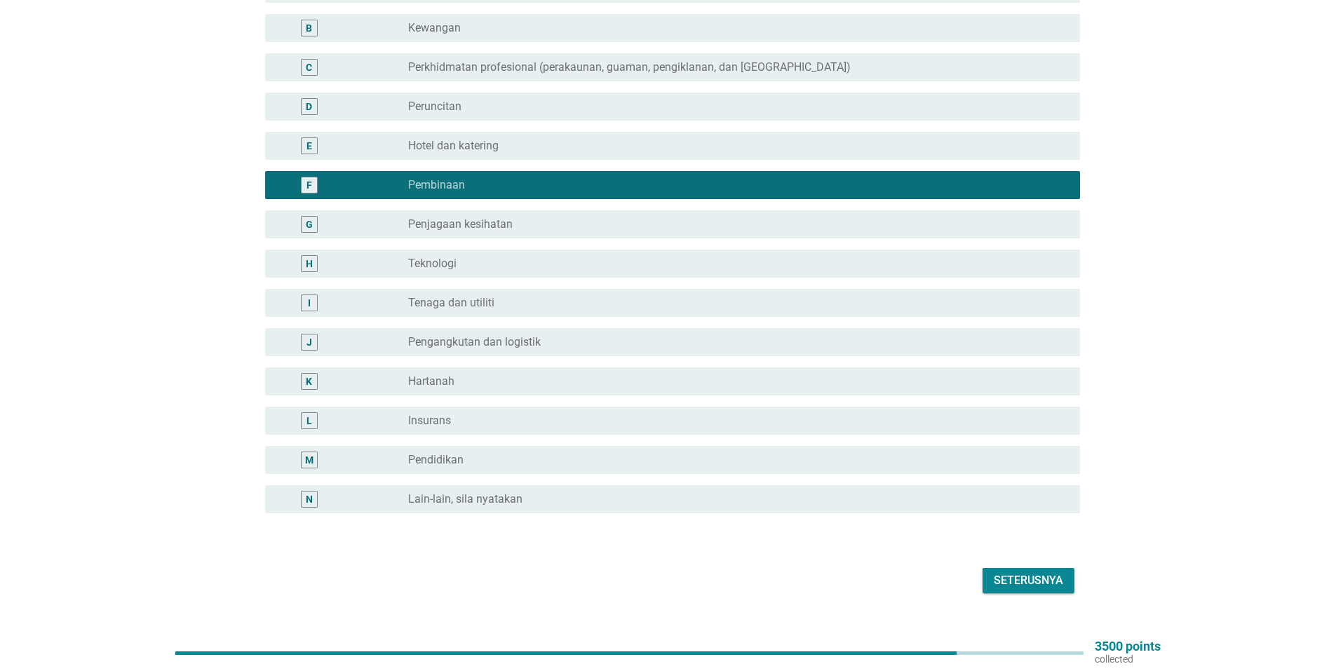
click at [1019, 572] on div "Seterusnya" at bounding box center [1027, 580] width 69 height 17
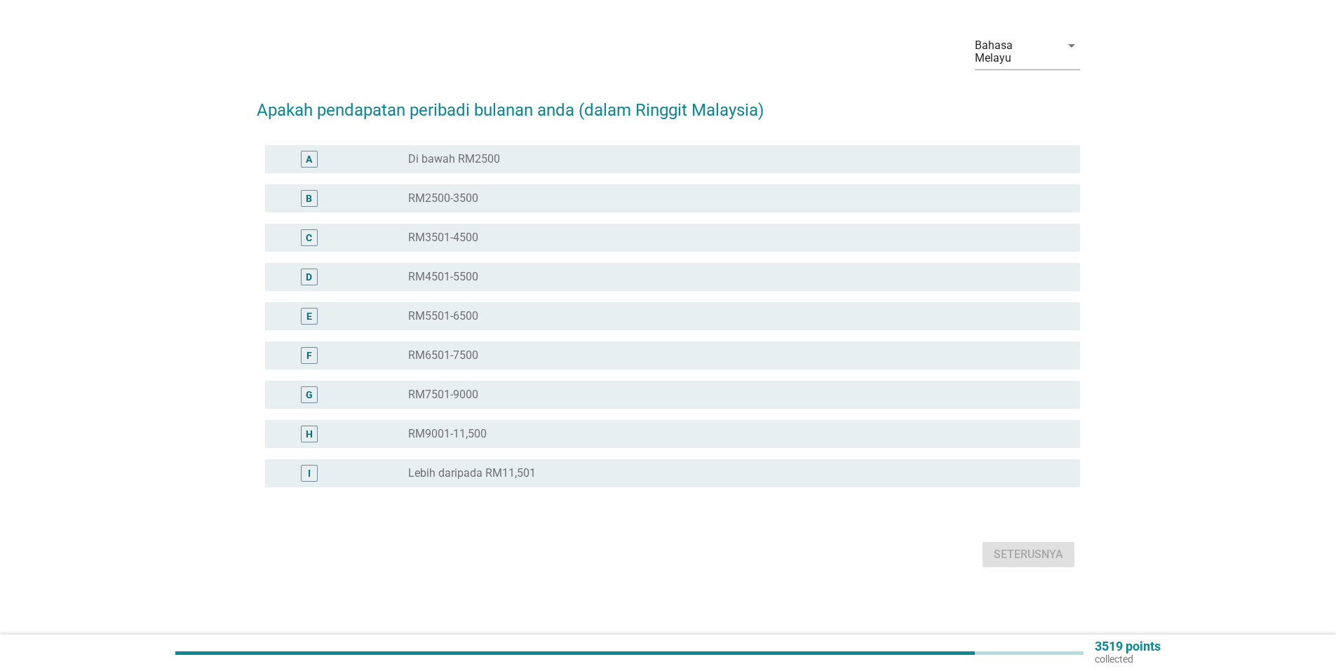
scroll to position [0, 0]
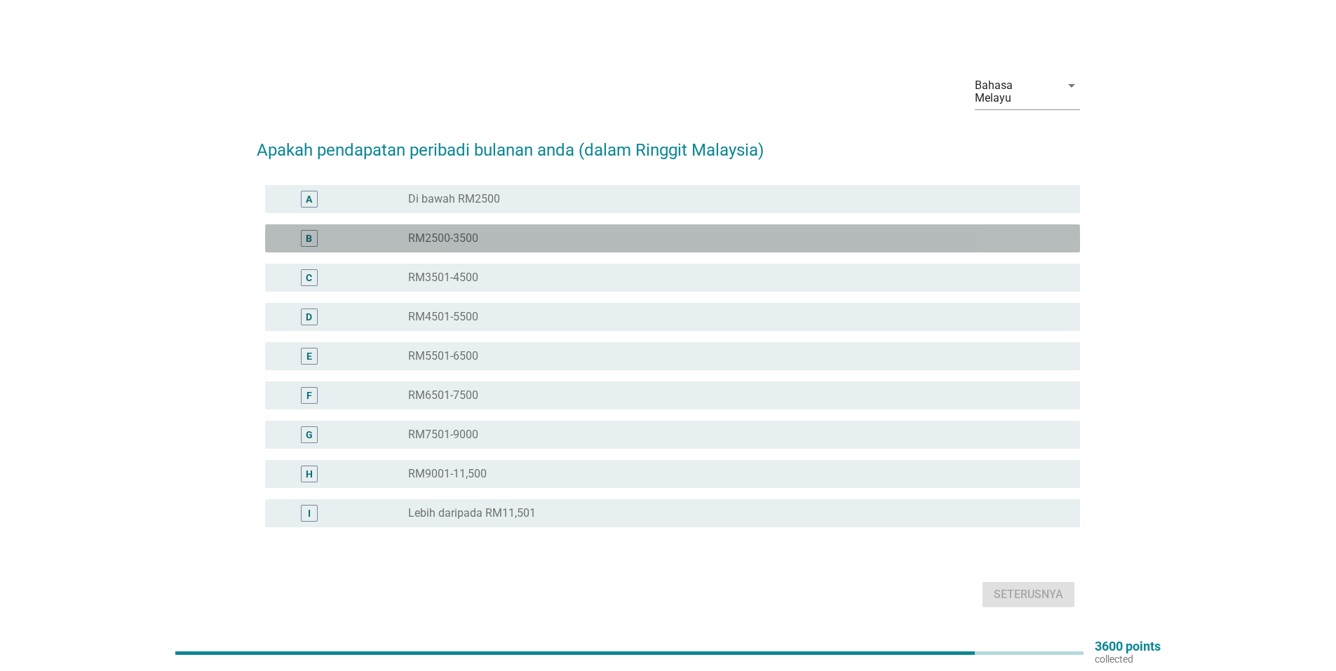
click at [496, 239] on div "B radio_button_unchecked RM2500-3500" at bounding box center [672, 238] width 815 height 28
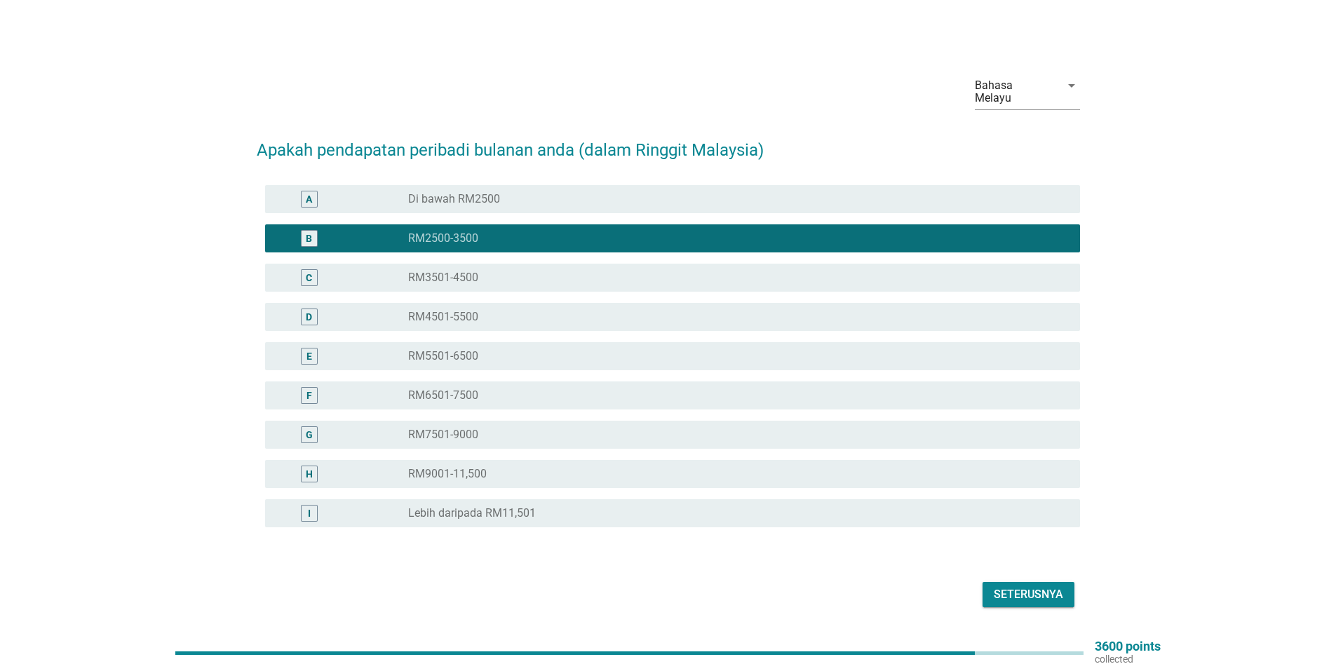
click at [1026, 589] on div "Seterusnya" at bounding box center [1027, 594] width 69 height 17
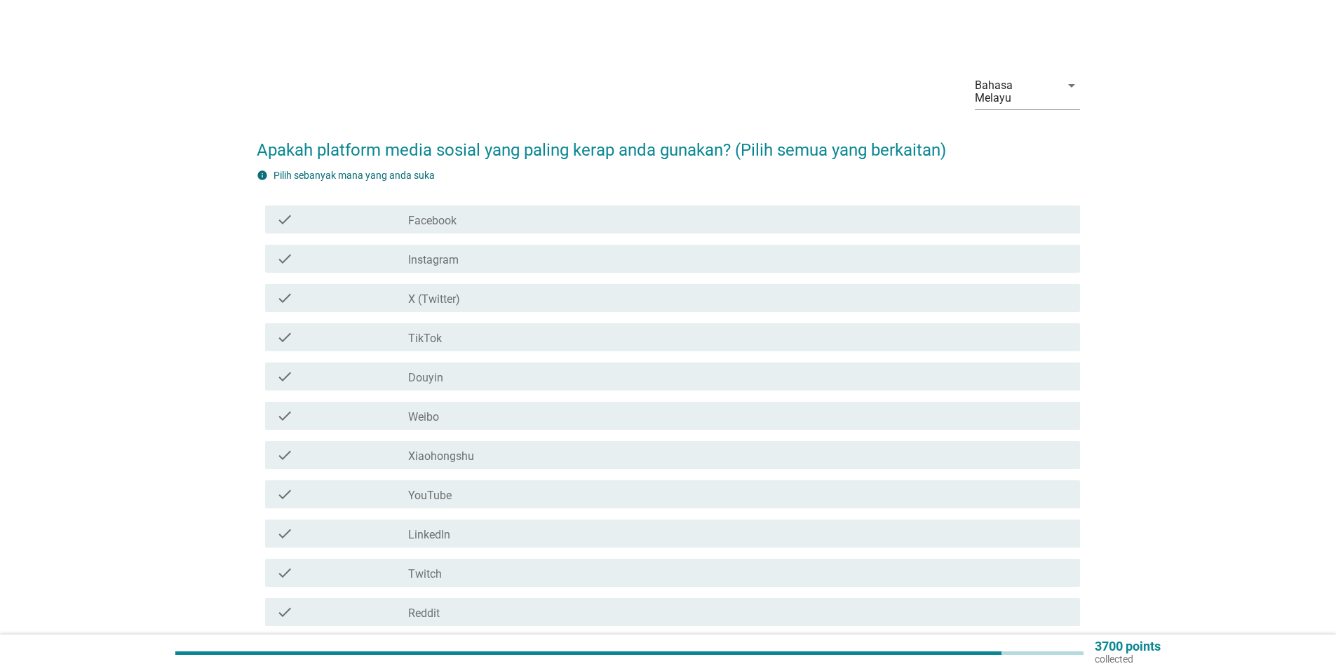
click at [513, 211] on div "check_box_outline_blank Facebook" at bounding box center [738, 219] width 660 height 17
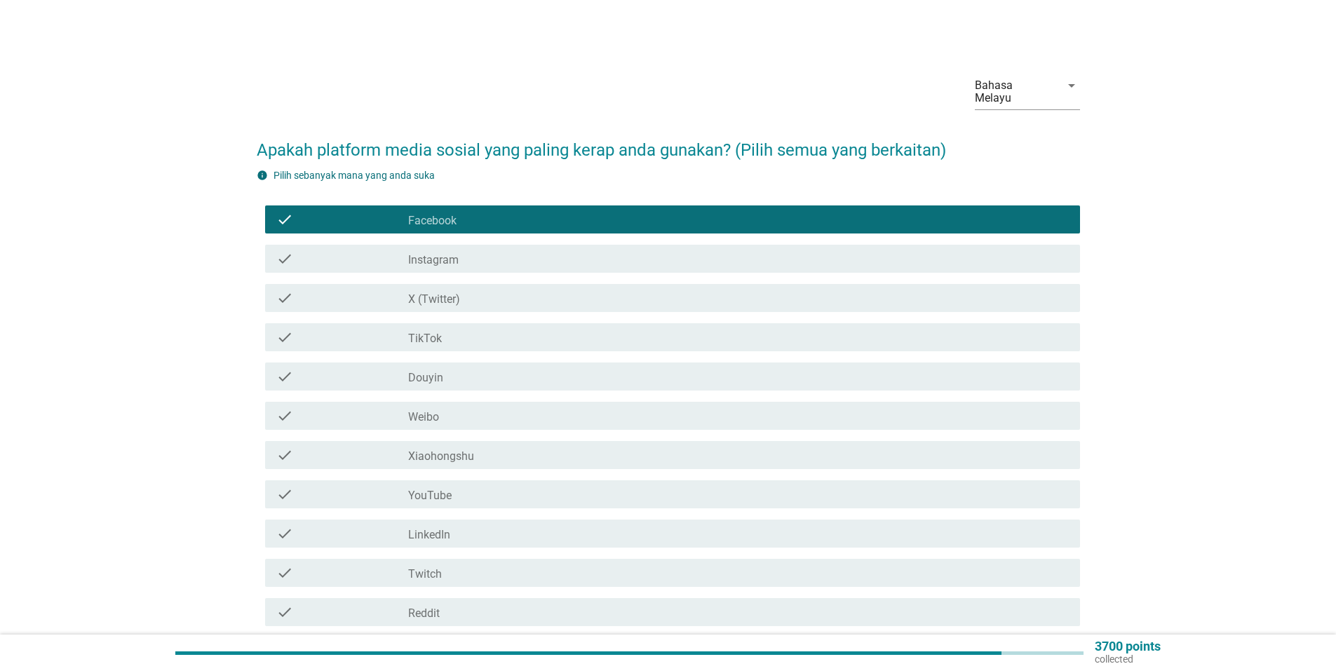
click at [494, 205] on div "check check_box_outline_blank Facebook" at bounding box center [672, 219] width 815 height 28
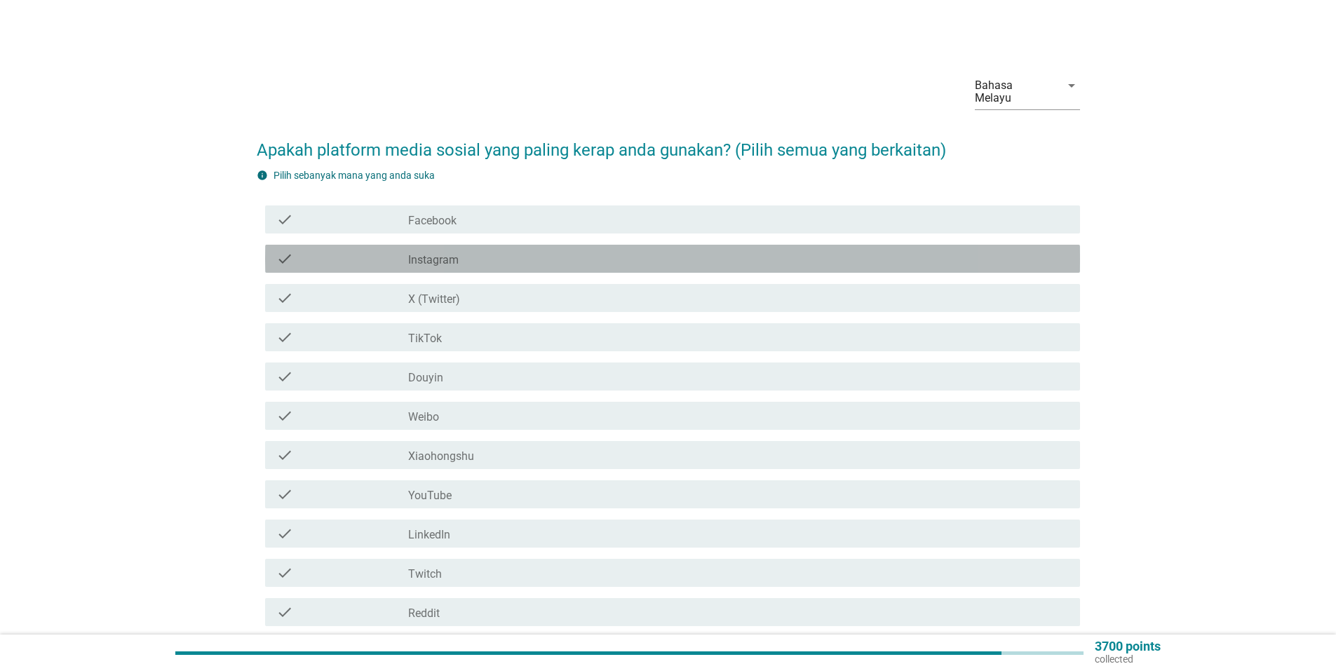
click at [464, 250] on div "check_box_outline_blank Instagram" at bounding box center [738, 258] width 660 height 17
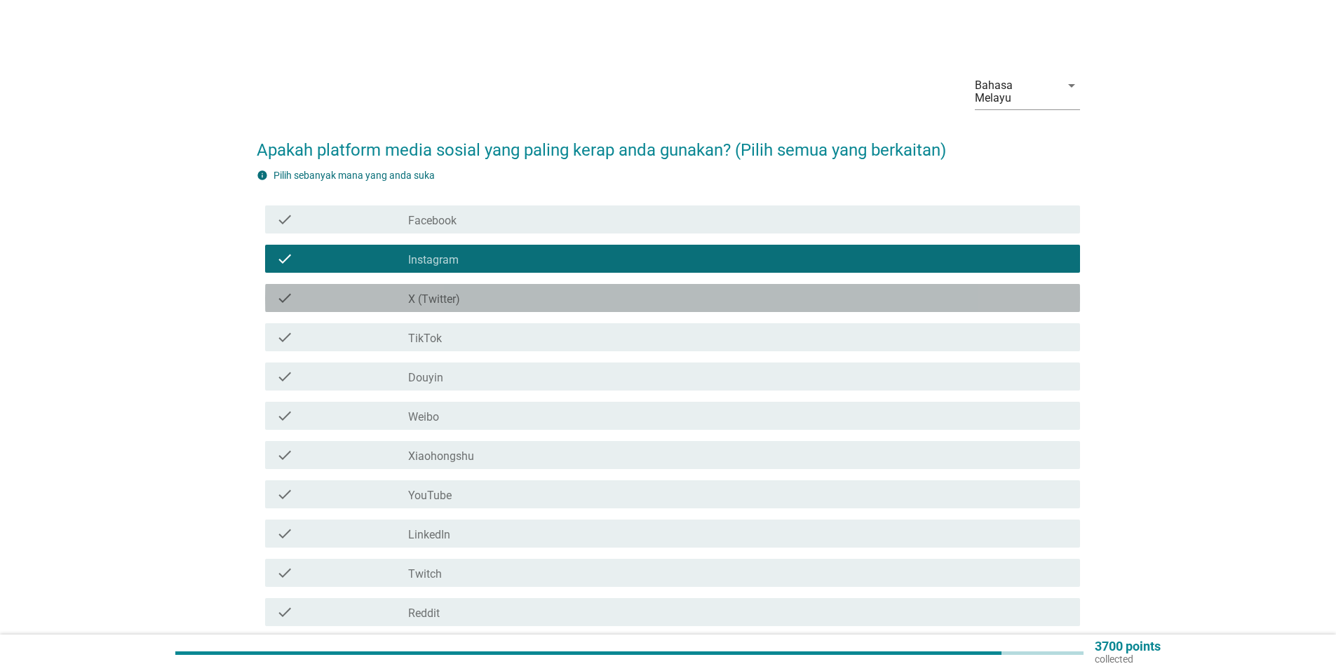
click at [462, 290] on div "check_box_outline_blank X (Twitter)" at bounding box center [738, 298] width 660 height 17
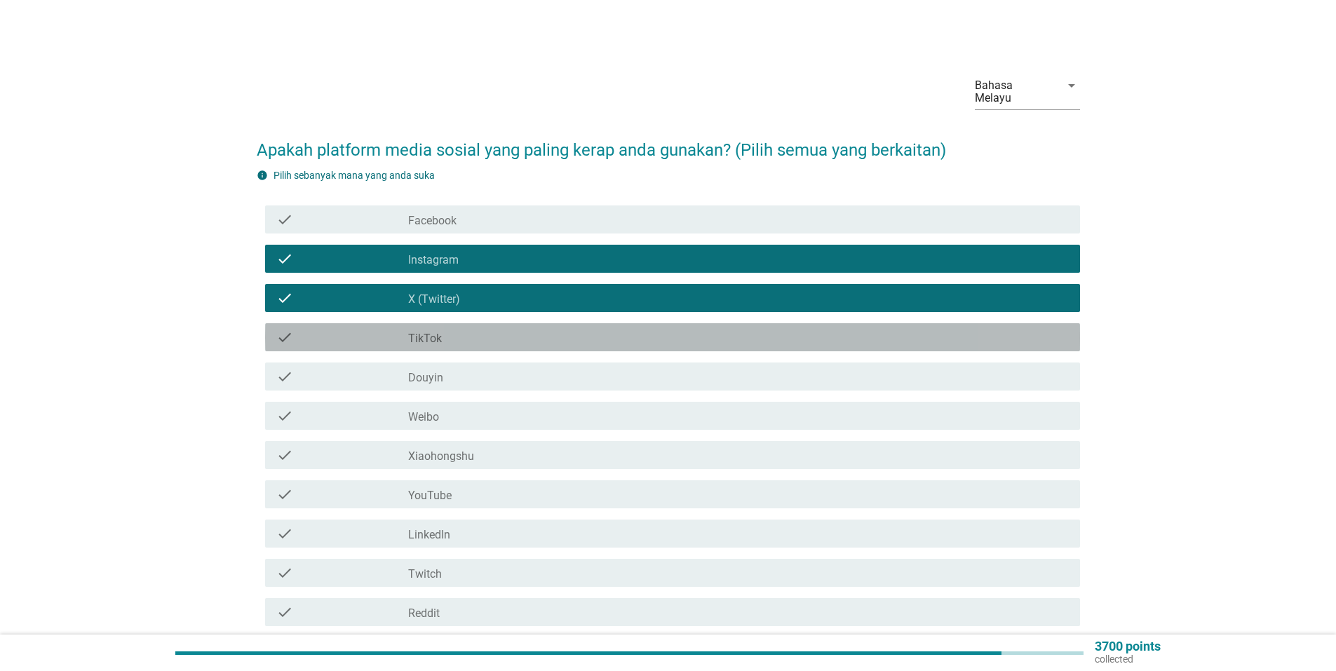
click at [464, 329] on div "check_box_outline_blank TikTok" at bounding box center [738, 337] width 660 height 17
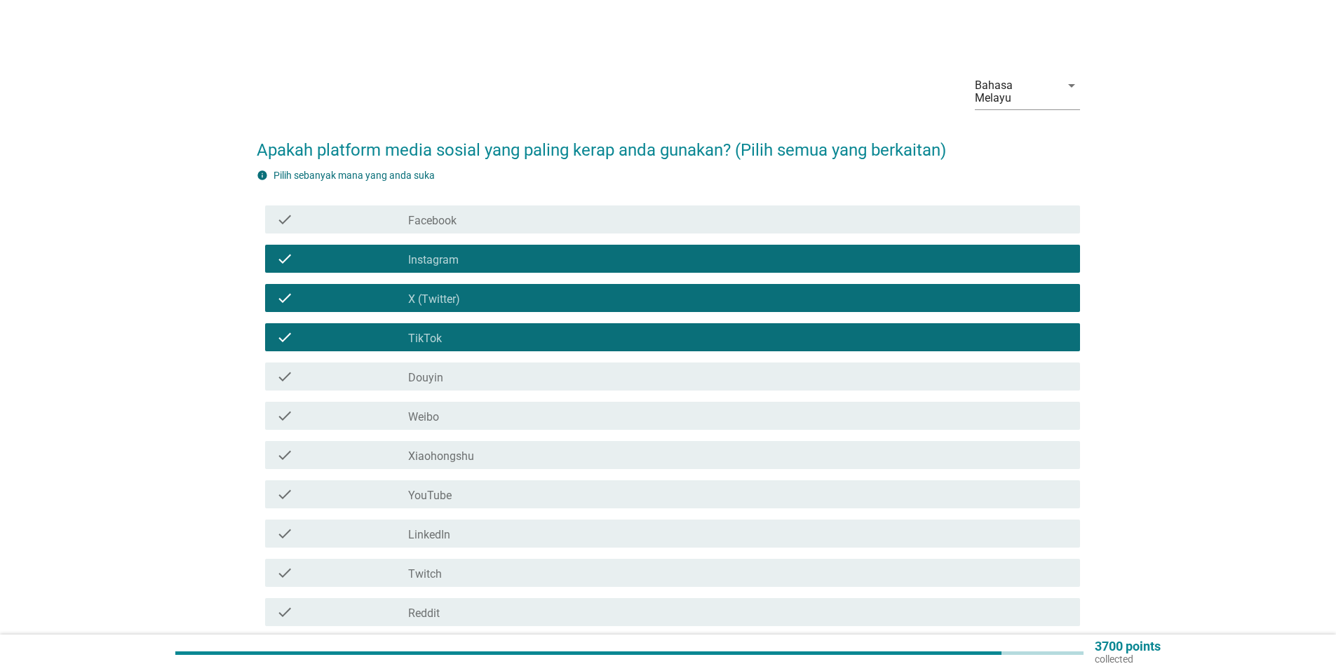
click at [472, 486] on div "check_box_outline_blank YouTube" at bounding box center [738, 494] width 660 height 17
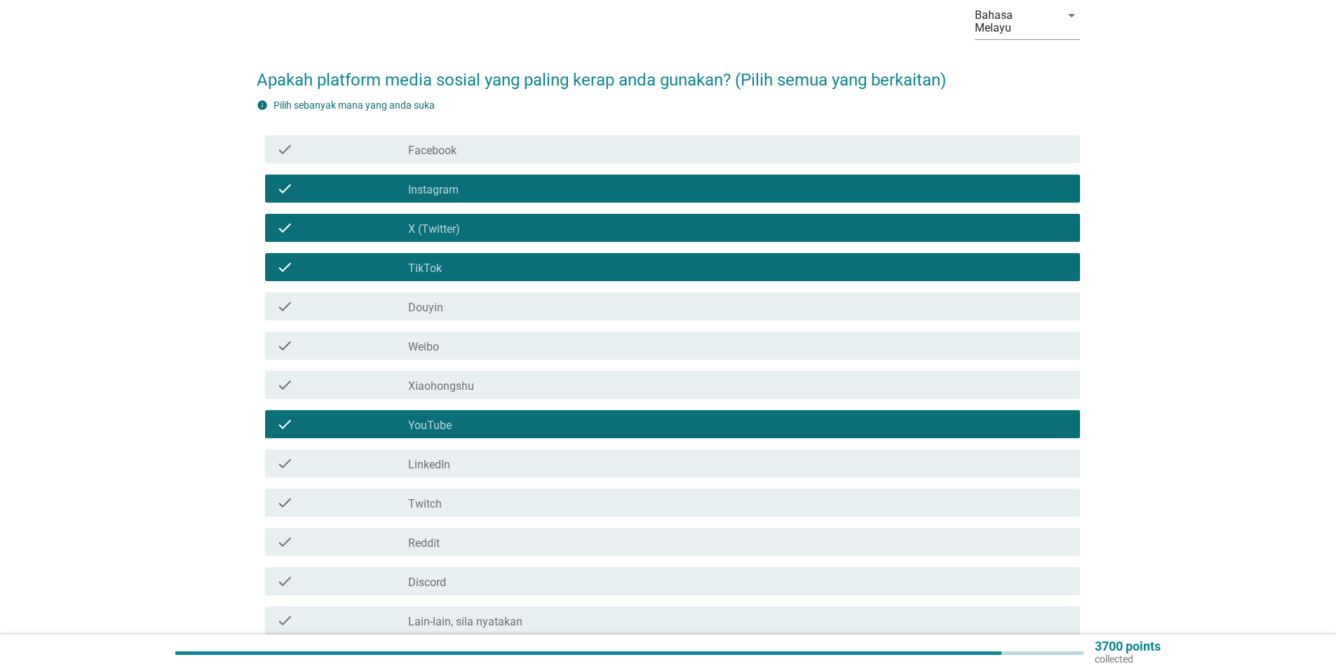
scroll to position [188, 0]
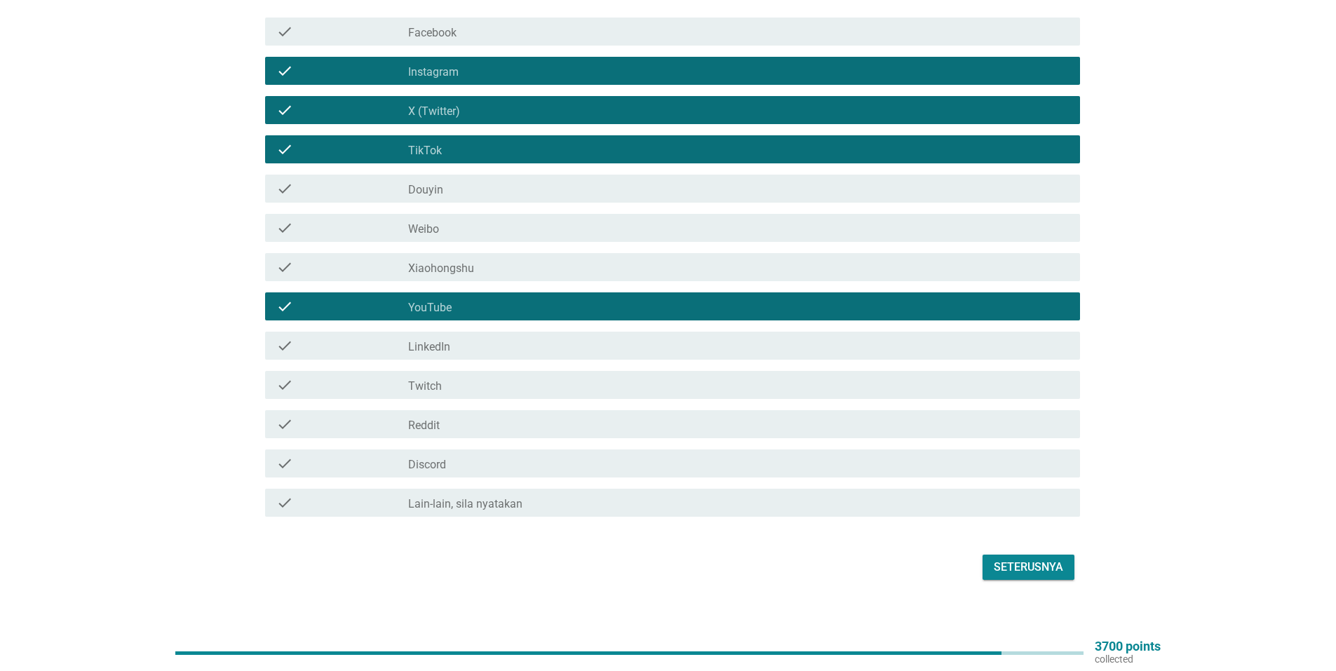
click at [1018, 559] on div "Seterusnya" at bounding box center [1027, 567] width 69 height 17
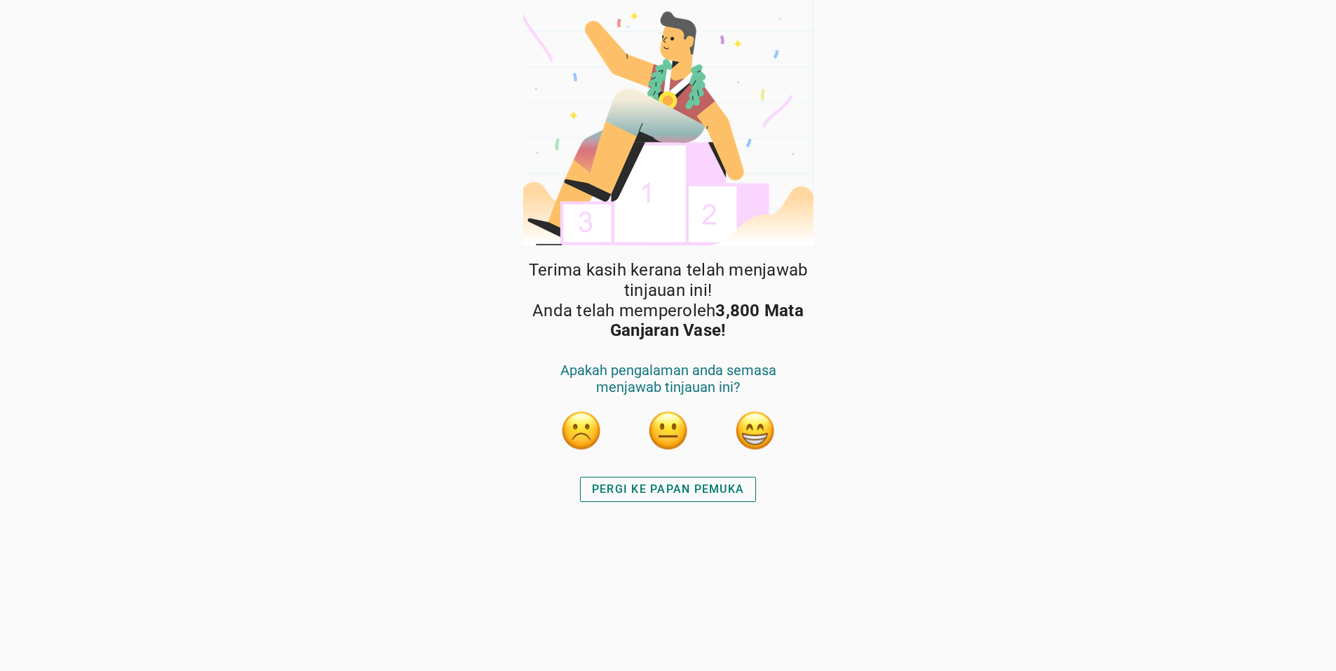
click at [684, 488] on div "PERGI KE PAPAN PEMUKA" at bounding box center [668, 489] width 152 height 17
